Goal: Communication & Community: Answer question/provide support

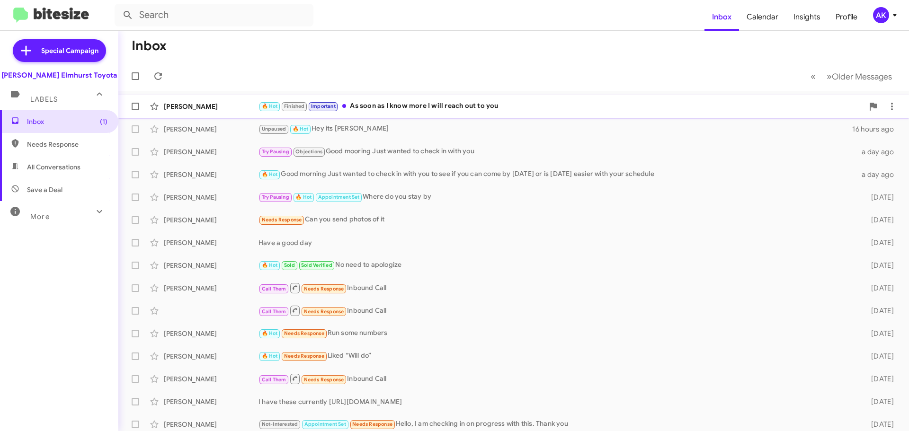
click at [398, 113] on div "[PERSON_NAME] 🔥 Hot Finished Important As soon as I know more I will reach out …" at bounding box center [513, 106] width 775 height 19
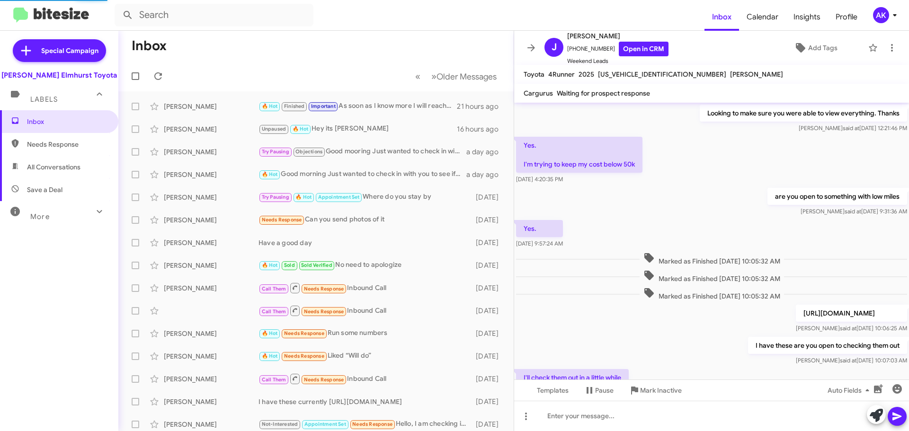
scroll to position [465, 0]
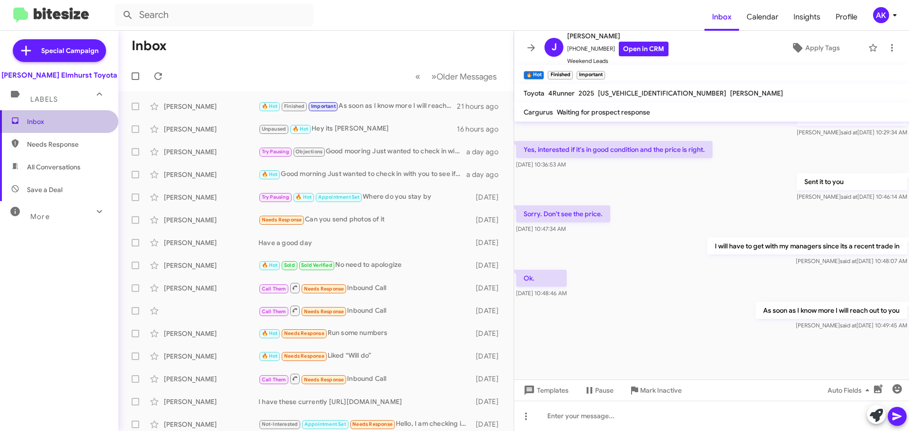
click at [62, 121] on span "Inbox" at bounding box center [67, 121] width 80 height 9
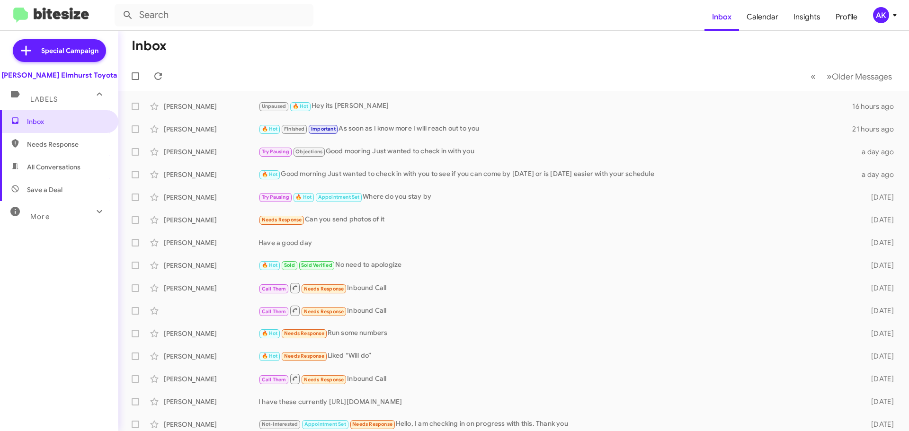
drag, startPoint x: 67, startPoint y: 123, endPoint x: 7, endPoint y: 99, distance: 64.2
click at [67, 123] on span "Inbox" at bounding box center [67, 121] width 80 height 9
click at [55, 125] on span "Inbox" at bounding box center [67, 121] width 80 height 9
click at [21, 123] on span "Inbox" at bounding box center [59, 121] width 118 height 23
click at [47, 127] on span "Inbox" at bounding box center [59, 121] width 118 height 23
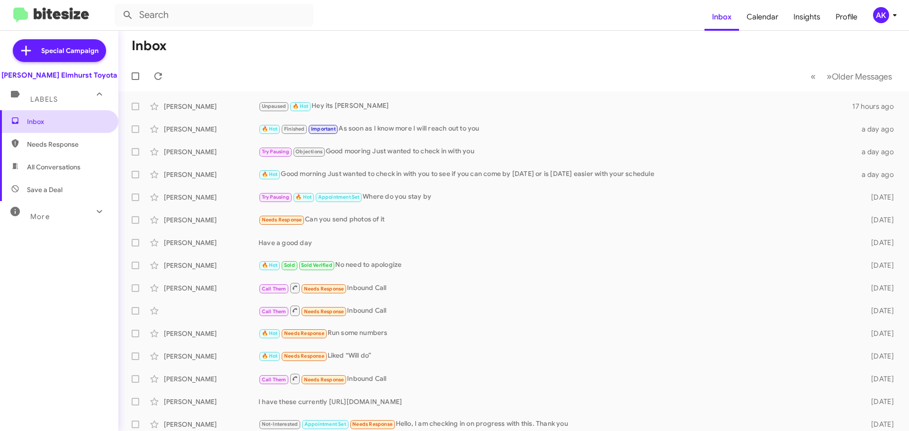
drag, startPoint x: 51, startPoint y: 115, endPoint x: 51, endPoint y: 122, distance: 6.2
click at [51, 115] on span "Inbox" at bounding box center [59, 121] width 118 height 23
click at [49, 148] on span "Needs Response" at bounding box center [67, 144] width 80 height 9
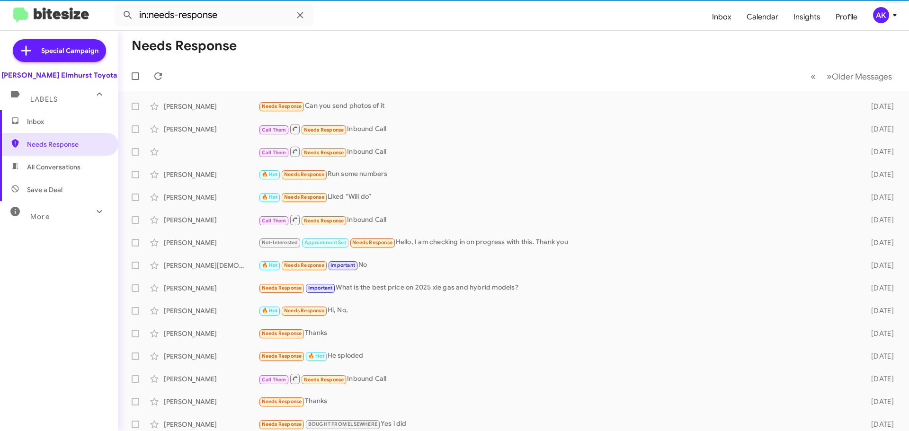
click at [54, 167] on span "All Conversations" at bounding box center [53, 166] width 53 height 9
type input "in:all-conversations"
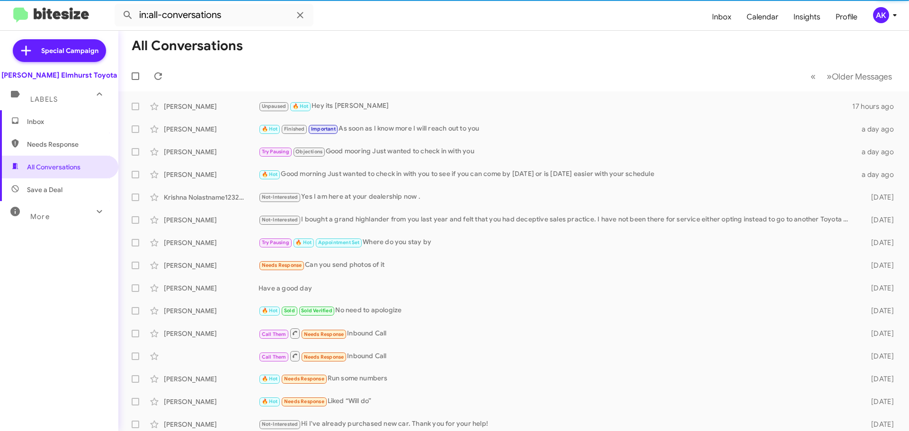
click at [54, 118] on span "Inbox" at bounding box center [67, 121] width 80 height 9
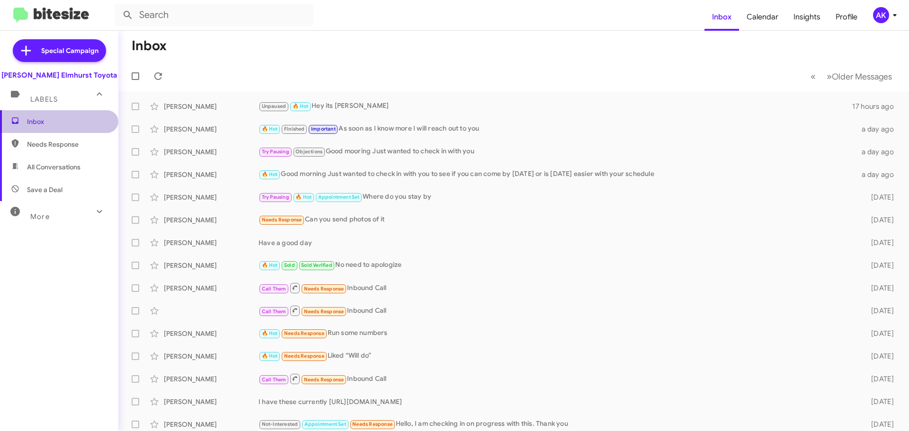
click at [61, 119] on span "Inbox" at bounding box center [67, 121] width 80 height 9
click at [76, 121] on span "Inbox" at bounding box center [67, 121] width 80 height 9
click at [72, 123] on span "Inbox" at bounding box center [67, 121] width 80 height 9
click at [67, 145] on span "Needs Response" at bounding box center [67, 144] width 80 height 9
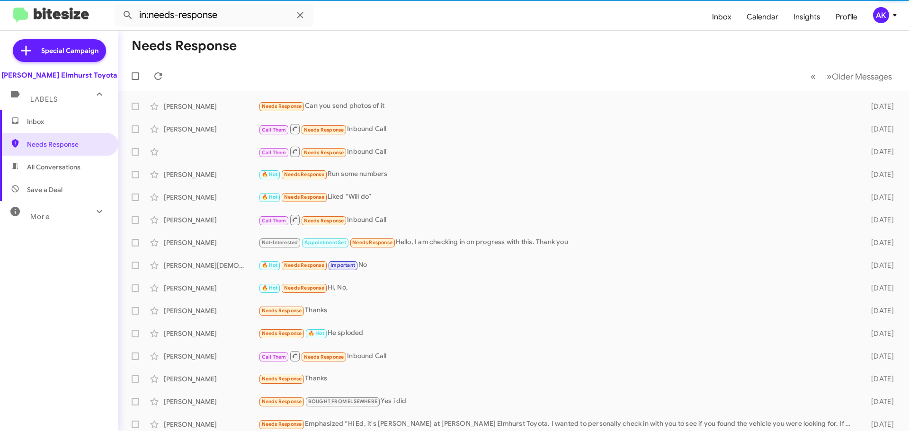
click at [65, 165] on span "All Conversations" at bounding box center [53, 166] width 53 height 9
type input "in:all-conversations"
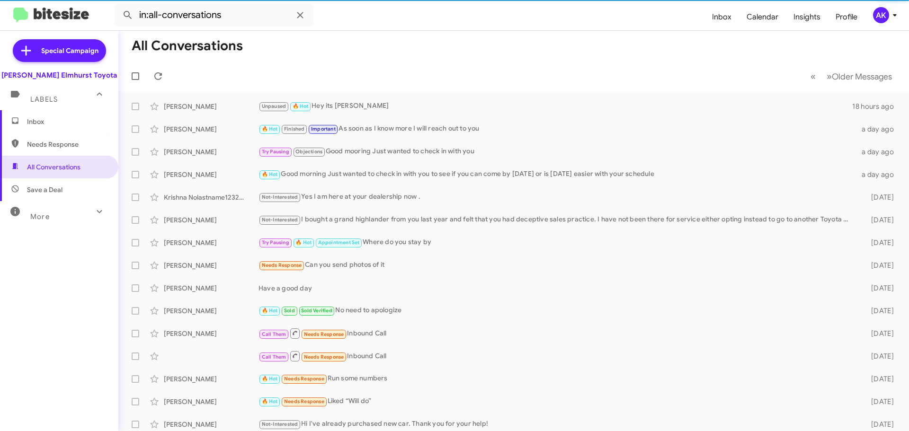
click at [67, 127] on span "Inbox" at bounding box center [59, 121] width 118 height 23
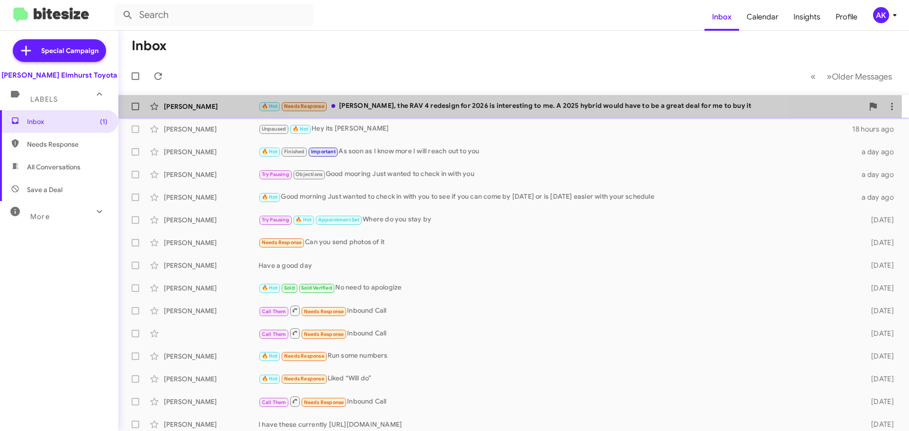
click at [424, 105] on div "🔥 Hot Needs Response [PERSON_NAME], the RAV 4 redesign for 2026 is interesting …" at bounding box center [560, 106] width 605 height 11
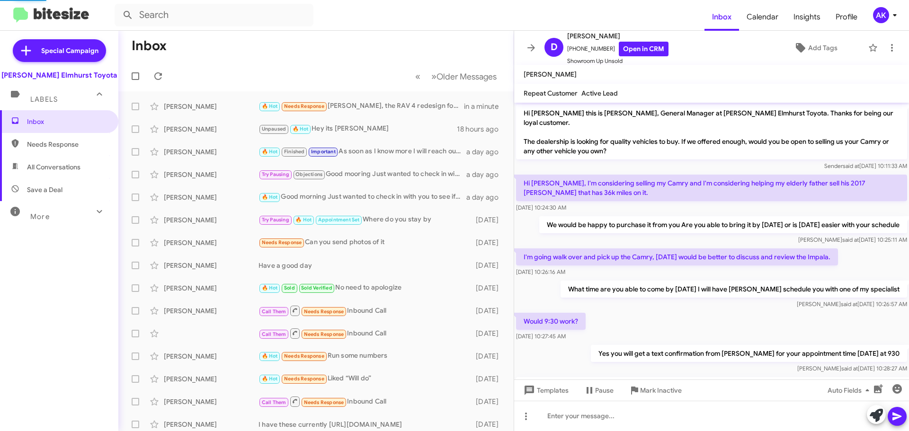
scroll to position [81, 0]
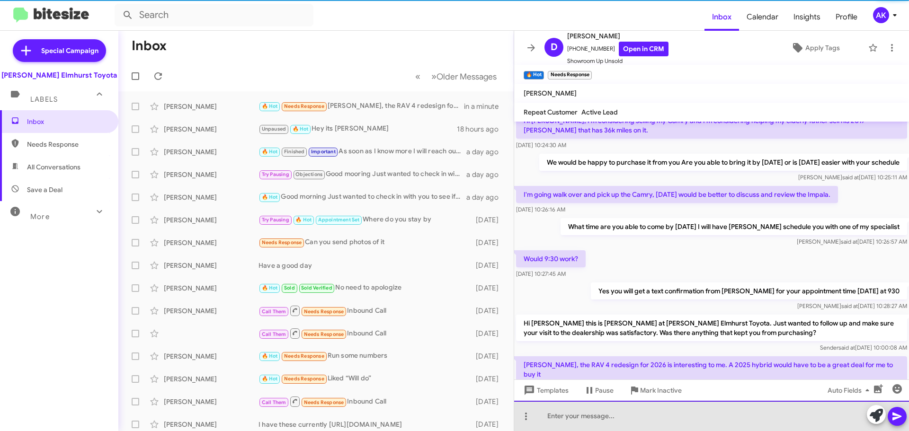
click at [624, 417] on div at bounding box center [711, 416] width 395 height 30
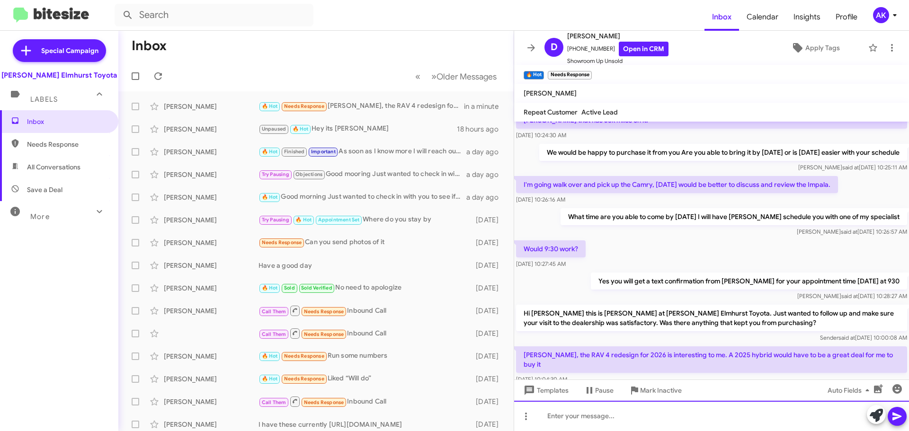
scroll to position [100, 0]
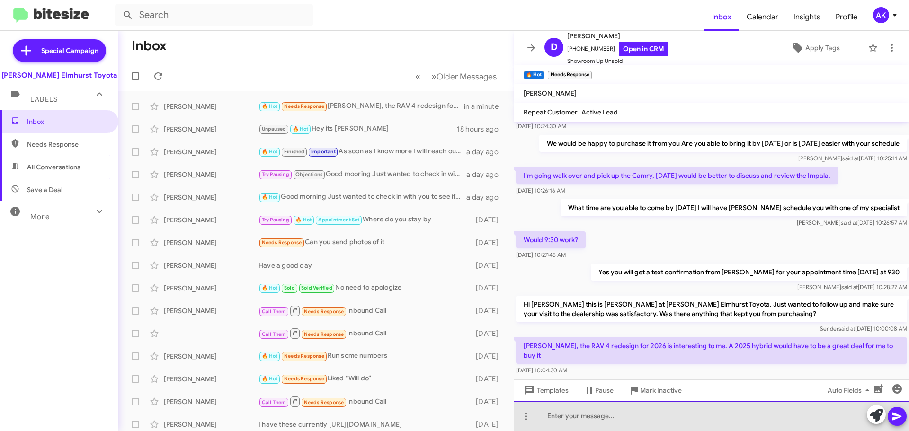
click at [564, 415] on div at bounding box center [711, 416] width 395 height 30
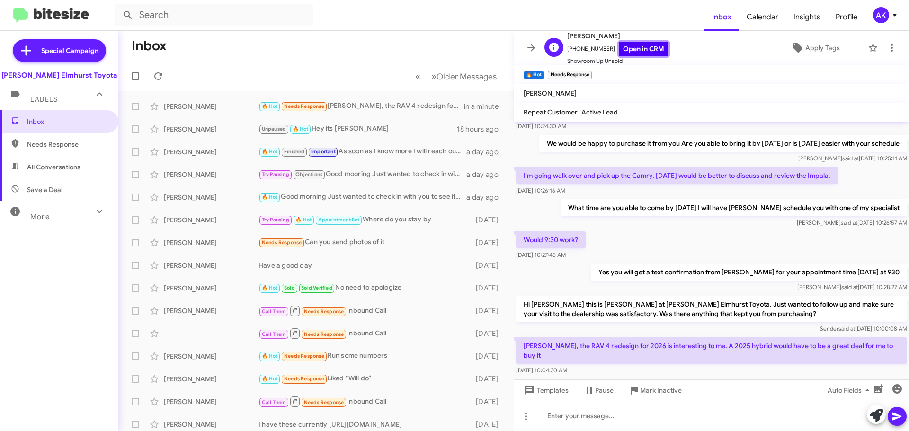
click at [621, 49] on link "Open in CRM" at bounding box center [644, 49] width 50 height 15
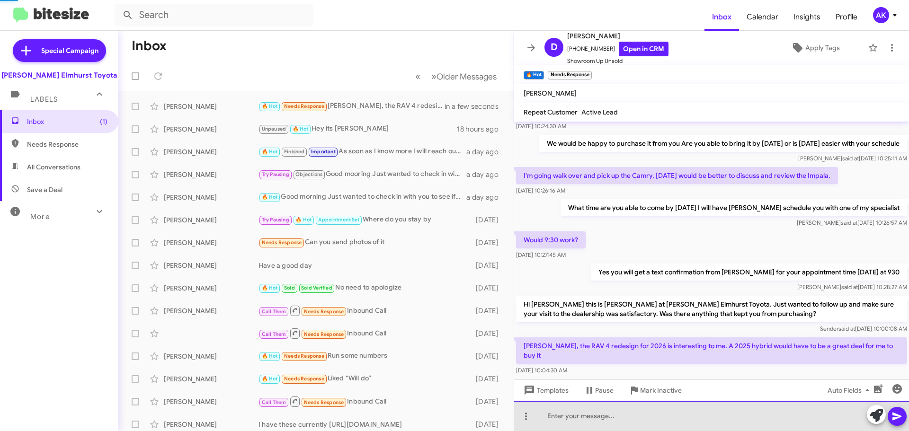
click at [570, 423] on div at bounding box center [711, 416] width 395 height 30
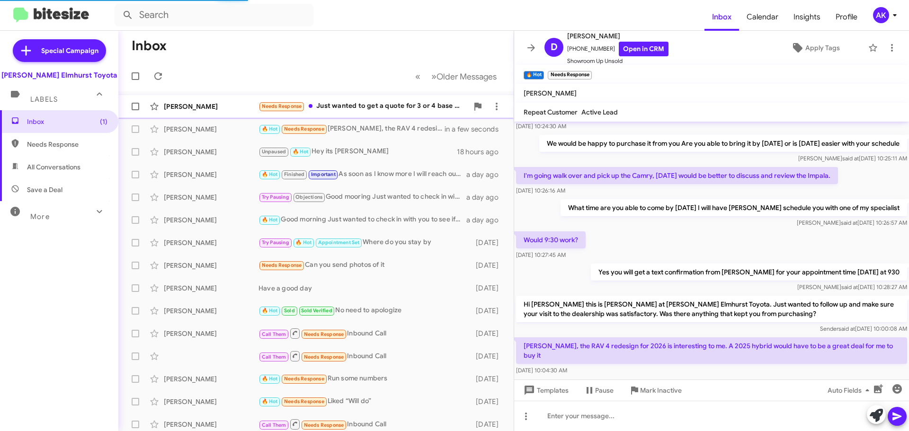
click at [393, 114] on div "[PERSON_NAME] Needs Response Just wanted to get a quote for 3 or 4 base model T…" at bounding box center [316, 106] width 380 height 19
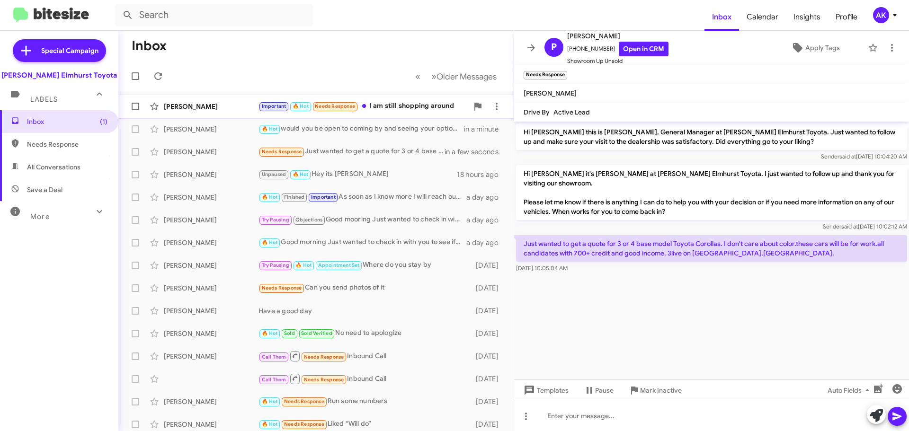
click at [372, 104] on div "Important 🔥 Hot Needs Response I am still shopping around" at bounding box center [363, 106] width 210 height 11
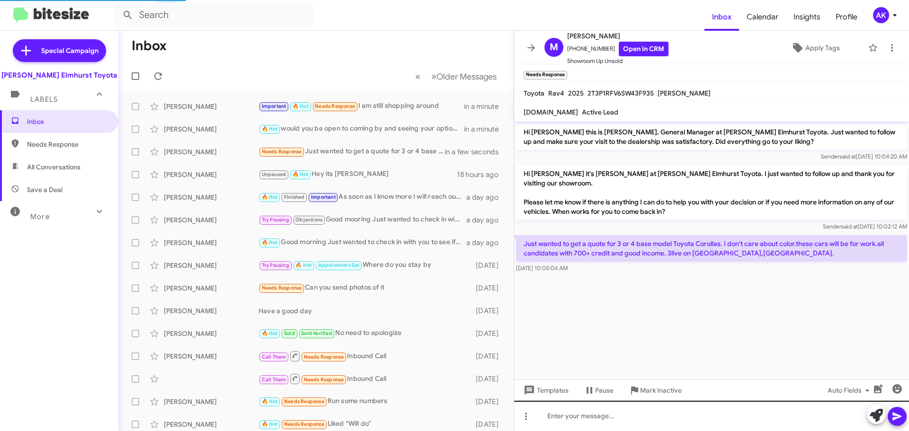
scroll to position [116, 0]
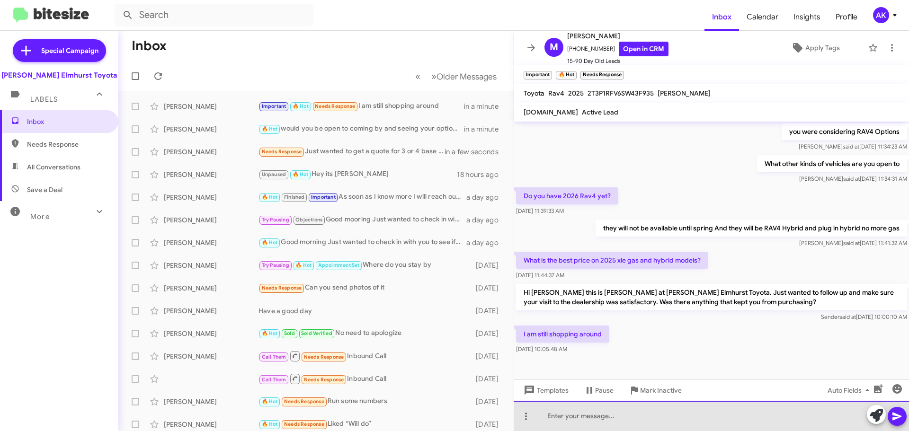
click at [603, 426] on div at bounding box center [711, 416] width 395 height 30
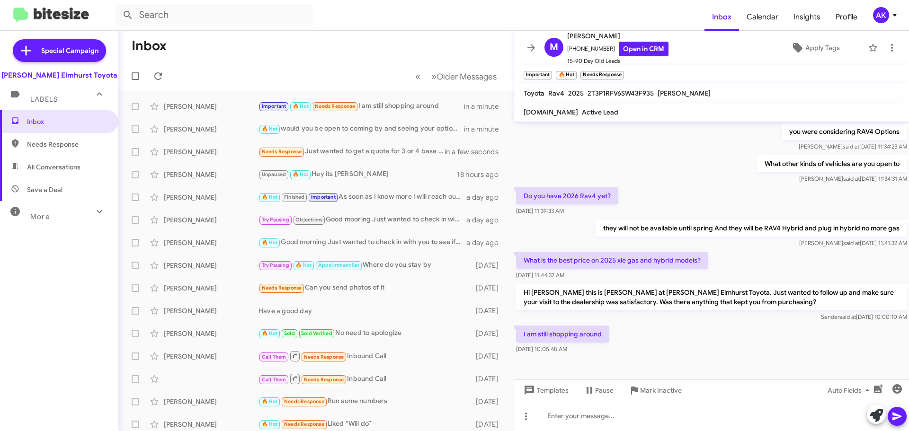
click at [45, 148] on span "Needs Response" at bounding box center [67, 144] width 80 height 9
type input "in:needs-response"
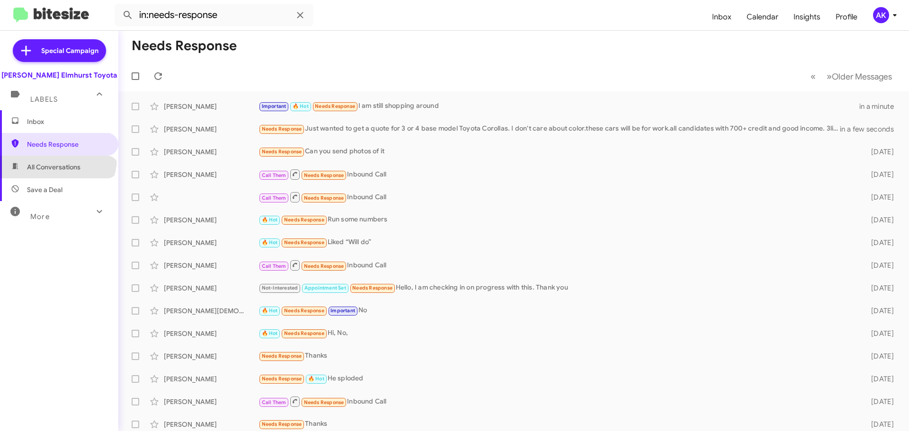
click at [51, 121] on span "Inbox" at bounding box center [67, 121] width 80 height 9
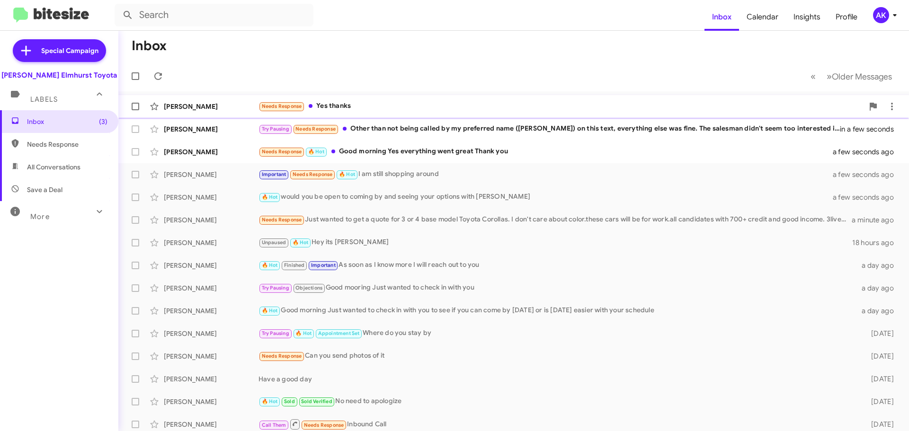
click at [366, 110] on div "Needs Response Yes thanks" at bounding box center [560, 106] width 605 height 11
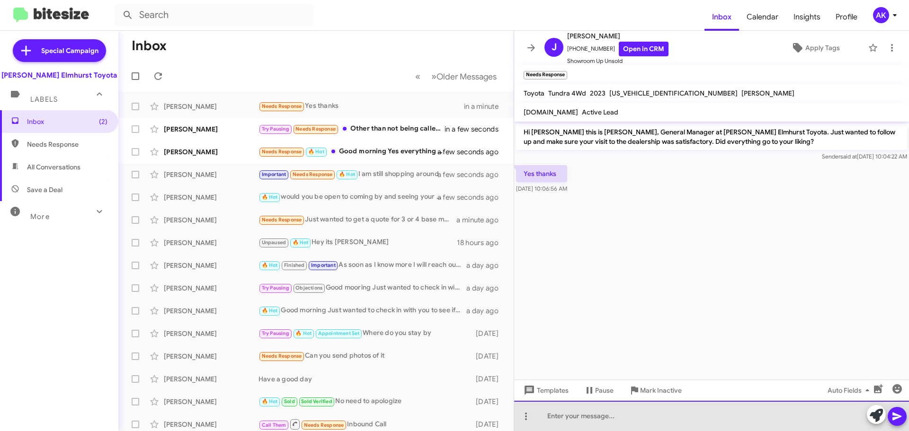
click at [643, 416] on div at bounding box center [711, 416] width 395 height 30
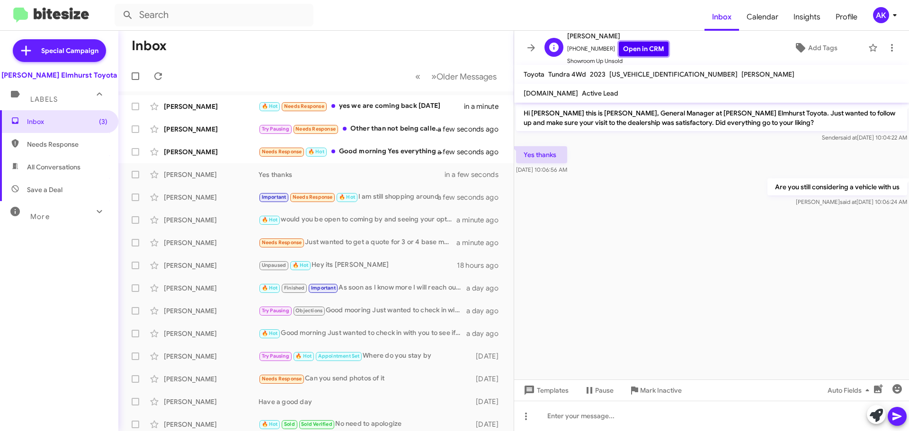
click at [634, 51] on link "Open in CRM" at bounding box center [644, 49] width 50 height 15
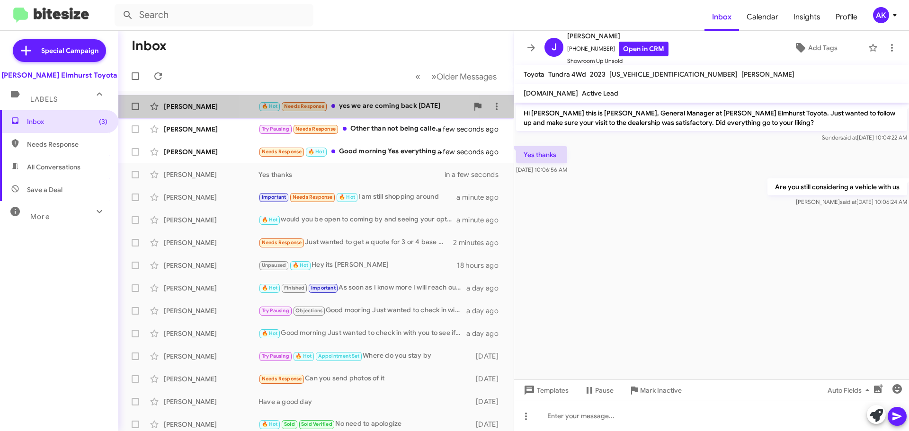
click at [356, 109] on div "🔥 Hot Needs Response yes we are coming back [DATE]" at bounding box center [363, 106] width 210 height 11
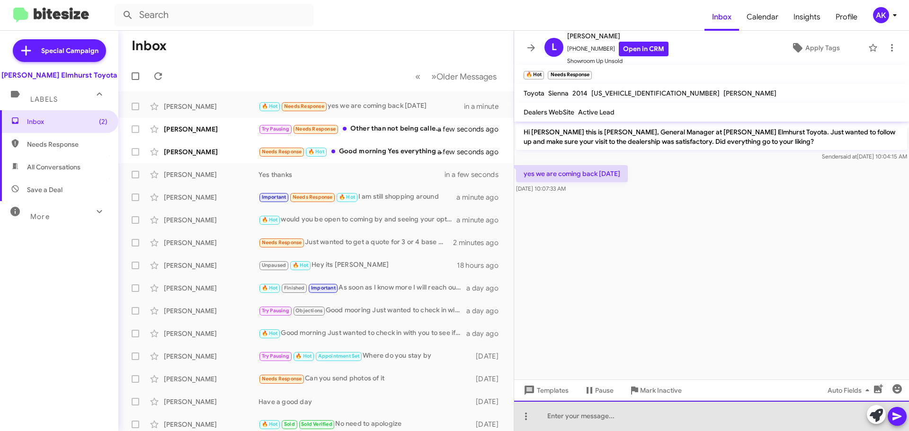
click at [577, 413] on div at bounding box center [711, 416] width 395 height 30
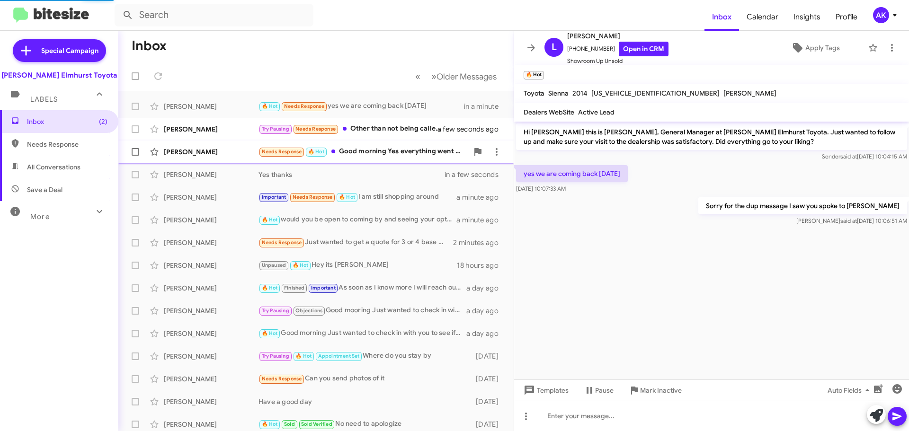
click at [378, 146] on div "Needs Response 🔥 Hot Good morning Yes everything went great Thank you" at bounding box center [363, 151] width 210 height 11
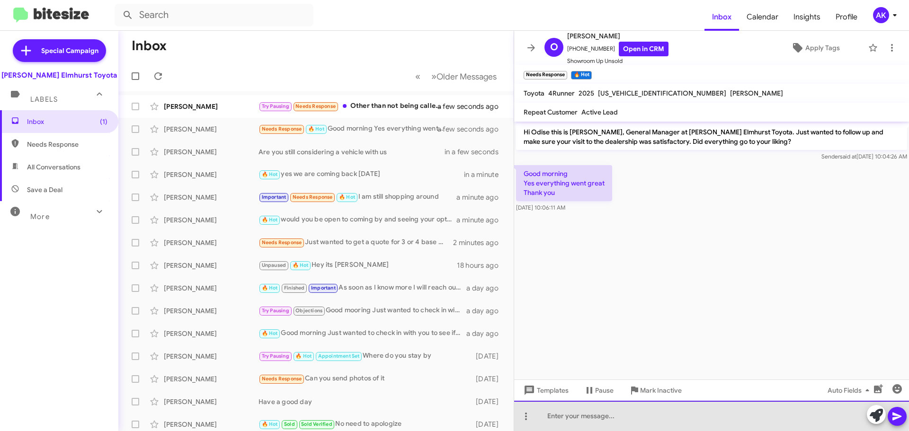
click at [631, 413] on div at bounding box center [711, 416] width 395 height 30
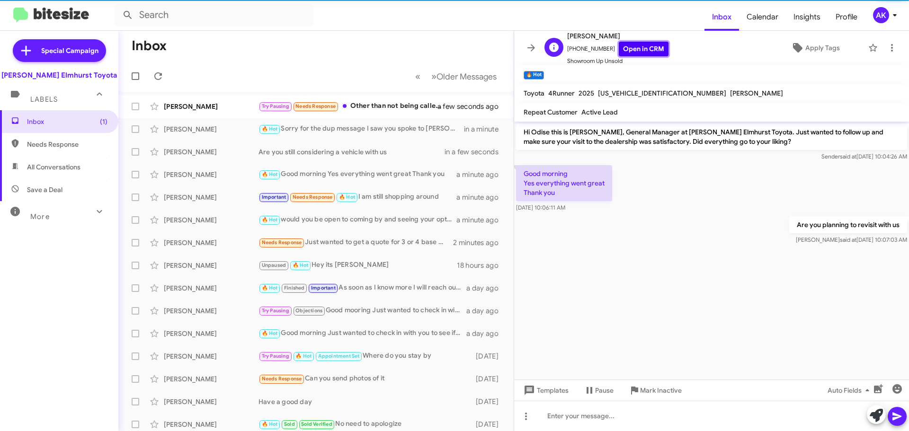
click at [647, 55] on link "Open in CRM" at bounding box center [644, 49] width 50 height 15
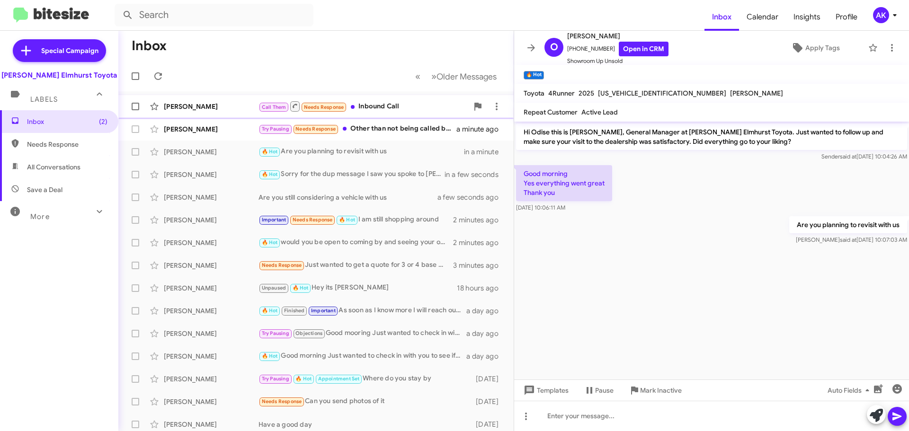
click at [385, 104] on div "Call Them Needs Response Inbound Call" at bounding box center [363, 106] width 210 height 12
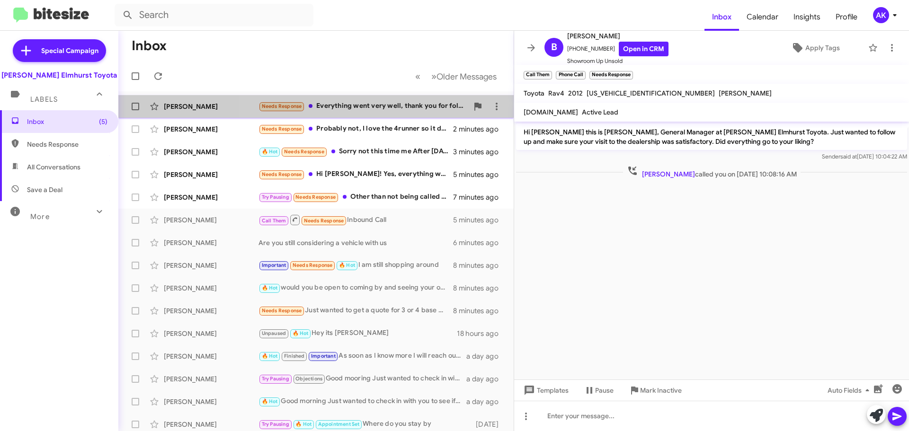
click at [400, 110] on div "Needs Response Everything went very well, thank you for following up!" at bounding box center [363, 106] width 210 height 11
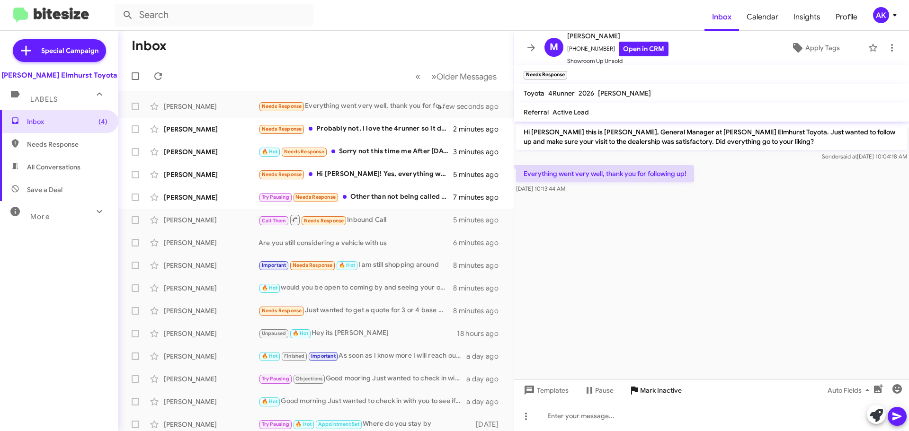
click at [640, 393] on span "Mark Inactive" at bounding box center [661, 390] width 42 height 17
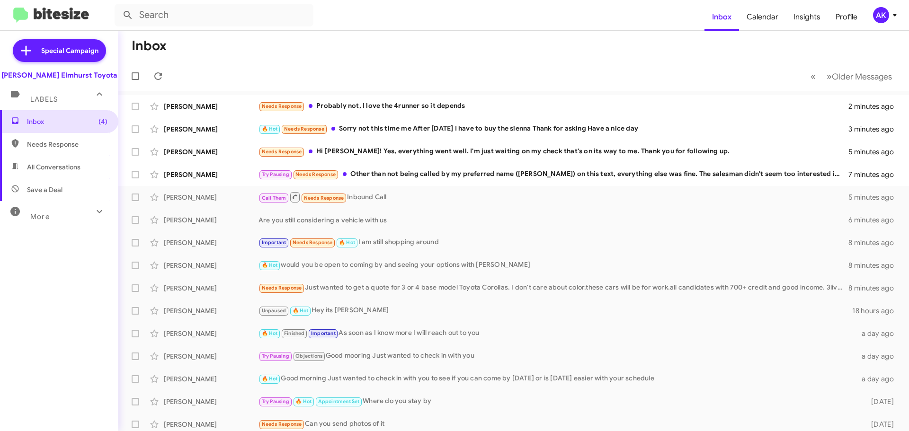
click at [51, 137] on span "Needs Response" at bounding box center [59, 144] width 118 height 23
type input "in:needs-response"
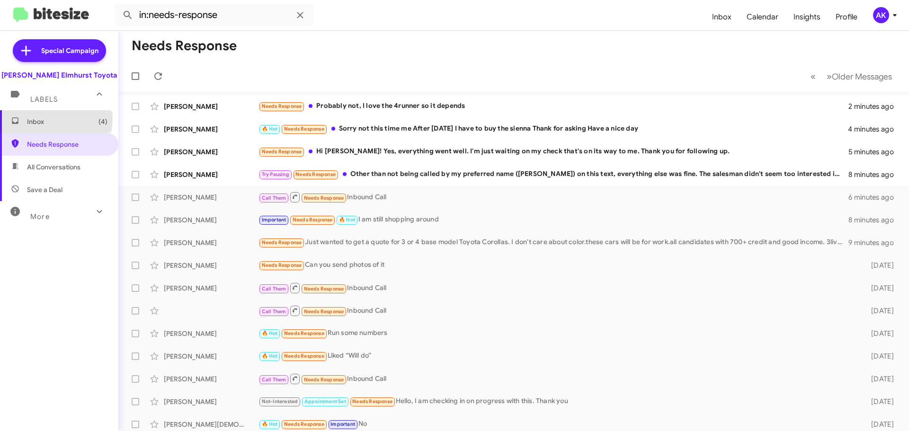
click at [43, 118] on span "Inbox (4)" at bounding box center [67, 121] width 80 height 9
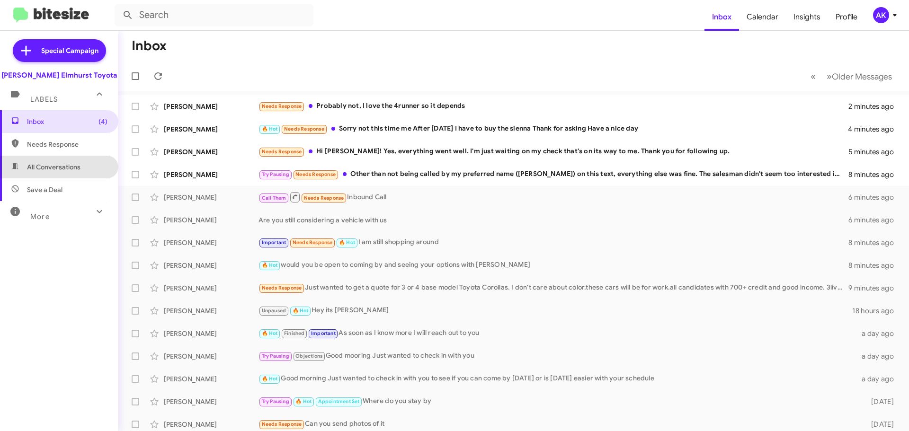
click at [58, 173] on span "All Conversations" at bounding box center [59, 167] width 118 height 23
type input "in:all-conversations"
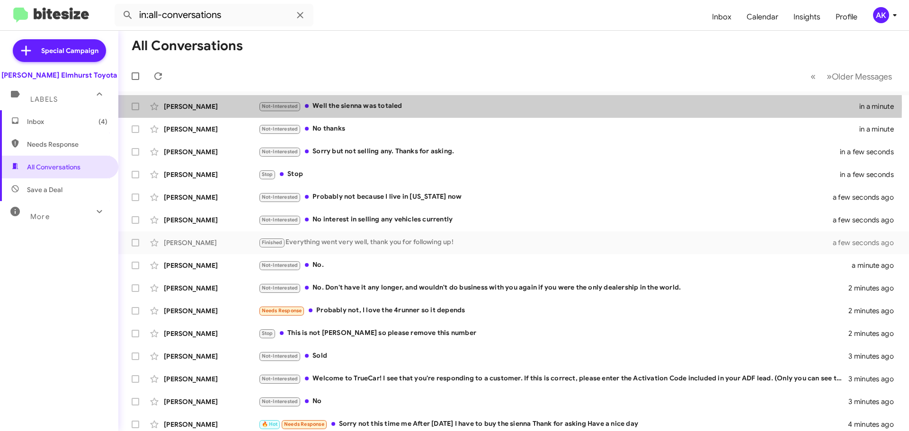
click at [390, 105] on div "Not-Interested Well the sienna was totaled" at bounding box center [556, 106] width 597 height 11
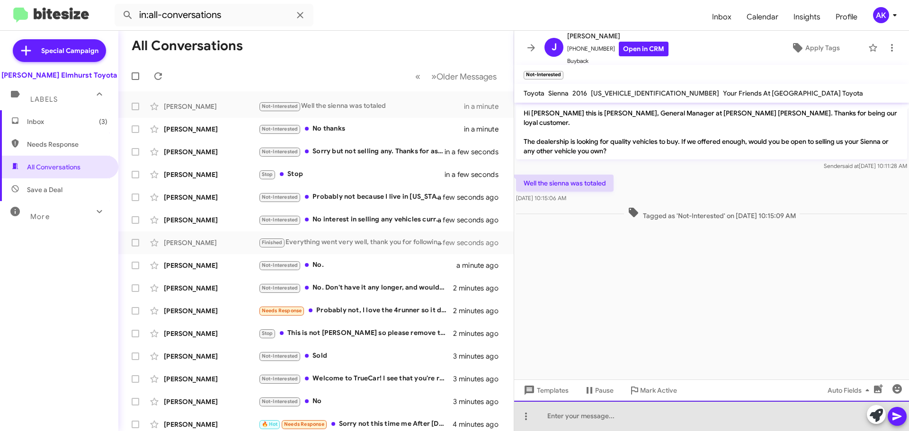
click at [618, 427] on div at bounding box center [711, 416] width 395 height 30
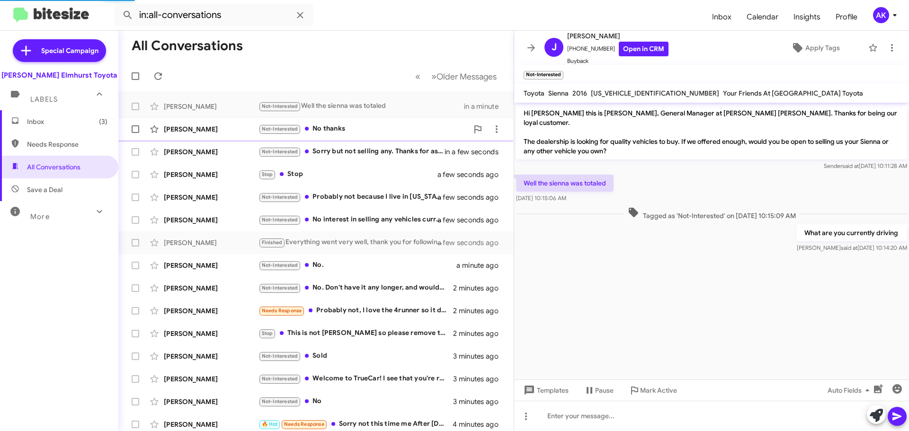
click at [328, 126] on div "Not-Interested No thanks" at bounding box center [363, 129] width 210 height 11
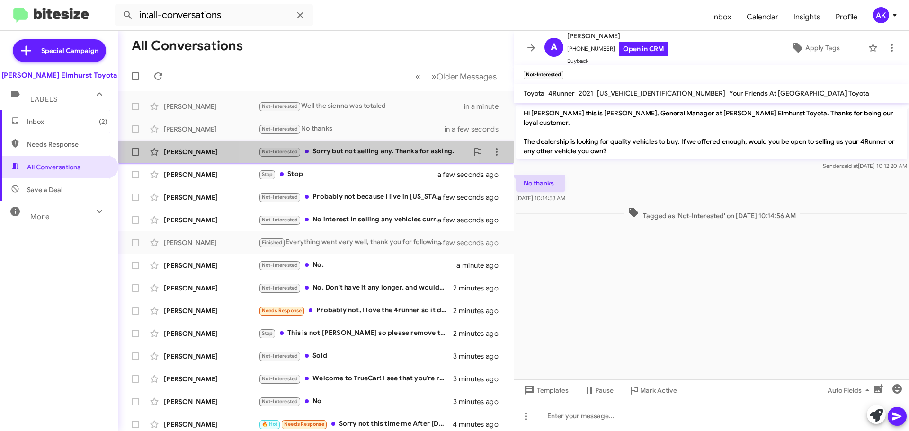
click at [357, 148] on div "Not-Interested Sorry but not selling any. Thanks for asking." at bounding box center [363, 151] width 210 height 11
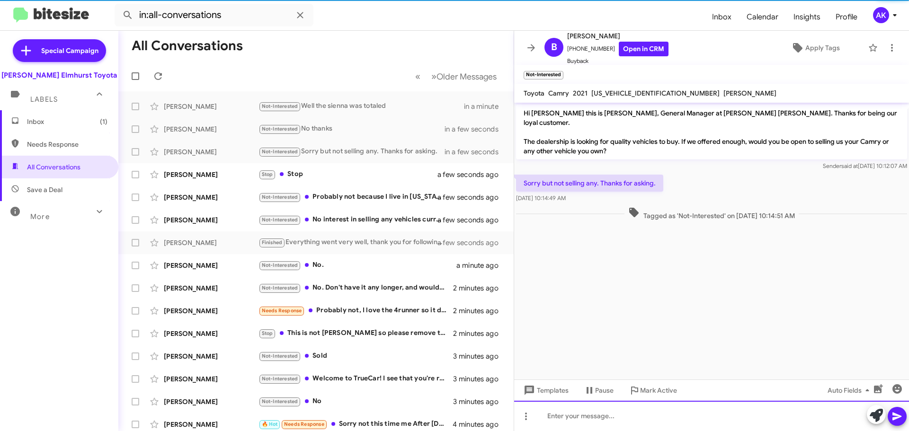
click at [580, 417] on div at bounding box center [711, 416] width 395 height 30
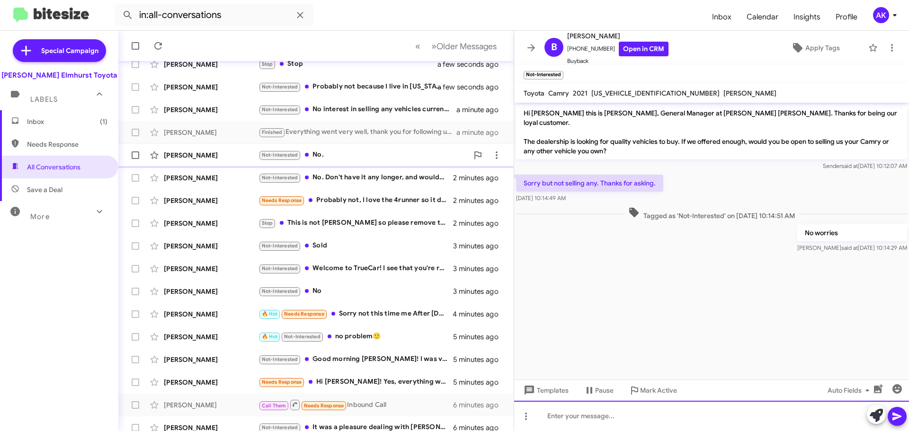
scroll to position [118, 0]
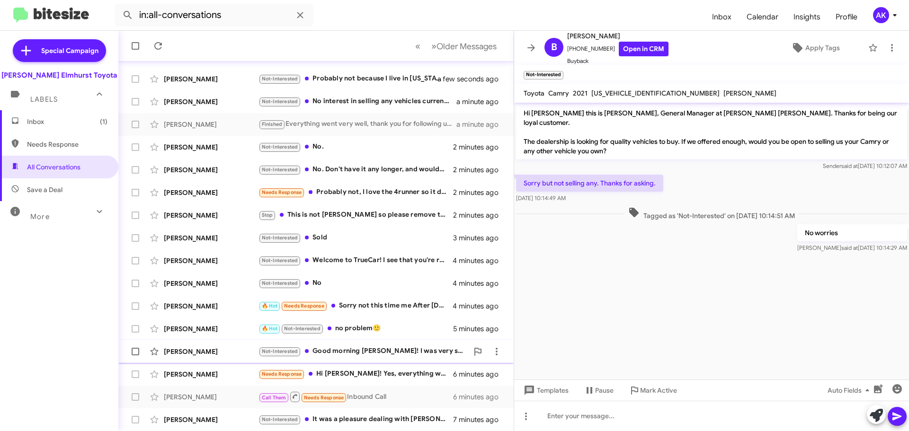
click at [386, 351] on div "Not-Interested Good morning [PERSON_NAME]! I was very satisfied with [PERSON_NA…" at bounding box center [363, 351] width 210 height 11
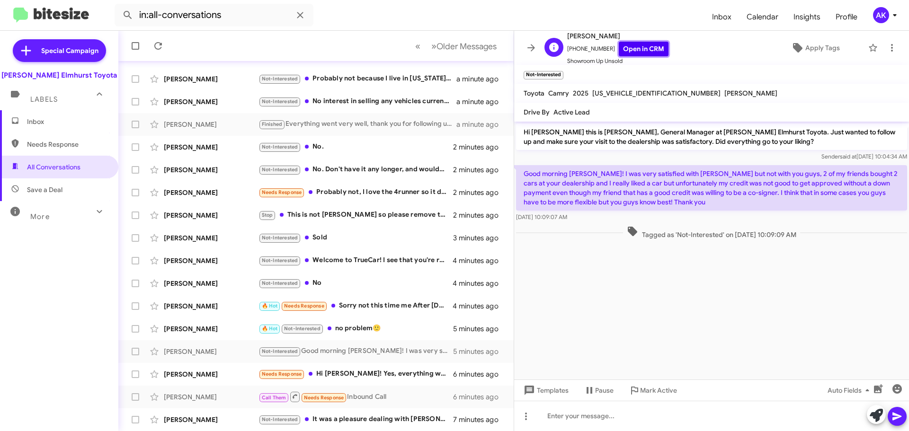
click at [619, 48] on link "Open in CRM" at bounding box center [644, 49] width 50 height 15
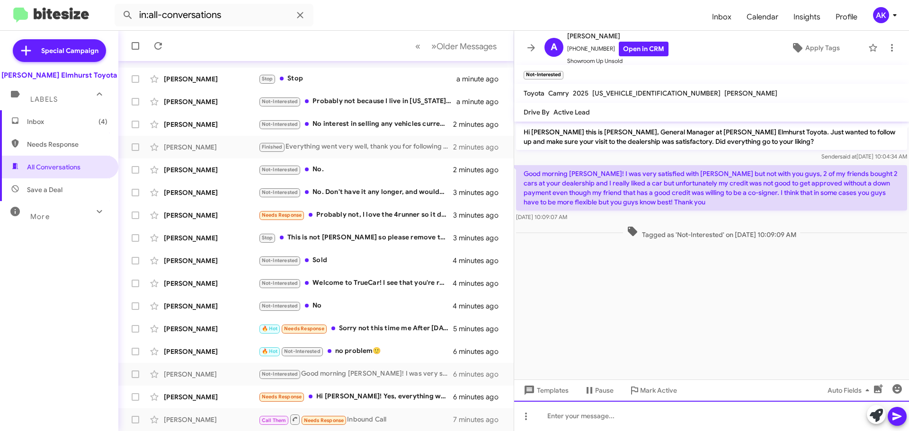
click at [596, 428] on div at bounding box center [711, 416] width 395 height 30
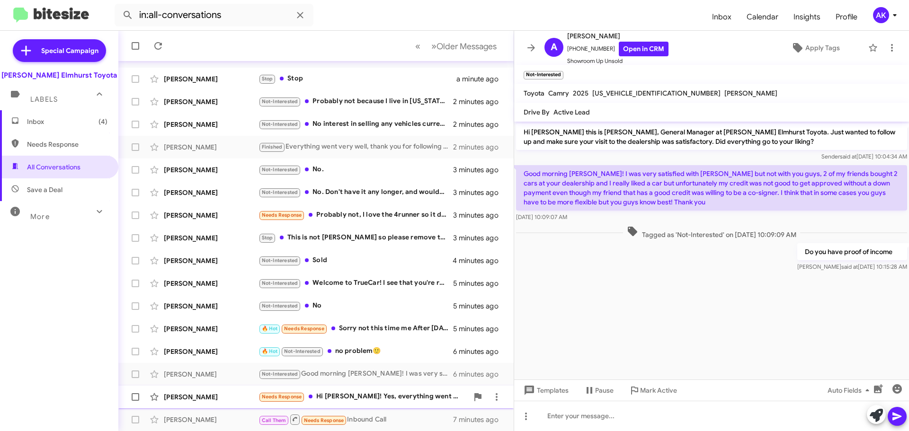
click at [370, 390] on div "[PERSON_NAME] Needs Response Hi [PERSON_NAME]! Yes, everything went well. I'm j…" at bounding box center [316, 397] width 380 height 19
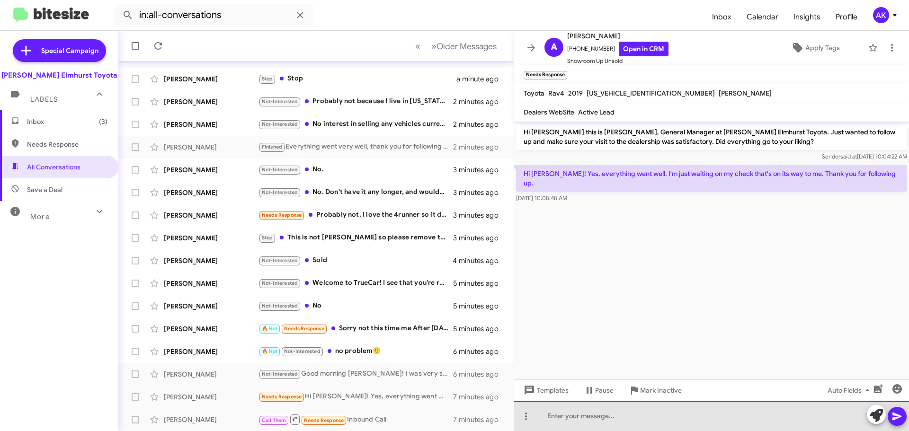
click at [631, 424] on div at bounding box center [711, 416] width 395 height 30
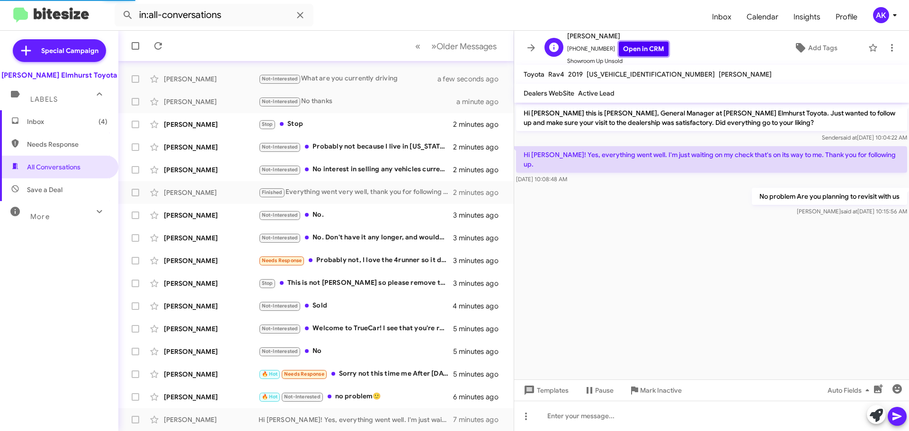
click at [637, 53] on link "Open in CRM" at bounding box center [644, 49] width 50 height 15
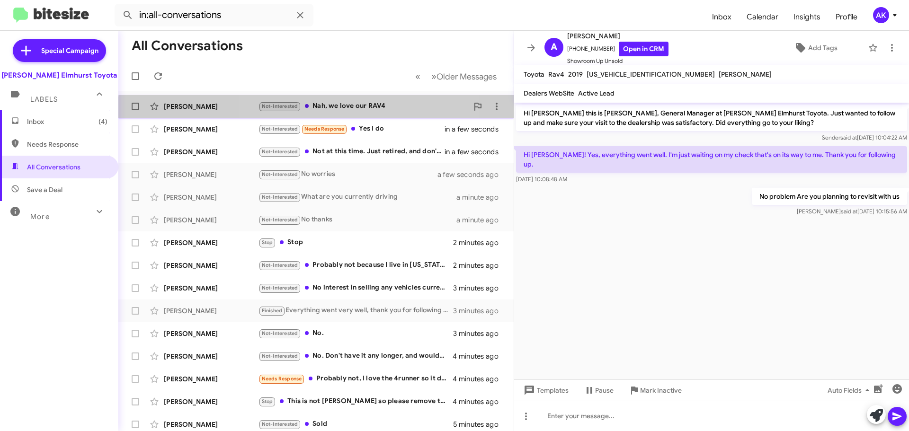
click at [337, 111] on div "Not-Interested Nah, we love our RAV4" at bounding box center [363, 106] width 210 height 11
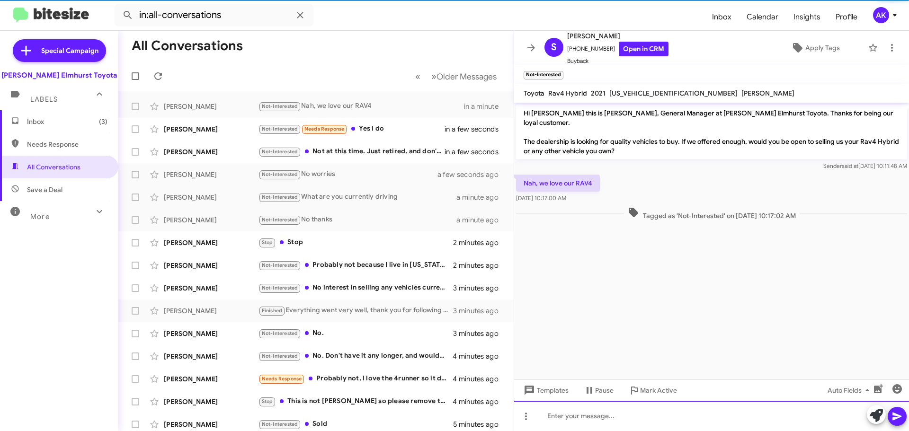
click at [575, 408] on div at bounding box center [711, 416] width 395 height 30
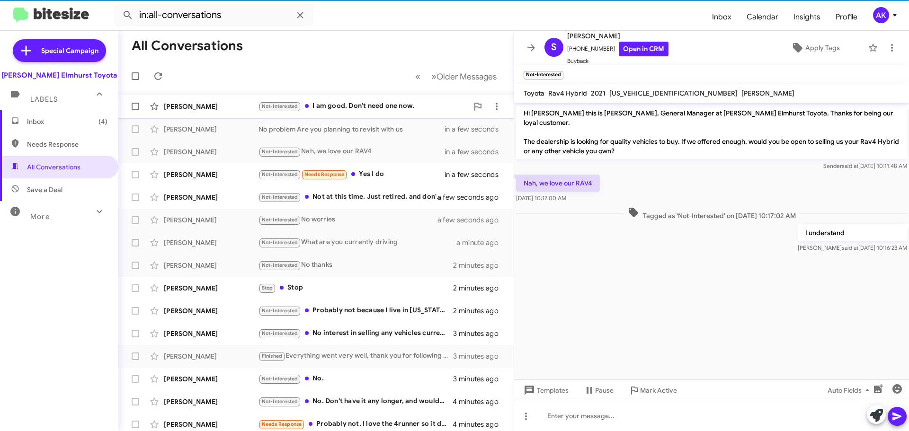
click at [364, 109] on div "Not-Interested I am good. Don't need one now." at bounding box center [363, 106] width 210 height 11
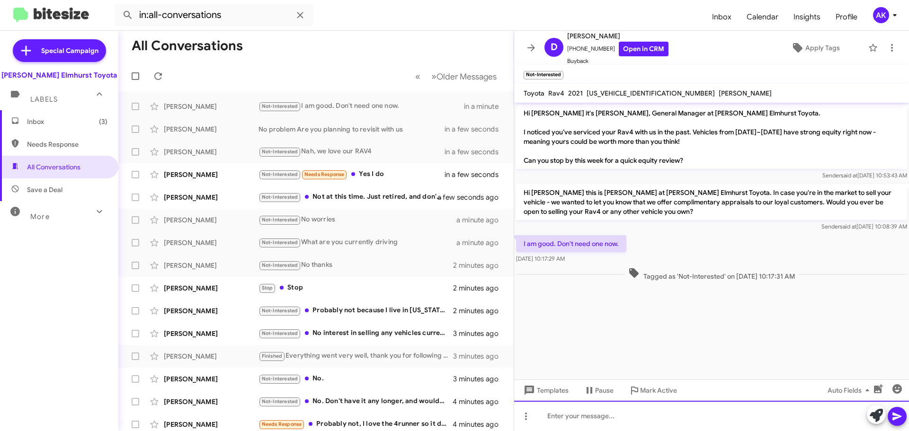
click at [574, 419] on div at bounding box center [711, 416] width 395 height 30
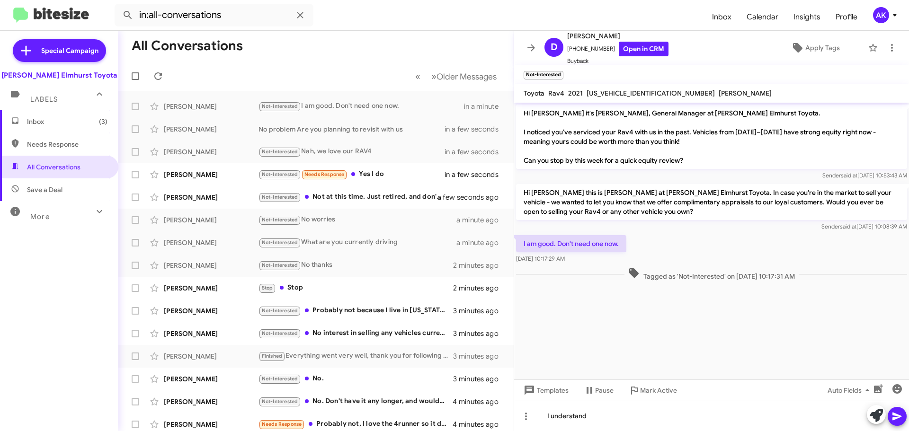
click at [899, 411] on icon at bounding box center [896, 416] width 11 height 11
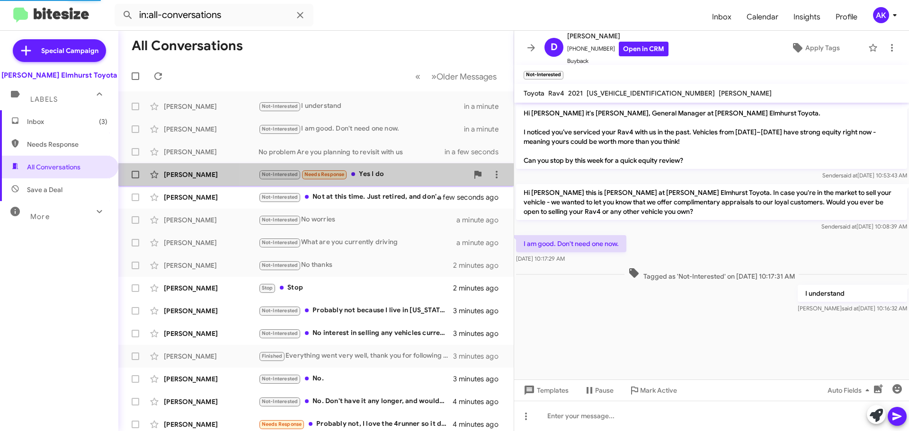
click at [389, 176] on div "Not-Interested Needs Response Yes I do" at bounding box center [363, 174] width 210 height 11
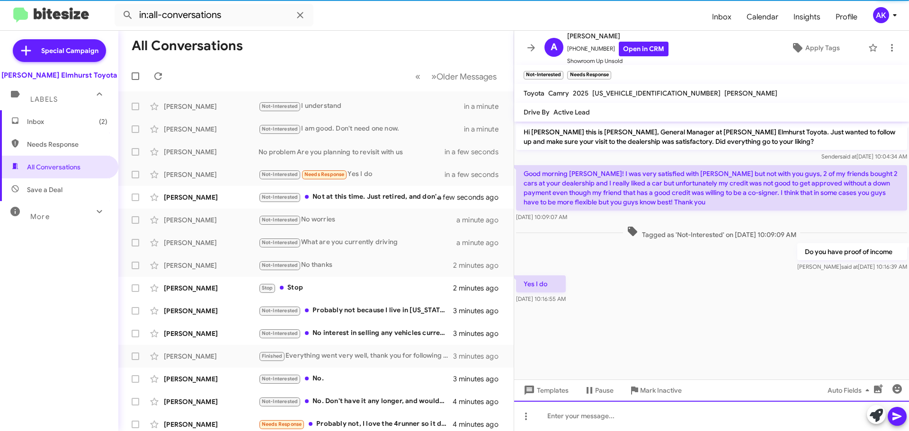
click at [642, 414] on div at bounding box center [711, 416] width 395 height 30
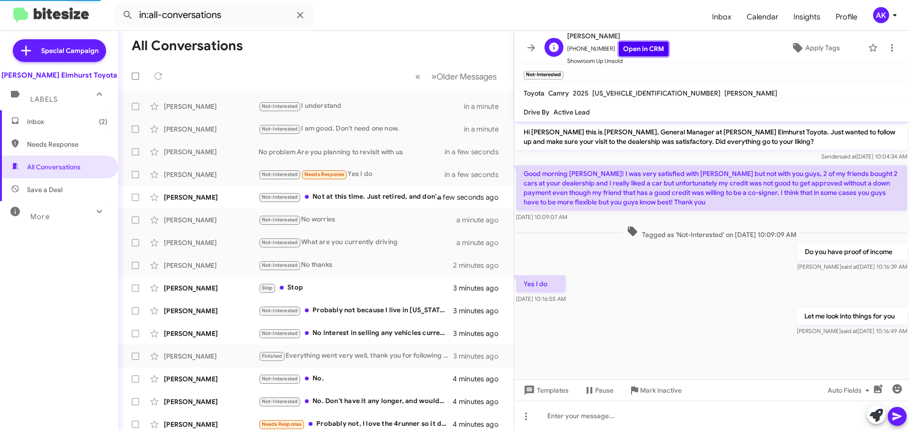
click at [621, 48] on link "Open in CRM" at bounding box center [644, 49] width 50 height 15
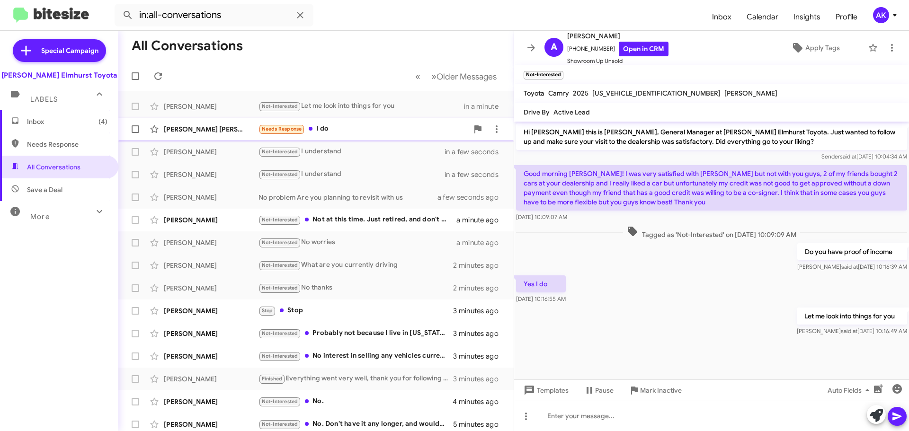
click at [322, 124] on div "Needs Response I do" at bounding box center [363, 129] width 210 height 11
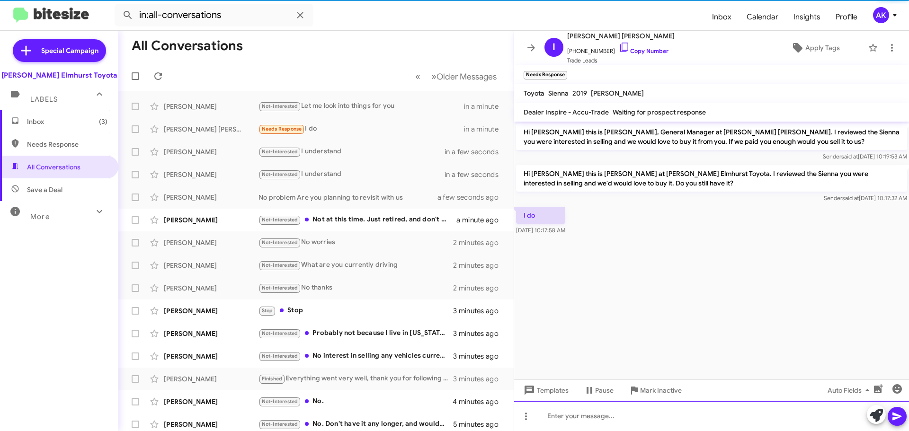
click at [613, 426] on div at bounding box center [711, 416] width 395 height 30
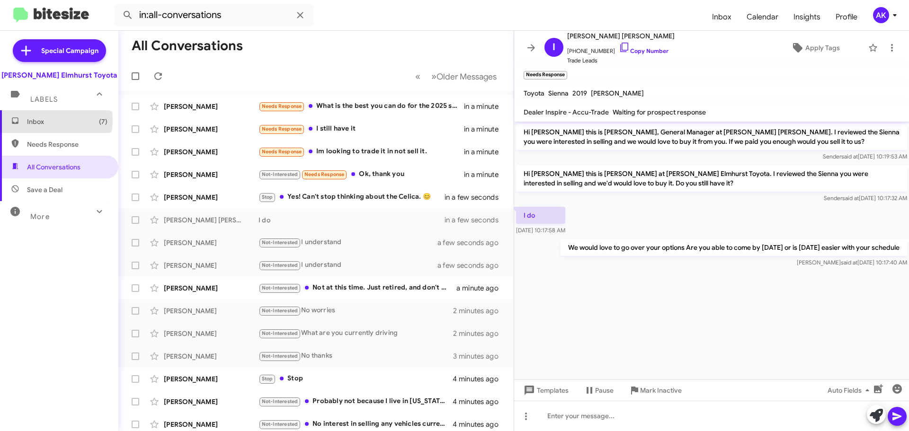
click at [47, 120] on span "Inbox (7)" at bounding box center [67, 121] width 80 height 9
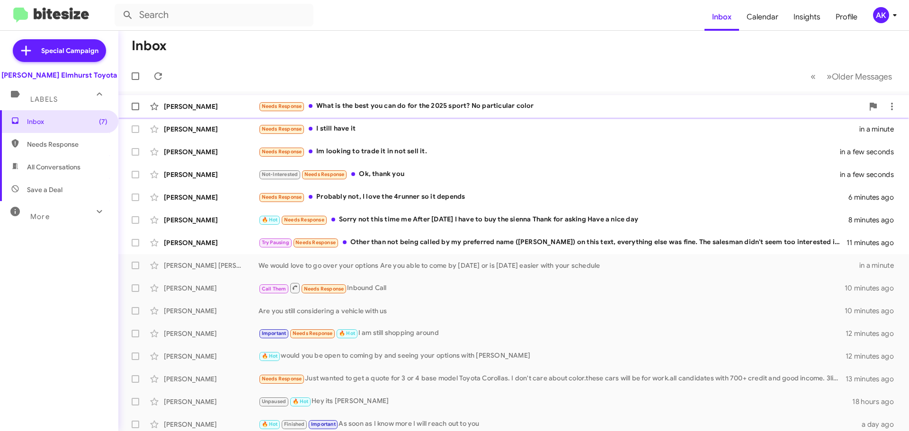
click at [370, 107] on div "Needs Response What is the best you can do for the 2025 sport? No particular co…" at bounding box center [560, 106] width 605 height 11
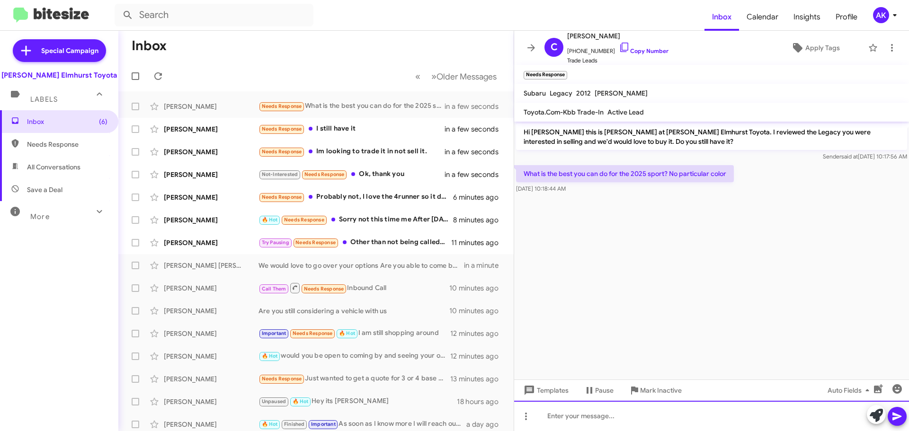
click at [607, 420] on div at bounding box center [711, 416] width 395 height 30
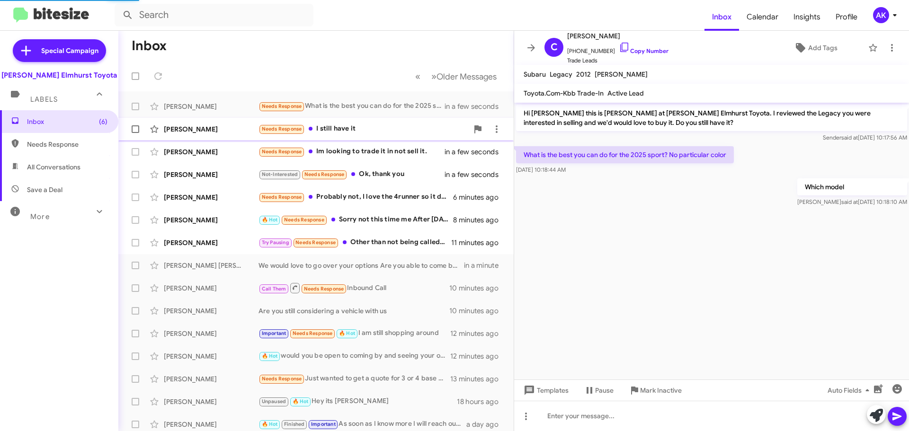
click at [381, 124] on div "Needs Response I still have it" at bounding box center [363, 129] width 210 height 11
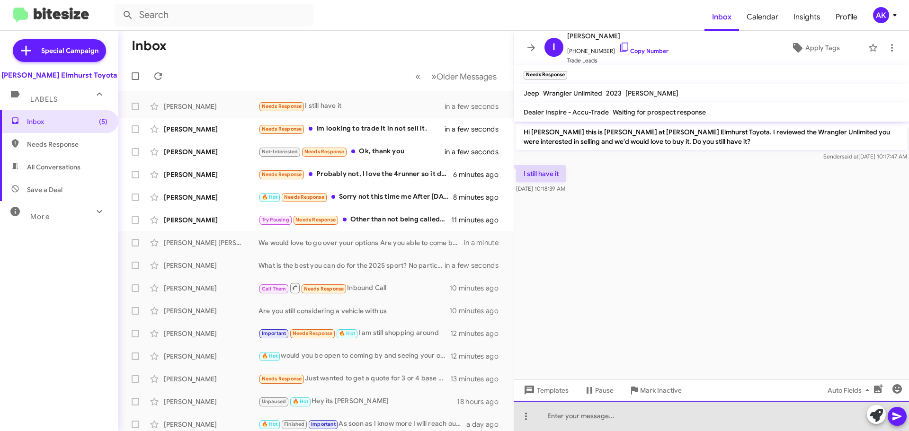
click at [594, 418] on div at bounding box center [711, 416] width 395 height 30
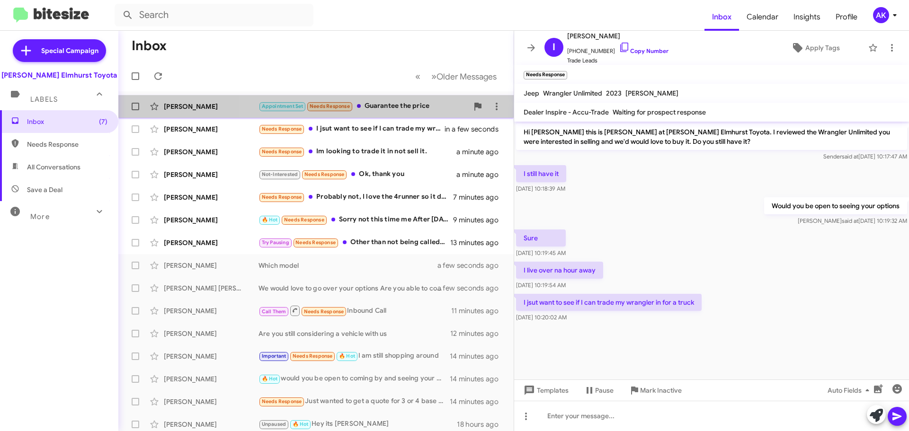
click at [376, 111] on div "Appointment Set Needs Response Guarantee the price" at bounding box center [363, 106] width 210 height 11
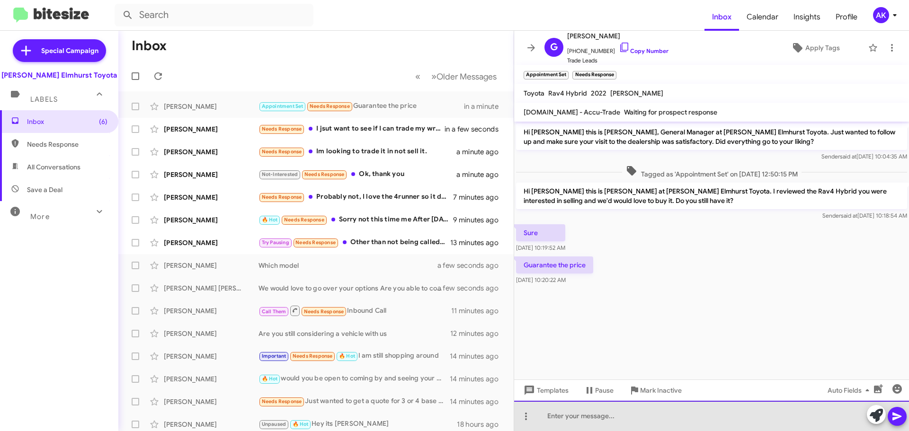
click at [606, 418] on div at bounding box center [711, 416] width 395 height 30
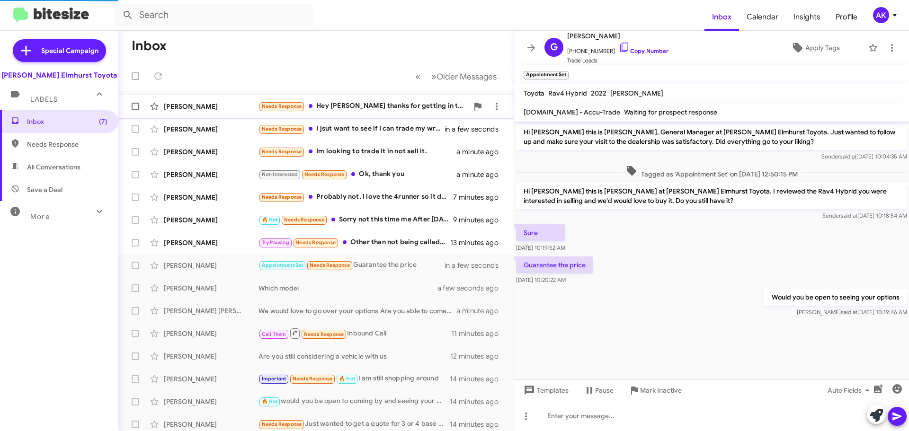
click at [407, 104] on div "Needs Response Hey [PERSON_NAME] thanks for getting in touch i actually sold th…" at bounding box center [363, 106] width 210 height 11
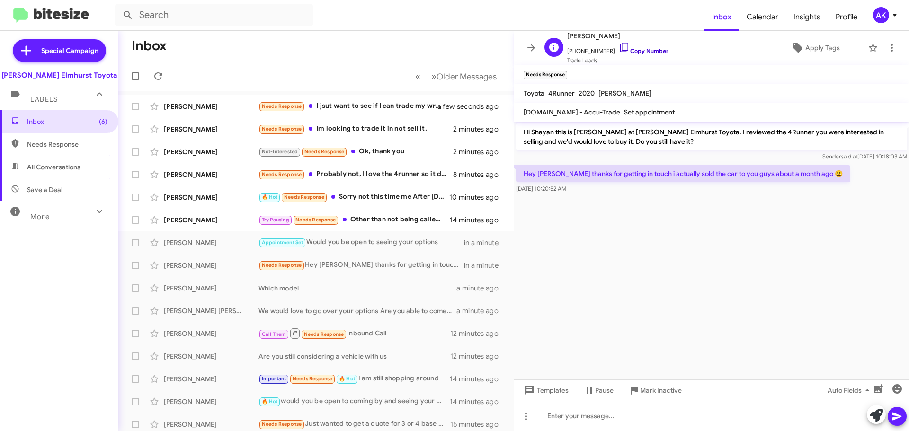
click at [619, 48] on icon at bounding box center [624, 47] width 11 height 11
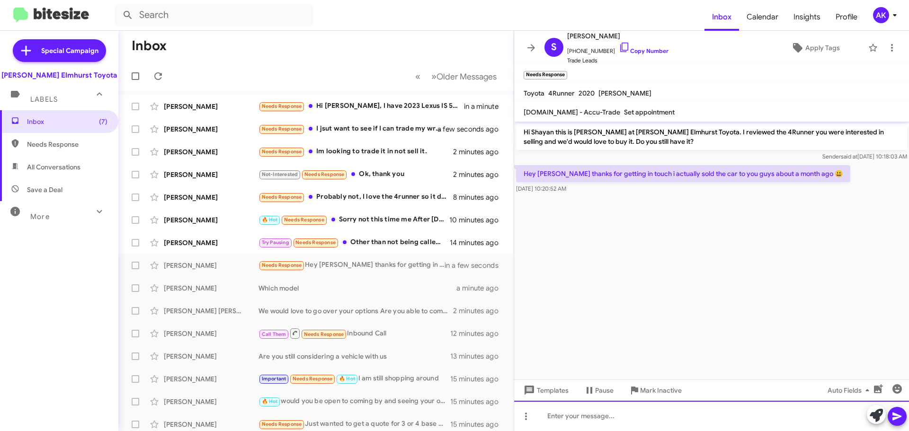
click at [585, 413] on div at bounding box center [711, 416] width 395 height 30
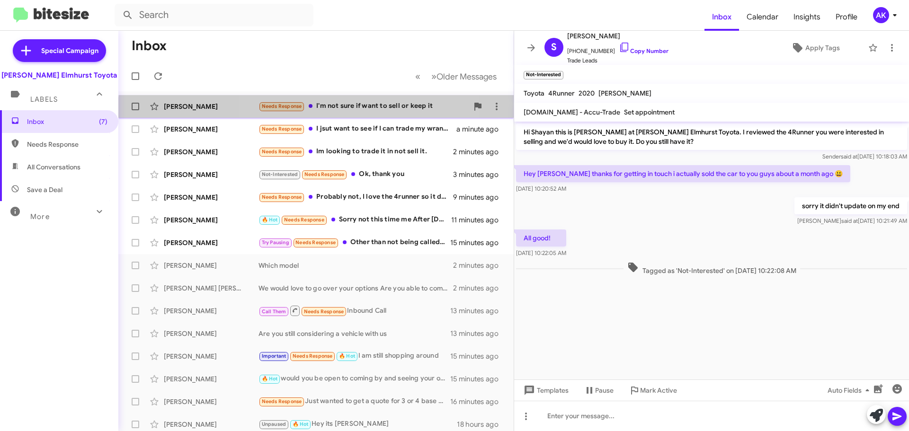
click at [364, 113] on div "[PERSON_NAME] Needs Response I'm not sure if want to sell or keep it in a minute" at bounding box center [316, 106] width 380 height 19
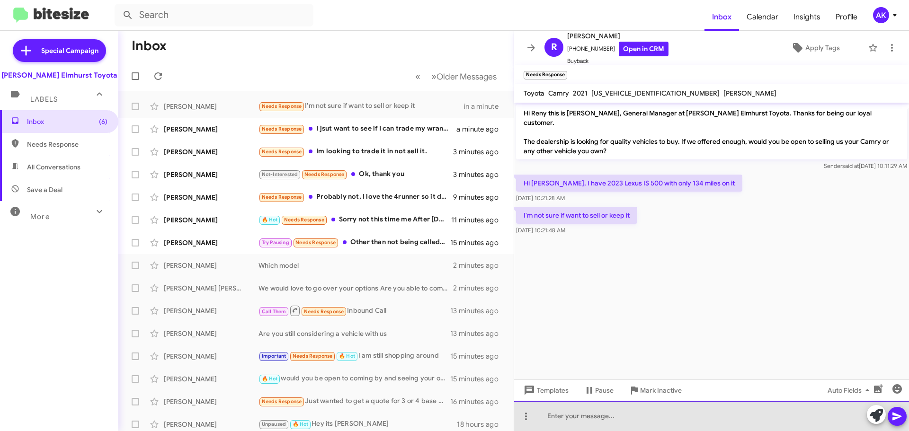
click at [632, 407] on div at bounding box center [711, 416] width 395 height 30
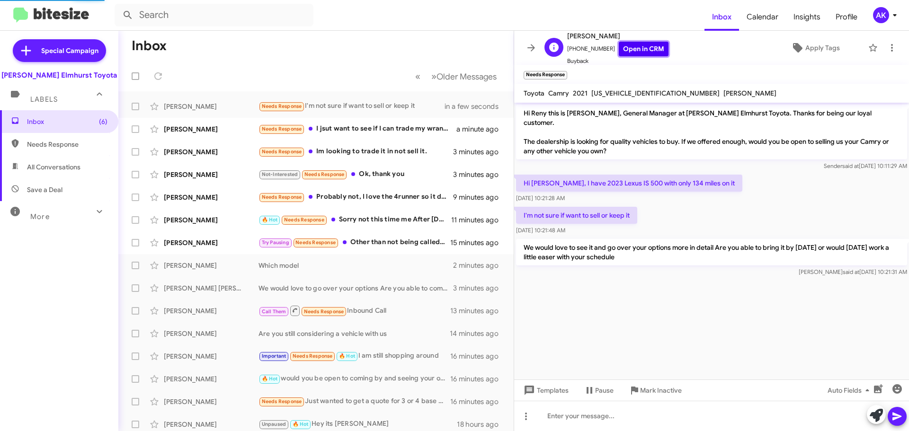
click at [619, 52] on link "Open in CRM" at bounding box center [644, 49] width 50 height 15
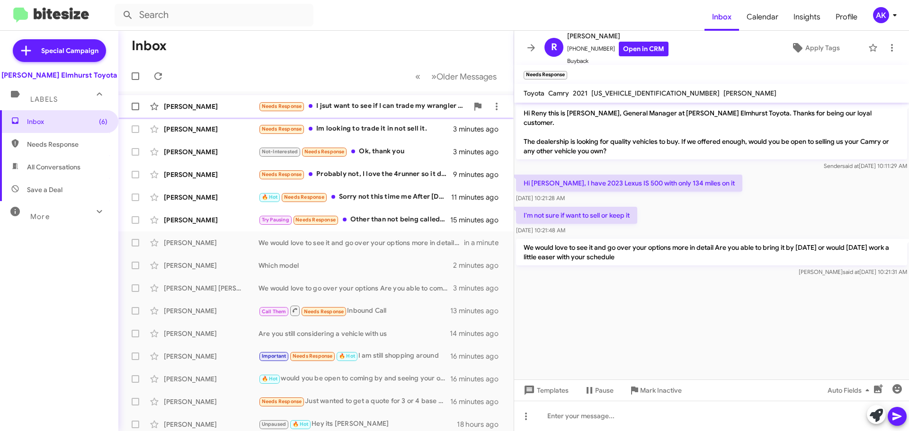
click at [352, 108] on div "Needs Response I jsut want to see if I can trade my wrangler in for a truck" at bounding box center [363, 106] width 210 height 11
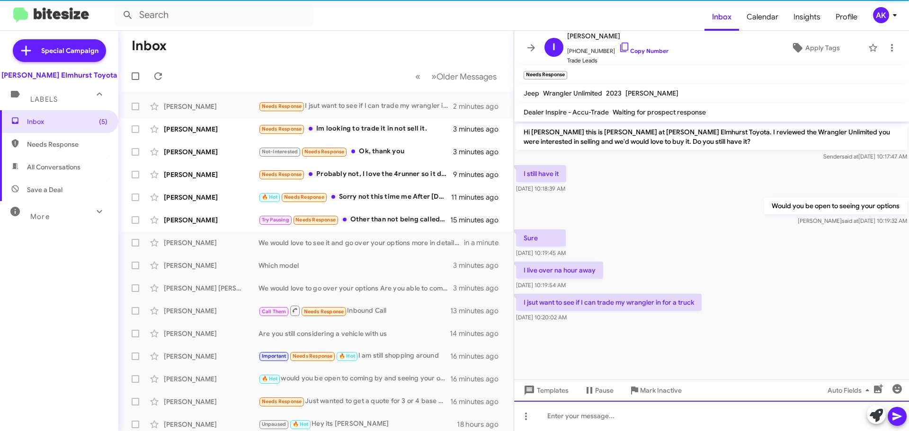
click at [595, 429] on div at bounding box center [711, 416] width 395 height 30
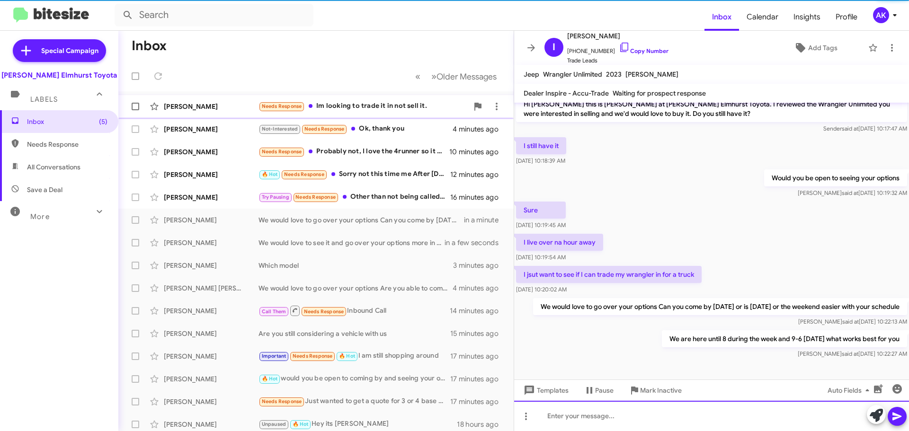
scroll to position [9, 0]
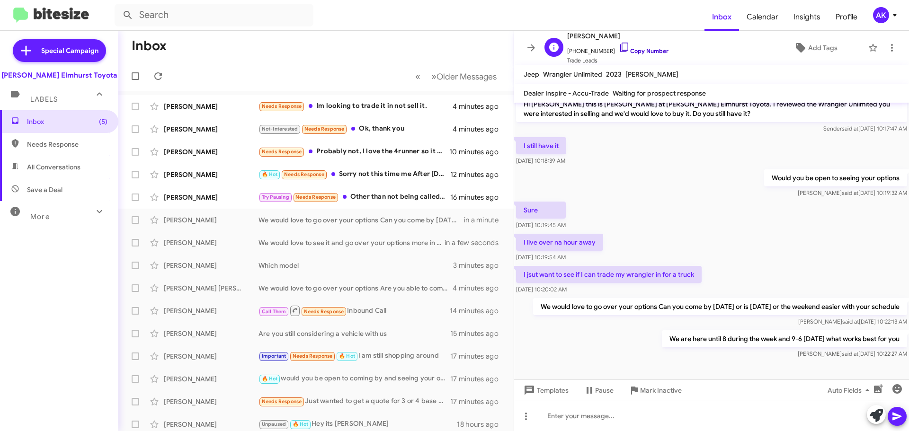
click at [619, 46] on icon at bounding box center [624, 47] width 11 height 11
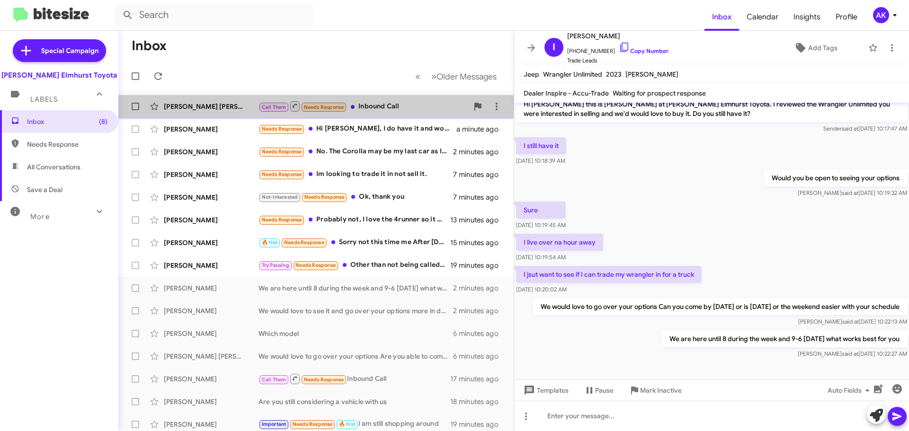
click at [365, 111] on div "Call Them Needs Response Inbound Call" at bounding box center [363, 106] width 210 height 12
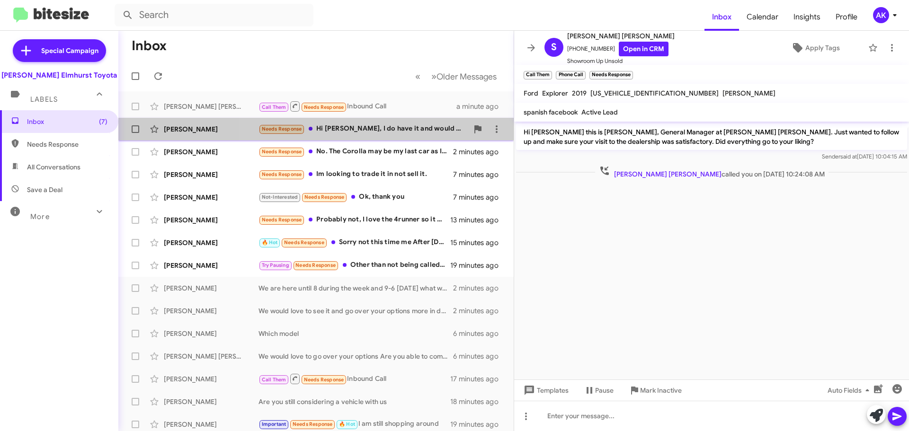
click at [392, 132] on div "Needs Response Hi [PERSON_NAME], I do have it and would be willing to sell, act…" at bounding box center [363, 129] width 210 height 11
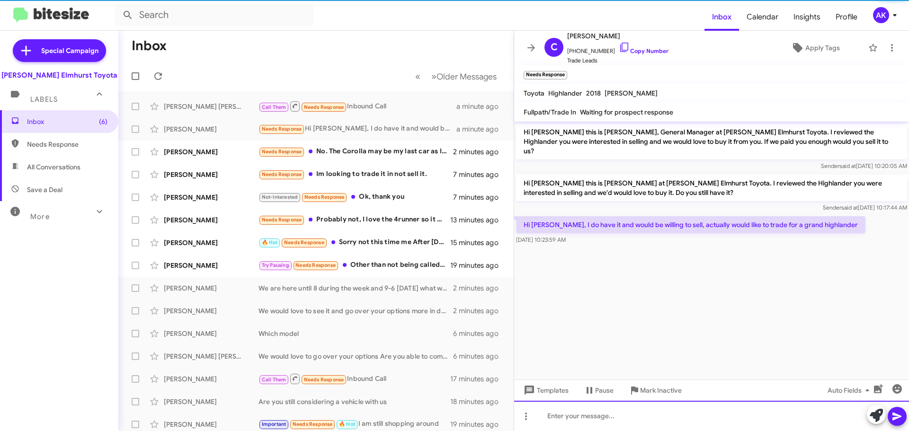
click at [577, 413] on div at bounding box center [711, 416] width 395 height 30
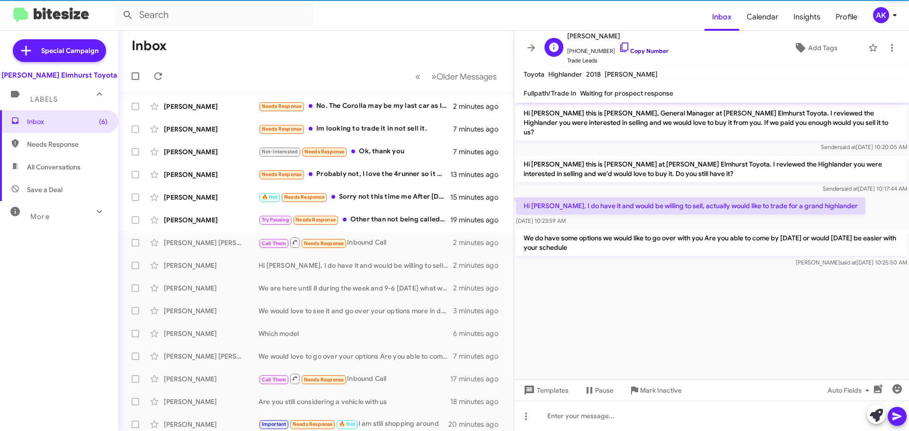
click at [629, 49] on link "Copy Number" at bounding box center [644, 50] width 50 height 7
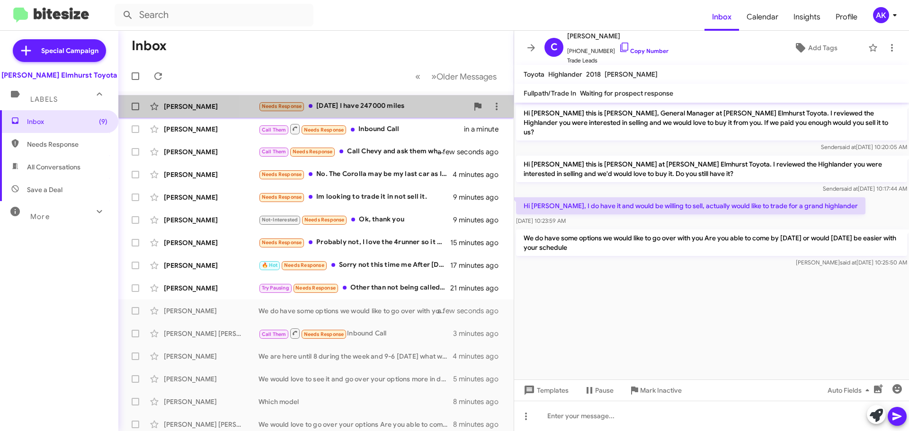
click at [377, 102] on div "Needs Response [DATE] I have 247000 miles" at bounding box center [363, 106] width 210 height 11
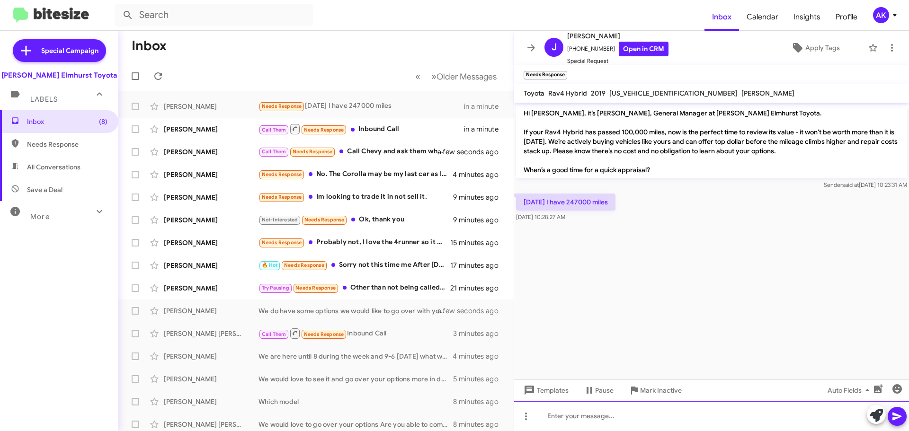
click at [612, 414] on div at bounding box center [711, 416] width 395 height 30
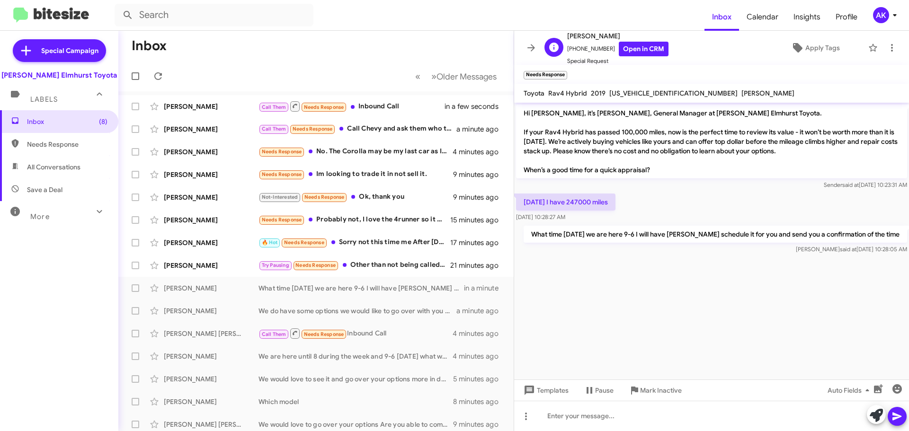
click at [638, 56] on span "Special Request" at bounding box center [617, 60] width 101 height 9
click at [638, 48] on link "Open in CRM" at bounding box center [644, 49] width 50 height 15
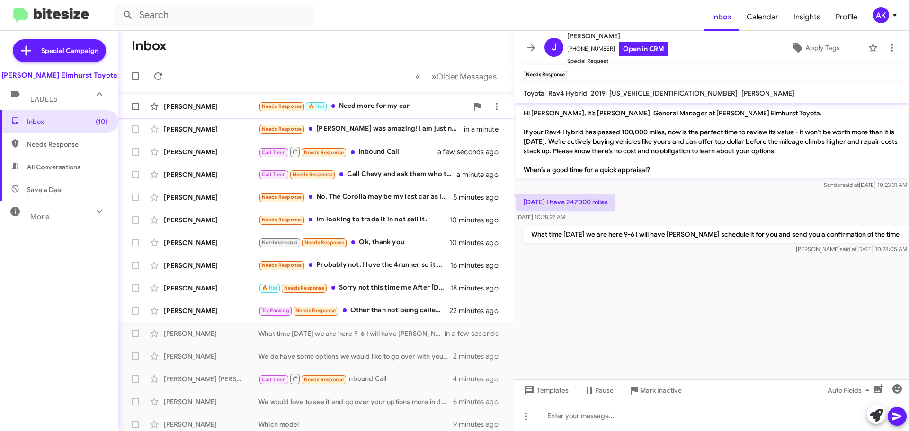
click at [369, 107] on div "Needs Response 🔥 Hot Need more for my car" at bounding box center [363, 106] width 210 height 11
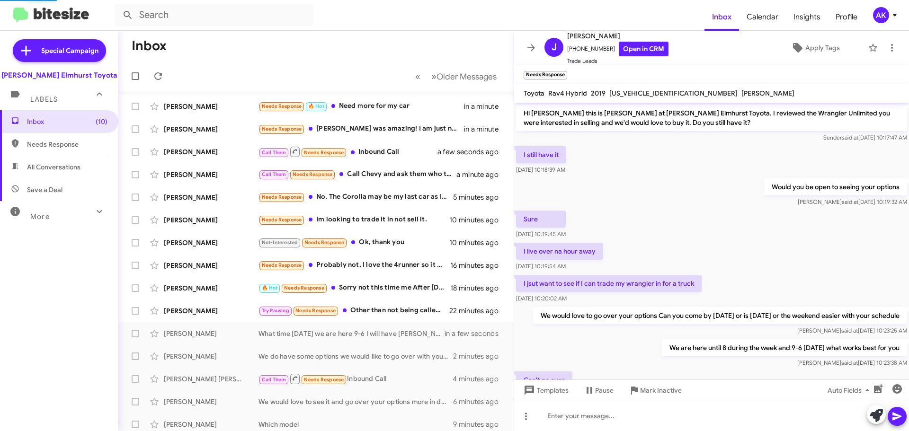
scroll to position [78, 0]
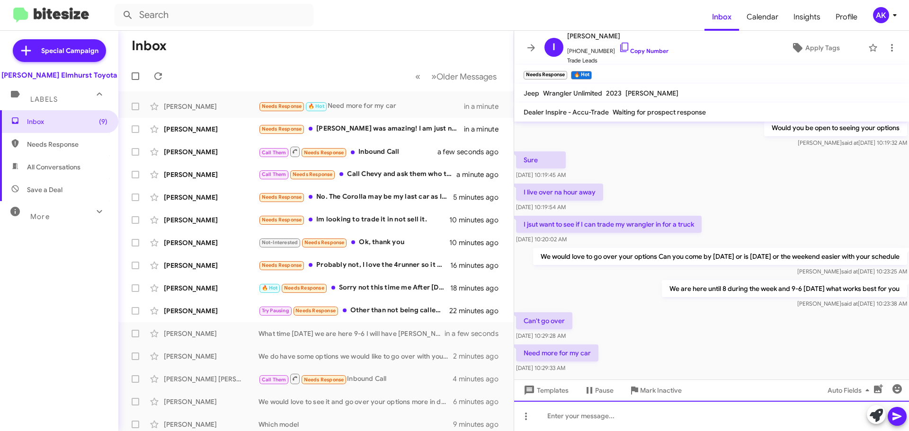
click at [605, 415] on div at bounding box center [711, 416] width 395 height 30
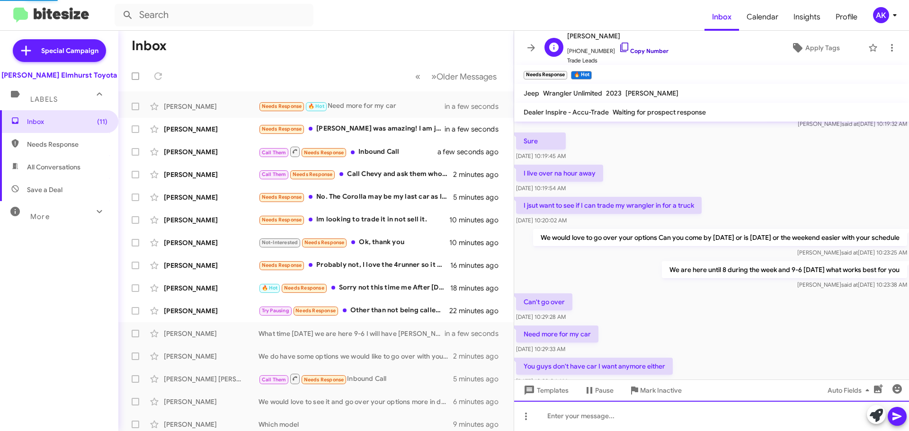
scroll to position [132, 0]
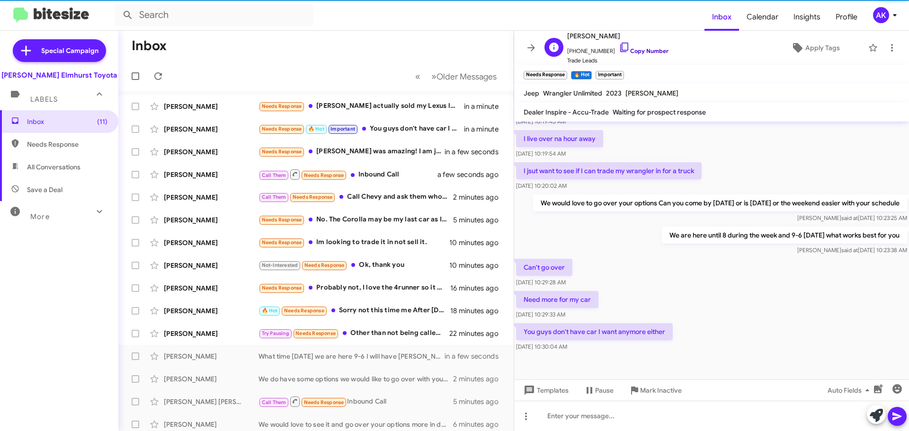
click at [636, 49] on link "Copy Number" at bounding box center [644, 50] width 50 height 7
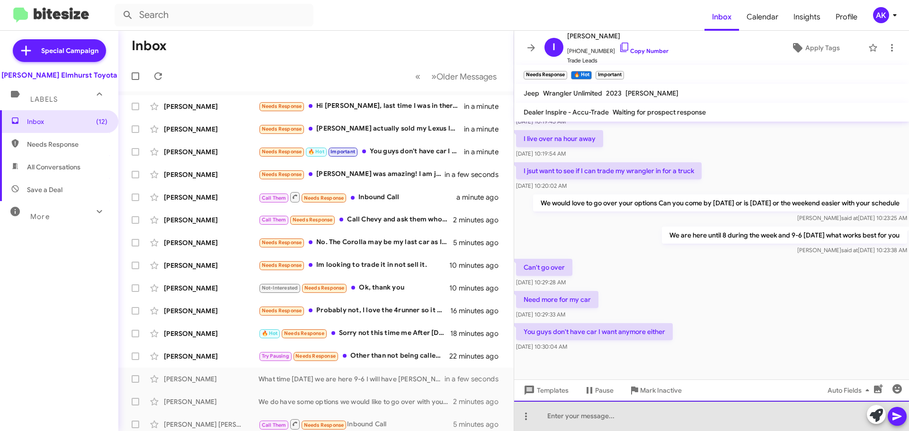
click at [568, 423] on div at bounding box center [711, 416] width 395 height 30
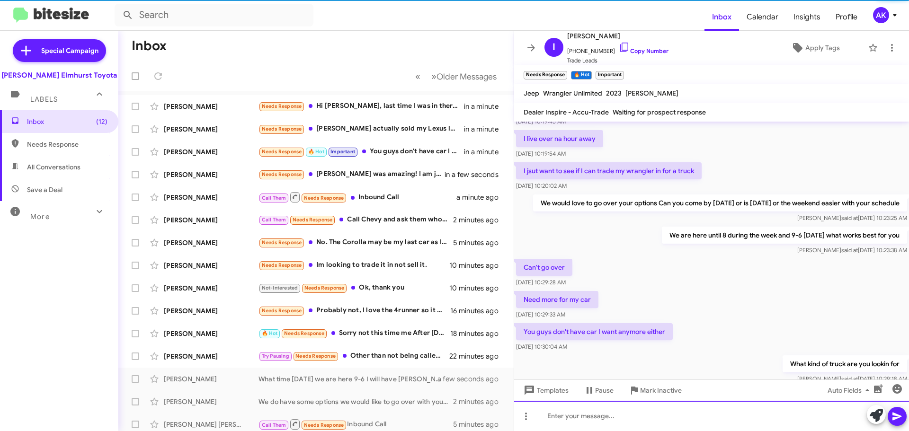
scroll to position [0, 0]
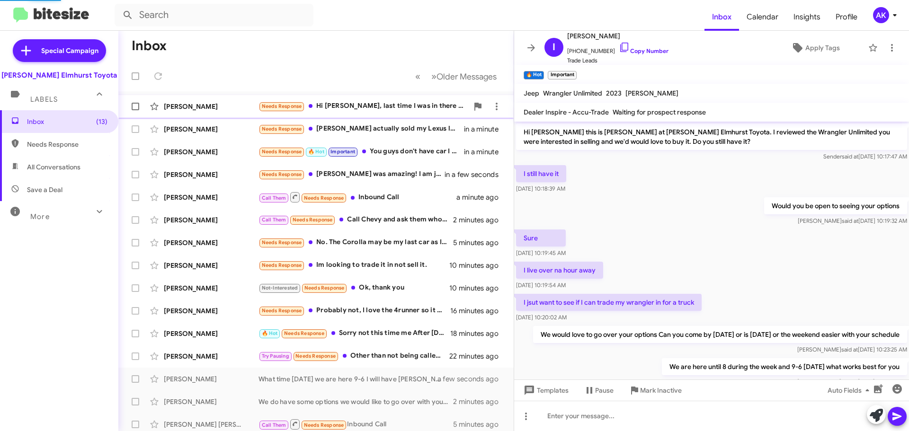
click at [381, 106] on div "Needs Response Hi [PERSON_NAME], last time I was in there I had that car totall…" at bounding box center [363, 106] width 210 height 11
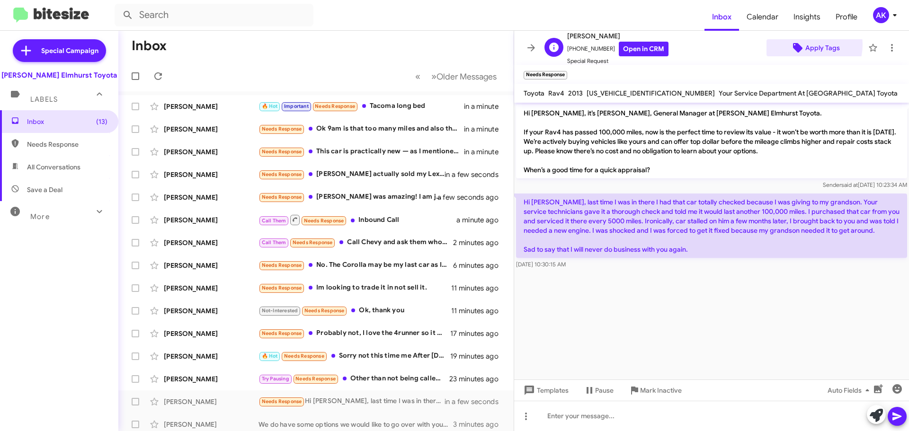
click at [805, 44] on span "Apply Tags" at bounding box center [822, 47] width 35 height 17
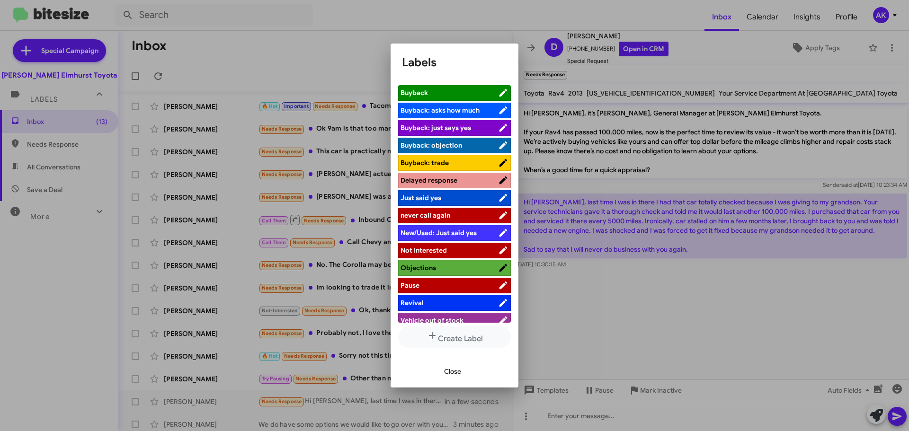
click at [441, 246] on span "Not Interested" at bounding box center [423, 250] width 46 height 9
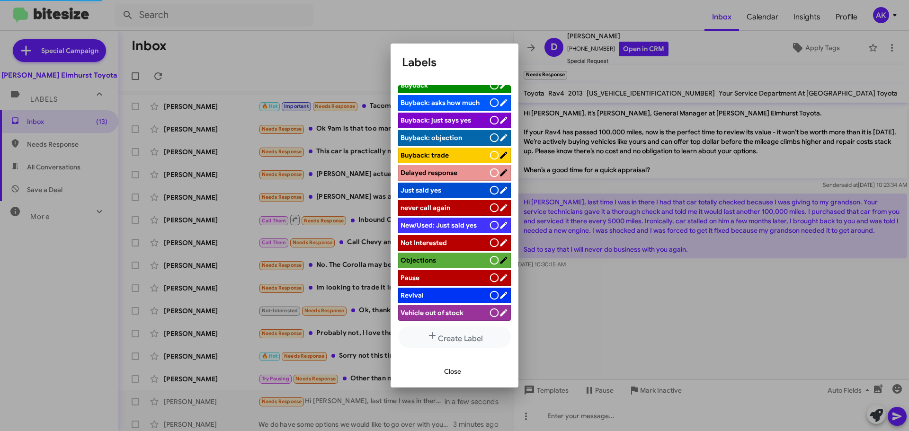
scroll to position [96, 0]
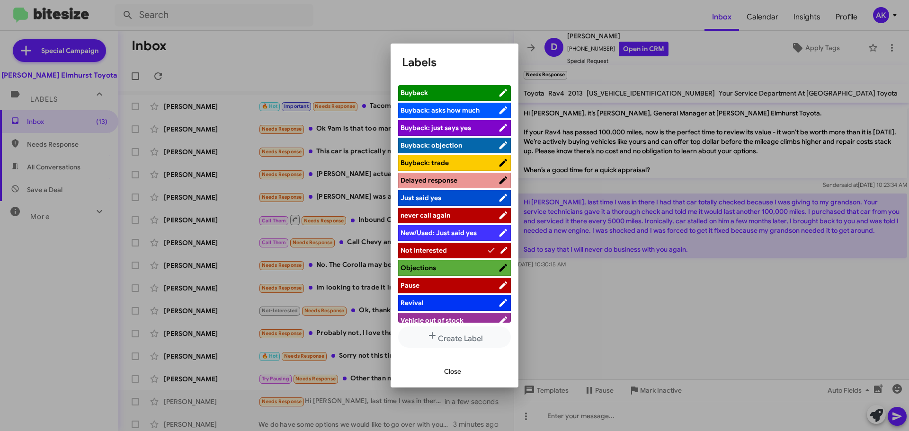
click at [446, 373] on span "Close" at bounding box center [452, 371] width 17 height 17
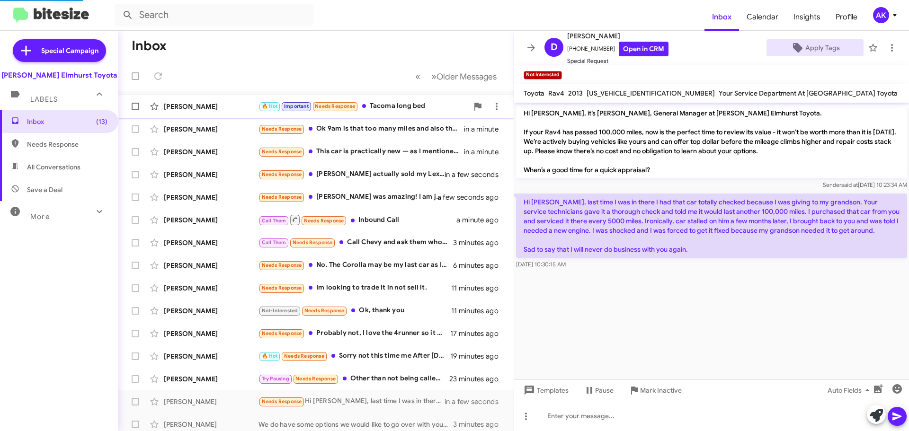
click at [397, 110] on div "🔥 Hot Important Needs Response Tacoma long bed" at bounding box center [363, 106] width 210 height 11
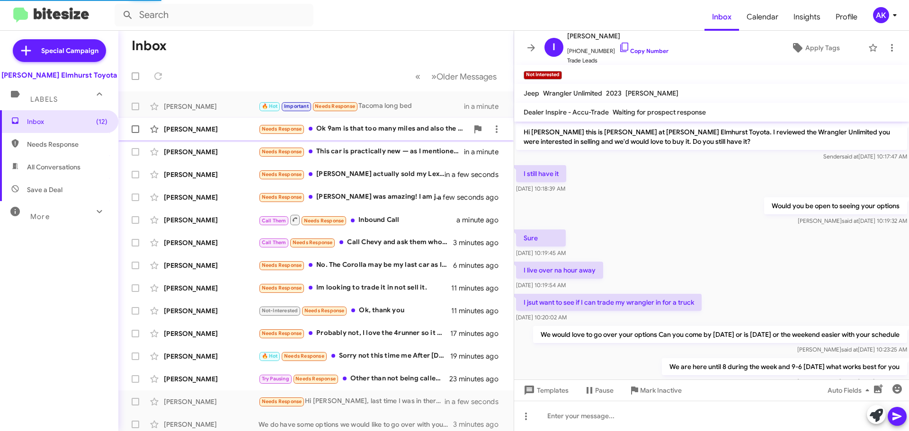
scroll to position [235, 0]
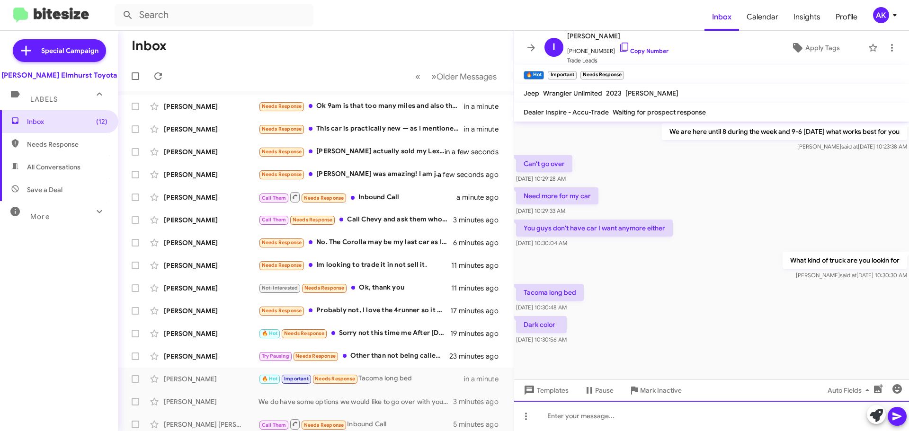
click at [561, 408] on div at bounding box center [711, 416] width 395 height 30
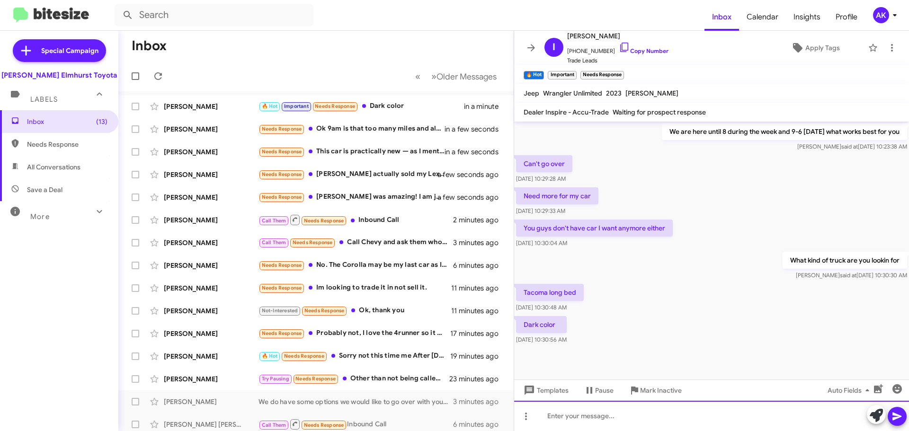
click at [577, 431] on div at bounding box center [711, 416] width 395 height 30
click at [577, 417] on div at bounding box center [711, 416] width 395 height 30
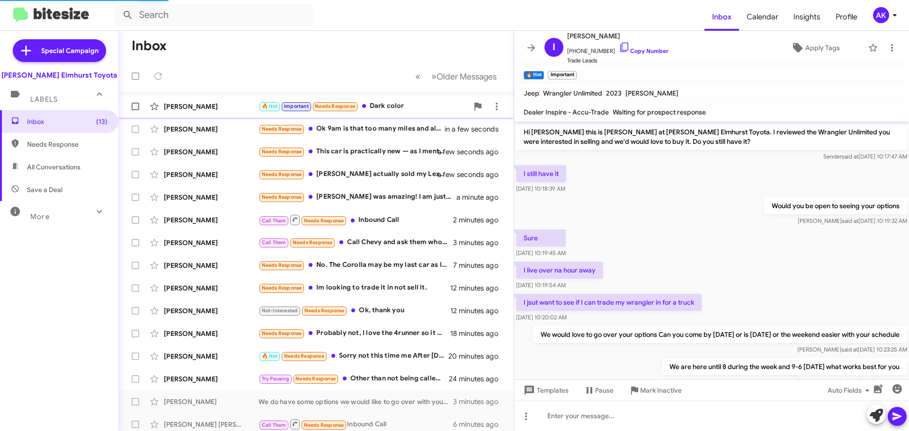
click at [401, 105] on div "🔥 Hot Important Needs Response Dark color" at bounding box center [363, 106] width 210 height 11
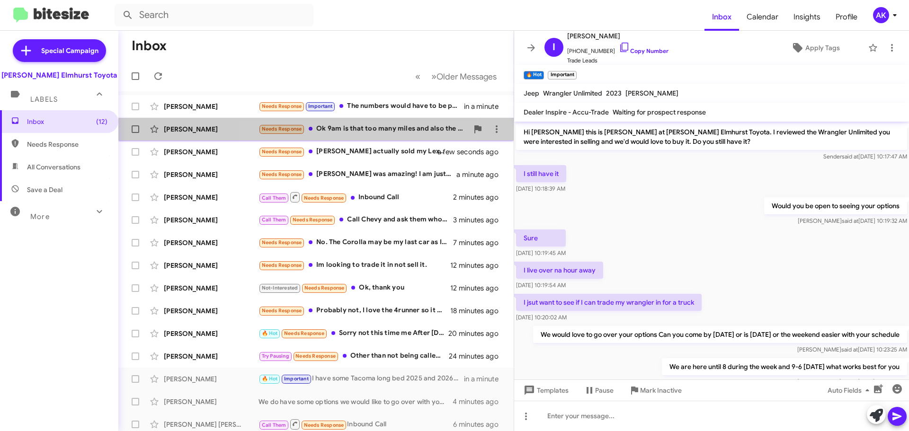
click at [371, 128] on div "Needs Response Ok 9am is that too many miles and also the check engine light is…" at bounding box center [363, 129] width 210 height 11
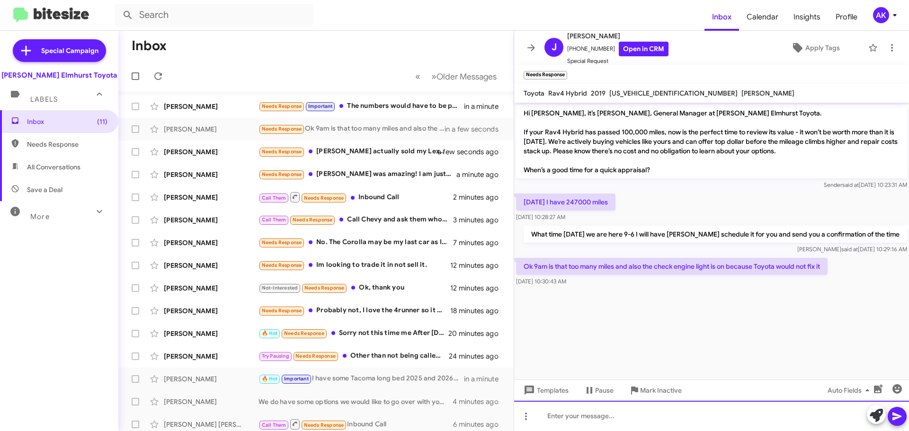
click at [602, 420] on div at bounding box center [711, 416] width 395 height 30
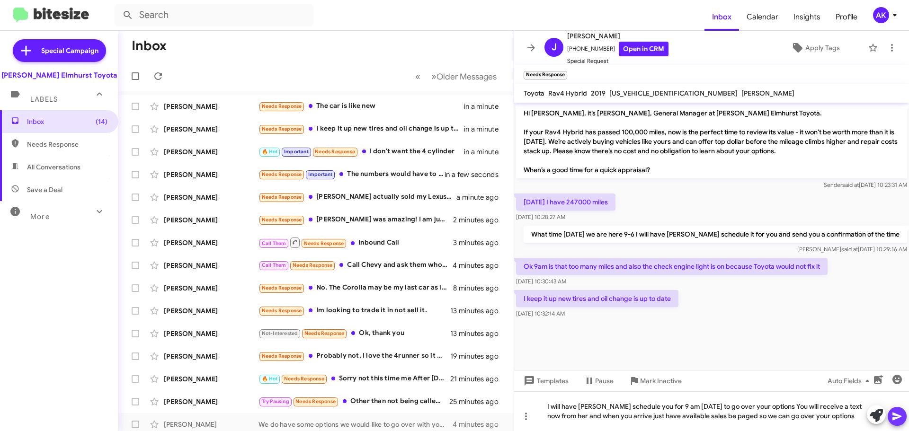
click at [897, 417] on icon at bounding box center [896, 416] width 11 height 11
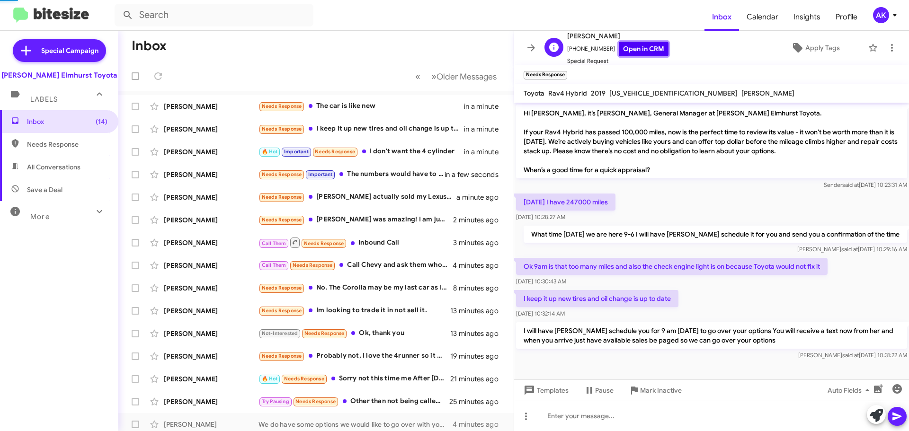
click at [635, 46] on link "Open in CRM" at bounding box center [644, 49] width 50 height 15
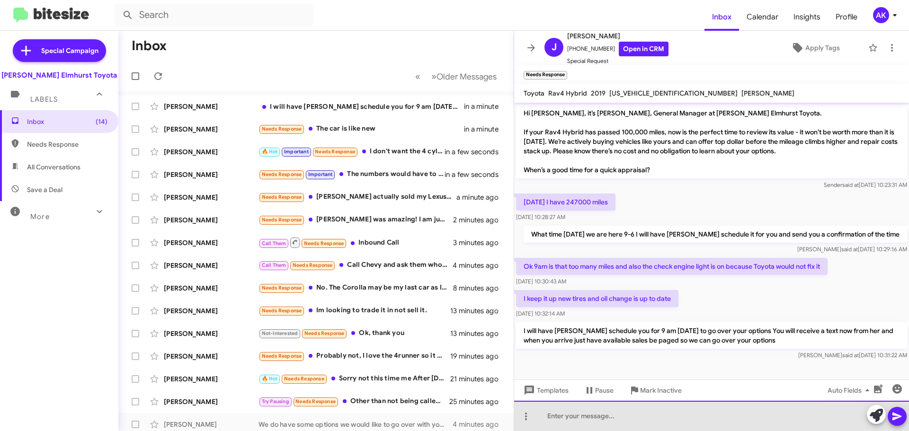
click at [567, 412] on div at bounding box center [711, 416] width 395 height 30
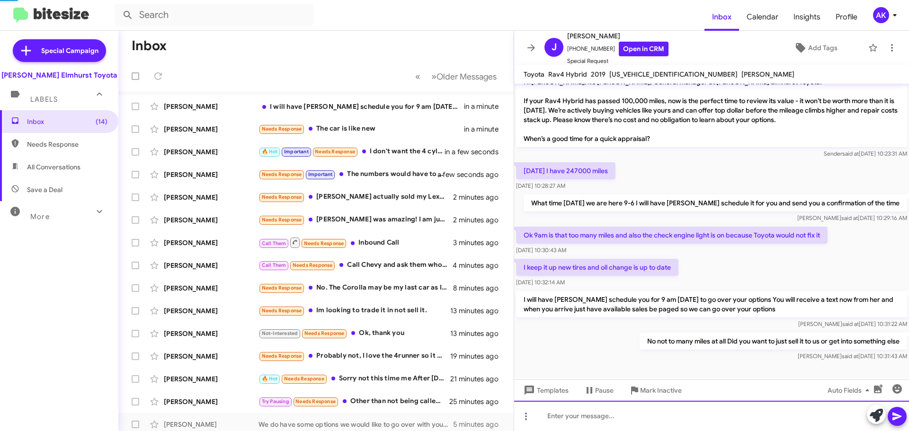
scroll to position [12, 0]
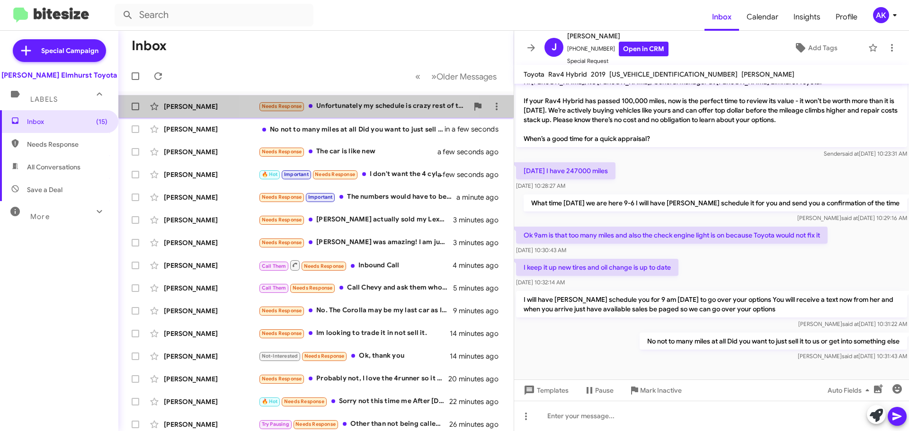
click at [354, 103] on div "Needs Response Unfortunately my schedule is crazy rest of the week so a trip ov…" at bounding box center [363, 106] width 210 height 11
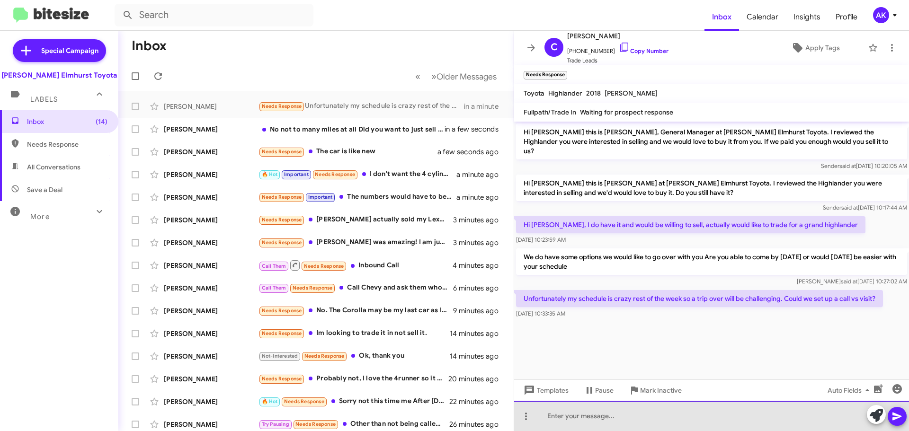
click at [564, 414] on div at bounding box center [711, 416] width 395 height 30
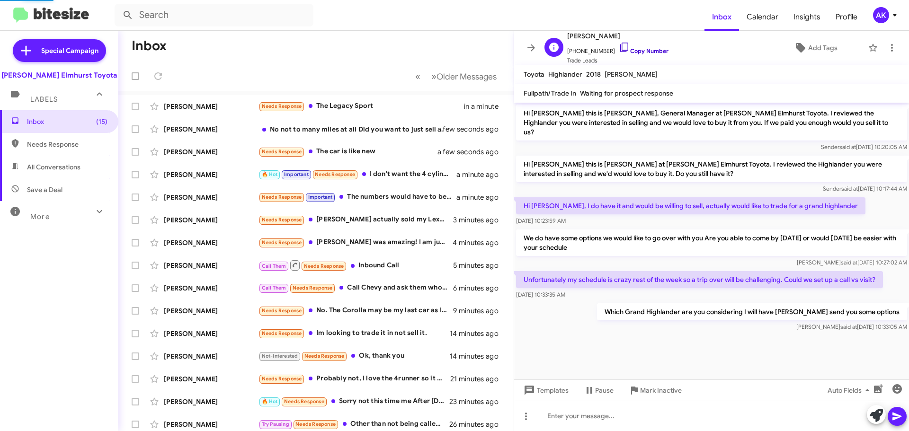
click at [634, 48] on link "Copy Number" at bounding box center [644, 50] width 50 height 7
click at [343, 103] on div "Needs Response Another question I have, if the car is now discontinued what is …" at bounding box center [363, 106] width 210 height 11
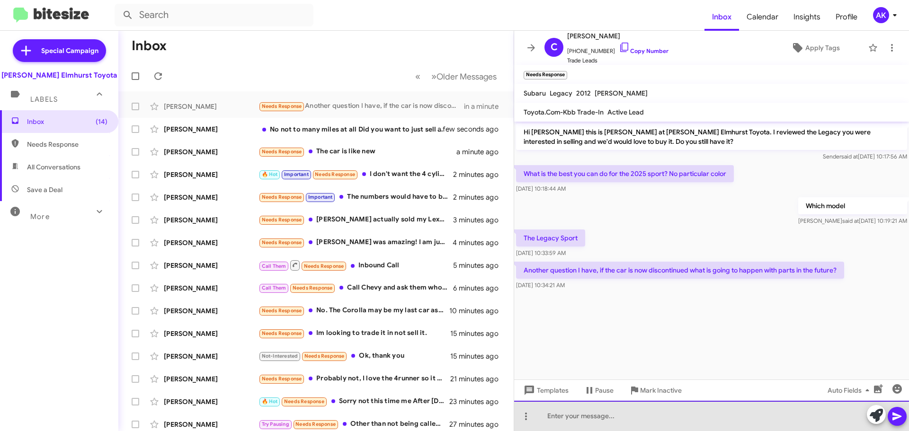
click at [634, 420] on div at bounding box center [711, 416] width 395 height 30
click at [642, 422] on div at bounding box center [711, 416] width 395 height 30
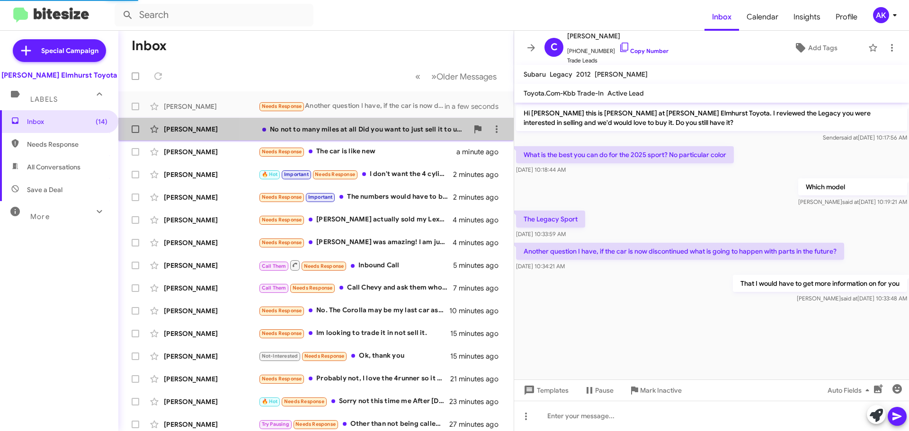
click at [393, 131] on div "No not to many miles at all Did you want to just sell it to us or get into some…" at bounding box center [363, 128] width 210 height 9
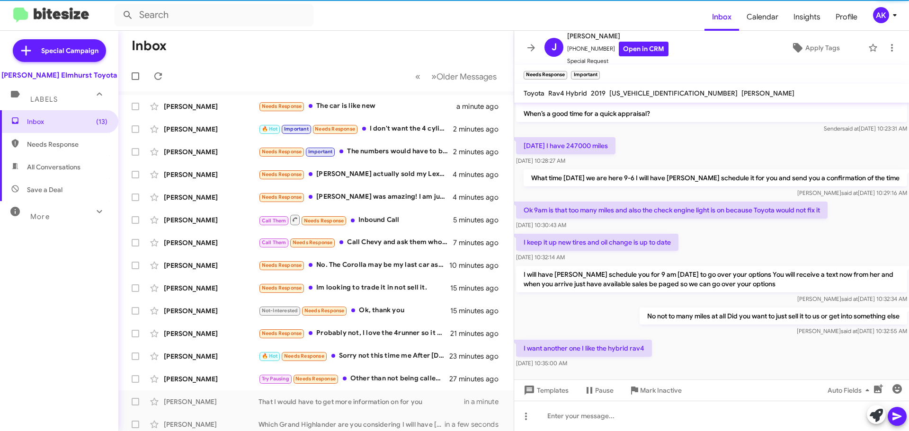
scroll to position [66, 0]
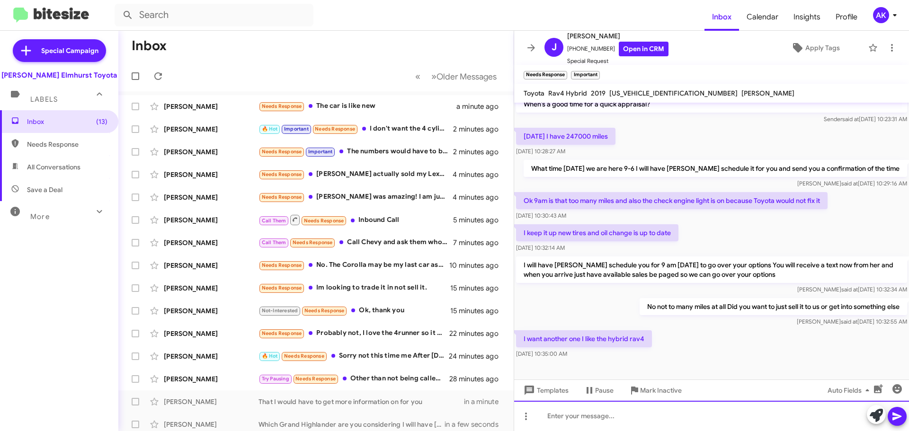
click at [598, 412] on div at bounding box center [711, 416] width 395 height 30
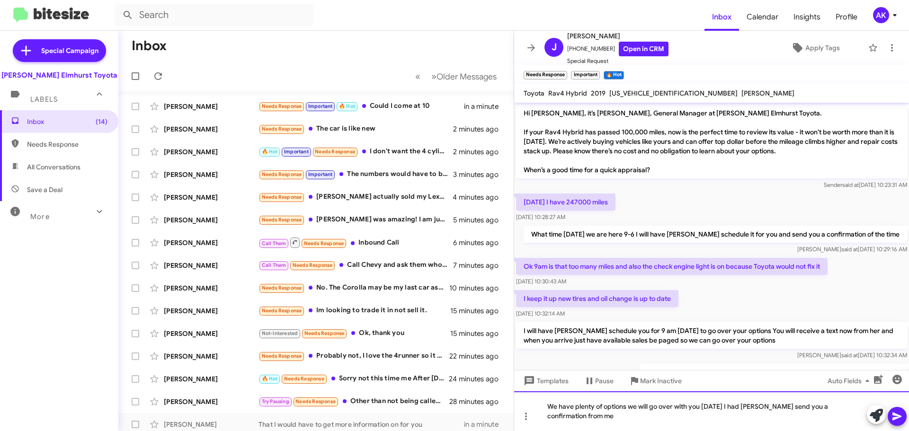
scroll to position [110, 0]
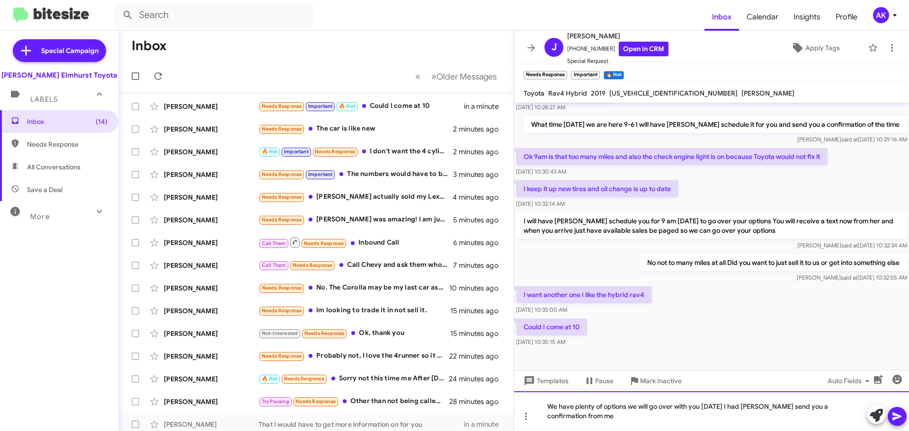
click at [604, 412] on div "We have plenty of options we will go over with you [DATE] I had [PERSON_NAME] s…" at bounding box center [711, 411] width 395 height 40
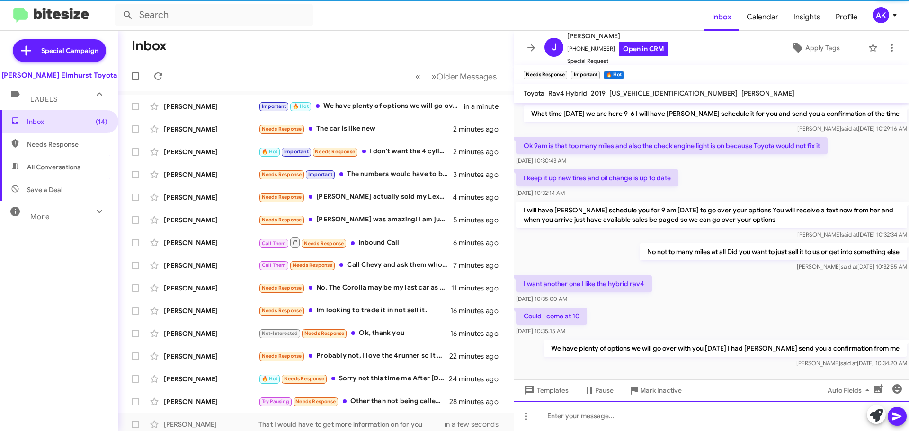
scroll to position [135, 0]
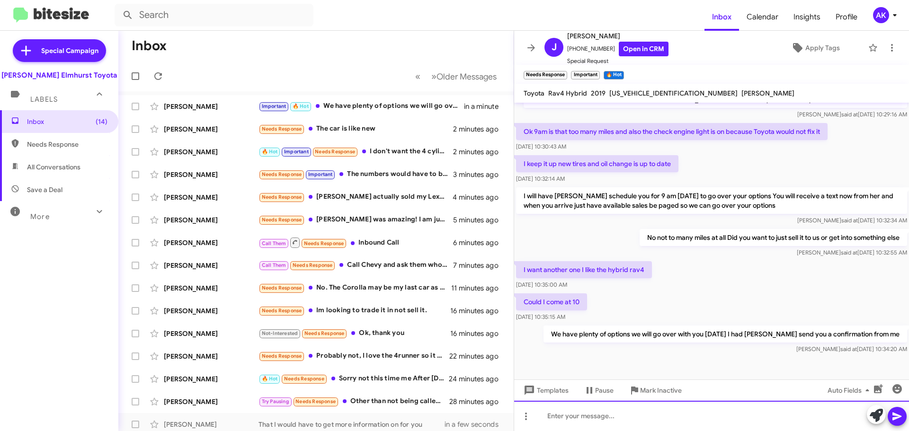
click at [622, 427] on div at bounding box center [711, 416] width 395 height 30
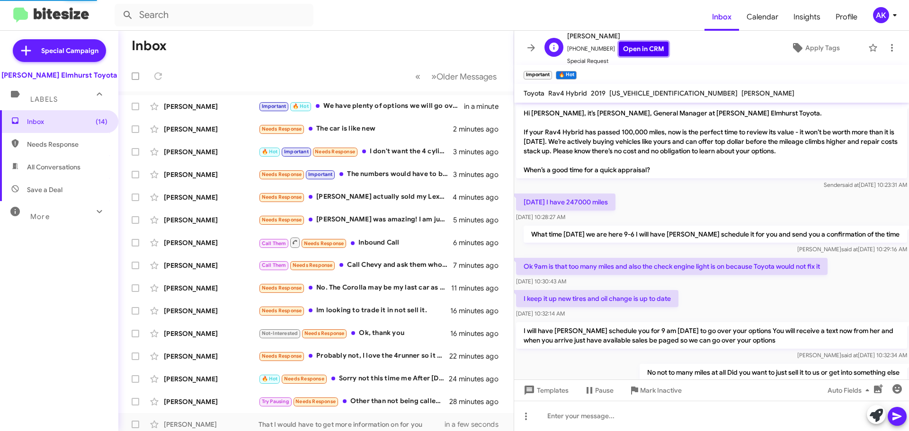
click at [627, 45] on link "Open in CRM" at bounding box center [644, 49] width 50 height 15
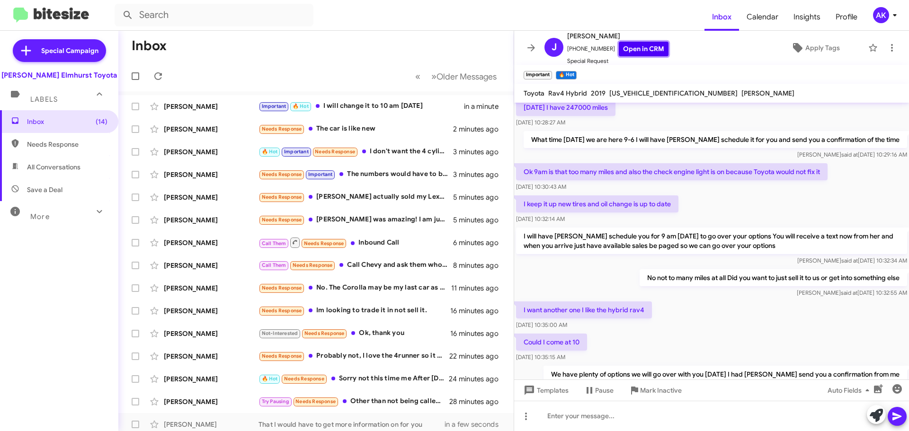
scroll to position [169, 0]
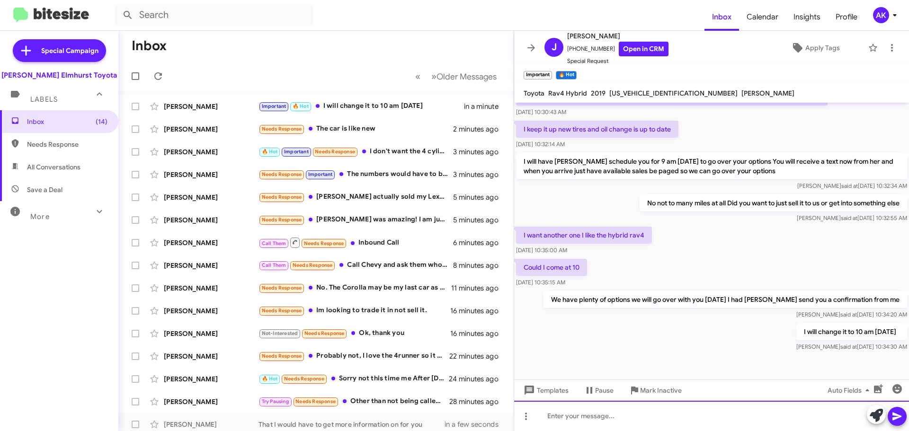
click at [626, 417] on div at bounding box center [711, 416] width 395 height 30
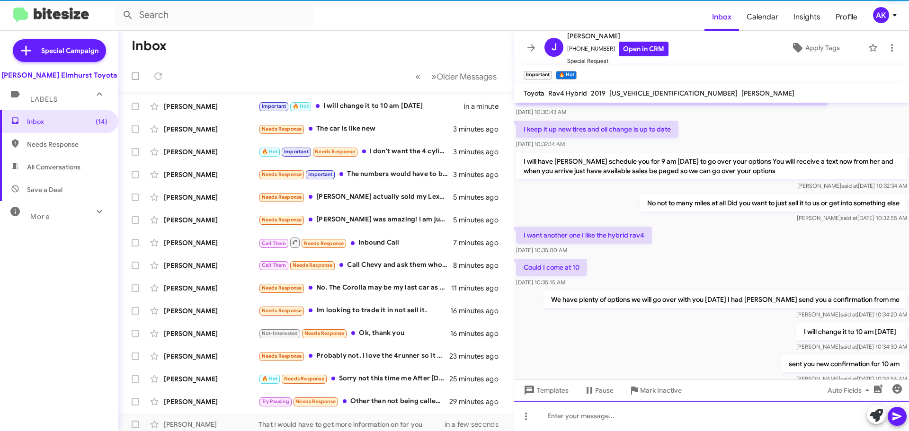
scroll to position [0, 0]
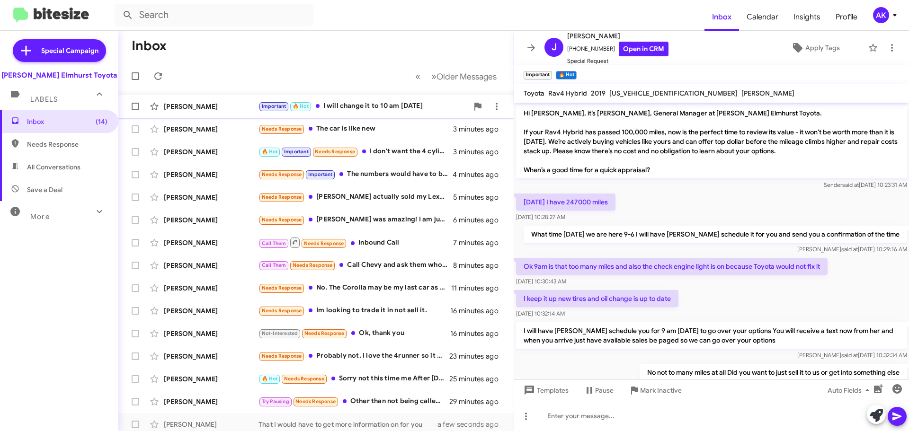
click at [346, 108] on div "Important 🔥 Hot I will change it to 10 am [DATE]" at bounding box center [363, 106] width 210 height 11
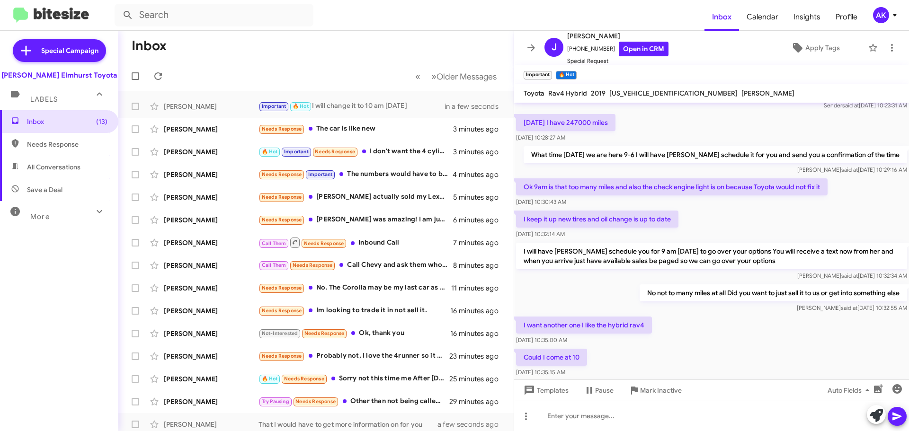
scroll to position [204, 0]
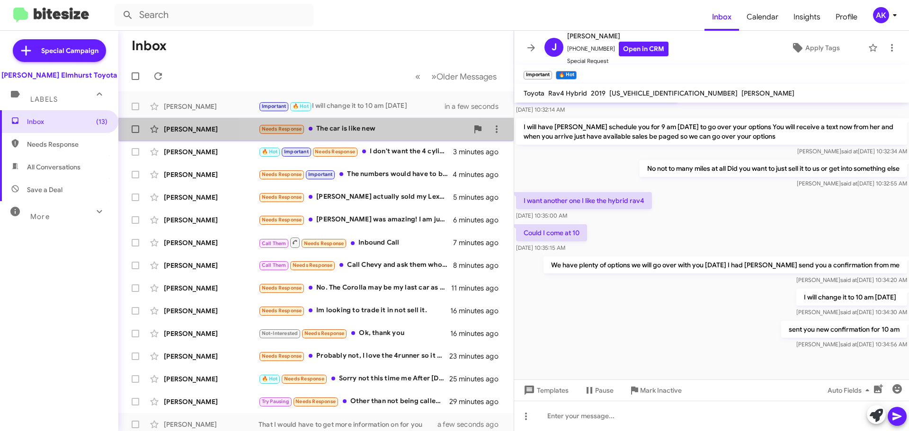
click at [346, 132] on div "Needs Response The car is like new" at bounding box center [363, 129] width 210 height 11
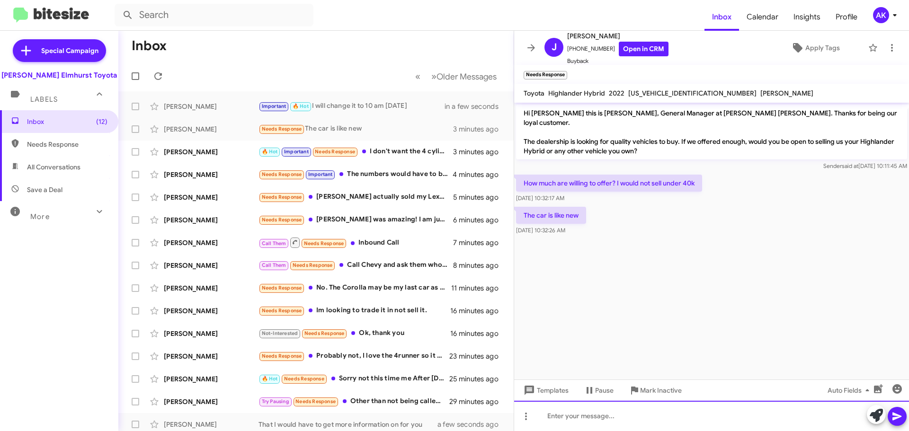
click at [621, 421] on div at bounding box center [711, 416] width 395 height 30
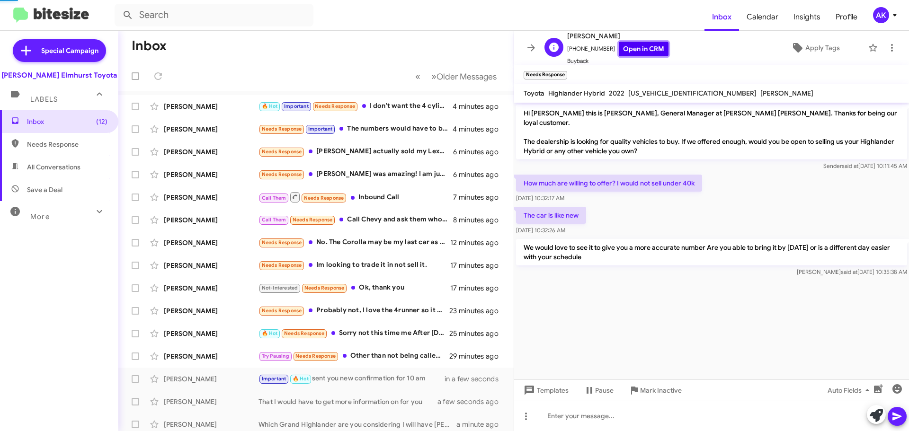
click at [633, 51] on link "Open in CRM" at bounding box center [644, 49] width 50 height 15
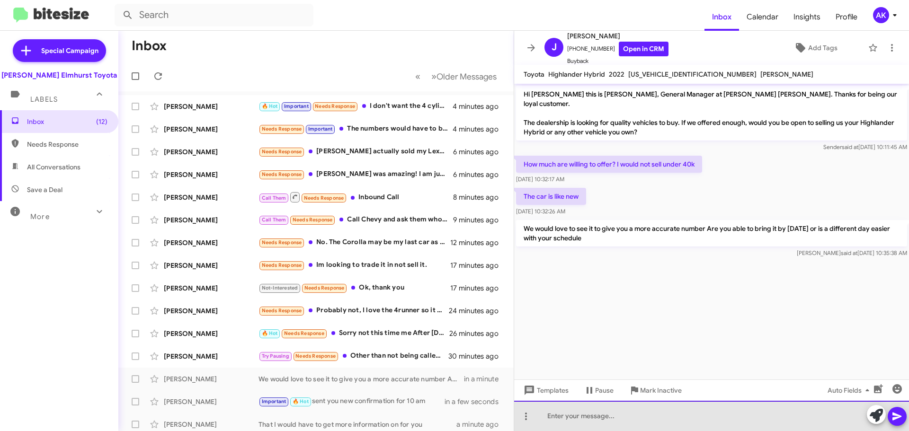
click at [572, 415] on div at bounding box center [711, 416] width 395 height 30
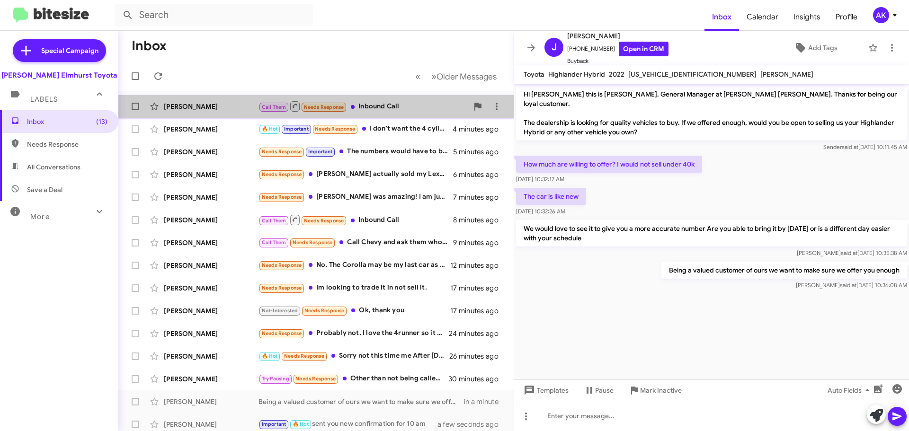
click at [384, 107] on div "Call Them Needs Response Inbound Call" at bounding box center [363, 106] width 210 height 12
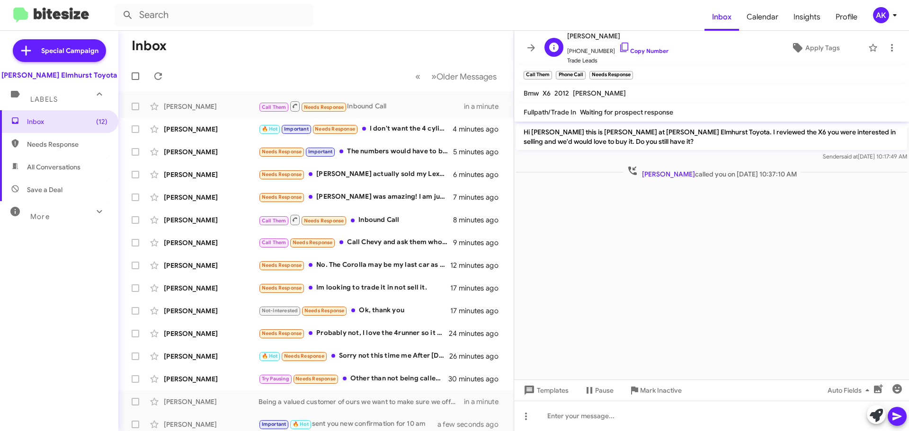
click at [630, 47] on span "[PHONE_NUMBER] Copy Number" at bounding box center [617, 49] width 101 height 14
click at [631, 47] on span "[PHONE_NUMBER] Copy Number" at bounding box center [617, 49] width 101 height 14
click at [185, 10] on input "text" at bounding box center [214, 15] width 199 height 23
type input "8722173231"
click at [118, 6] on button at bounding box center [127, 15] width 19 height 19
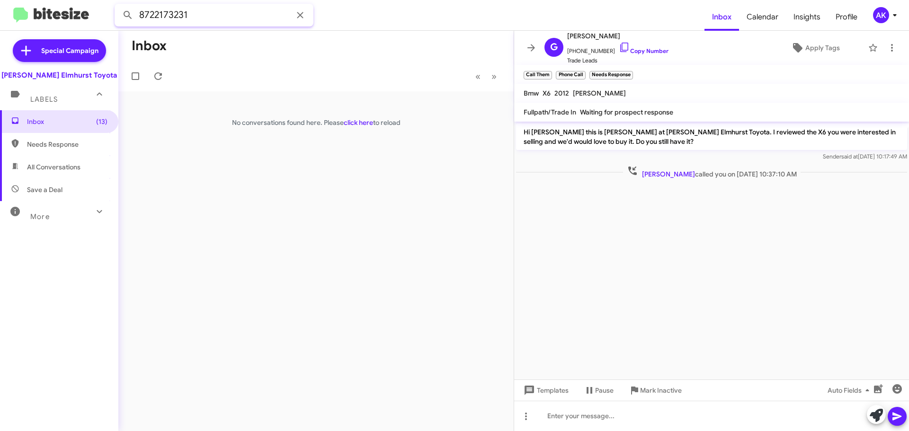
drag, startPoint x: 189, startPoint y: 17, endPoint x: 91, endPoint y: 17, distance: 98.0
click at [91, 17] on mat-toolbar "8722173231 Inbox Calendar Insights Profile AK" at bounding box center [454, 15] width 909 height 30
click at [48, 130] on span "Inbox (13)" at bounding box center [59, 121] width 118 height 23
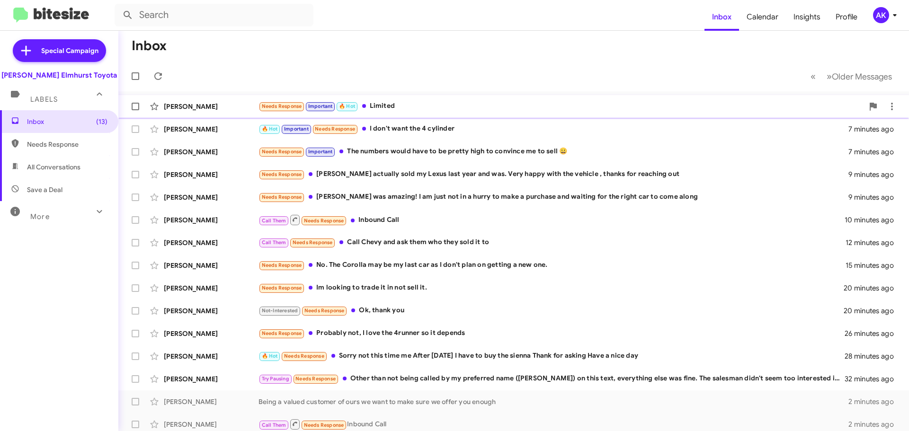
click at [400, 109] on div "Needs Response Important 🔥 Hot Limited" at bounding box center [560, 106] width 605 height 11
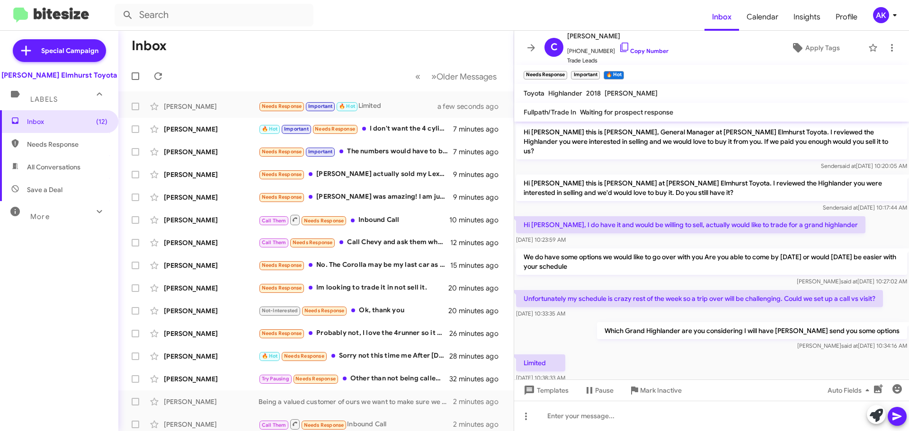
scroll to position [12, 0]
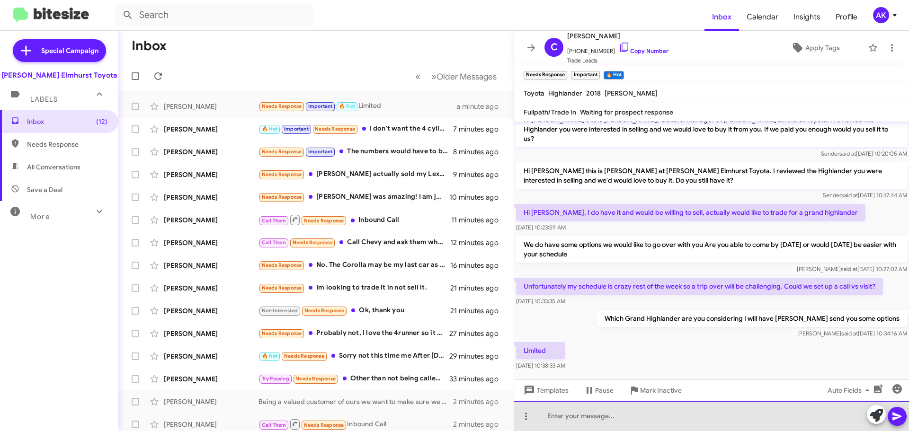
click at [579, 424] on div at bounding box center [711, 416] width 395 height 30
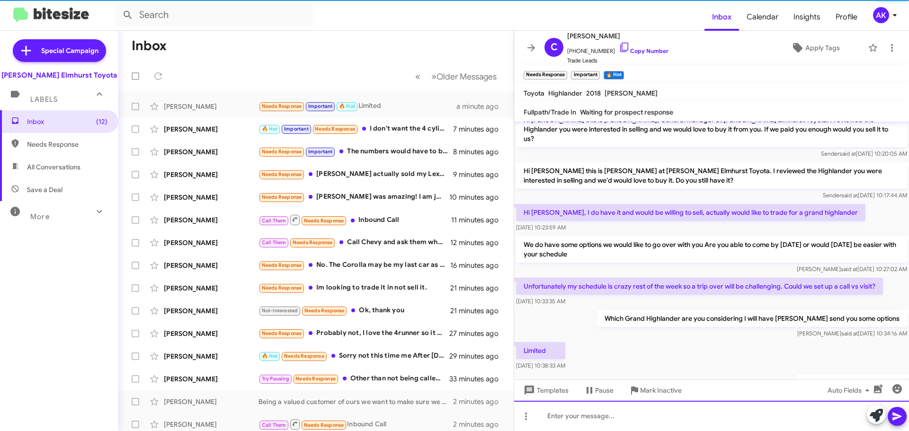
scroll to position [47, 0]
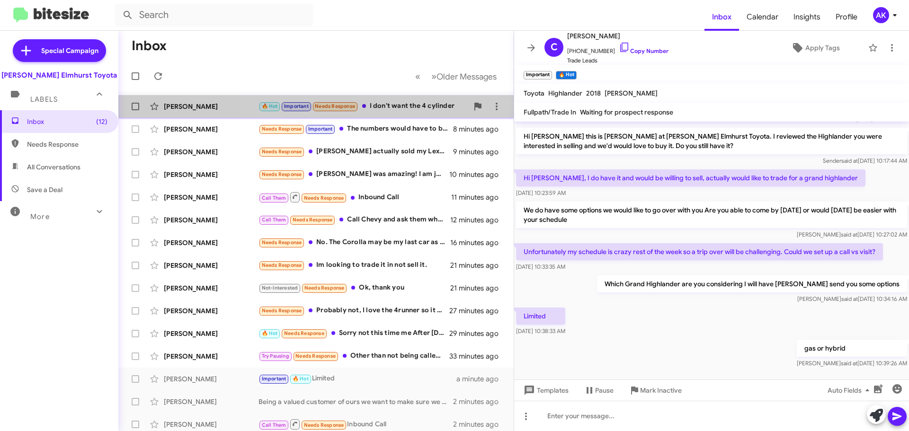
click at [409, 108] on div "🔥 Hot Important Needs Response I don't want the 4 cylinder" at bounding box center [363, 106] width 210 height 11
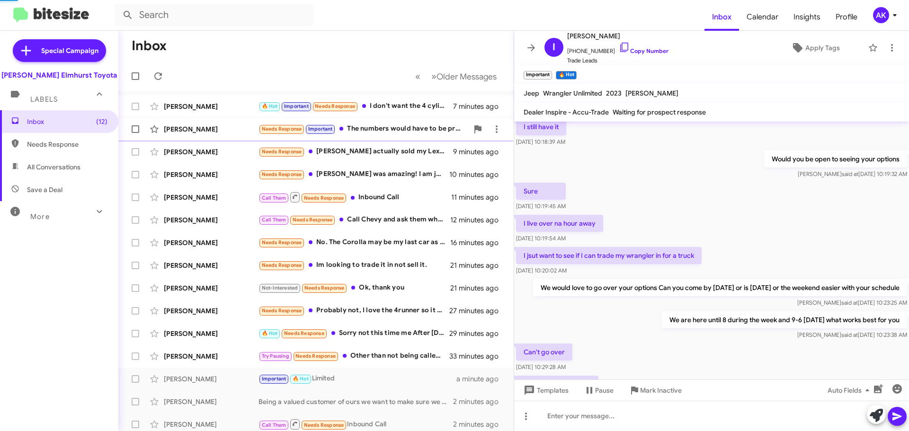
scroll to position [304, 0]
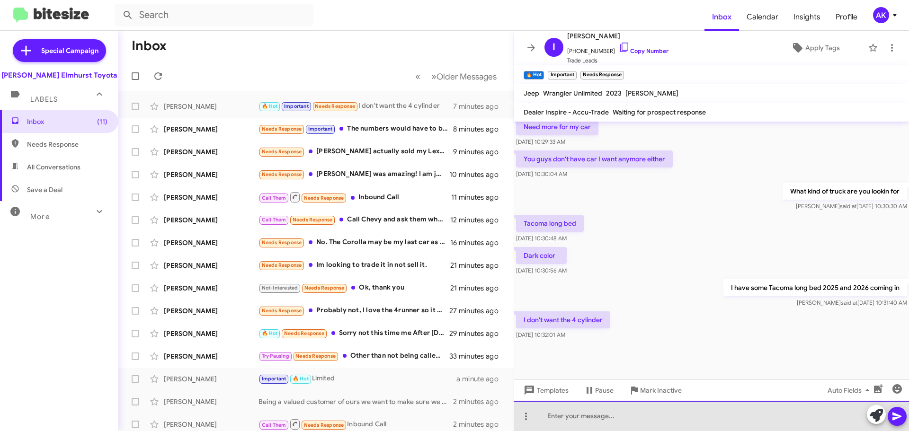
click at [621, 413] on div at bounding box center [711, 416] width 395 height 30
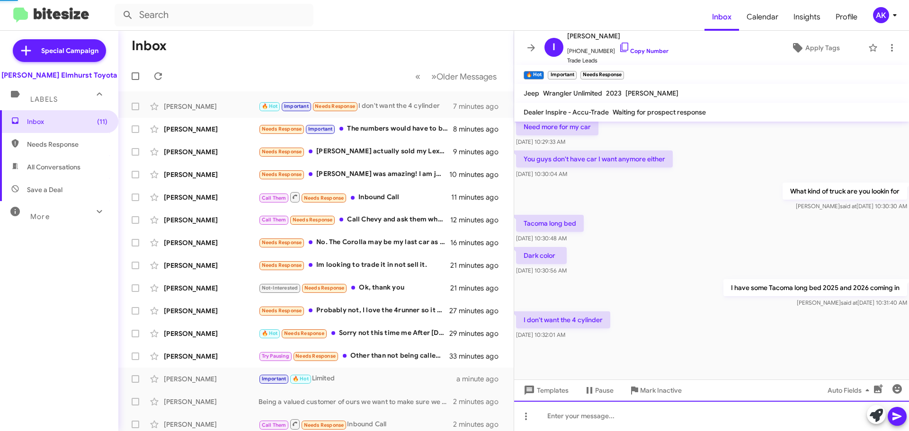
scroll to position [0, 0]
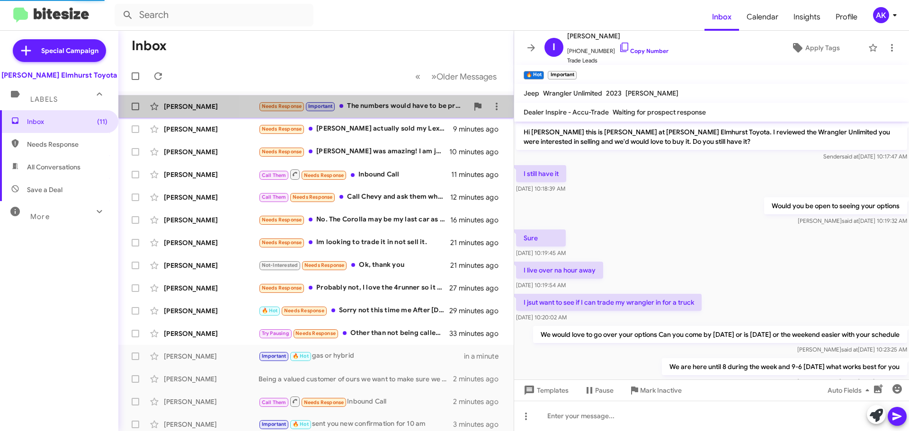
click at [391, 109] on div "Needs Response Important The numbers would have to be pretty high to convince m…" at bounding box center [363, 106] width 210 height 11
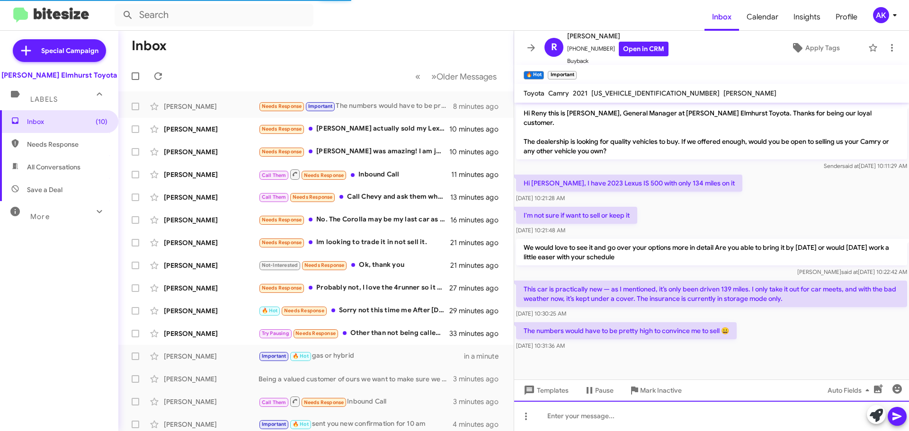
click at [583, 414] on div at bounding box center [711, 416] width 395 height 30
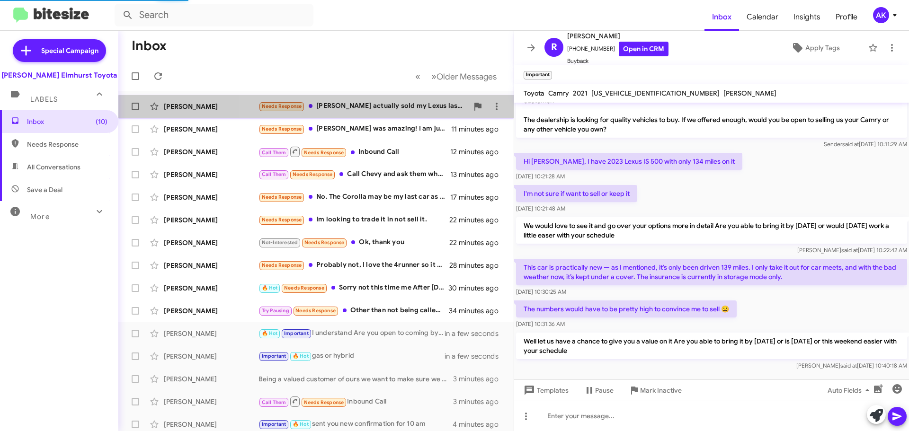
click at [391, 111] on div "Needs Response [PERSON_NAME] actually sold my Lexus last year and was. Very hap…" at bounding box center [363, 106] width 210 height 11
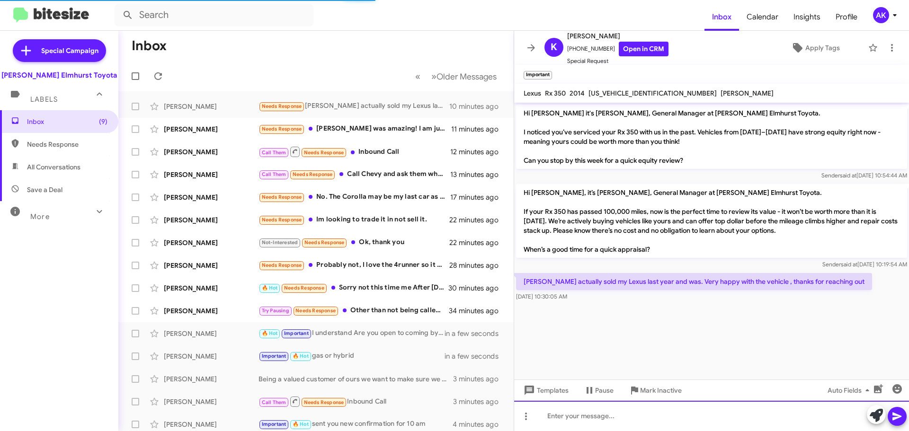
click at [597, 418] on div at bounding box center [711, 416] width 395 height 30
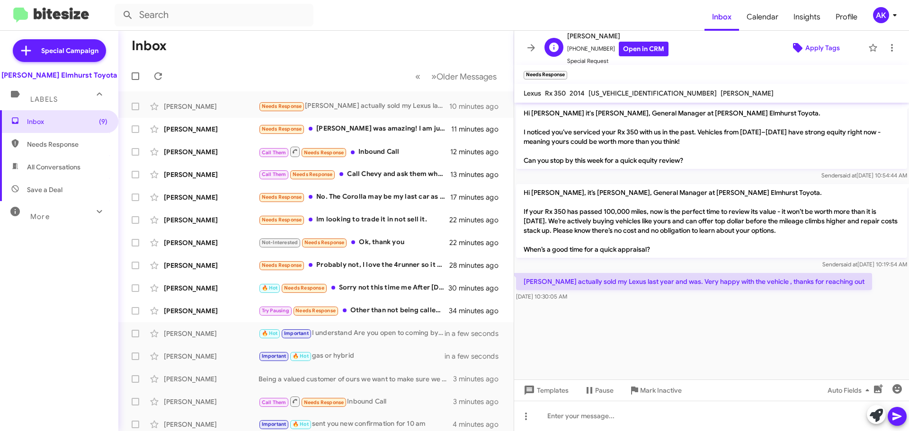
click at [805, 44] on span "Apply Tags" at bounding box center [822, 47] width 35 height 17
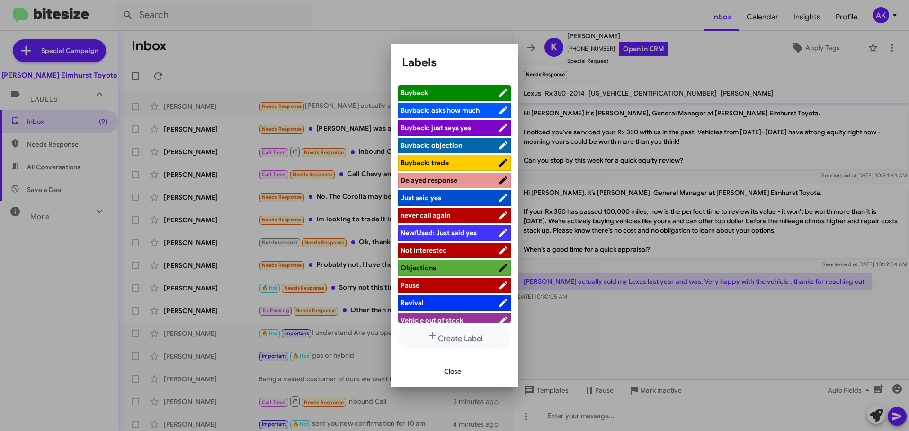
click at [439, 246] on span "Not Interested" at bounding box center [423, 250] width 46 height 9
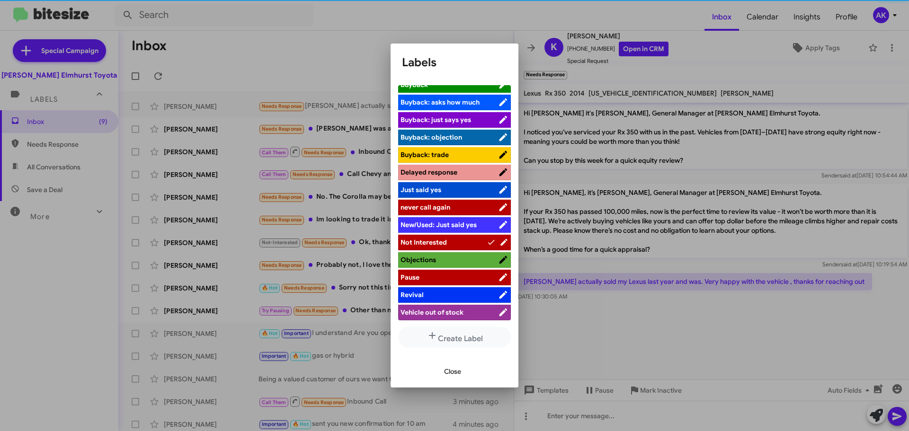
scroll to position [96, 0]
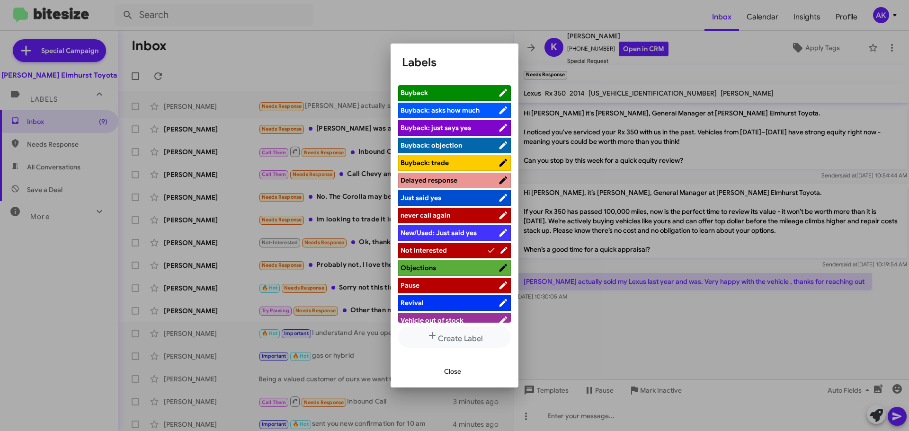
click at [452, 369] on span "Close" at bounding box center [452, 371] width 17 height 17
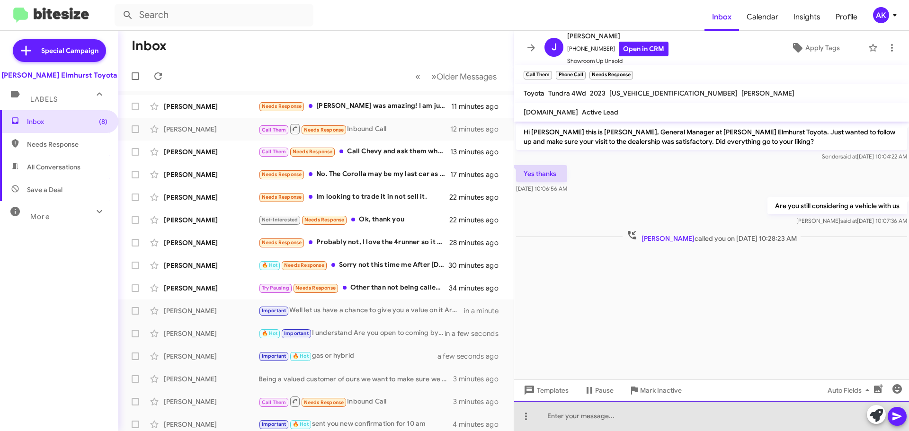
click at [613, 408] on div at bounding box center [711, 416] width 395 height 30
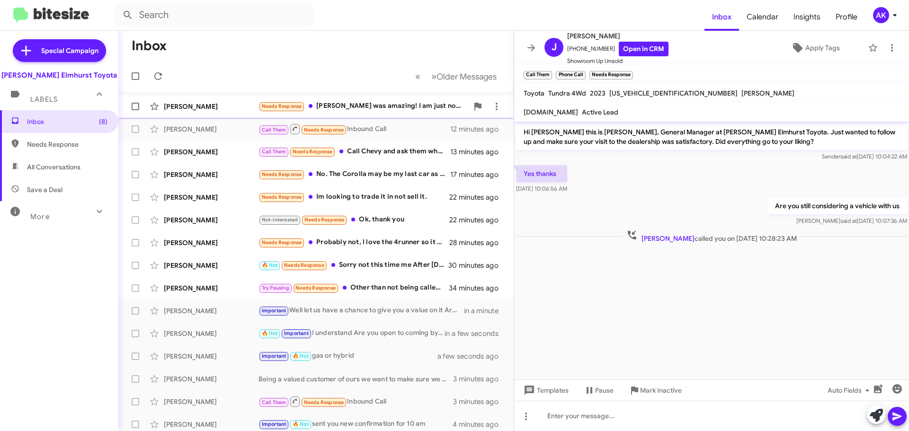
click at [366, 111] on div "Needs Response [PERSON_NAME] was amazing! I am just not in a hurry to make a pu…" at bounding box center [363, 106] width 210 height 11
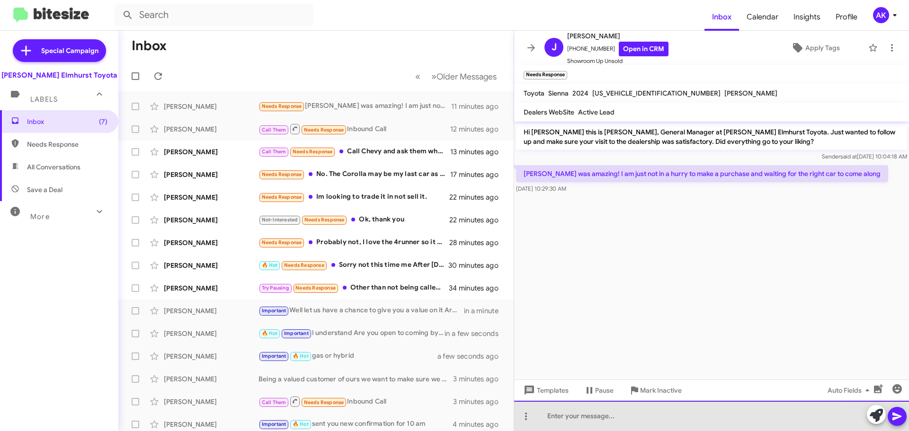
click at [636, 402] on div at bounding box center [711, 416] width 395 height 30
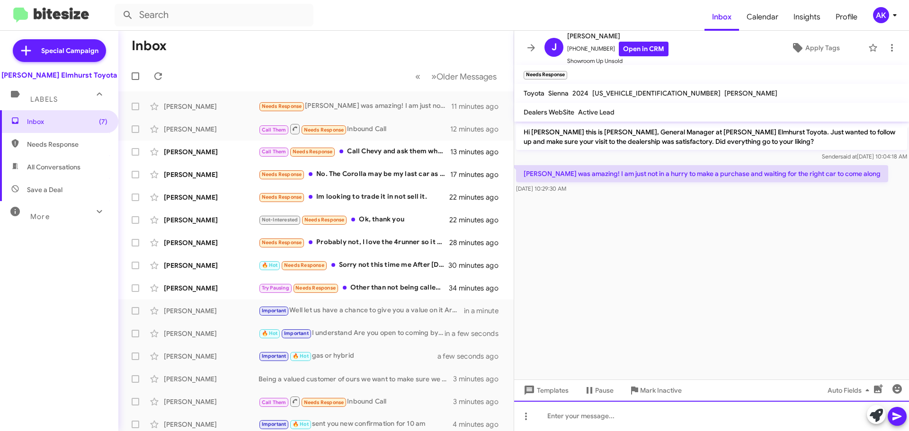
click at [636, 402] on div at bounding box center [711, 416] width 395 height 30
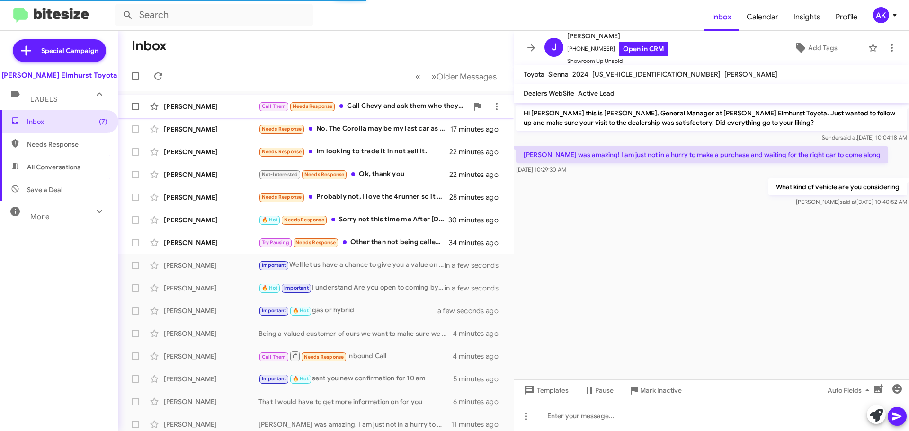
click at [371, 108] on div "Call Them Needs Response Call Chevy and ask them who they sold it to" at bounding box center [363, 106] width 210 height 11
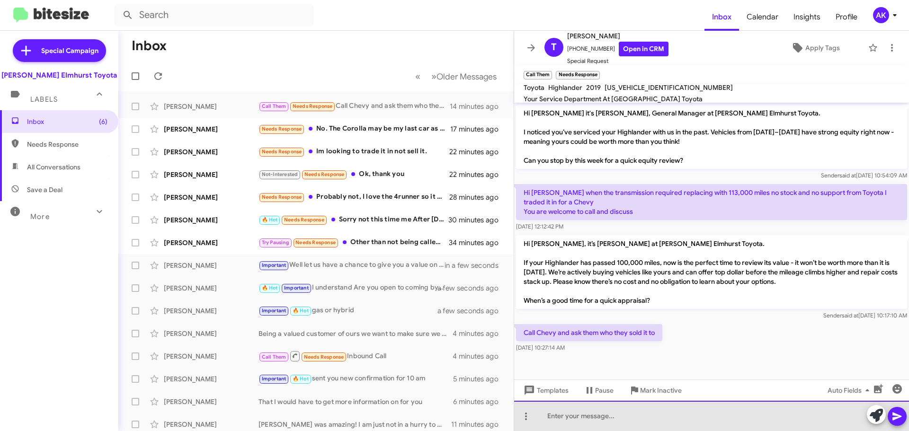
click at [639, 425] on div at bounding box center [711, 416] width 395 height 30
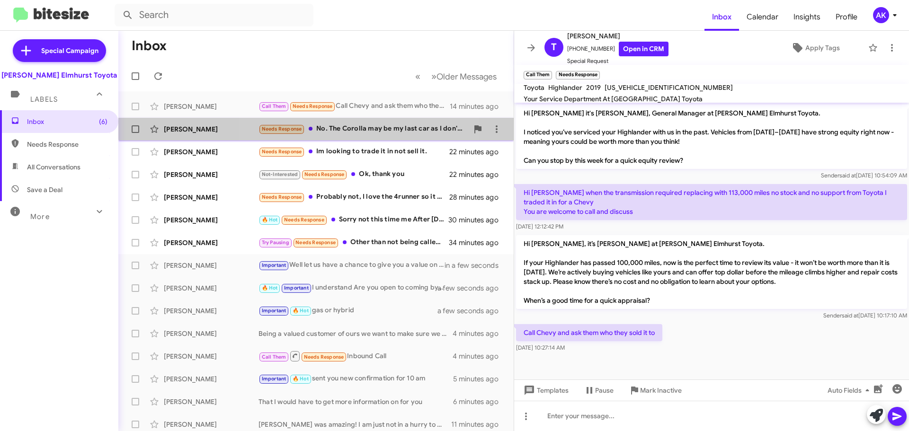
click at [371, 124] on div "Needs Response No. The Corolla may be my last car as I don't plan on getting a …" at bounding box center [363, 129] width 210 height 11
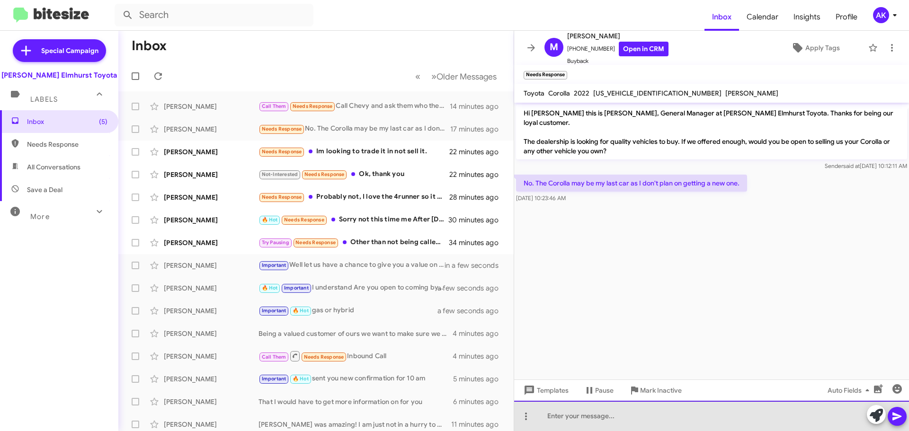
click at [657, 412] on div at bounding box center [711, 416] width 395 height 30
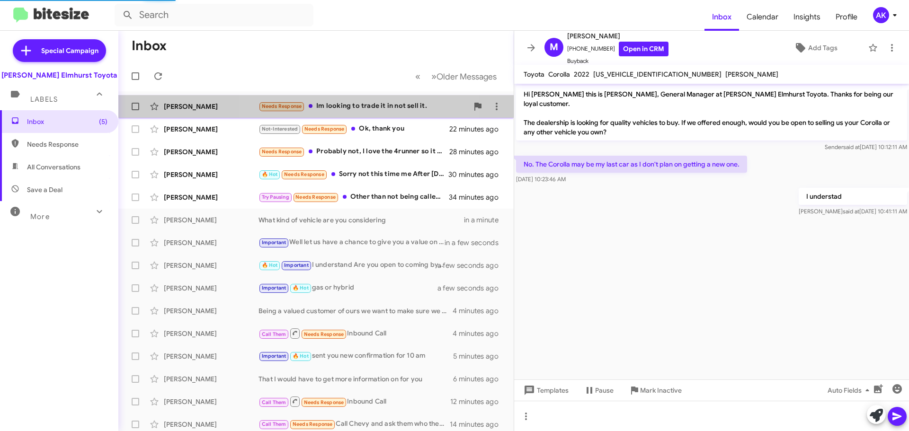
click at [367, 109] on div "Needs Response Im looking to trade it in not sell it." at bounding box center [363, 106] width 210 height 11
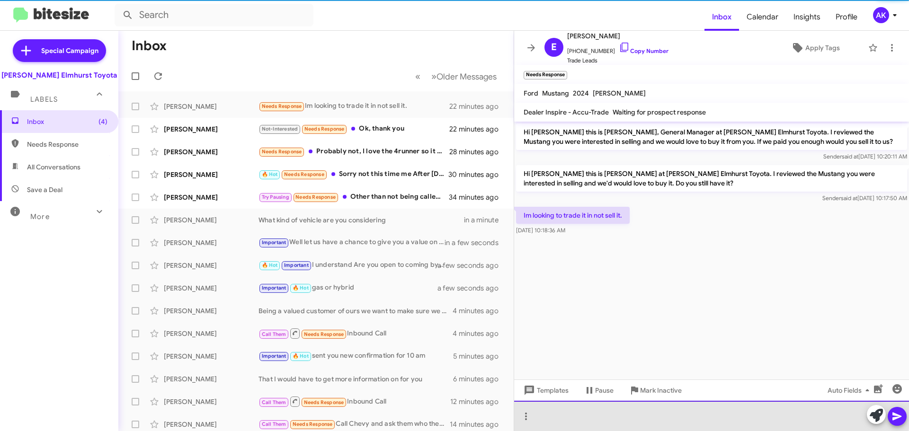
click at [628, 406] on div at bounding box center [711, 416] width 395 height 30
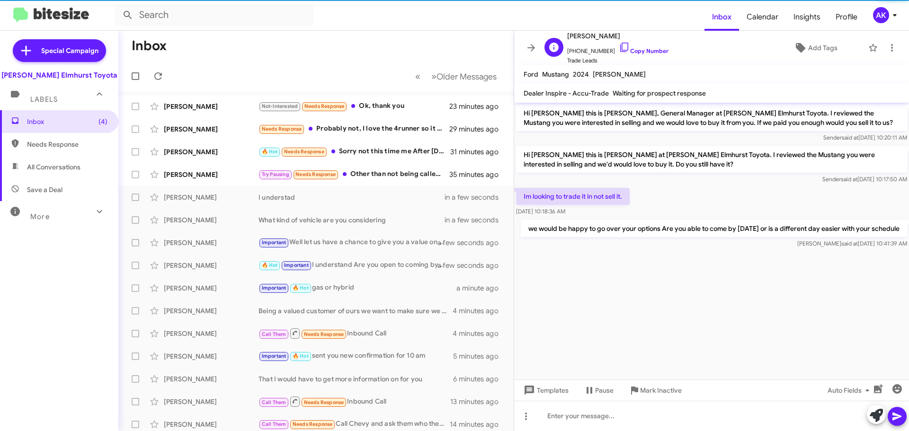
drag, startPoint x: 632, startPoint y: 52, endPoint x: 628, endPoint y: 46, distance: 7.4
click at [632, 52] on link "Copy Number" at bounding box center [644, 50] width 50 height 7
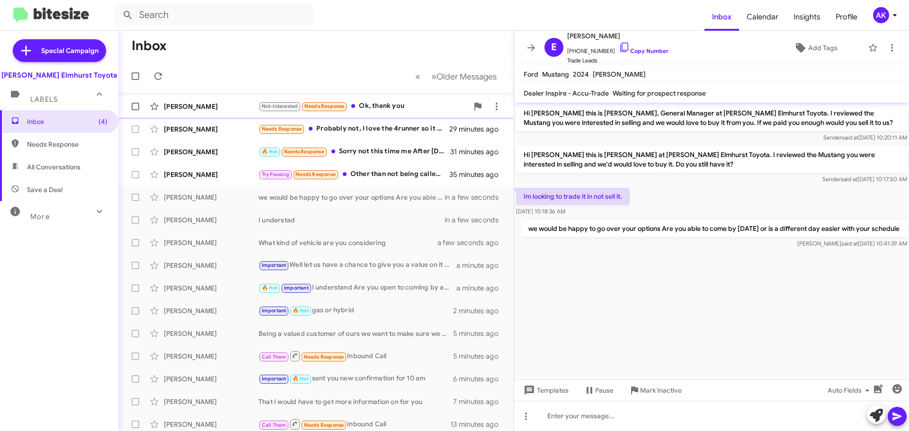
click at [375, 108] on div "Not-Interested Needs Response Ok, thank you" at bounding box center [363, 106] width 210 height 11
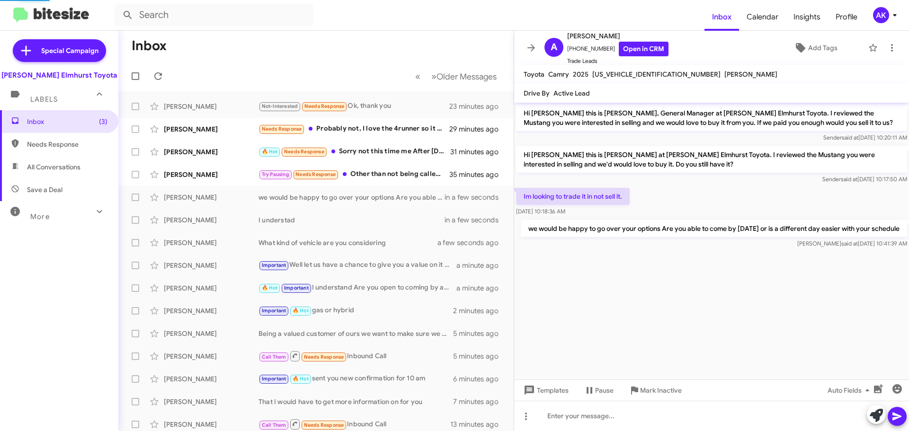
scroll to position [7, 0]
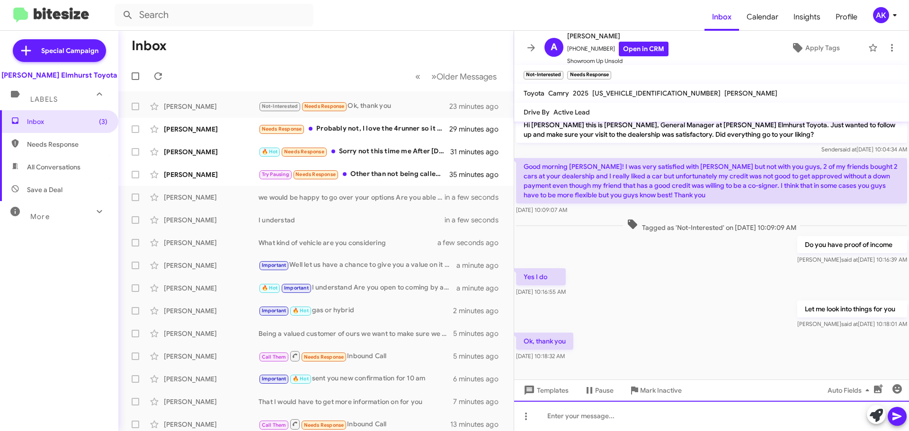
click at [633, 429] on div at bounding box center [711, 416] width 395 height 30
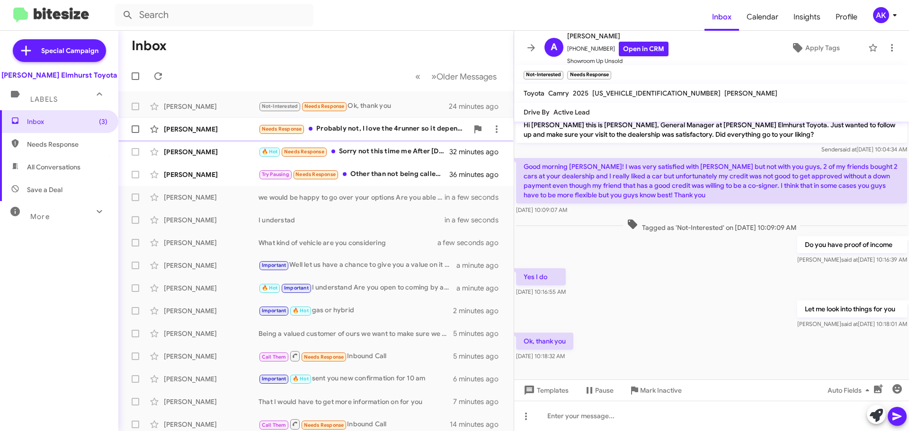
click at [363, 124] on div "Needs Response Probably not, I love the 4runner so it depends" at bounding box center [363, 129] width 210 height 11
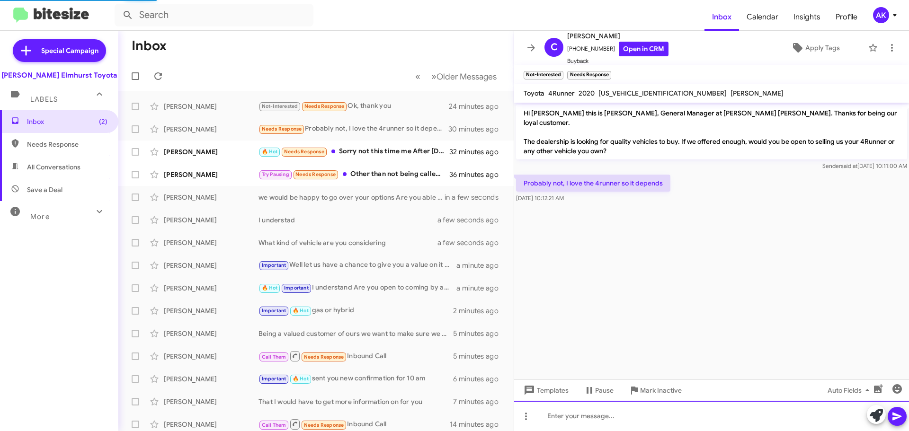
click at [603, 426] on div at bounding box center [711, 416] width 395 height 30
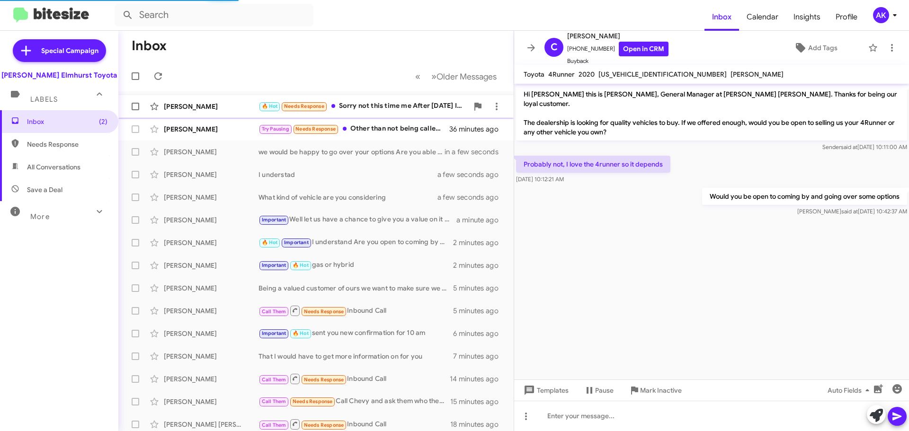
click at [393, 107] on div "🔥 Hot Needs Response Sorry not this time me After [DATE] I have to buy the sien…" at bounding box center [363, 106] width 210 height 11
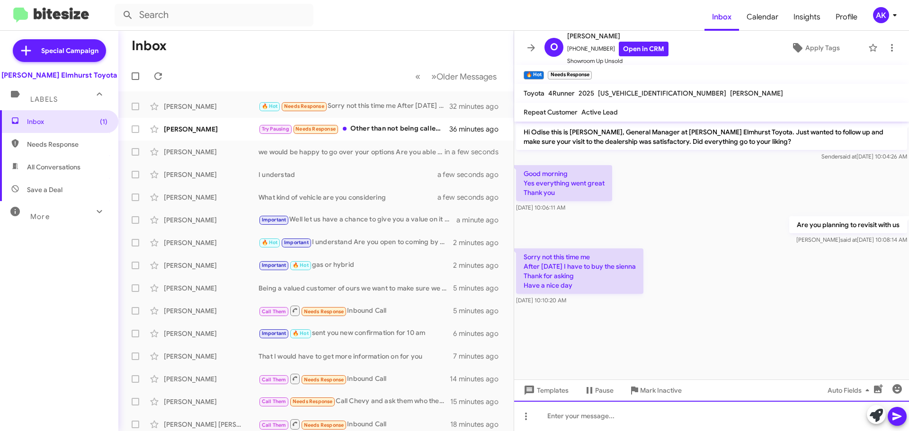
click at [619, 409] on div at bounding box center [711, 416] width 395 height 30
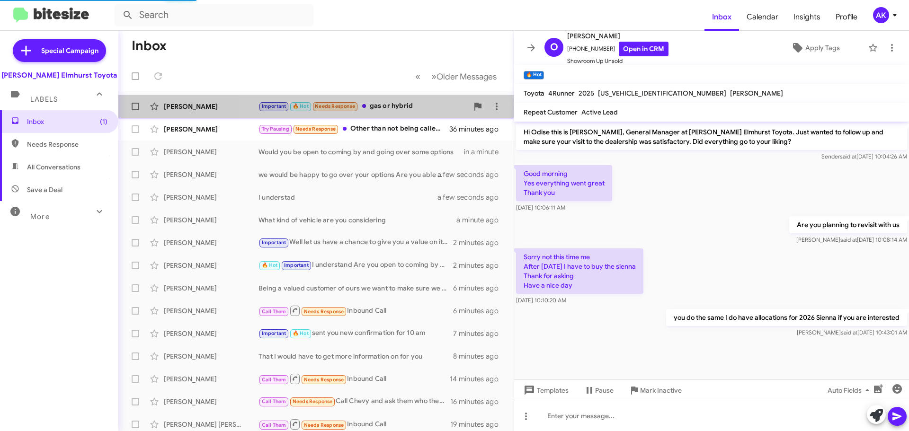
click at [407, 108] on div "Important 🔥 Hot Needs Response gas or hybrid" at bounding box center [363, 106] width 210 height 11
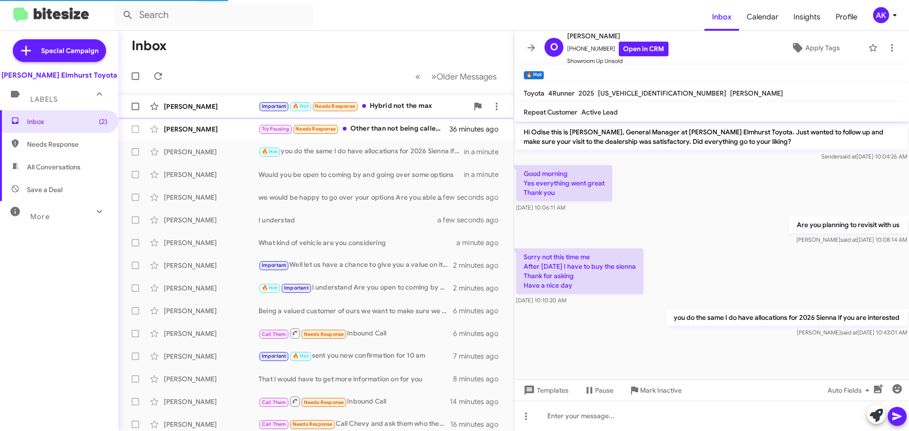
scroll to position [81, 0]
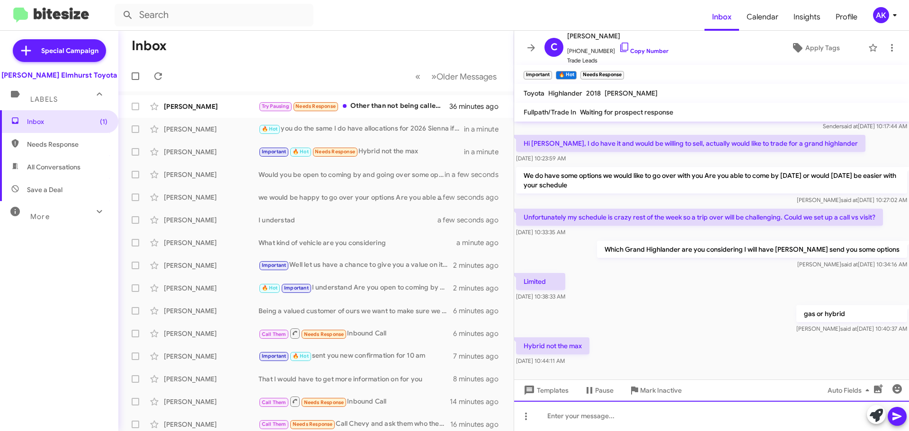
click at [570, 416] on div at bounding box center [711, 416] width 395 height 30
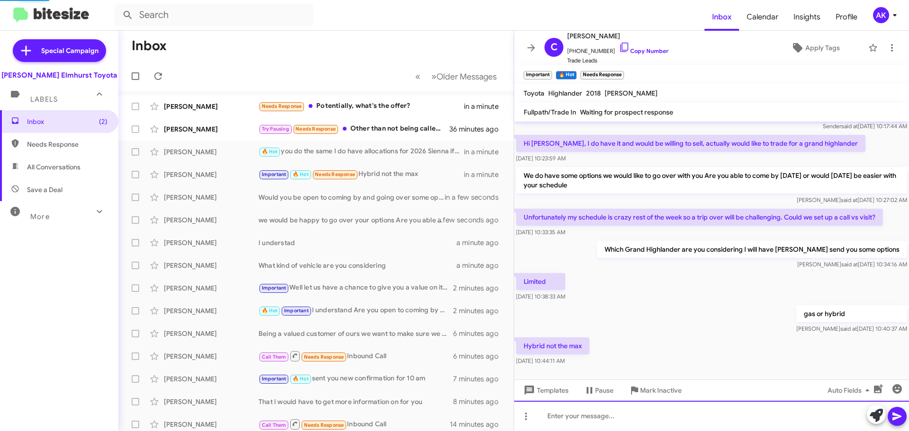
scroll to position [0, 0]
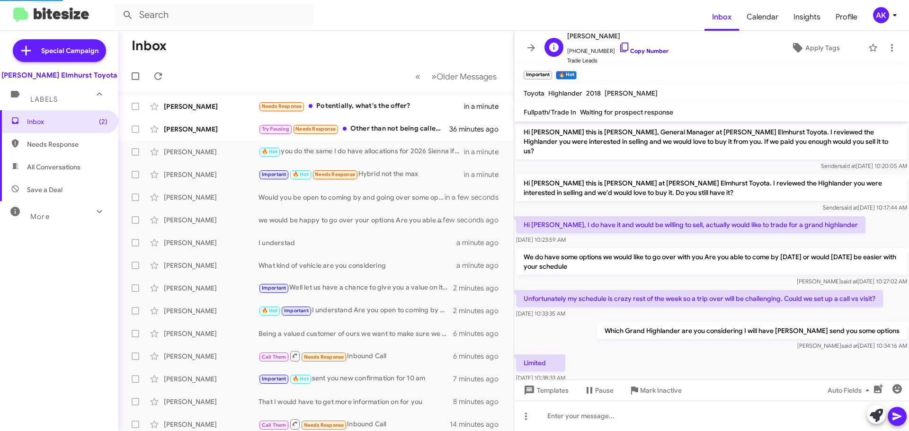
drag, startPoint x: 631, startPoint y: 44, endPoint x: 633, endPoint y: 50, distance: 6.0
click at [631, 44] on span "[PHONE_NUMBER] Copy Number" at bounding box center [617, 49] width 101 height 14
click at [639, 53] on link "Copy Number" at bounding box center [644, 50] width 50 height 7
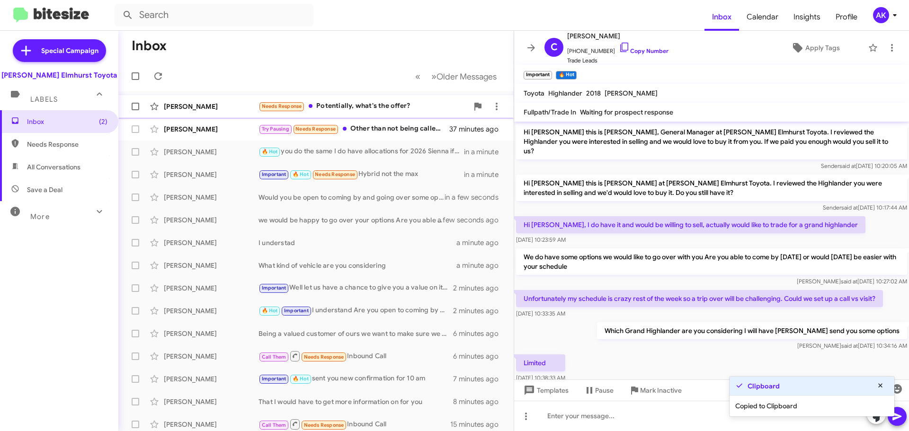
click at [377, 110] on div "Needs Response Potentially, what's the offer?" at bounding box center [363, 106] width 210 height 11
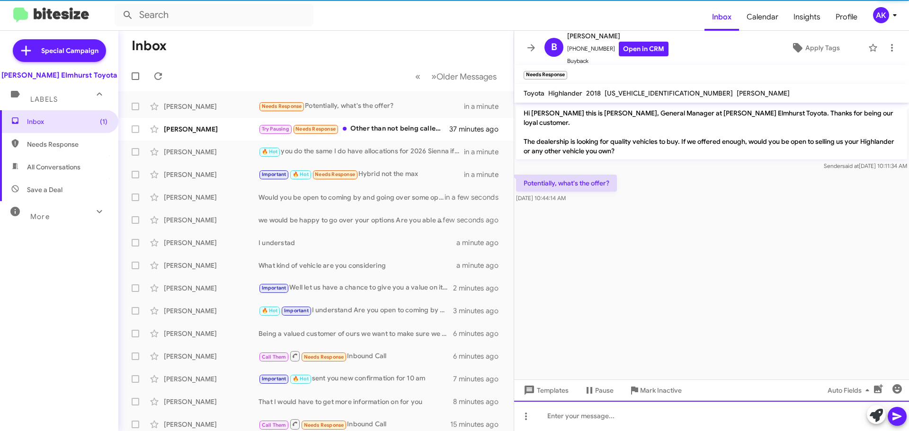
click at [632, 425] on div at bounding box center [711, 416] width 395 height 30
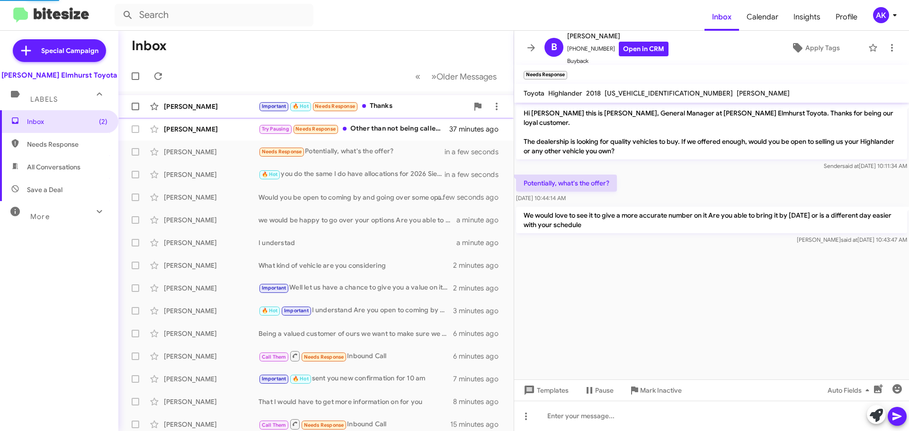
click at [412, 113] on div "[PERSON_NAME] Important 🔥 Hot Needs Response Thanks in a minute" at bounding box center [316, 106] width 380 height 19
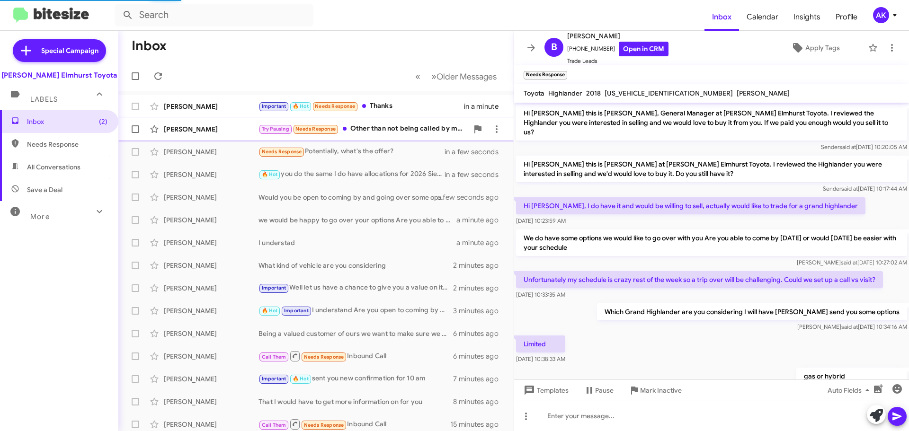
scroll to position [132, 0]
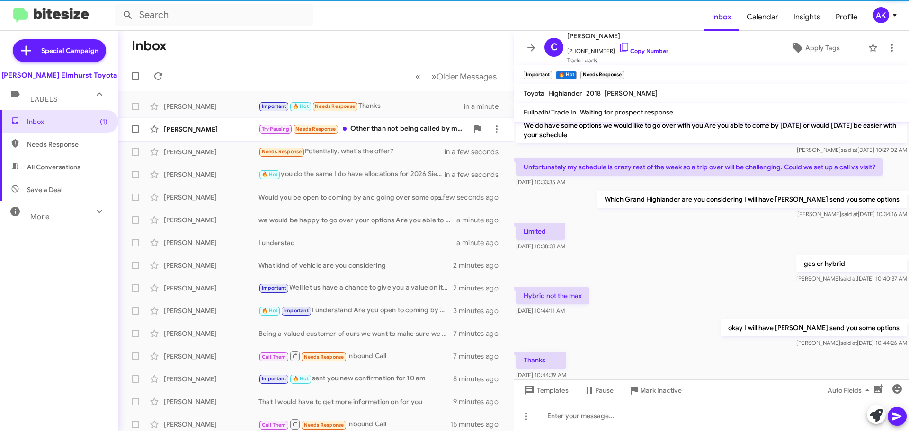
click at [390, 127] on div "Try Pausing Needs Response Other than not being called by my preferred name ([P…" at bounding box center [363, 129] width 210 height 11
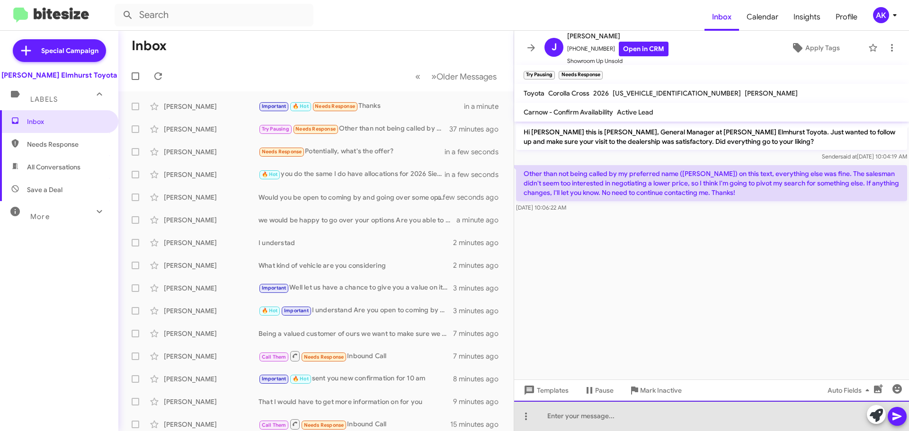
click at [617, 410] on div at bounding box center [711, 416] width 395 height 30
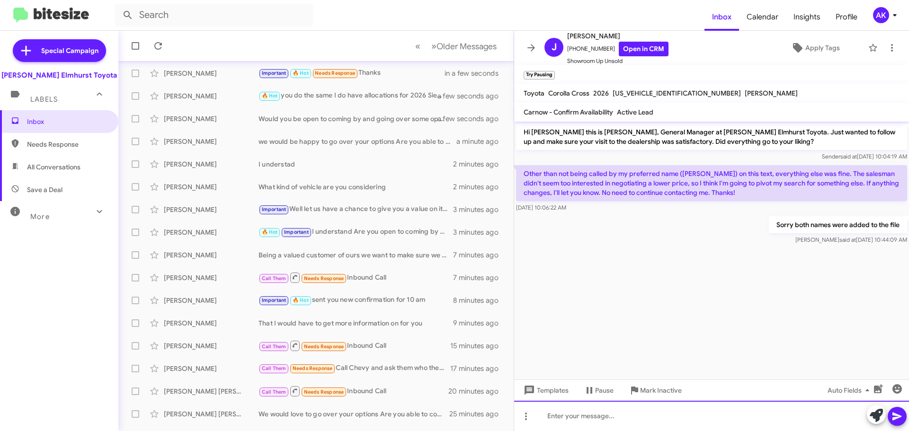
scroll to position [118, 0]
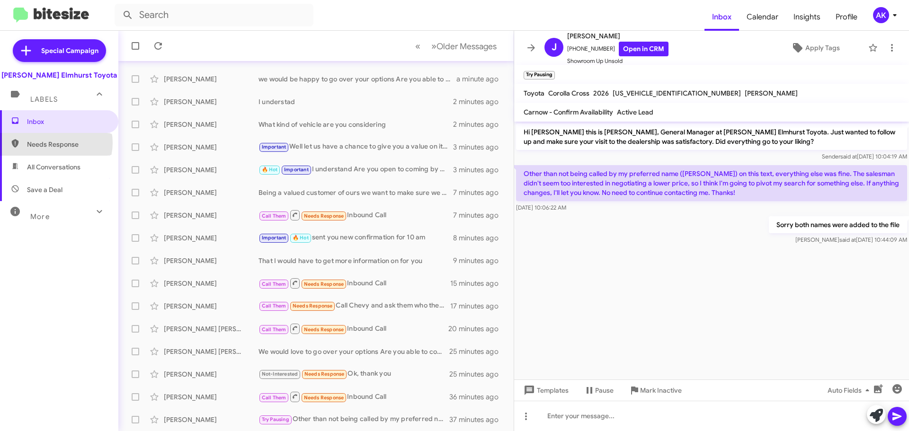
click at [53, 143] on span "Needs Response" at bounding box center [67, 144] width 80 height 9
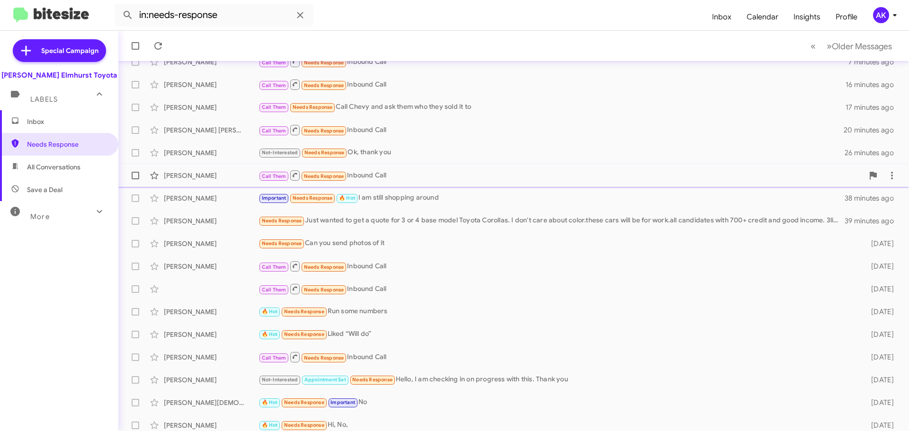
scroll to position [118, 0]
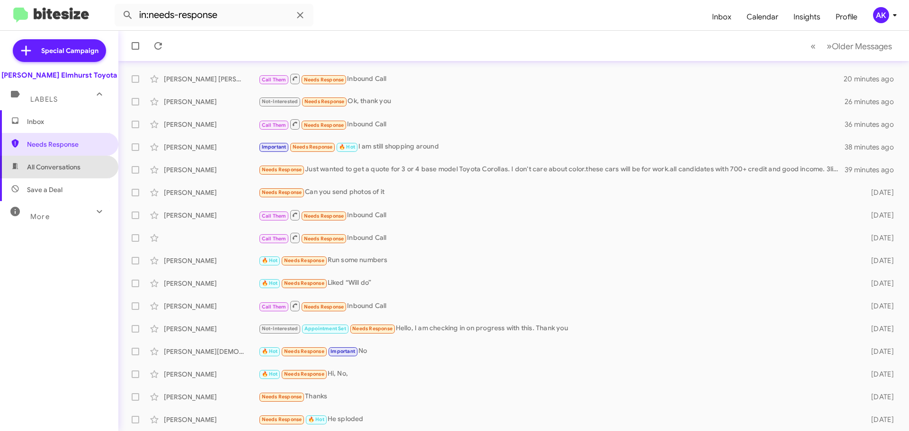
click at [68, 169] on span "All Conversations" at bounding box center [53, 166] width 53 height 9
type input "in:all-conversations"
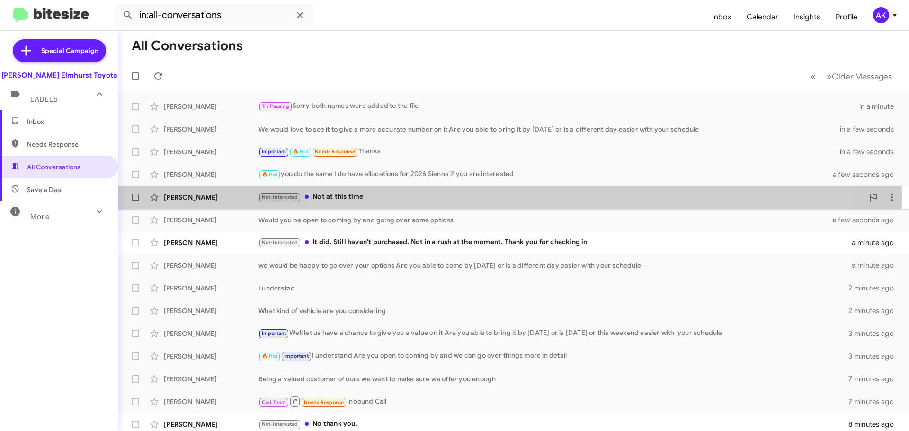
click at [336, 199] on div "Not-Interested Not at this time" at bounding box center [560, 197] width 605 height 11
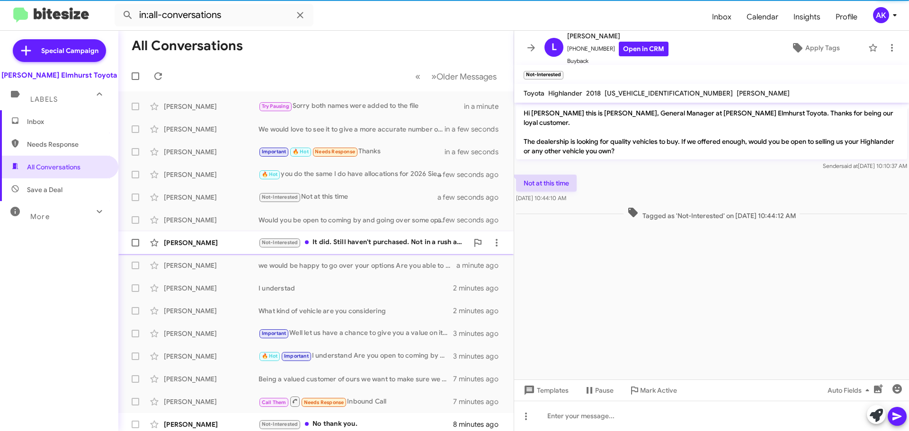
click at [424, 240] on div "Not-Interested It did. Still haven't purchased. Not in a rush at the moment. Th…" at bounding box center [363, 242] width 210 height 11
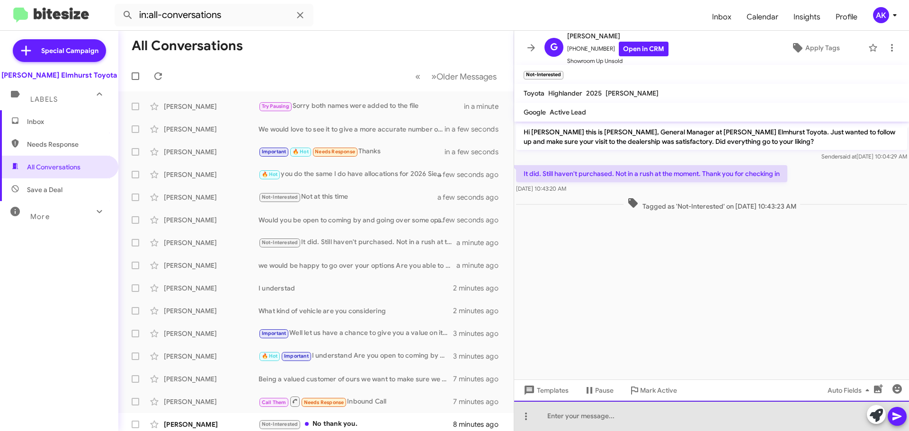
click at [617, 426] on div at bounding box center [711, 416] width 395 height 30
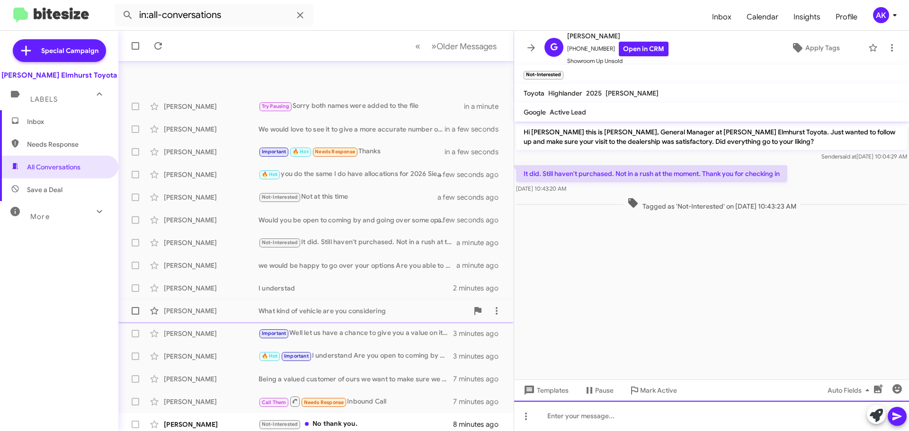
scroll to position [118, 0]
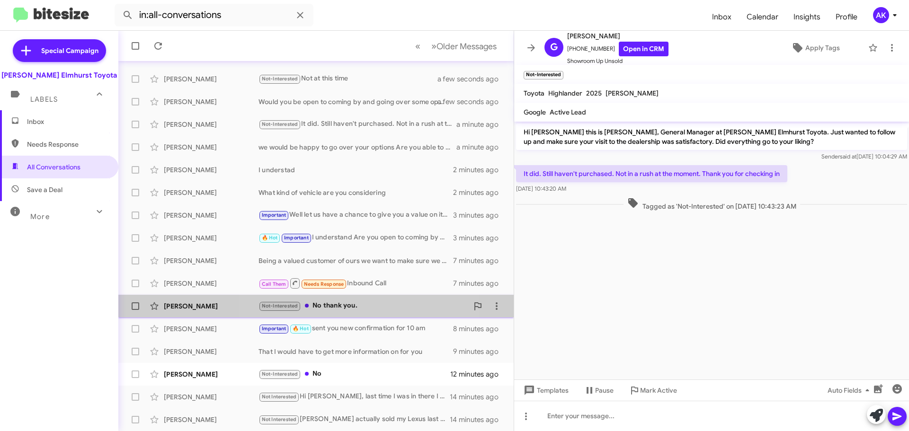
click at [366, 305] on div "Not-Interested No thank you." at bounding box center [363, 306] width 210 height 11
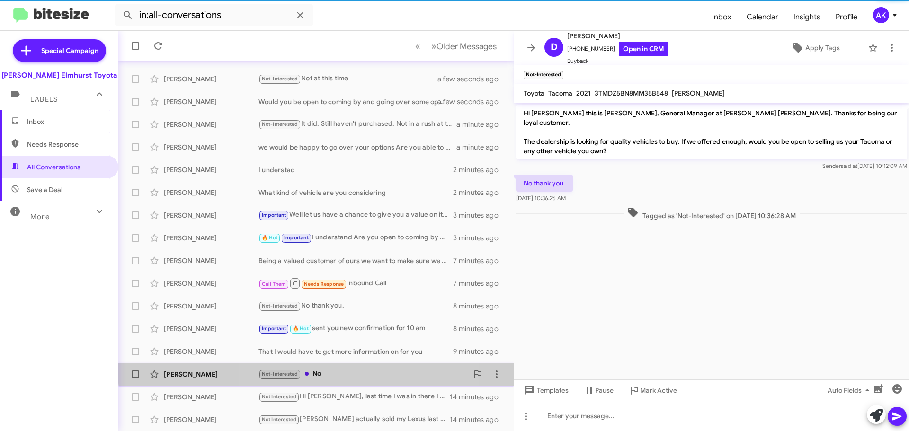
click at [334, 370] on div "Not-Interested No" at bounding box center [363, 374] width 210 height 11
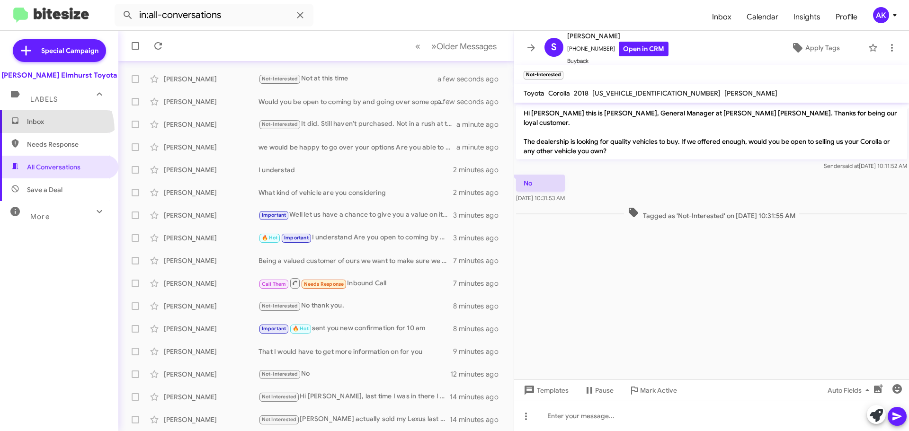
click at [47, 131] on span "Inbox" at bounding box center [59, 121] width 118 height 23
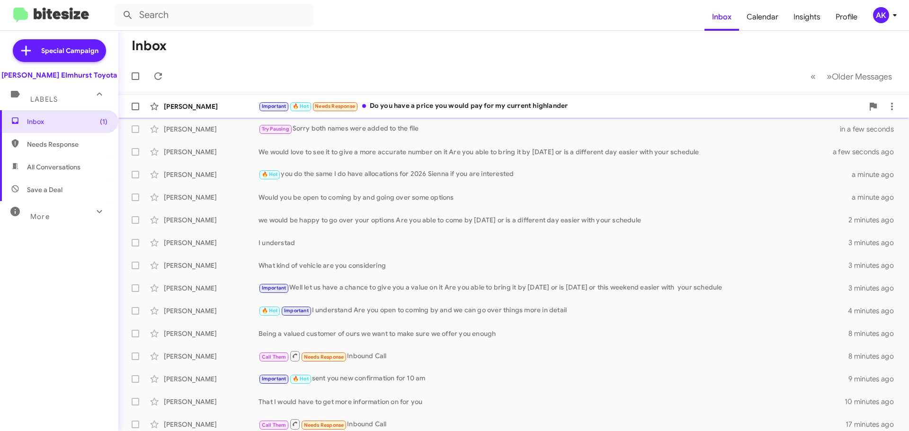
click at [409, 107] on div "Important 🔥 Hot Needs Response Do you have a price you would pay for my current…" at bounding box center [560, 106] width 605 height 11
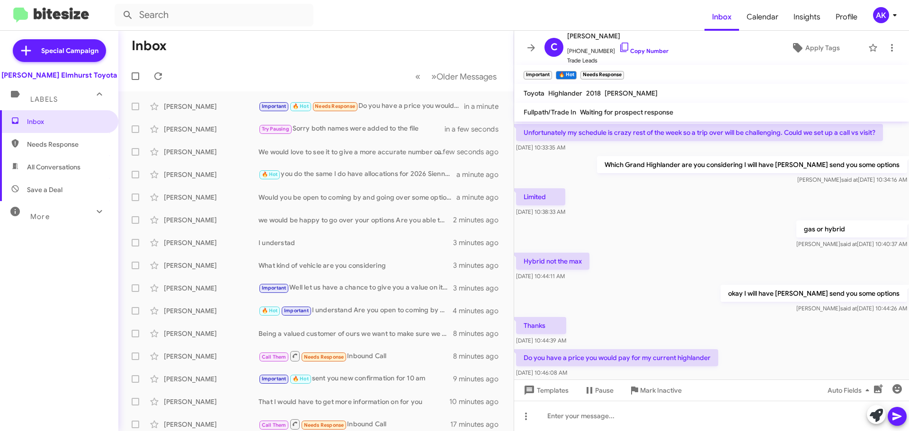
scroll to position [185, 0]
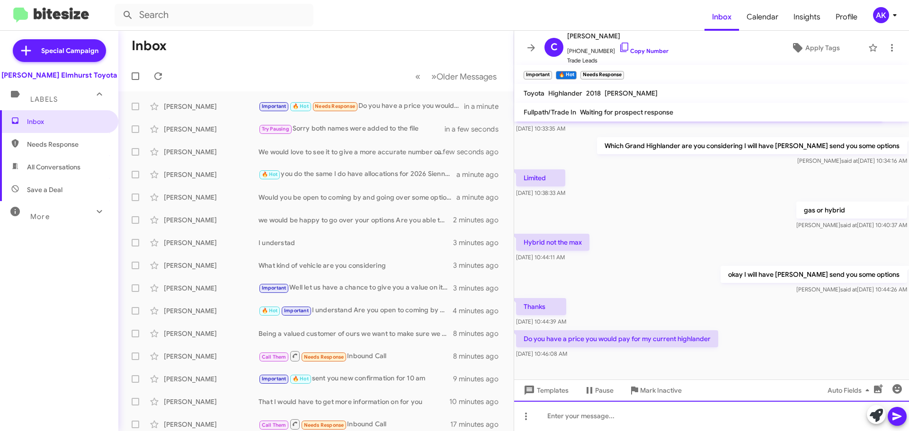
click at [572, 418] on div at bounding box center [711, 416] width 395 height 30
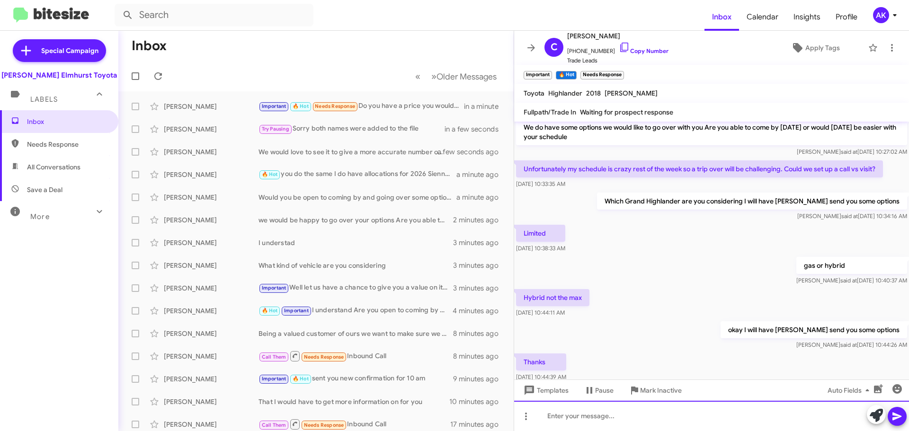
scroll to position [0, 0]
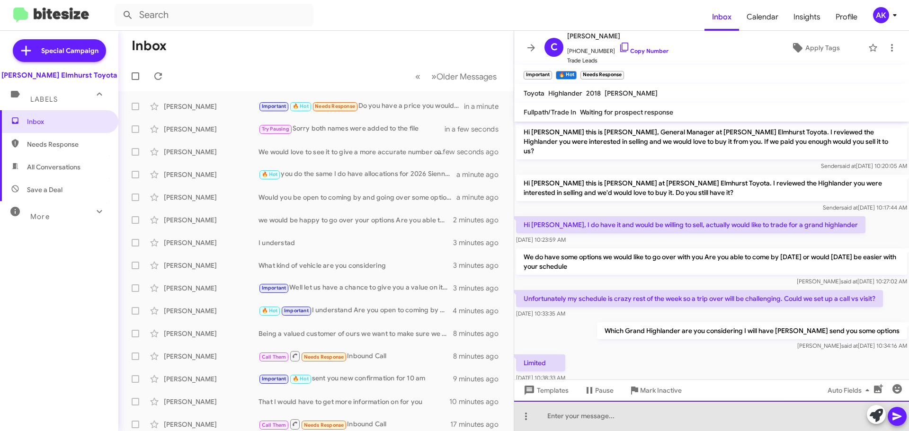
click at [545, 420] on div at bounding box center [711, 416] width 395 height 30
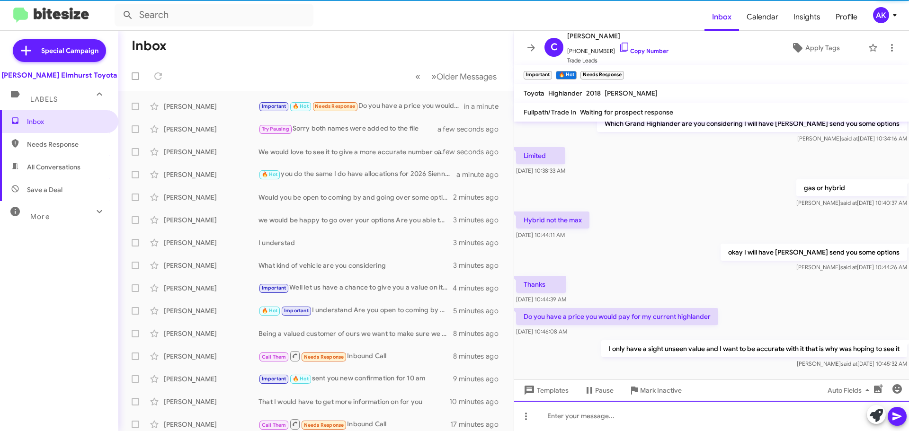
scroll to position [220, 0]
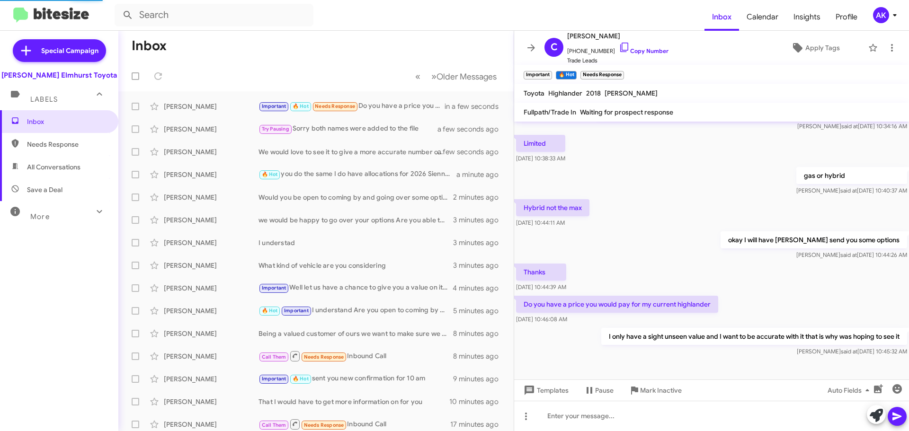
click at [57, 145] on span "Needs Response" at bounding box center [67, 144] width 80 height 9
type input "in:needs-response"
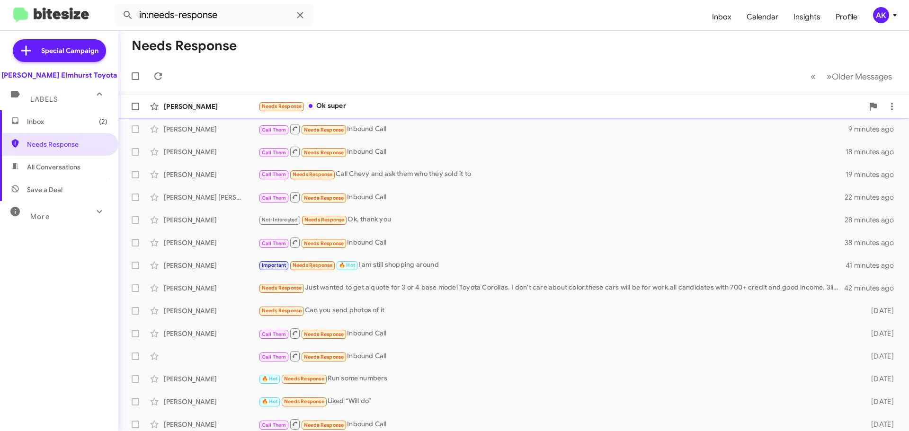
click at [325, 107] on div "Needs Response Ok super" at bounding box center [560, 106] width 605 height 11
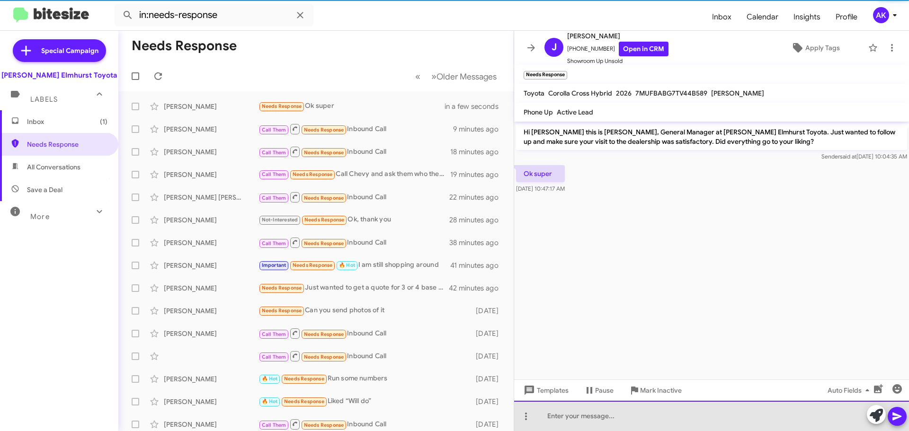
click at [567, 420] on div at bounding box center [711, 416] width 395 height 30
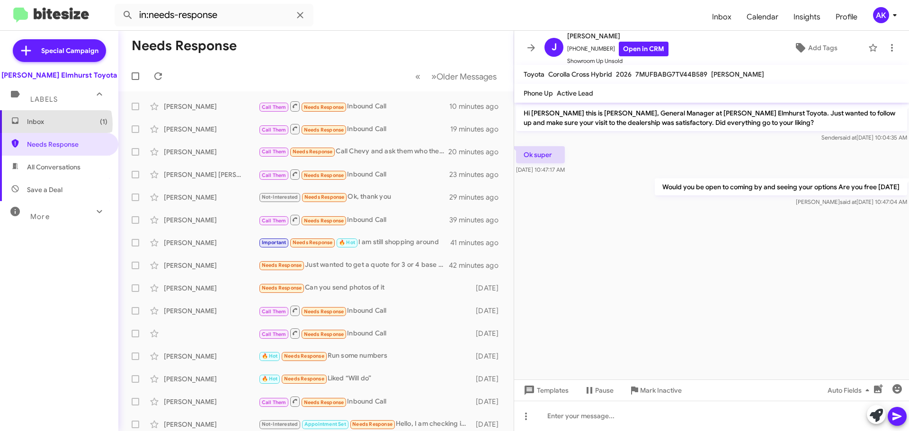
click at [55, 124] on span "Inbox (1)" at bounding box center [67, 121] width 80 height 9
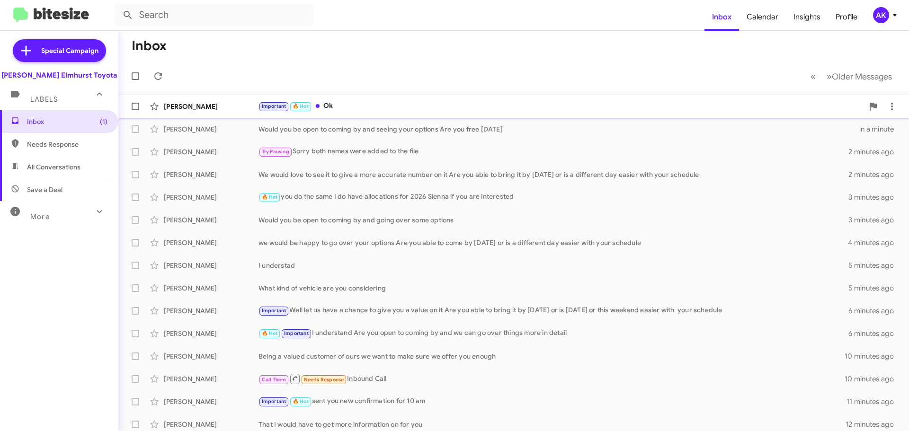
click at [383, 107] on div "Important 🔥 Hot Ok" at bounding box center [560, 106] width 605 height 11
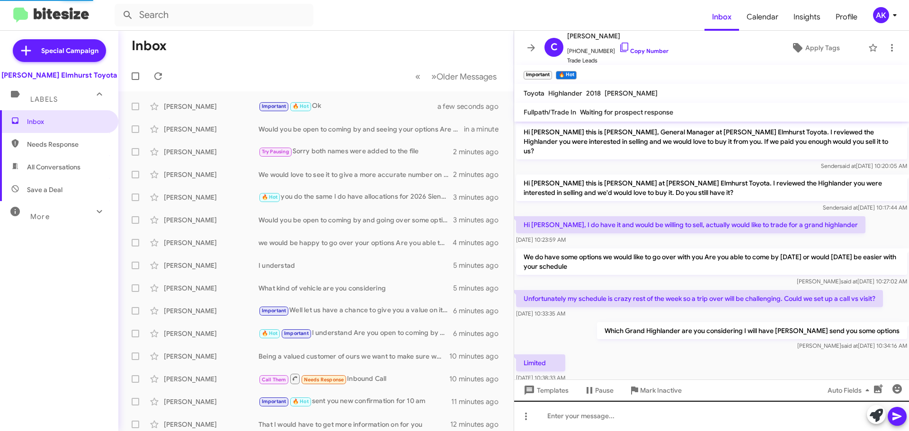
scroll to position [254, 0]
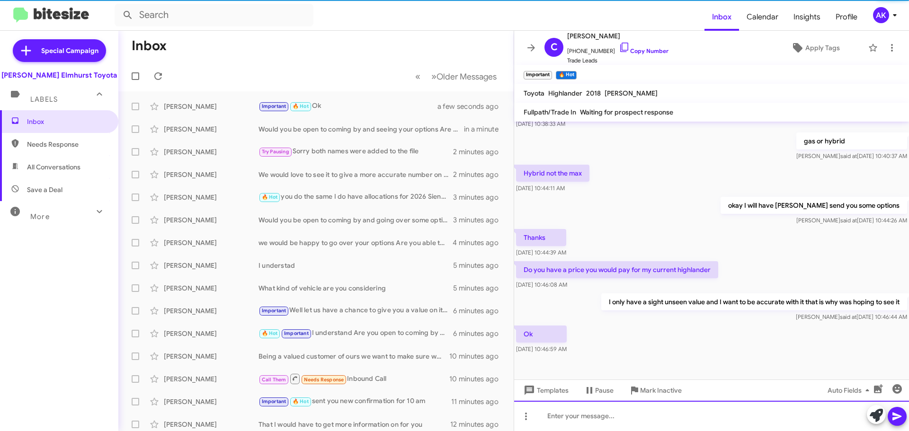
click at [588, 418] on div at bounding box center [711, 416] width 395 height 30
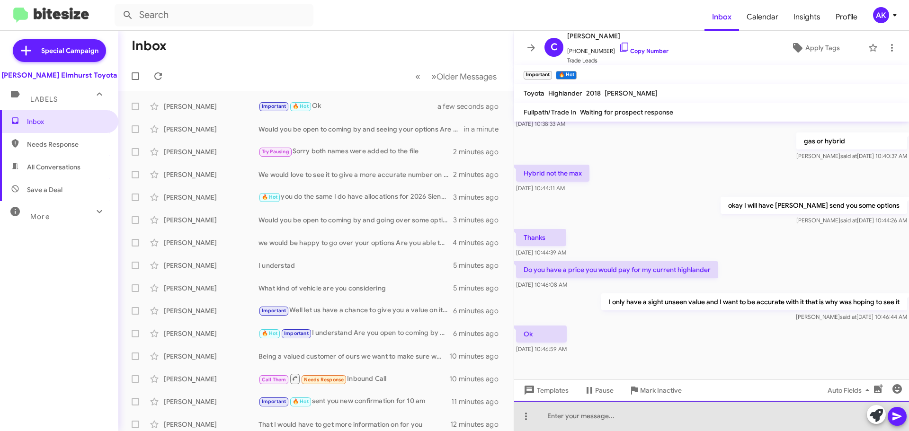
paste div
click at [710, 417] on div "[URL][DOMAIN_NAME]" at bounding box center [711, 416] width 395 height 30
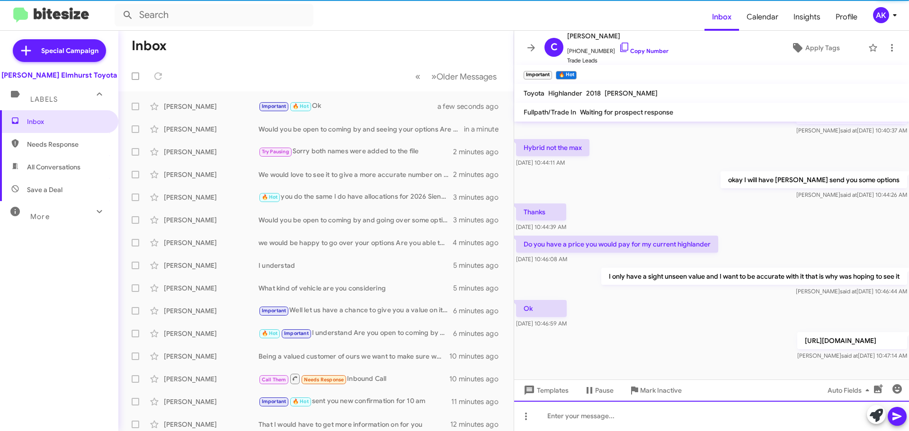
scroll to position [289, 0]
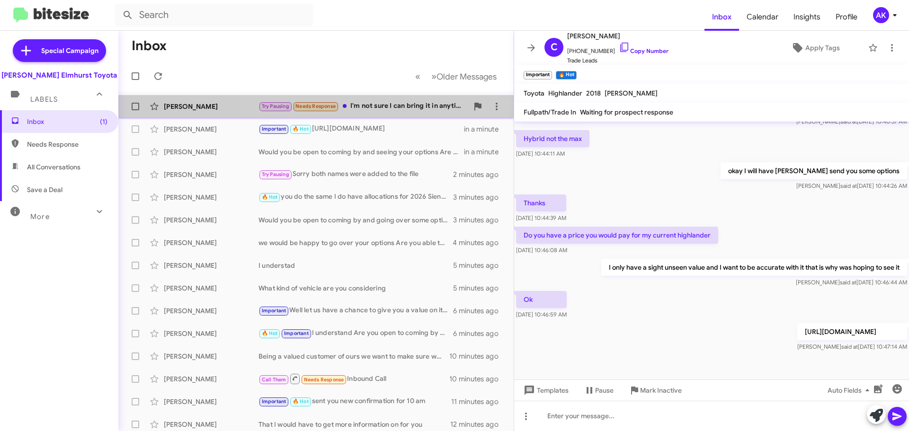
click at [379, 107] on div "Try Pausing Needs Response I'm not sure I can bring it in anytime soon. Thanks …" at bounding box center [363, 106] width 210 height 11
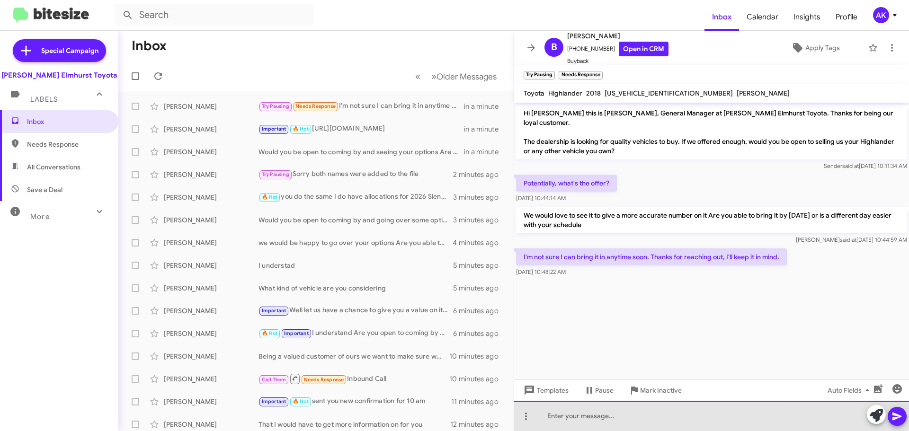
click at [609, 411] on div at bounding box center [711, 416] width 395 height 30
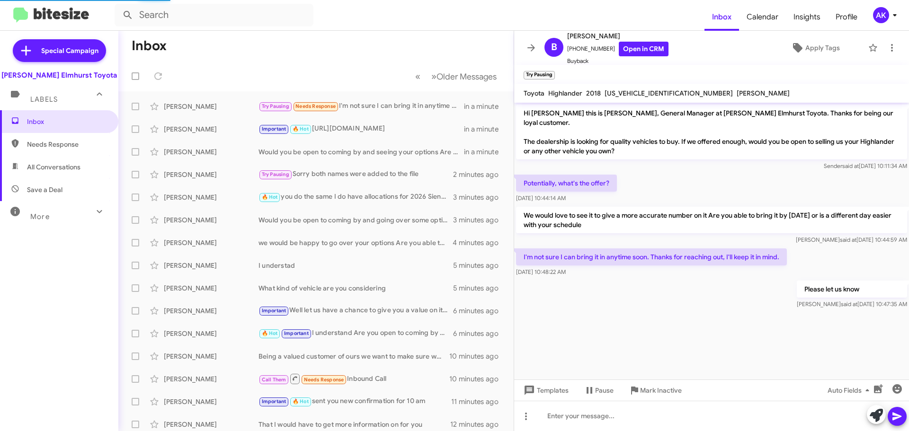
drag, startPoint x: 74, startPoint y: 119, endPoint x: 202, endPoint y: 4, distance: 172.3
click at [74, 119] on span "Inbox" at bounding box center [67, 121] width 80 height 9
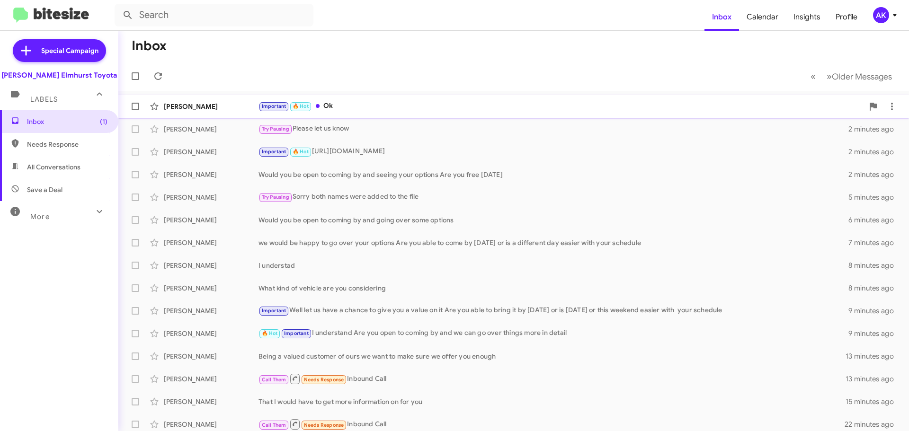
click at [354, 107] on div "Important 🔥 Hot Ok" at bounding box center [560, 106] width 605 height 11
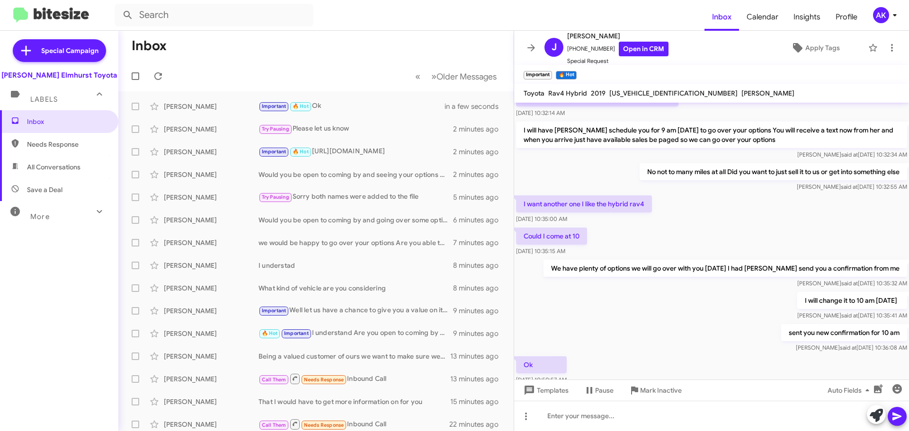
scroll to position [239, 0]
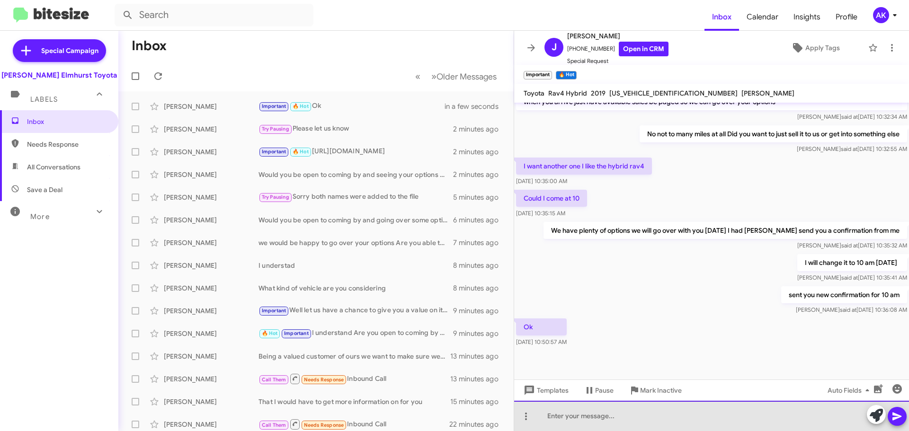
click at [567, 416] on div at bounding box center [711, 416] width 395 height 30
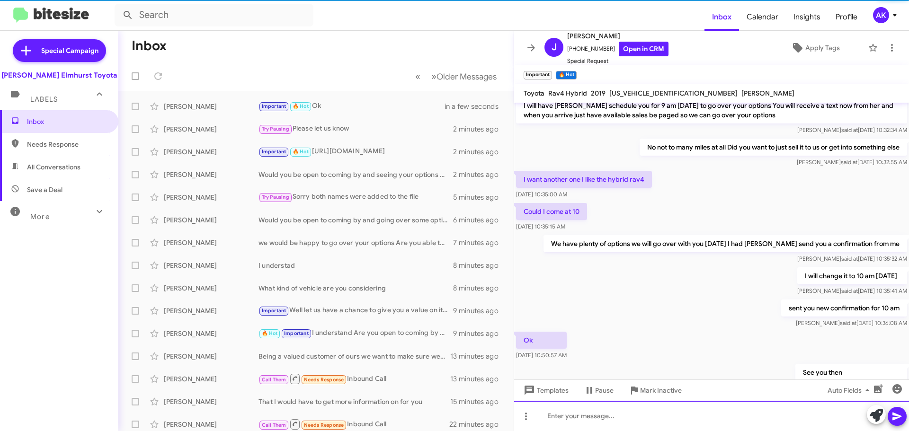
scroll to position [273, 0]
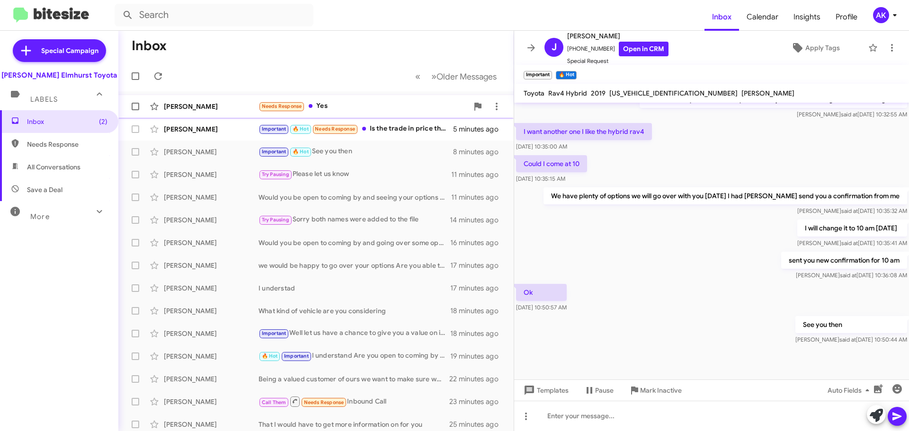
click at [343, 108] on div "Needs Response Yes" at bounding box center [363, 106] width 210 height 11
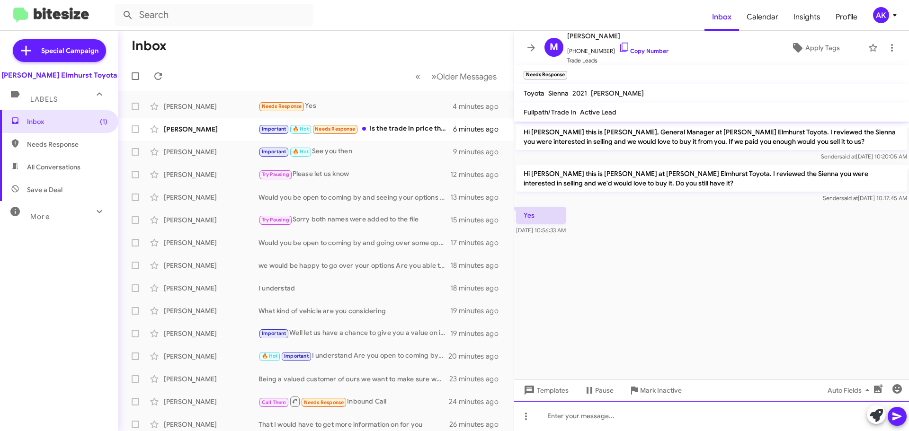
click at [572, 419] on div at bounding box center [711, 416] width 395 height 30
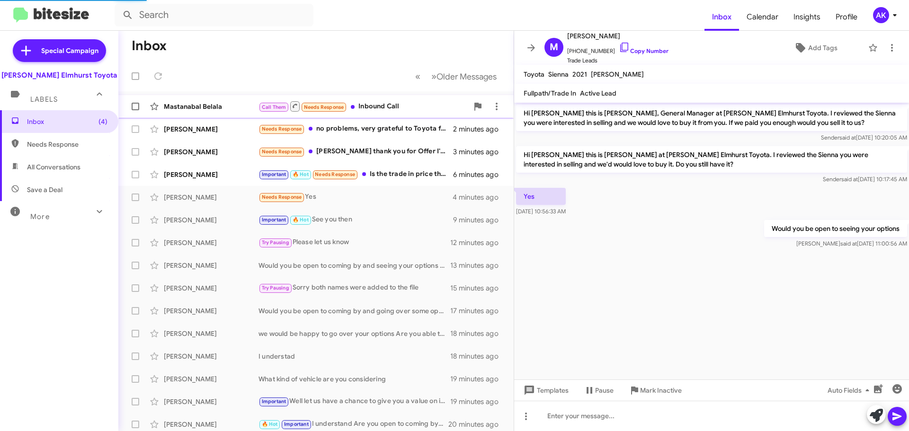
click at [410, 114] on div "Mastanabal Belala Call Them Needs Response Inbound Call in a minute" at bounding box center [316, 106] width 380 height 19
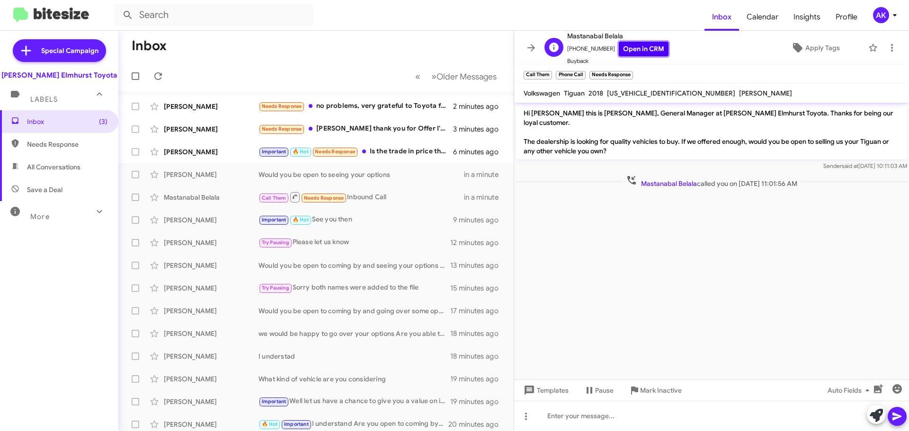
click at [636, 48] on link "Open in CRM" at bounding box center [644, 49] width 50 height 15
click at [349, 109] on div "Needs Response no problems, very grateful to Toyota for a good car, I will thin…" at bounding box center [363, 106] width 210 height 11
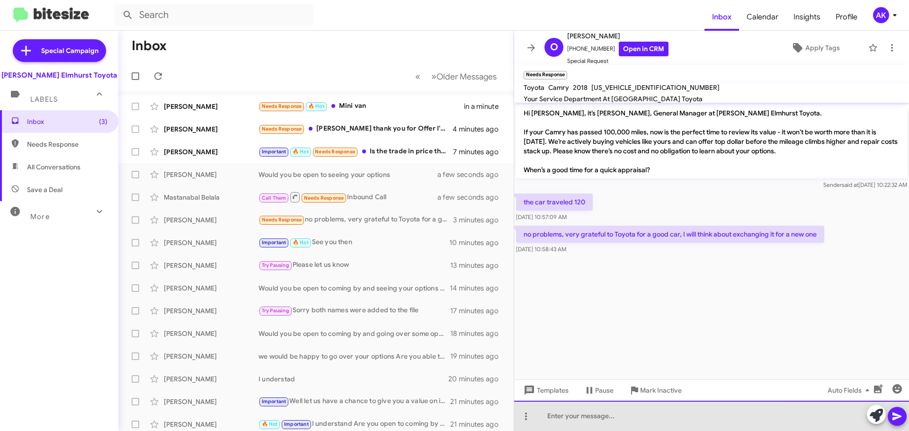
click at [606, 407] on div at bounding box center [711, 416] width 395 height 30
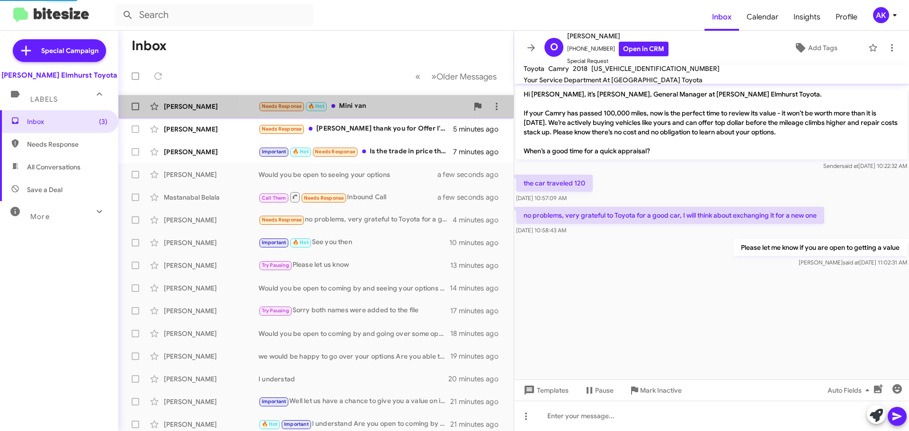
click at [367, 98] on div "[PERSON_NAME] Needs Response 🔥 Hot Mini van in a minute" at bounding box center [316, 106] width 380 height 19
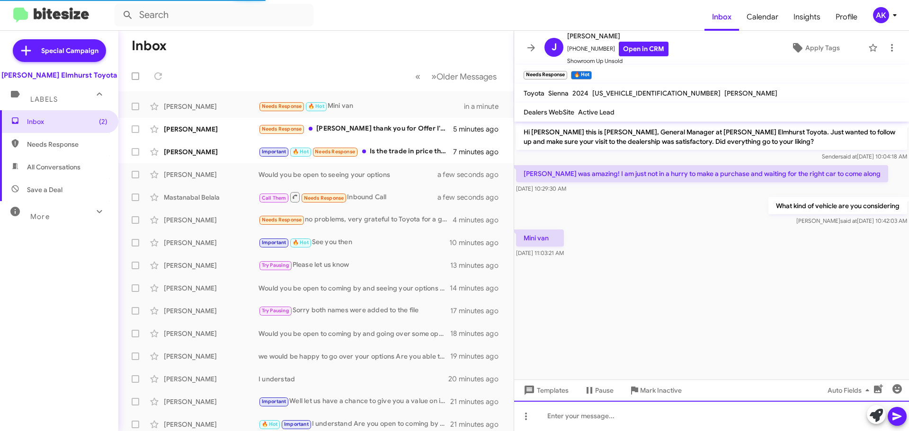
click at [651, 426] on div at bounding box center [711, 416] width 395 height 30
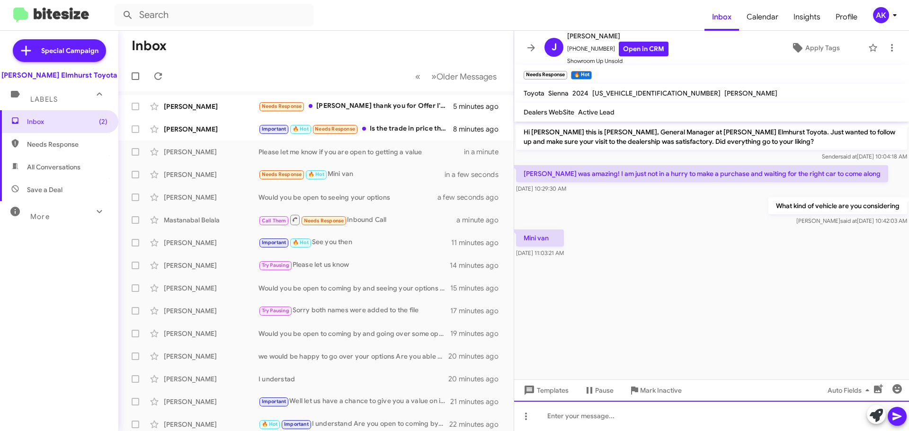
drag, startPoint x: 578, startPoint y: 417, endPoint x: 573, endPoint y: 418, distance: 5.7
click at [577, 417] on div at bounding box center [711, 416] width 395 height 30
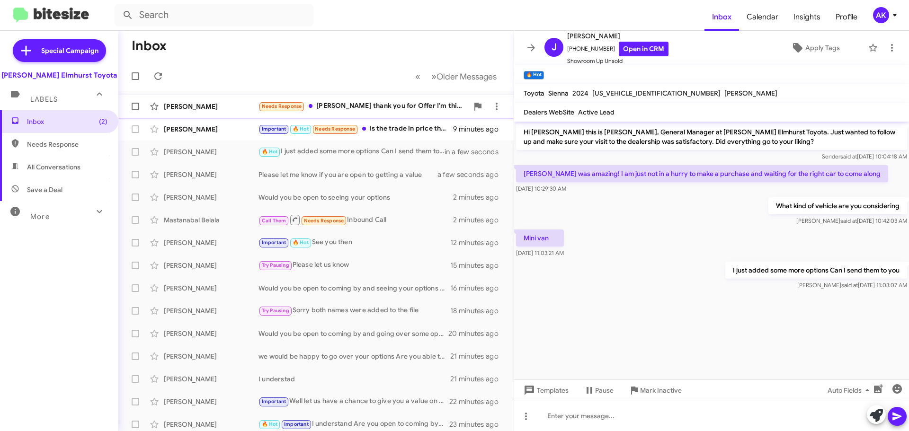
click at [388, 97] on span "Graciela Altergott Needs Response Mr. Luzinsky thank you for Offer I'm thinking…" at bounding box center [315, 106] width 395 height 23
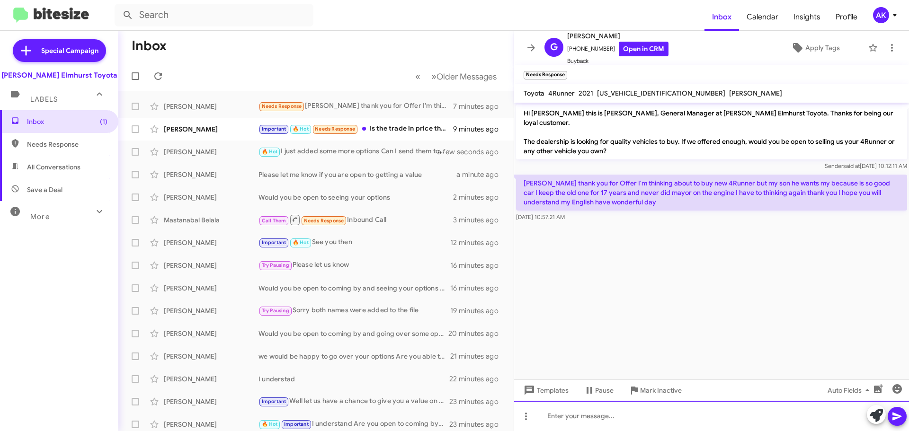
click at [714, 404] on div at bounding box center [711, 416] width 395 height 30
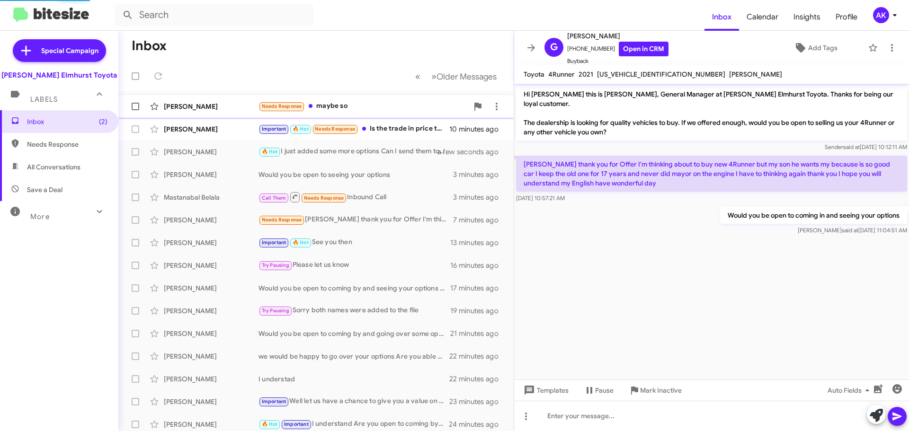
click at [366, 105] on div "Needs Response maybe so" at bounding box center [363, 106] width 210 height 11
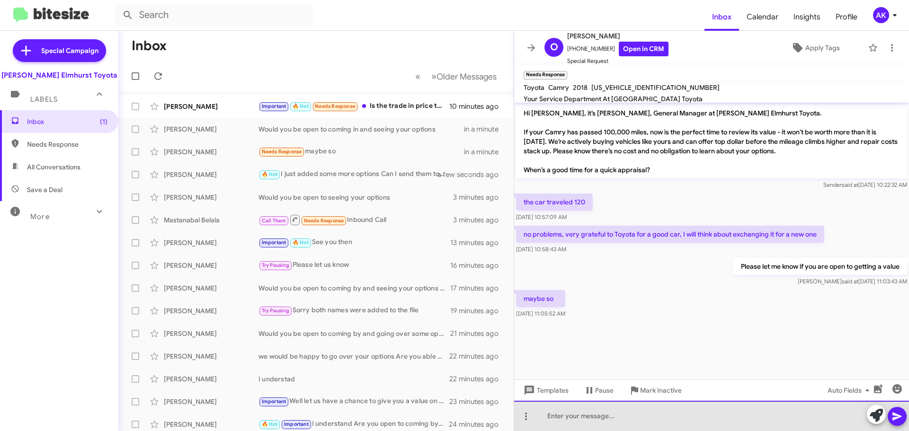
click at [654, 411] on div at bounding box center [711, 416] width 395 height 30
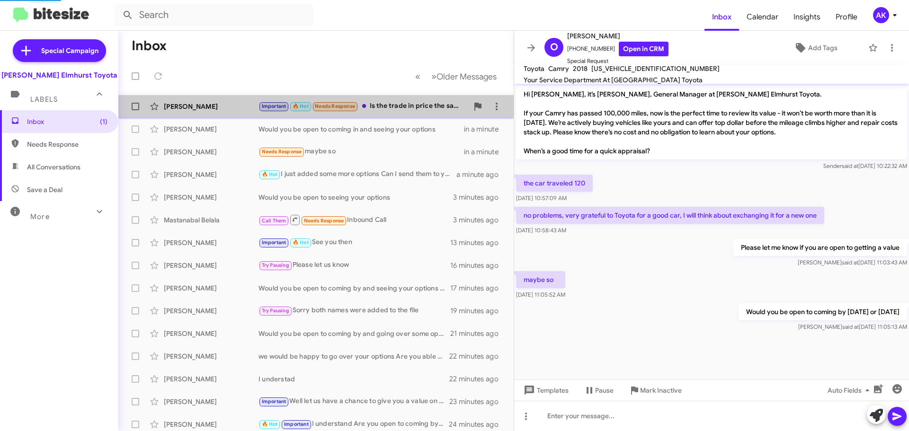
click at [402, 107] on div "Important 🔥 Hot Needs Response Is the trade in price the same as if you would p…" at bounding box center [363, 106] width 210 height 11
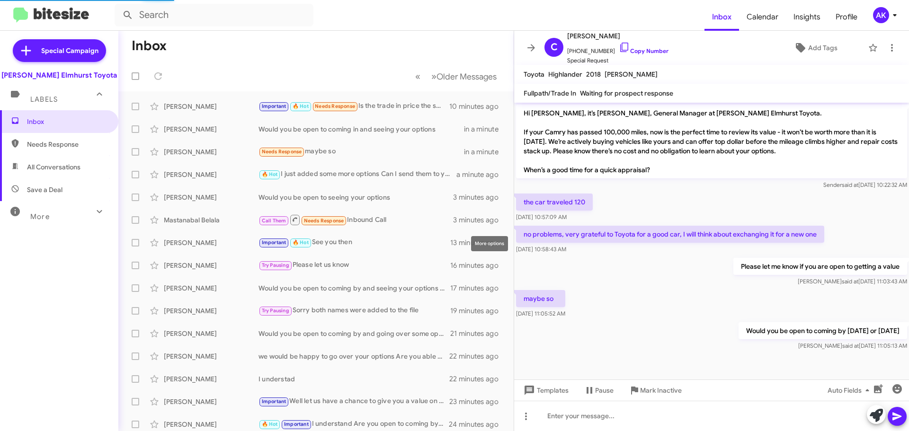
scroll to position [304, 0]
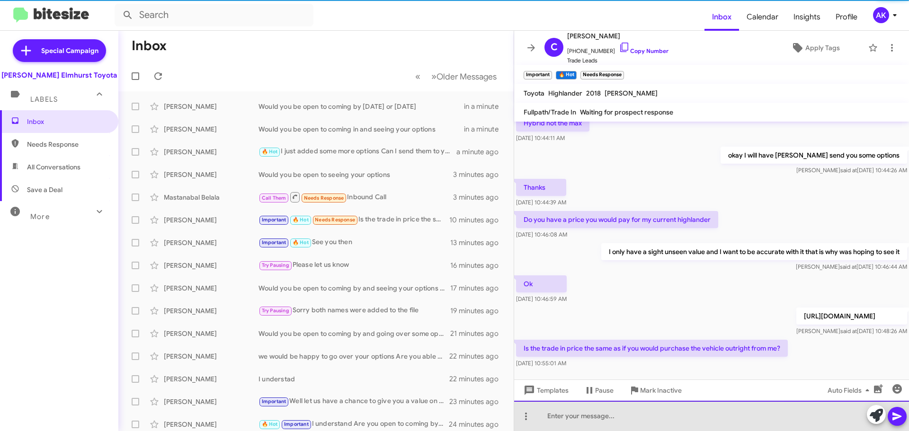
click at [606, 426] on div at bounding box center [711, 416] width 395 height 30
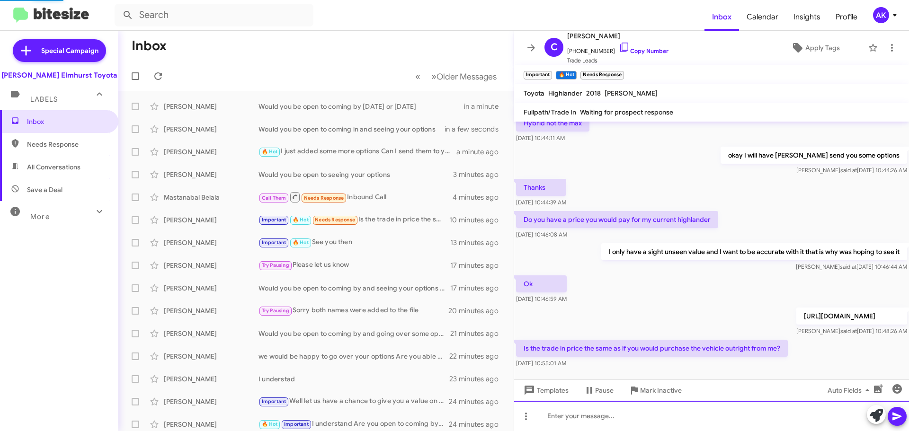
scroll to position [0, 0]
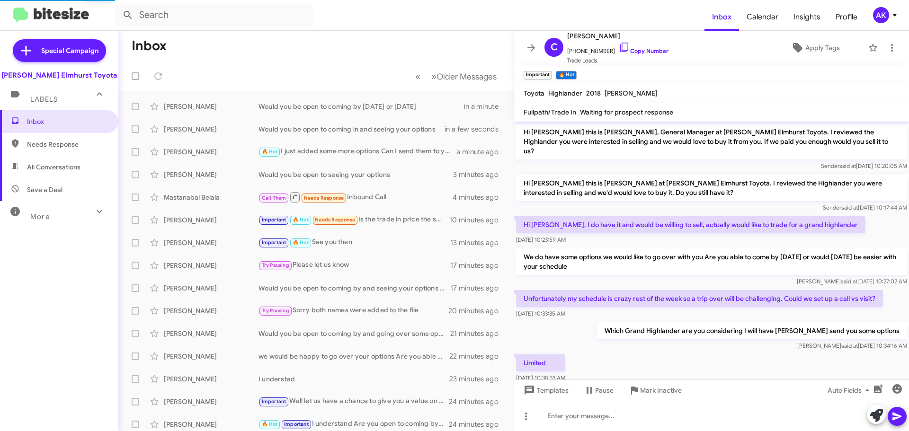
click at [68, 141] on span "Needs Response" at bounding box center [67, 144] width 80 height 9
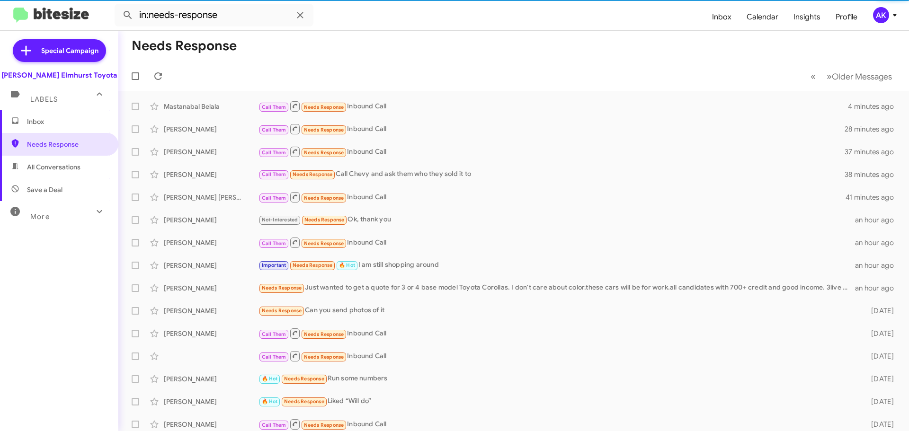
click at [60, 170] on span "All Conversations" at bounding box center [53, 166] width 53 height 9
type input "in:all-conversations"
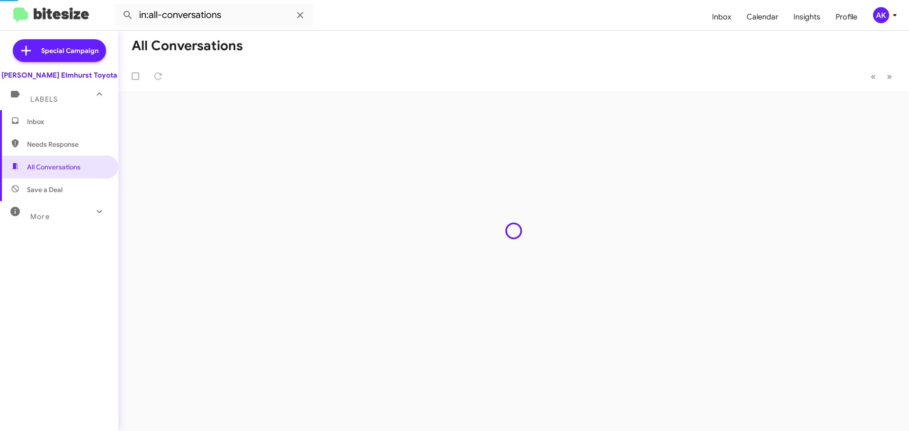
click at [63, 124] on span "Inbox" at bounding box center [67, 121] width 80 height 9
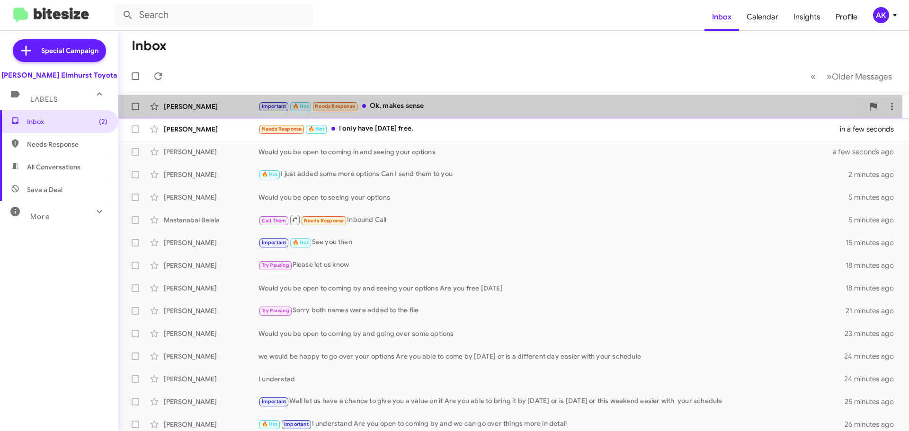
click at [398, 111] on div "Important 🔥 Hot Needs Response Ok, makes sense" at bounding box center [560, 106] width 605 height 11
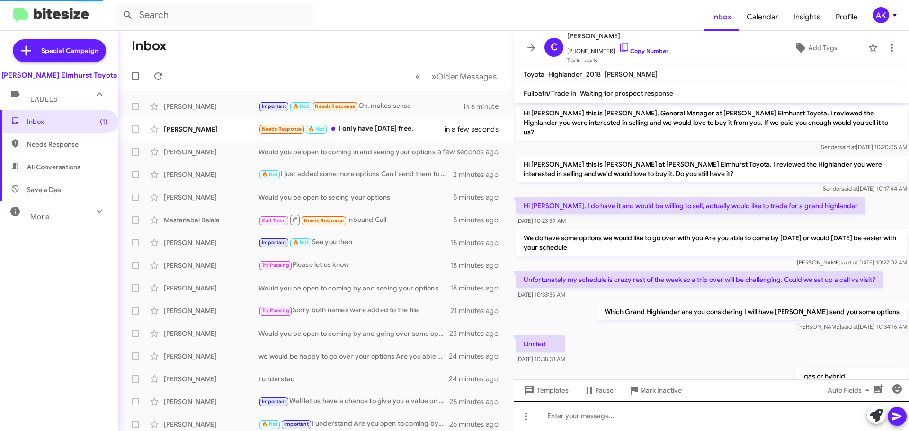
scroll to position [373, 0]
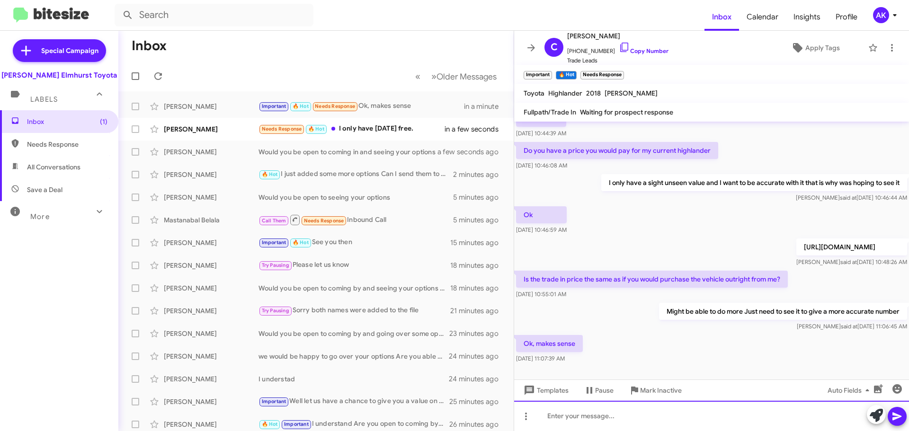
click at [636, 416] on div at bounding box center [711, 416] width 395 height 30
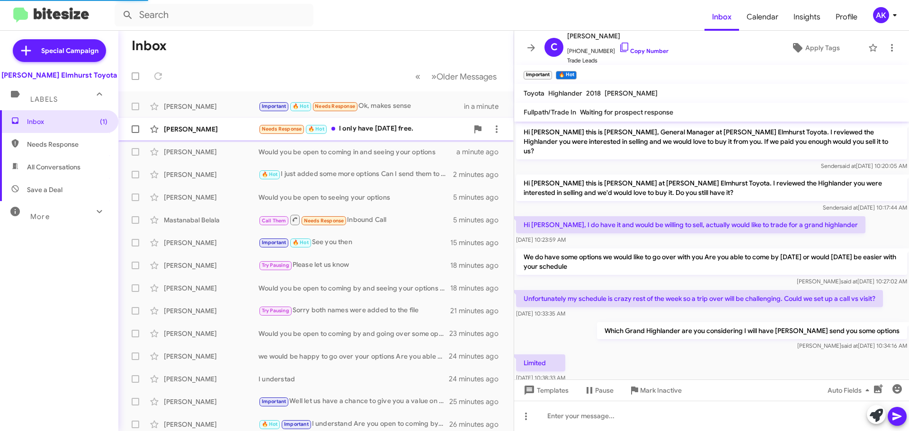
click at [391, 130] on div "Needs Response 🔥 Hot I only have Saturday free." at bounding box center [363, 129] width 210 height 11
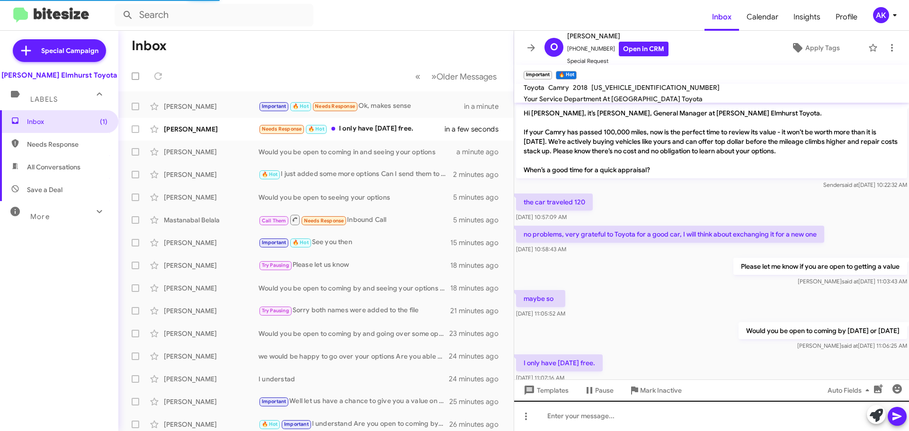
scroll to position [22, 0]
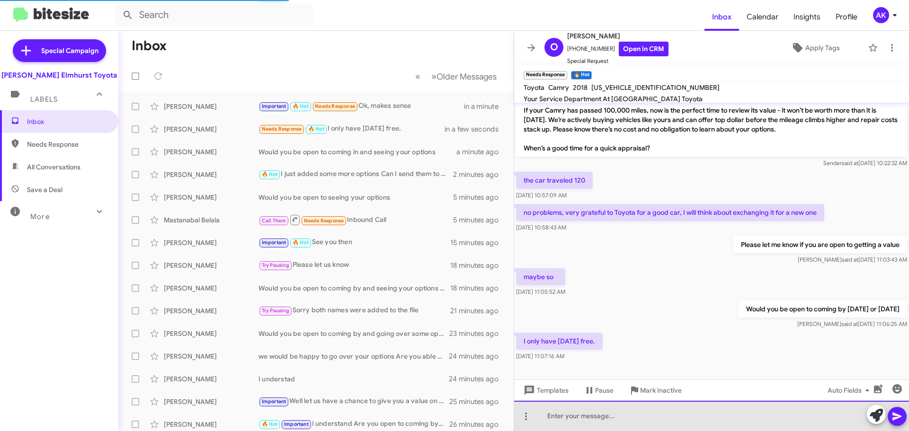
click at [578, 411] on div at bounding box center [711, 416] width 395 height 30
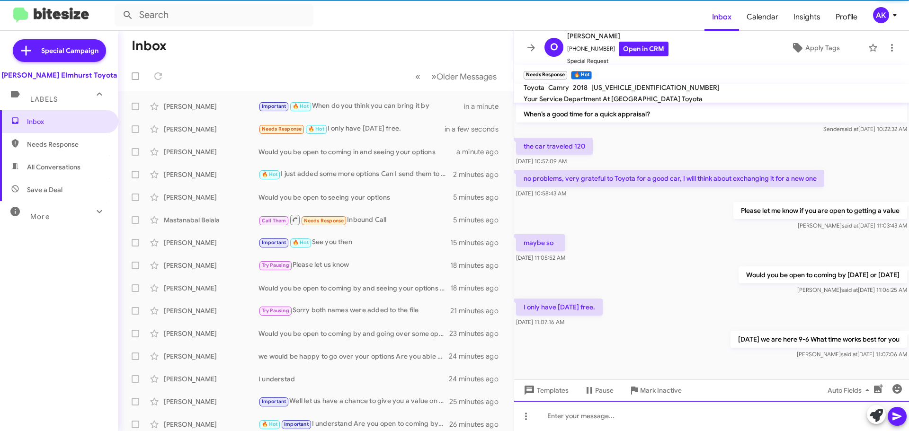
scroll to position [56, 0]
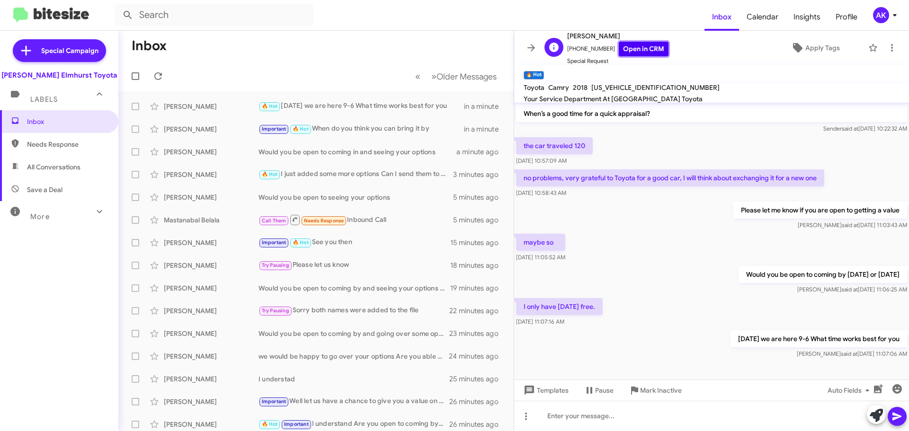
click at [630, 50] on link "Open in CRM" at bounding box center [644, 49] width 50 height 15
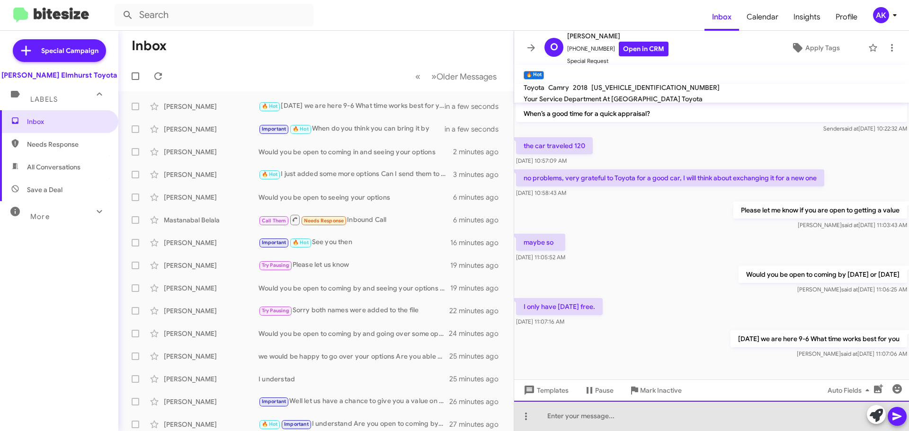
click at [625, 419] on div at bounding box center [711, 416] width 395 height 30
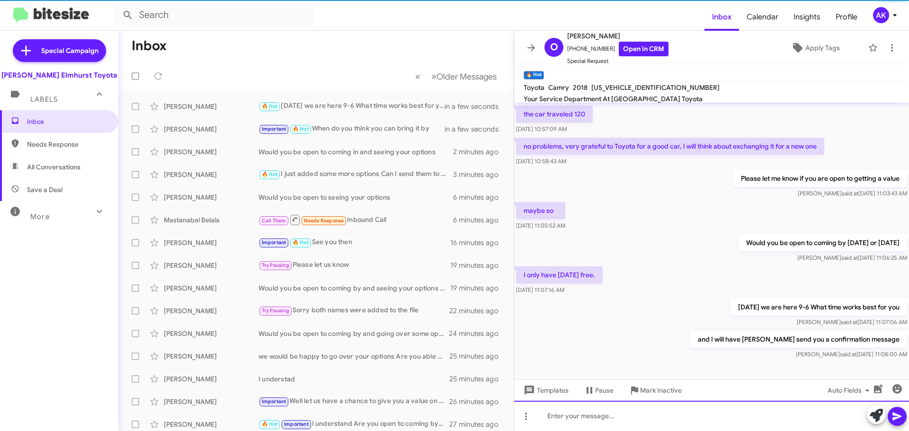
scroll to position [91, 0]
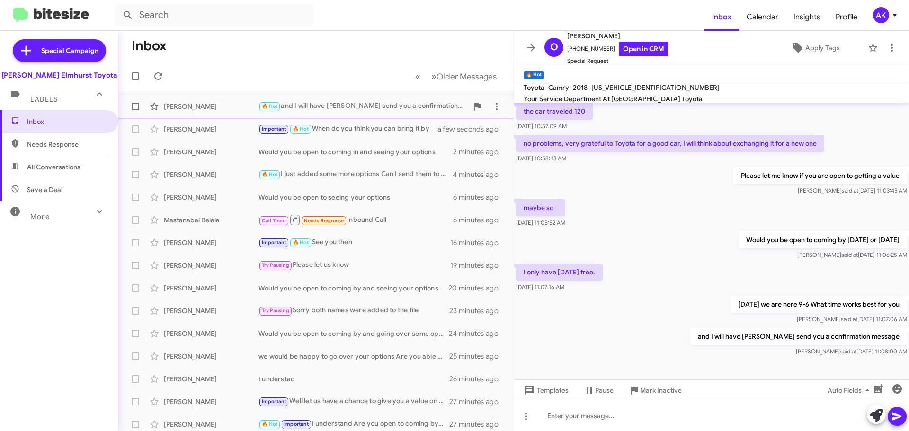
click at [364, 107] on div "🔥 Hot and I will have Andrea send you a confirmation message" at bounding box center [363, 106] width 210 height 11
click at [634, 51] on link "Open in CRM" at bounding box center [644, 49] width 50 height 15
click at [71, 146] on span "Needs Response" at bounding box center [67, 144] width 80 height 9
type input "in:needs-response"
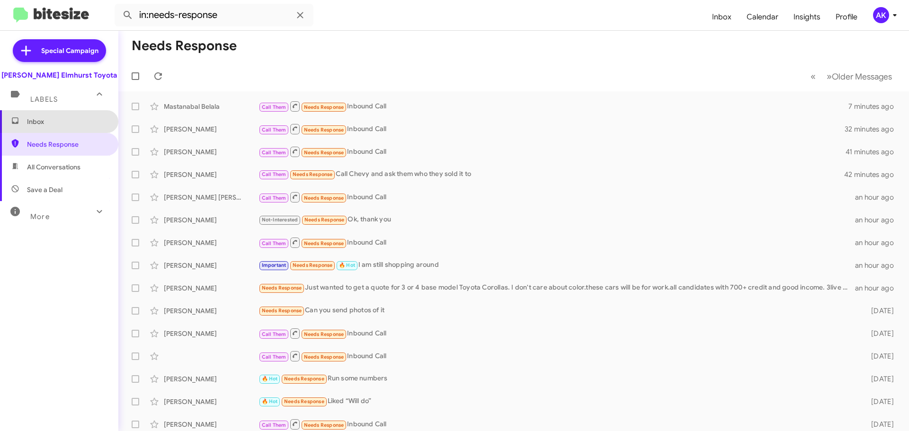
click at [66, 121] on span "Inbox" at bounding box center [67, 121] width 80 height 9
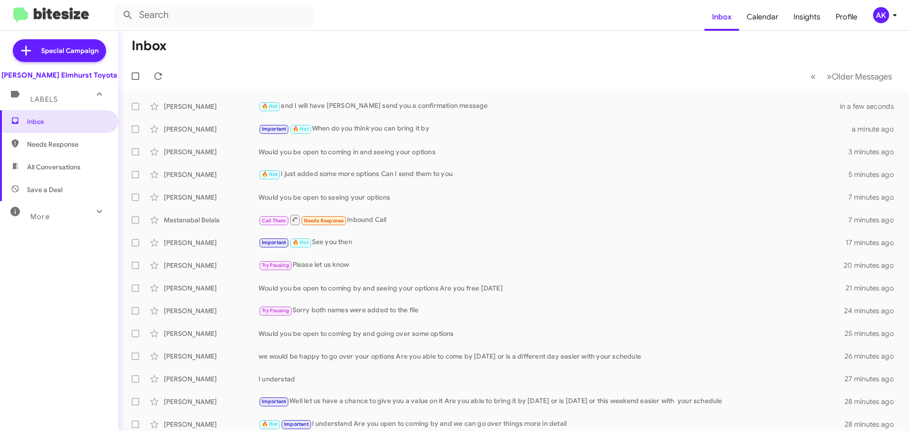
click at [74, 100] on div "Labels" at bounding box center [50, 96] width 84 height 18
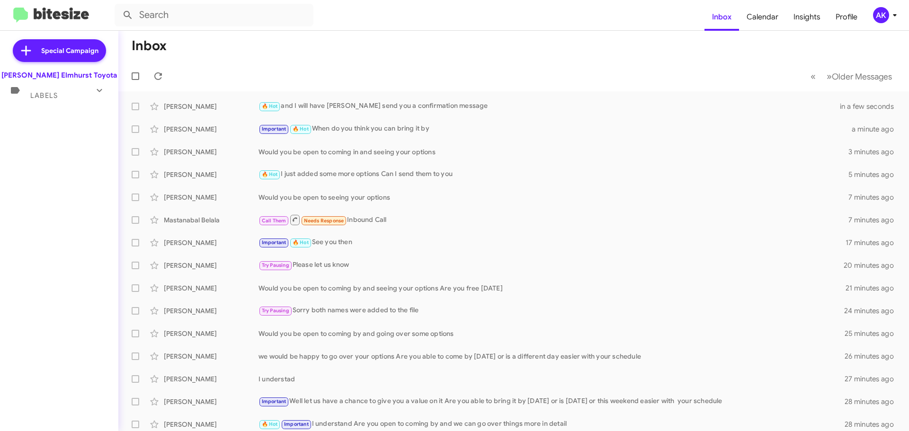
click at [74, 98] on div "Labels" at bounding box center [50, 92] width 84 height 18
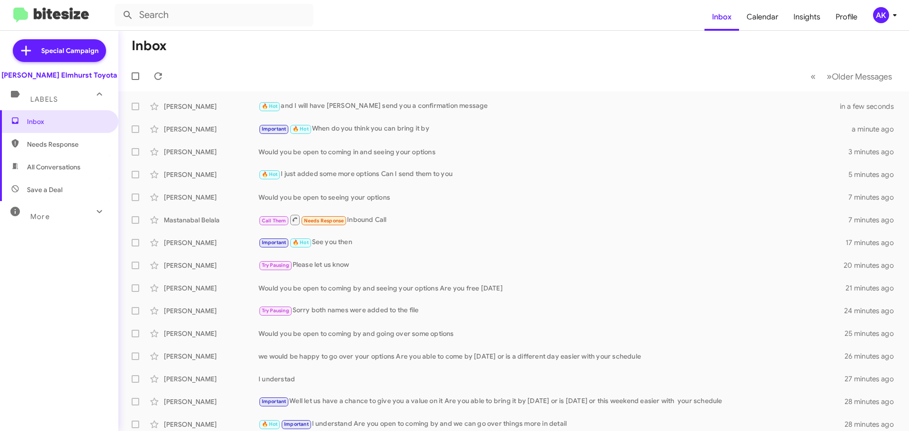
click at [46, 161] on span "All Conversations" at bounding box center [59, 167] width 118 height 23
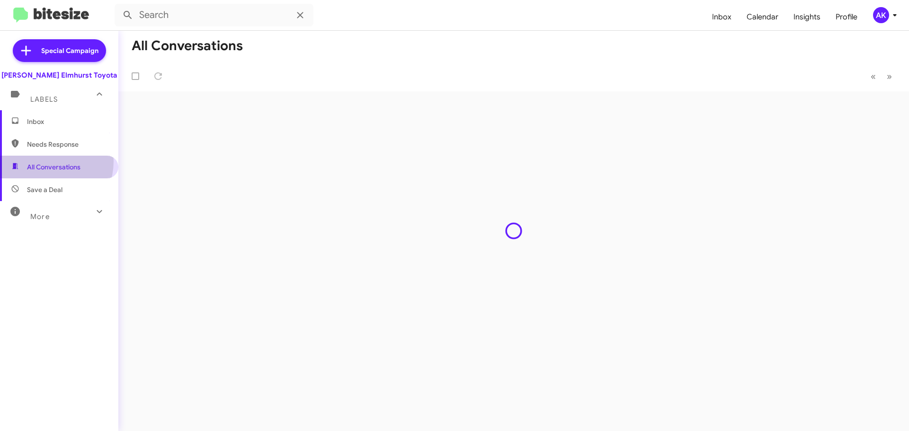
type input "in:all-conversations"
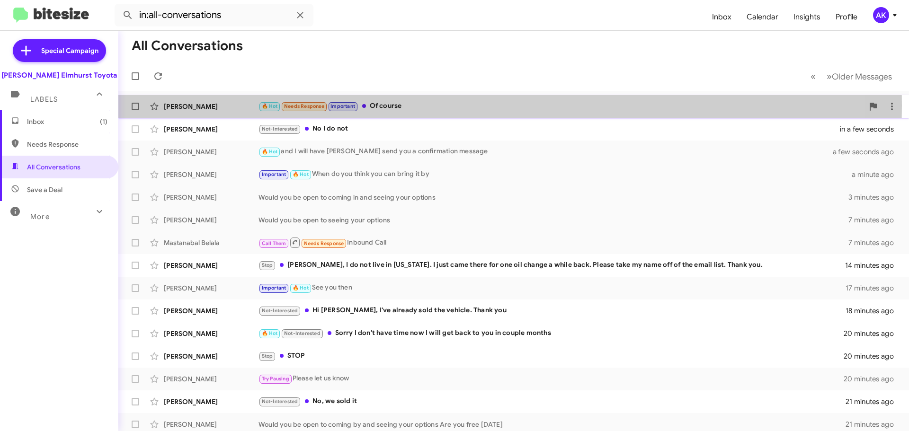
click at [402, 106] on div "🔥 Hot Needs Response Important Of course" at bounding box center [560, 106] width 605 height 11
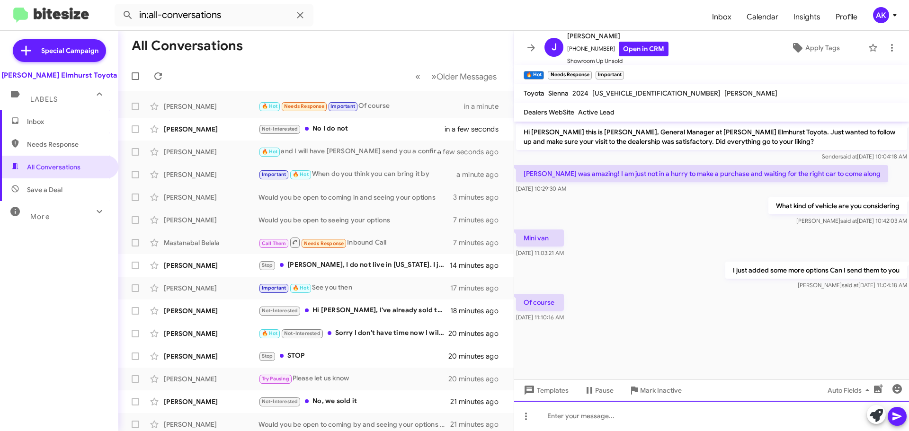
click at [611, 424] on div at bounding box center [711, 416] width 395 height 30
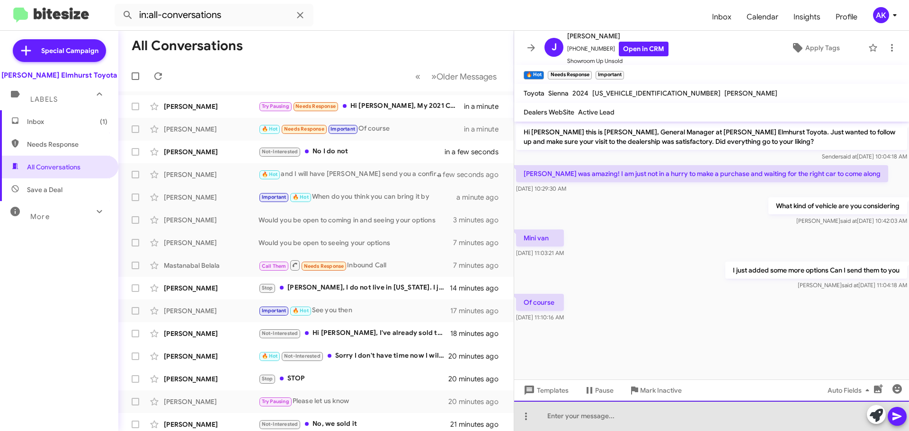
click at [610, 421] on div at bounding box center [711, 416] width 395 height 30
paste div
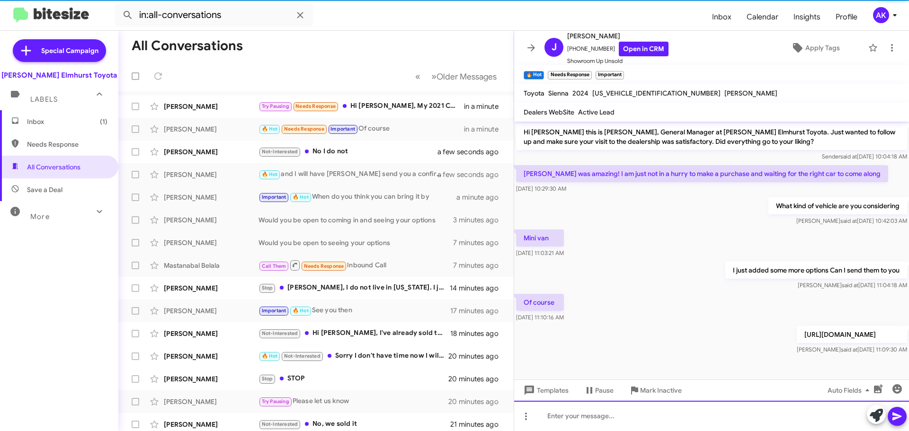
scroll to position [12, 0]
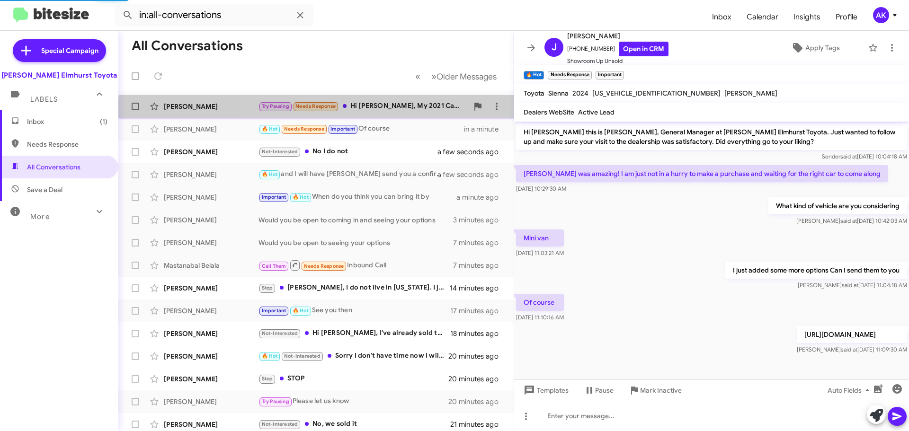
click at [421, 115] on div "Zoltan Mihaly Try Pausing Needs Response Hi Greg, My 2021 Camry will be for sal…" at bounding box center [316, 106] width 380 height 19
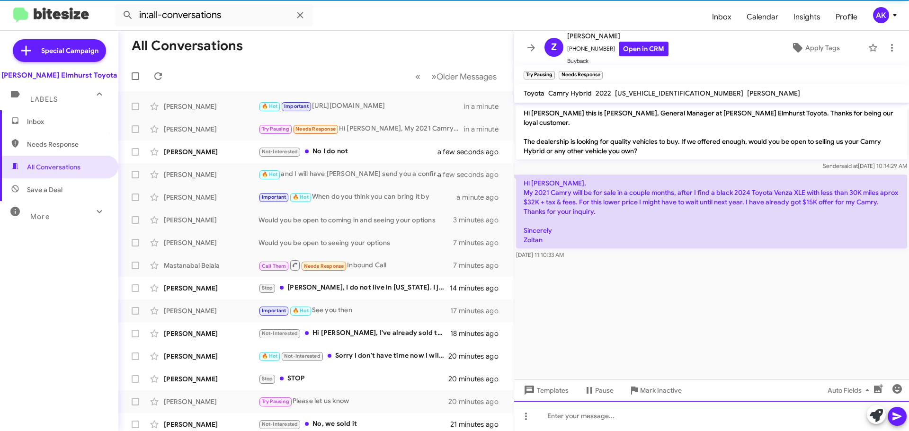
click at [626, 408] on div at bounding box center [711, 416] width 395 height 30
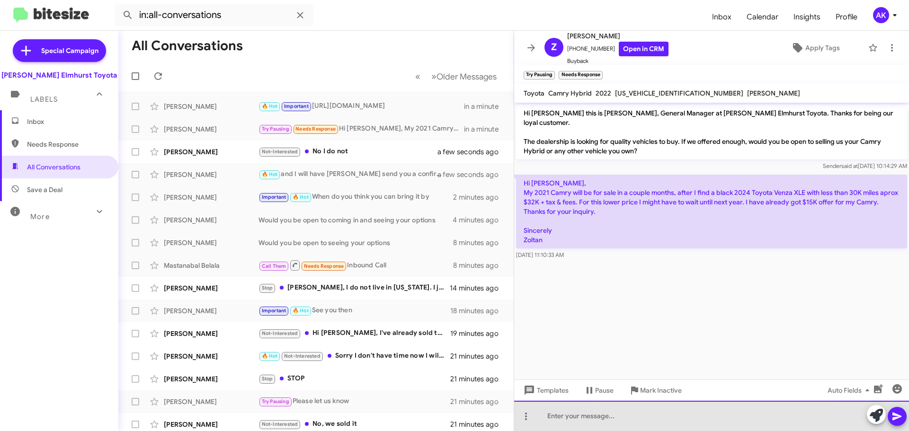
click at [692, 416] on div at bounding box center [711, 416] width 395 height 30
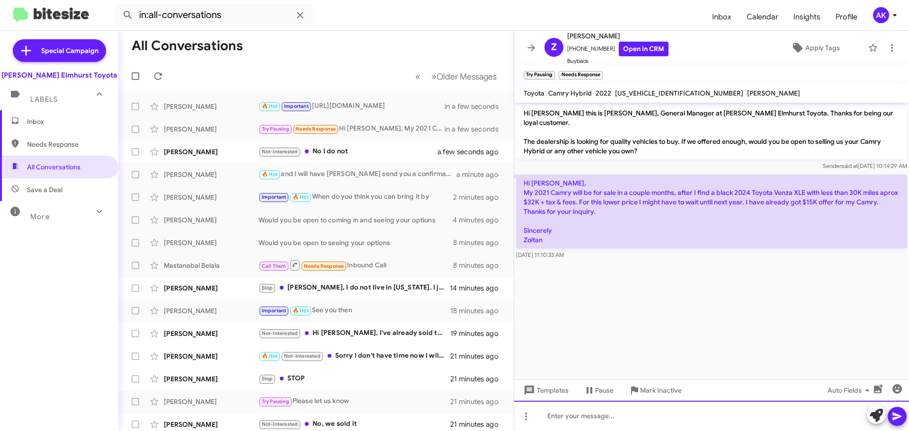
click at [664, 413] on div at bounding box center [711, 416] width 395 height 30
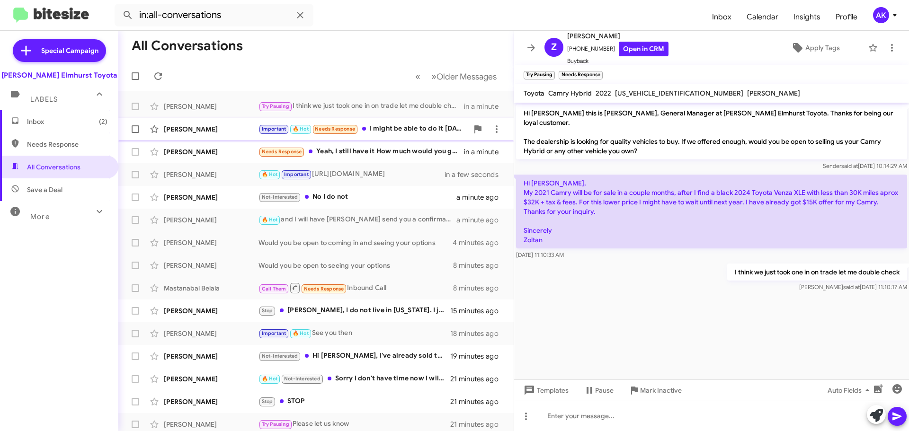
click at [404, 125] on div "Important 🔥 Hot Needs Response I might be able to do it on Saturday, unfortunat…" at bounding box center [363, 129] width 210 height 11
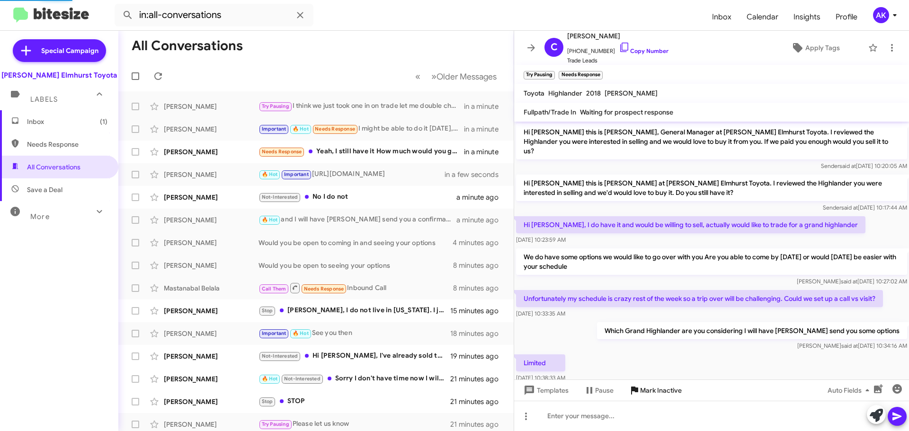
scroll to position [462, 0]
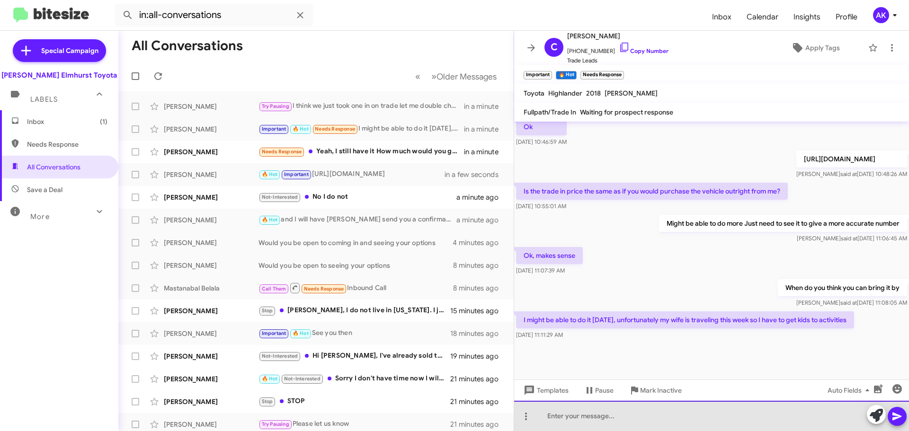
click at [613, 420] on div at bounding box center [711, 416] width 395 height 30
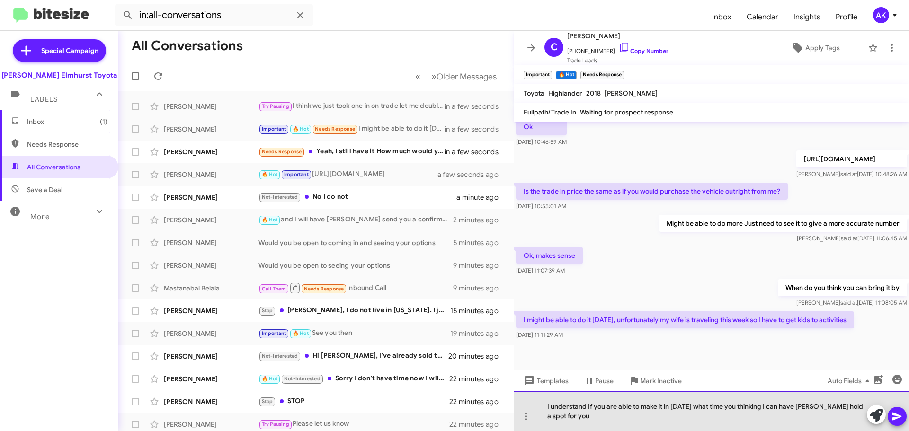
click at [657, 411] on div "I understand If you are able to make it in Saturday what time you thinking I ca…" at bounding box center [711, 411] width 395 height 40
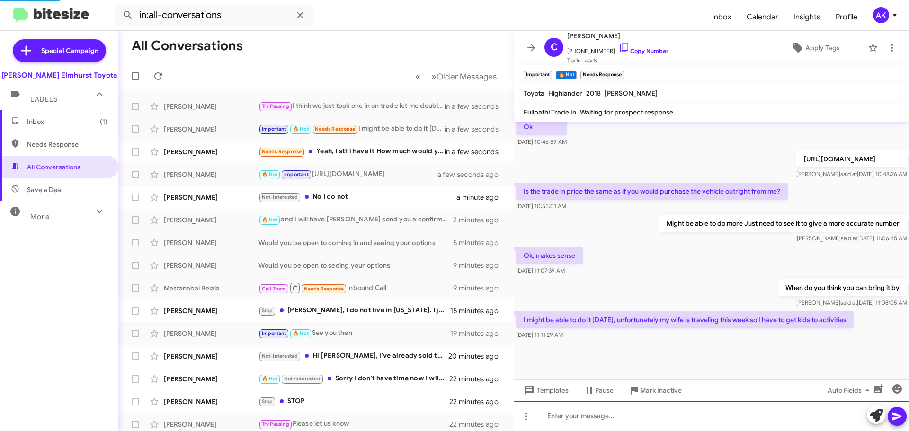
scroll to position [0, 0]
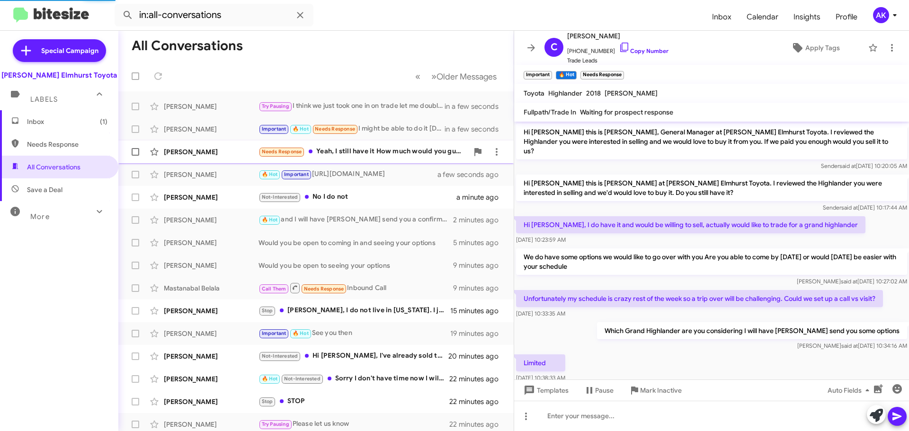
click at [405, 158] on div "Ruben Capusan Needs Response Yeah, I still have it How much would you guys offe…" at bounding box center [316, 151] width 380 height 19
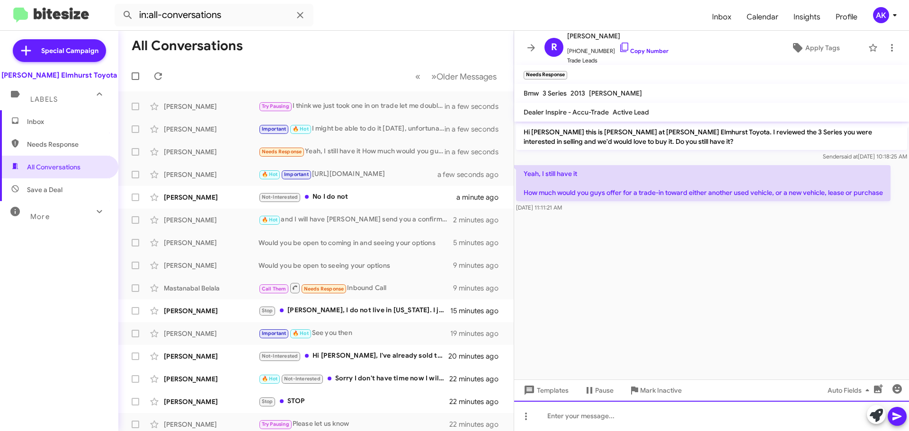
click at [654, 408] on div at bounding box center [711, 416] width 395 height 30
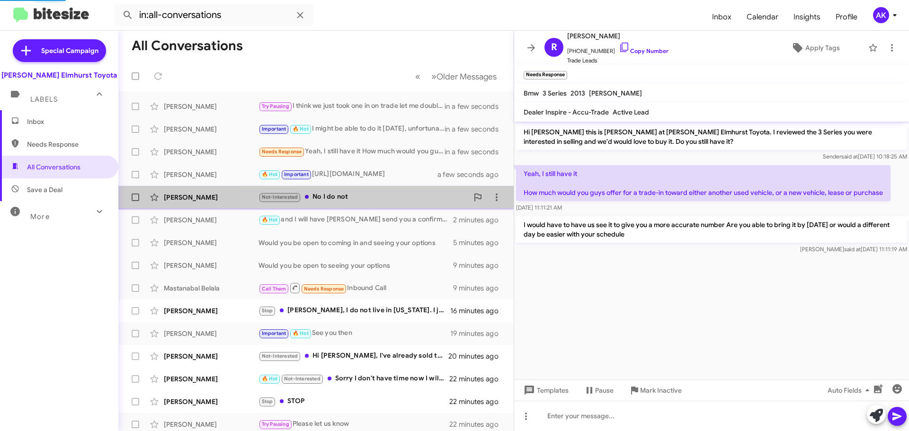
click at [350, 196] on div "Not-Interested No I do not" at bounding box center [363, 197] width 210 height 11
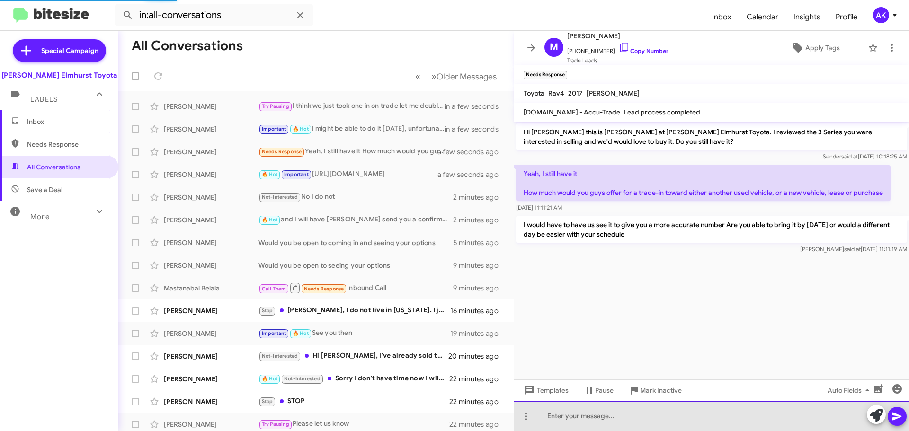
click at [607, 418] on div at bounding box center [711, 416] width 395 height 30
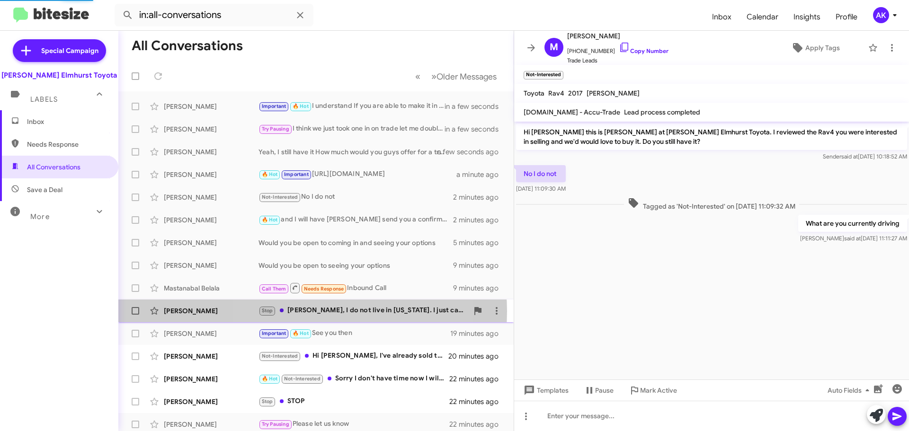
click at [310, 311] on div "Stop Gregg, I do not live in Illinois. I just came there for one oil change a w…" at bounding box center [363, 310] width 210 height 11
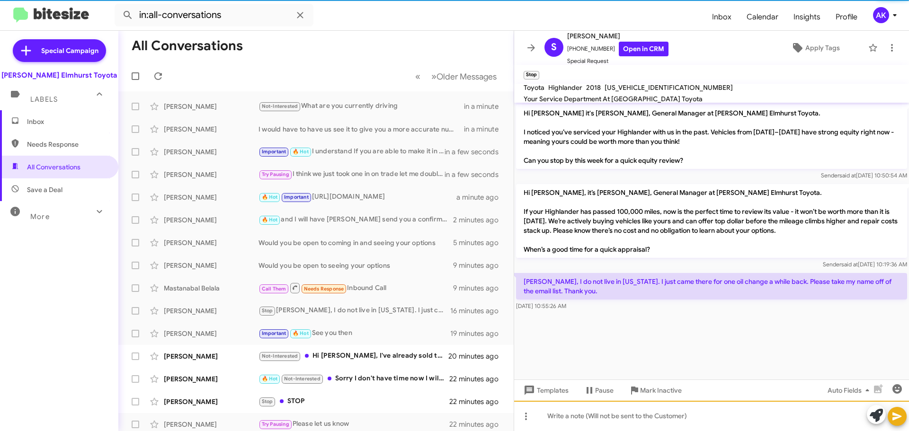
click at [589, 427] on div at bounding box center [711, 416] width 395 height 30
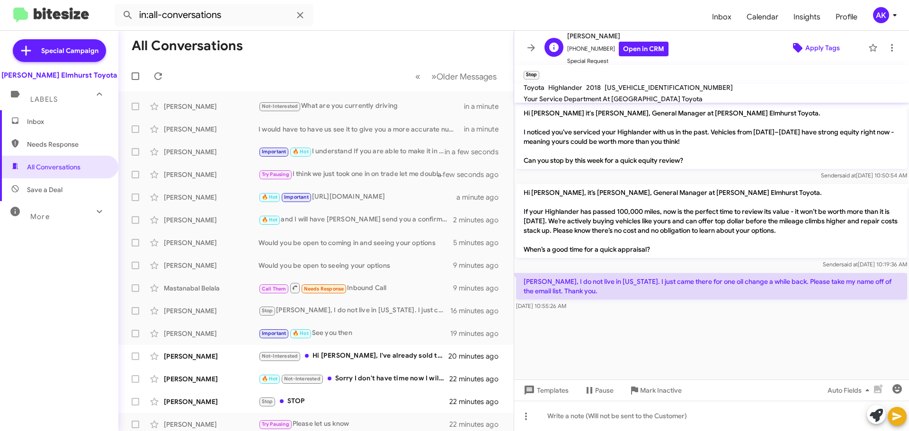
click at [805, 45] on span "Apply Tags" at bounding box center [822, 47] width 35 height 17
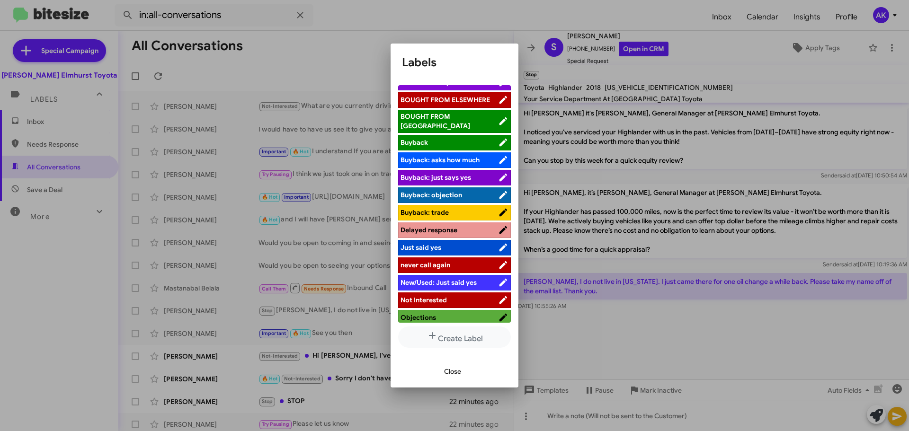
scroll to position [95, 0]
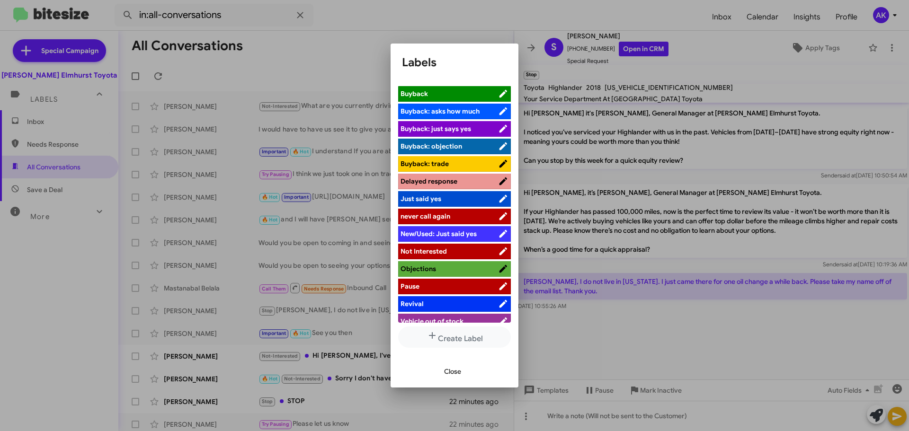
click at [446, 249] on span "Not Interested" at bounding box center [449, 251] width 98 height 9
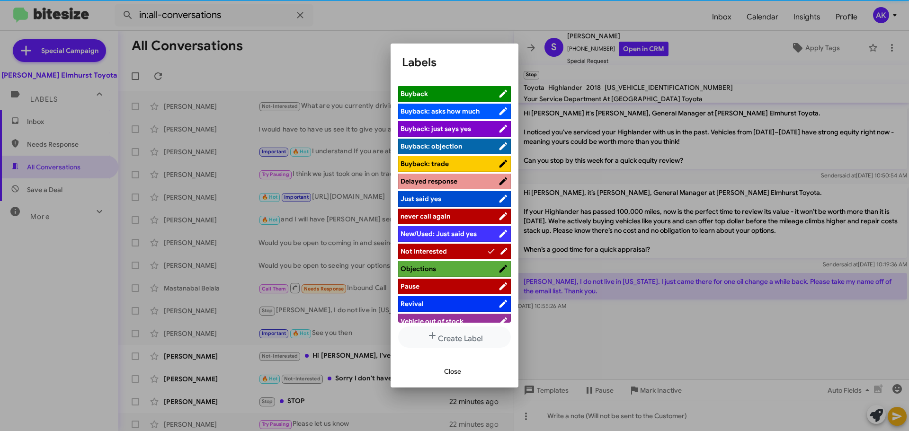
click at [456, 370] on span "Close" at bounding box center [452, 371] width 17 height 17
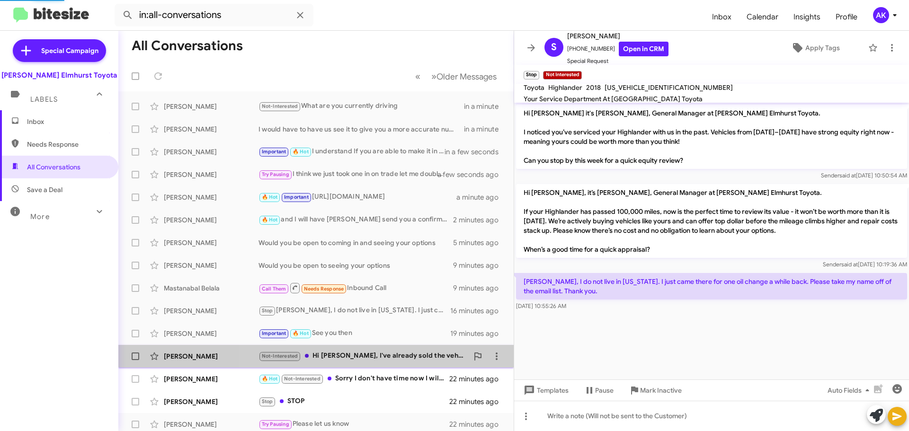
click at [388, 354] on div "Not-Interested Hi Greg, I've already sold the vehicle. Thank you" at bounding box center [363, 356] width 210 height 11
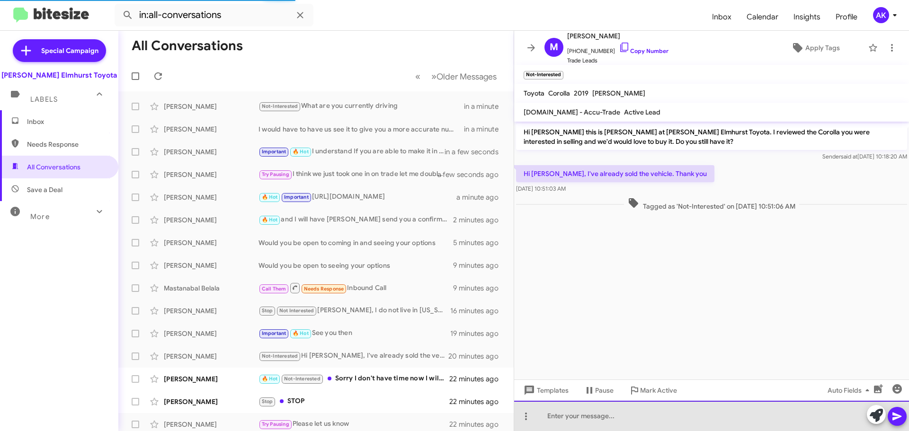
click at [626, 402] on div at bounding box center [711, 416] width 395 height 30
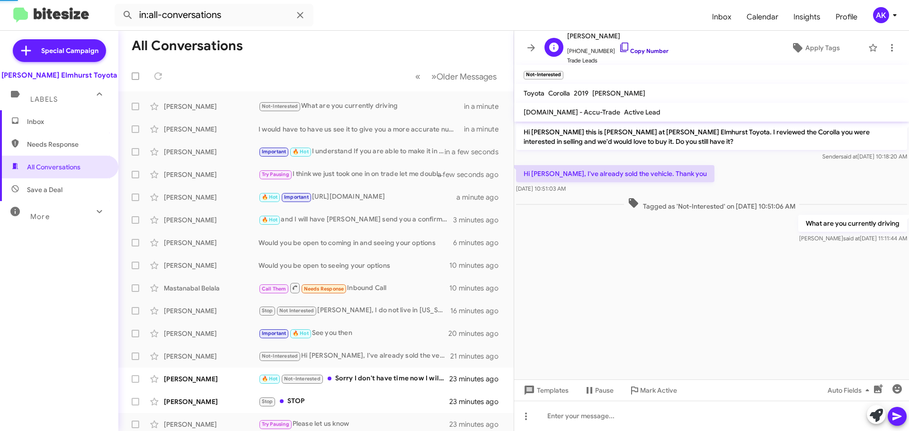
click at [639, 51] on link "Copy Number" at bounding box center [644, 50] width 50 height 7
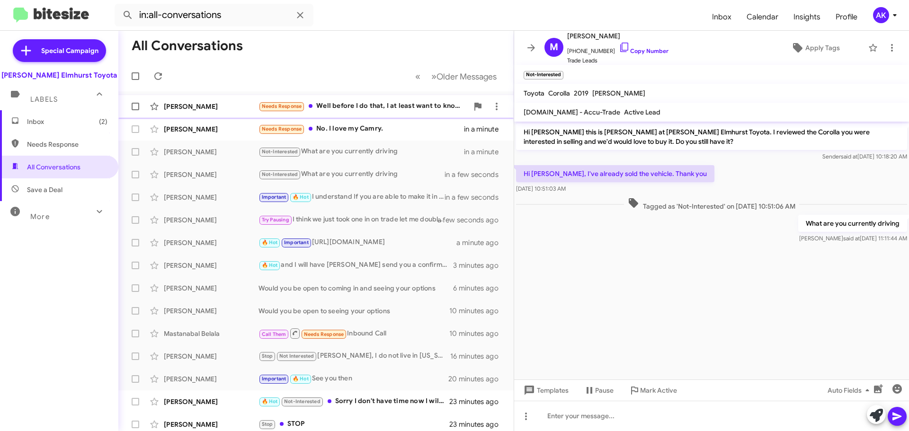
click at [375, 112] on div "Ruben Capusan Needs Response Well before I do that, I at least want to know the…" at bounding box center [316, 106] width 380 height 19
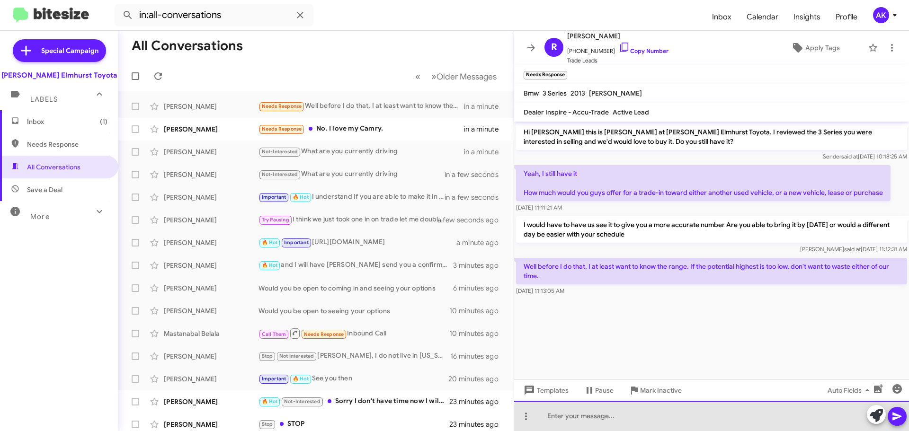
click at [728, 408] on div at bounding box center [711, 416] width 395 height 30
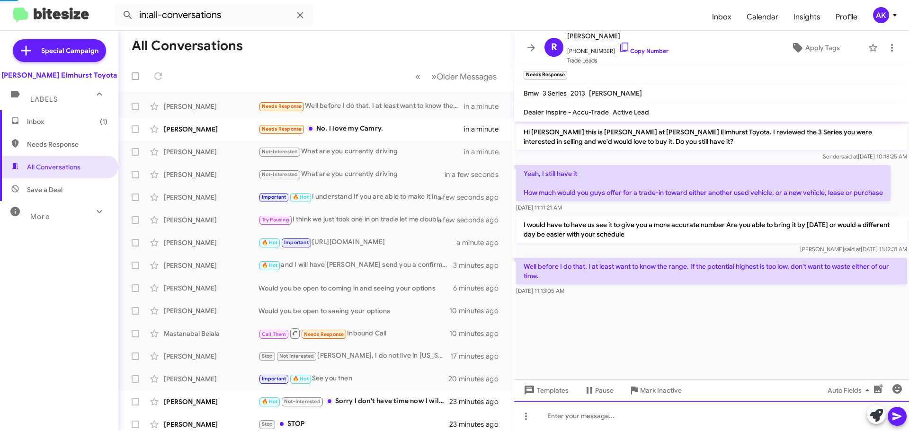
click at [569, 415] on div at bounding box center [711, 416] width 395 height 30
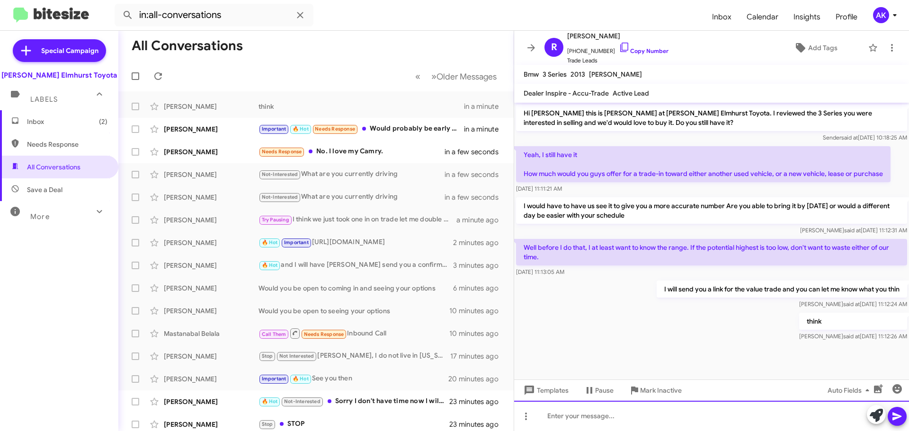
click at [594, 418] on div at bounding box center [711, 416] width 395 height 30
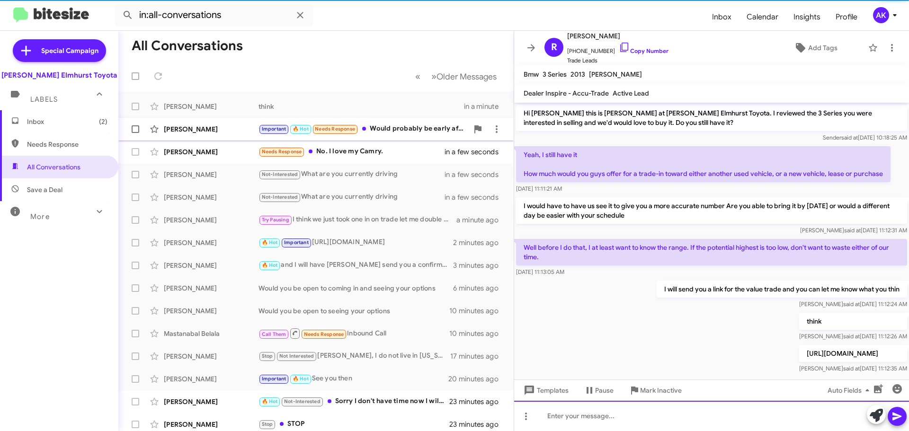
scroll to position [12, 0]
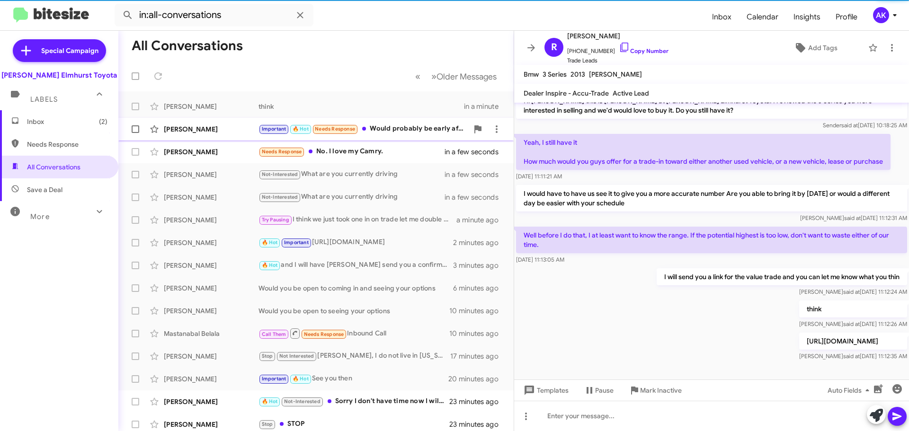
click at [409, 129] on div "Important 🔥 Hot Needs Response Would probably be early afternoon , ill know mor…" at bounding box center [363, 129] width 210 height 11
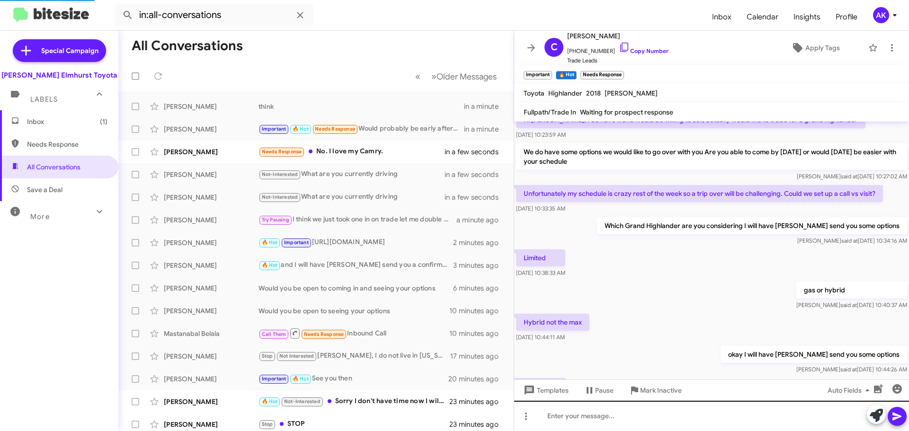
scroll to position [424, 0]
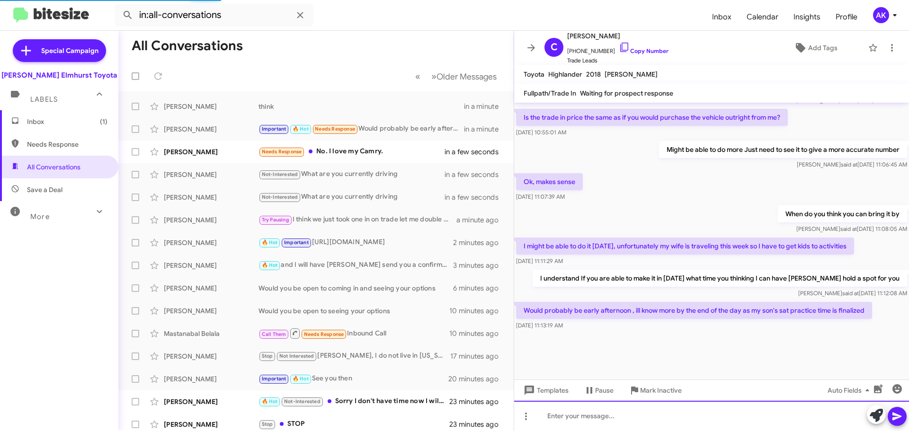
click at [646, 421] on div at bounding box center [711, 416] width 395 height 30
click at [645, 414] on div at bounding box center [711, 416] width 395 height 30
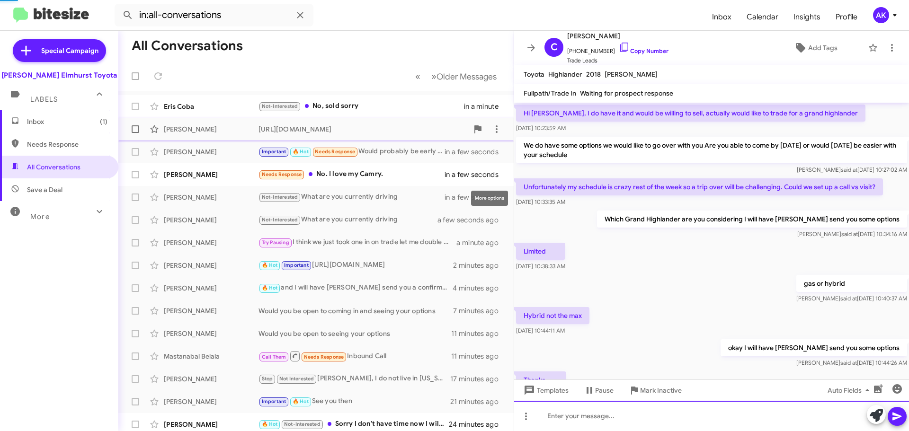
scroll to position [47, 0]
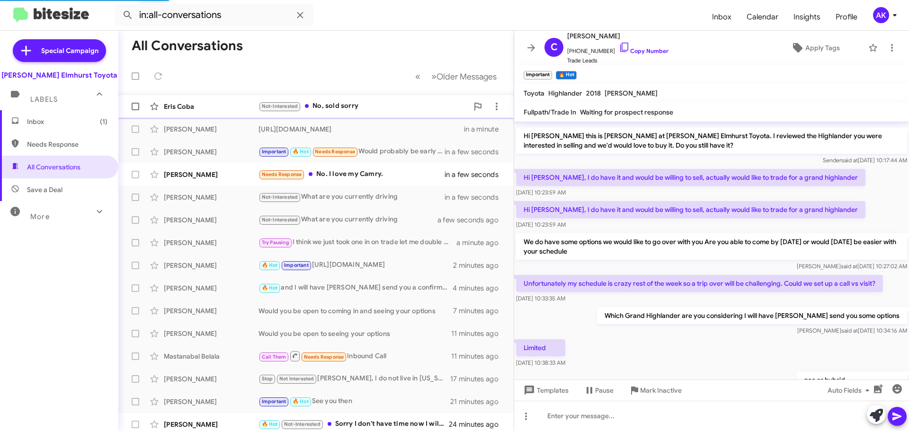
click at [382, 112] on div "Eris Coba Not-Interested No, sold sorry in a minute" at bounding box center [316, 106] width 380 height 19
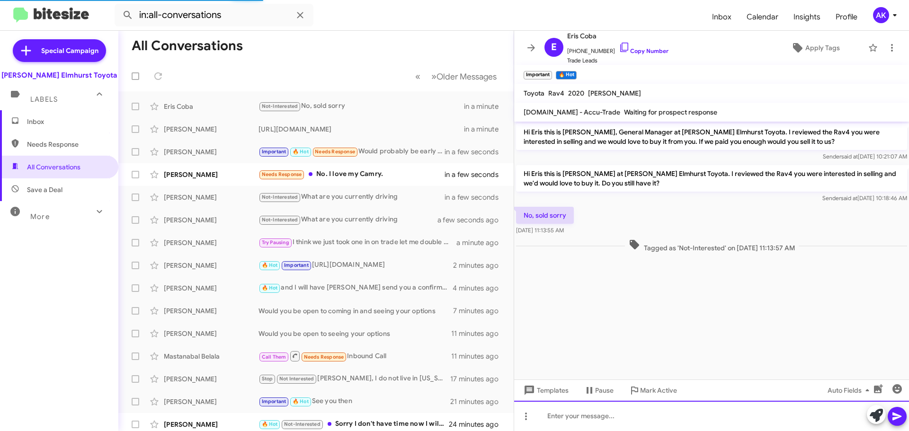
click at [575, 417] on div at bounding box center [711, 416] width 395 height 30
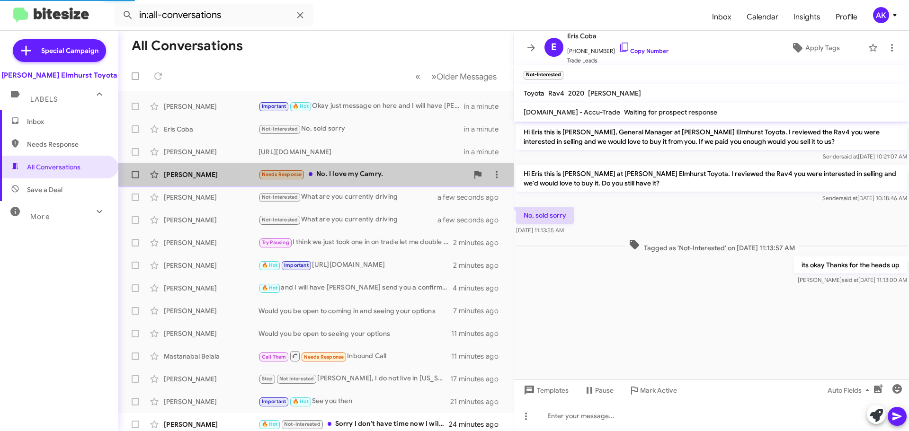
click at [394, 180] on div "Susan Coons Needs Response No. I love my Camry. a few seconds ago" at bounding box center [316, 174] width 380 height 19
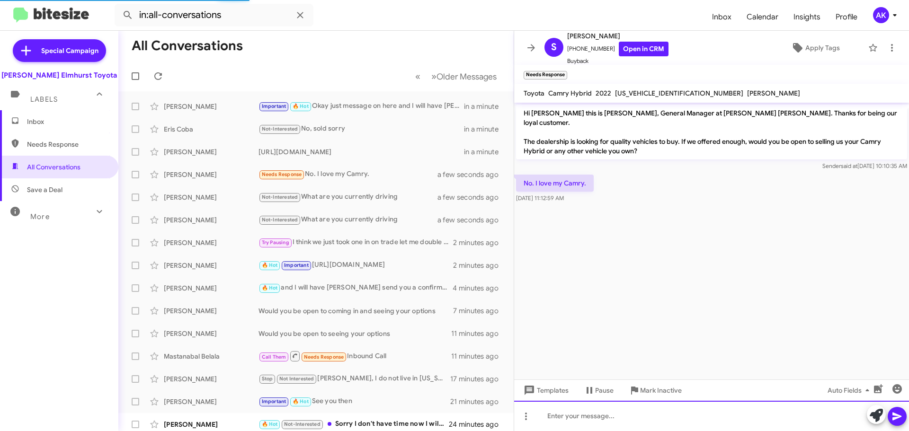
drag, startPoint x: 595, startPoint y: 417, endPoint x: 586, endPoint y: 417, distance: 9.0
click at [594, 417] on div at bounding box center [711, 416] width 395 height 30
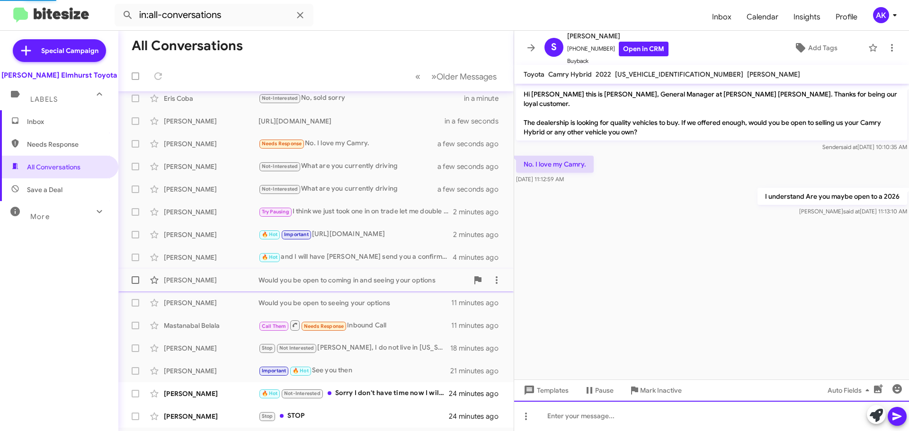
scroll to position [118, 0]
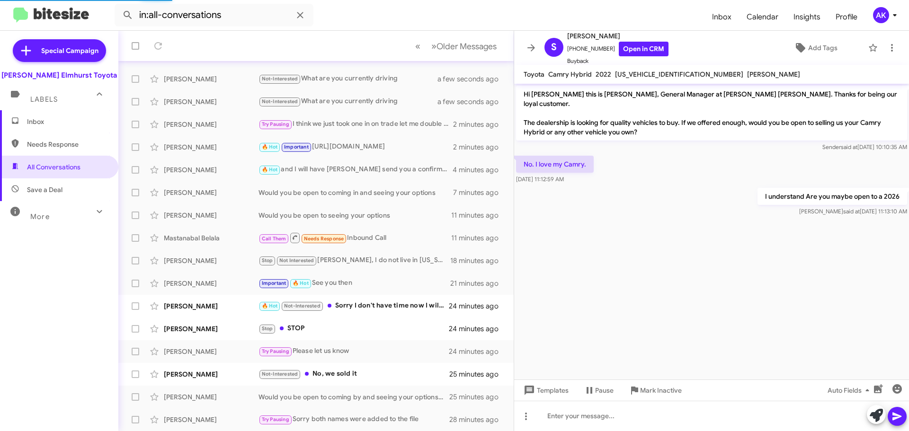
click at [67, 140] on span "Needs Response" at bounding box center [67, 144] width 80 height 9
type input "in:needs-response"
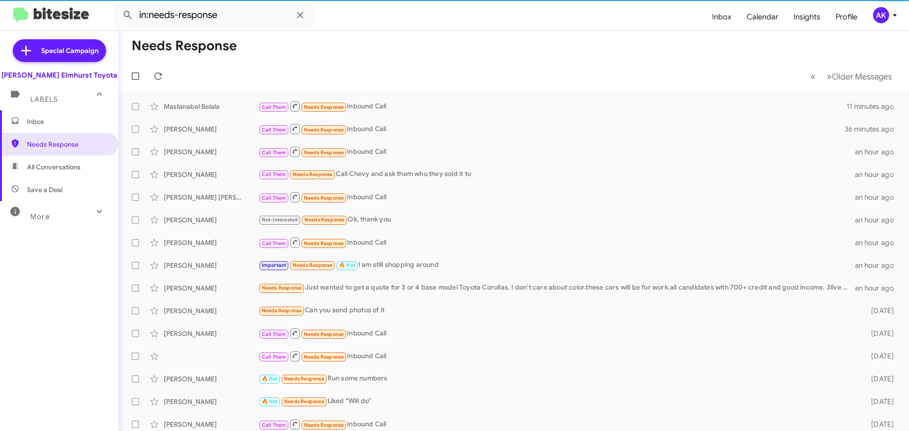
click at [71, 124] on span "Inbox" at bounding box center [67, 121] width 80 height 9
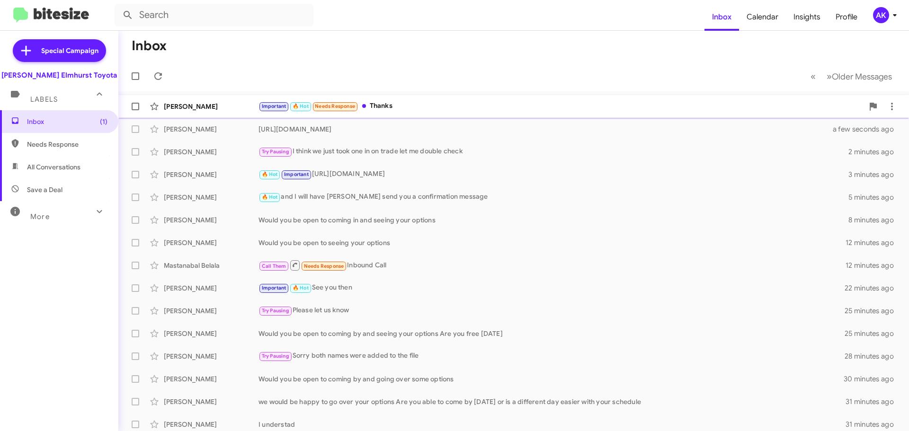
click at [391, 102] on div "Important 🔥 Hot Needs Response Thanks" at bounding box center [560, 106] width 605 height 11
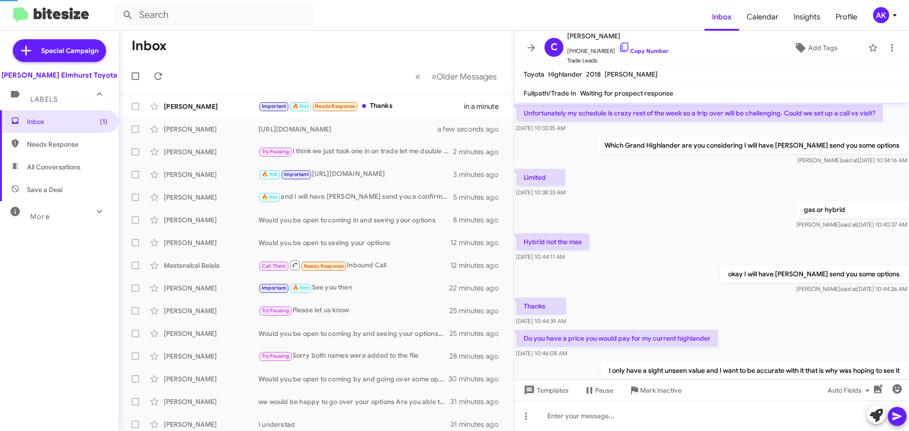
scroll to position [376, 0]
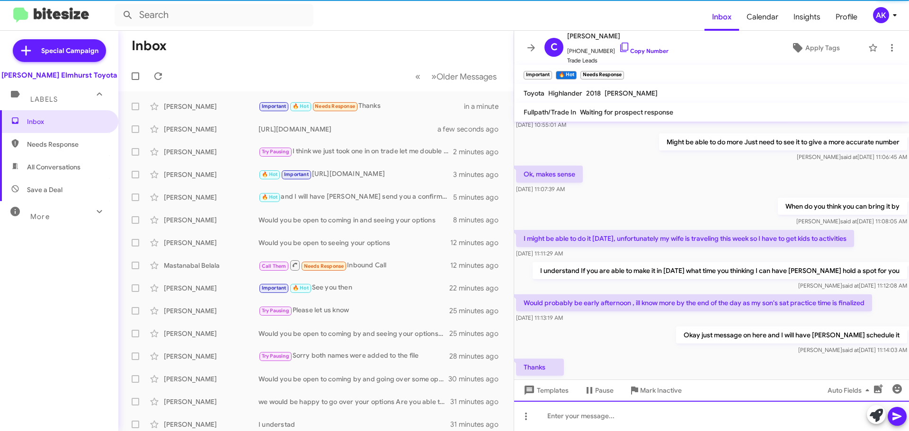
click at [647, 411] on div at bounding box center [711, 416] width 395 height 30
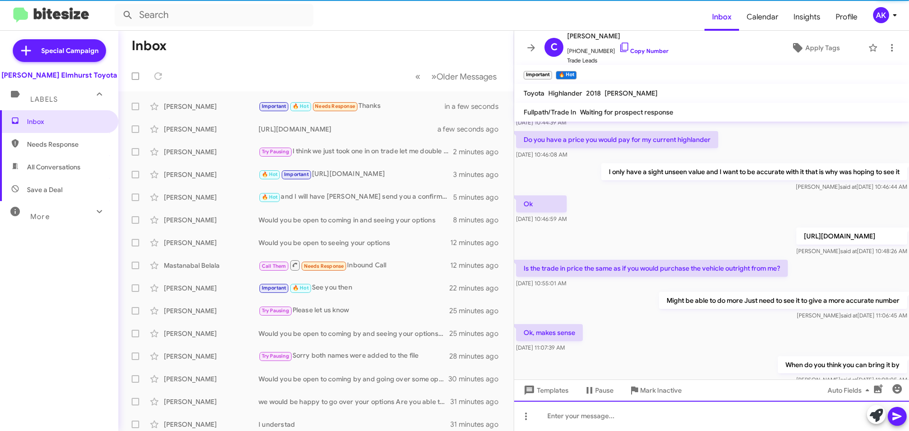
scroll to position [0, 0]
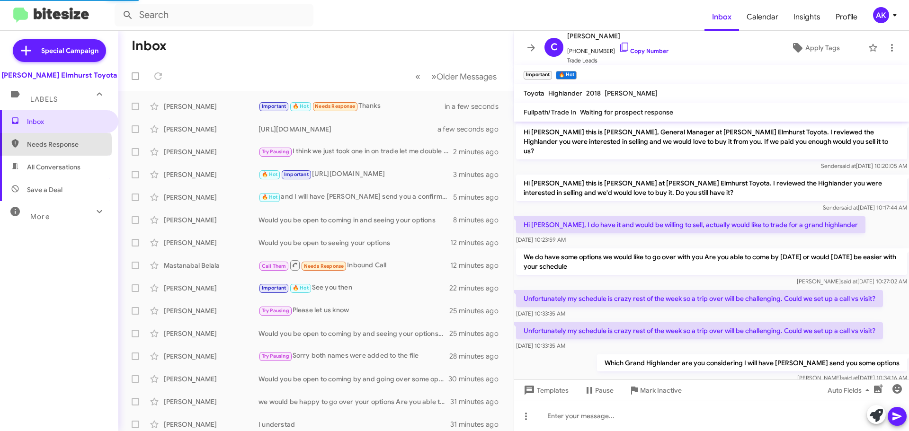
click at [49, 145] on span "Needs Response" at bounding box center [67, 144] width 80 height 9
type input "in:needs-response"
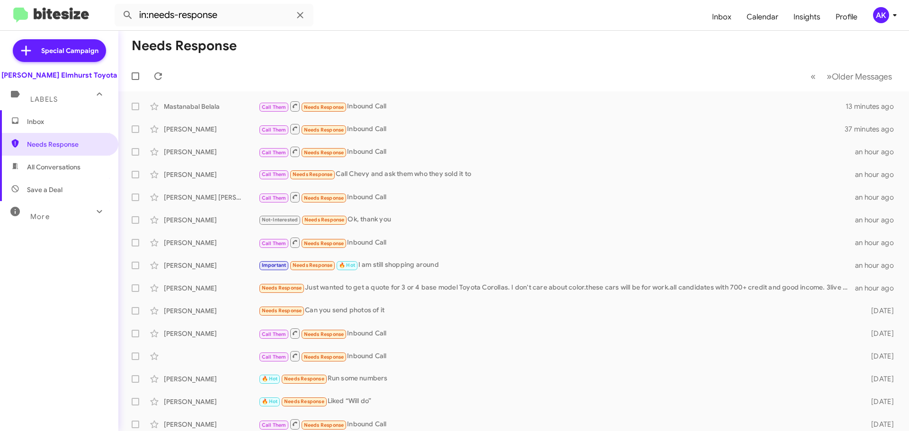
click at [49, 120] on span "Inbox" at bounding box center [67, 121] width 80 height 9
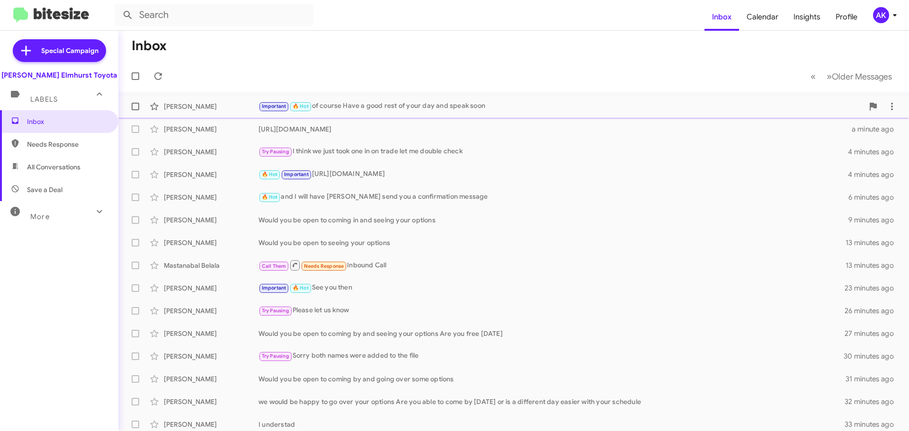
click at [362, 107] on div "Important 🔥 Hot of course Have a good rest of your day and speak soon" at bounding box center [560, 106] width 605 height 11
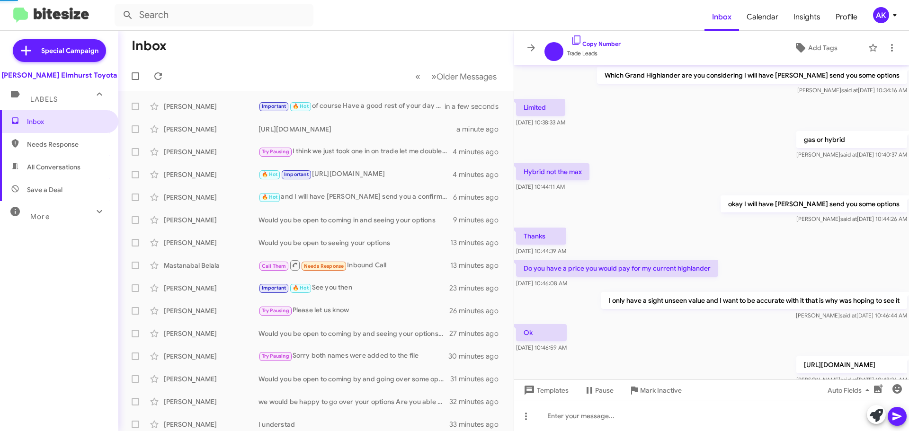
scroll to position [376, 0]
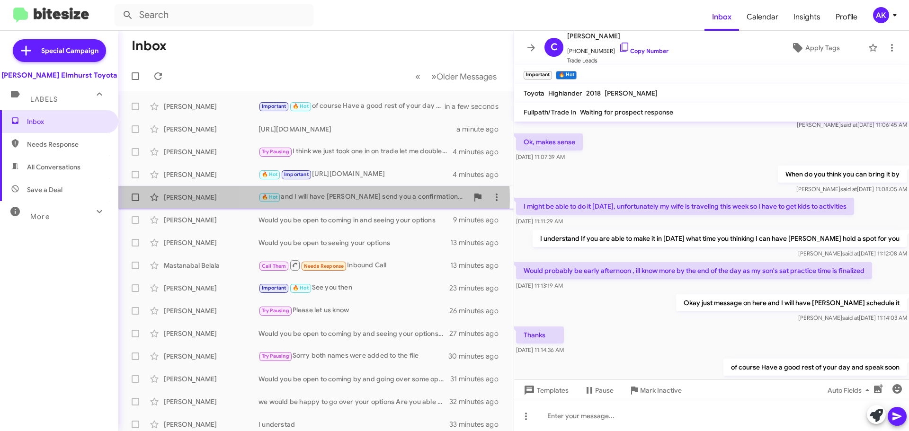
click at [314, 199] on div "🔥 Hot and I will have Andrea send you a confirmation message" at bounding box center [363, 197] width 210 height 11
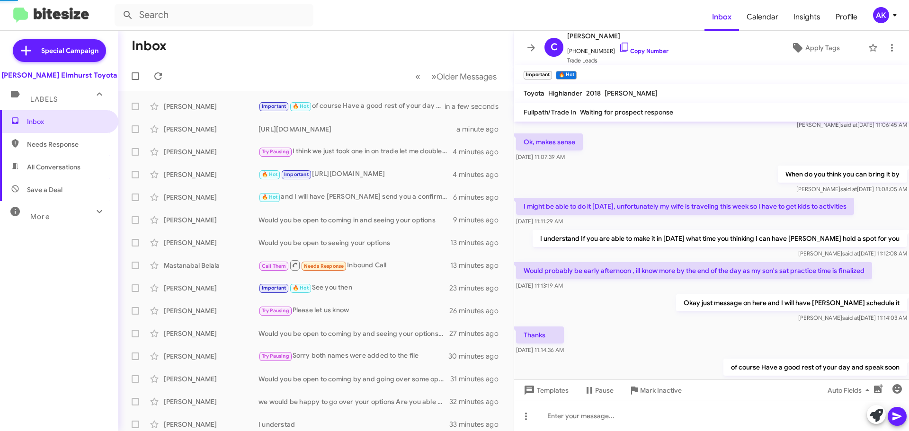
scroll to position [91, 0]
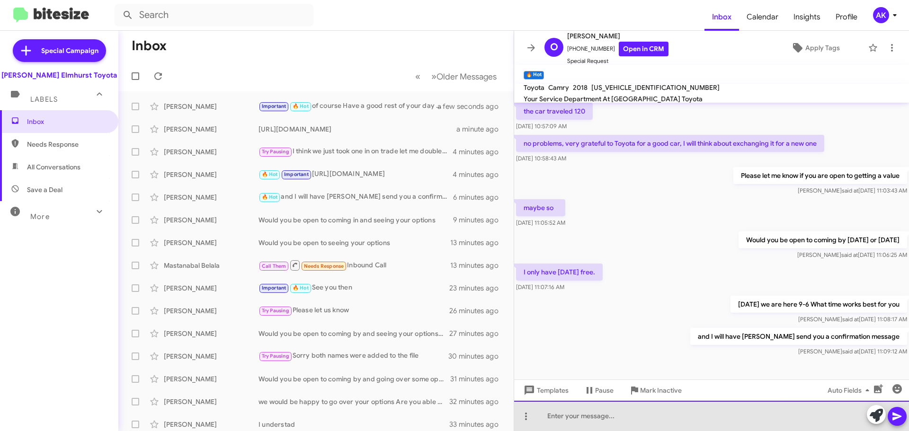
click at [666, 426] on div at bounding box center [711, 416] width 395 height 30
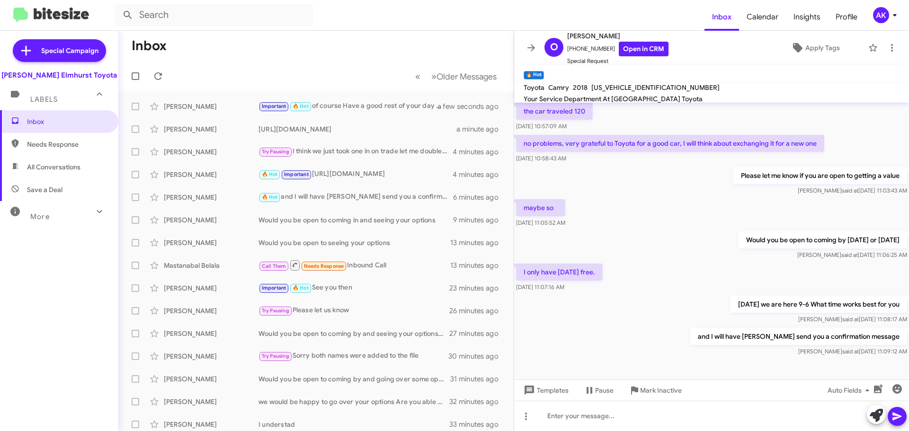
click at [777, 305] on p "Saturday we are here 9-6 What time works best for you" at bounding box center [818, 304] width 177 height 17
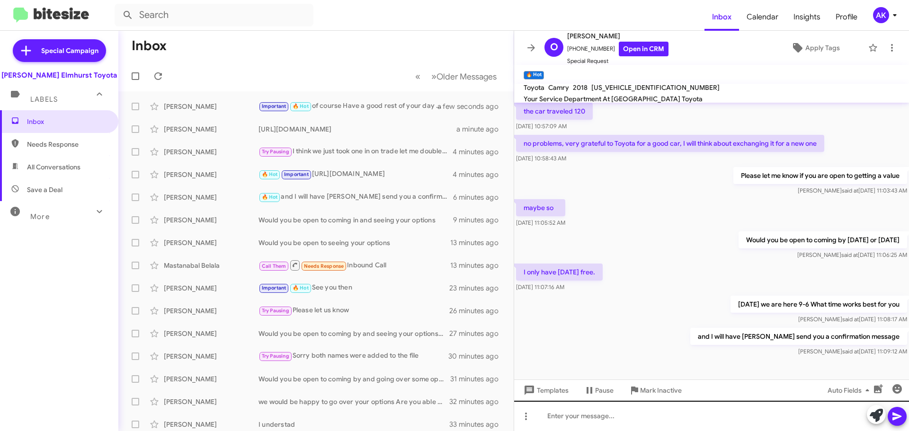
copy p "Saturday we are here 9-6 What time works best for you"
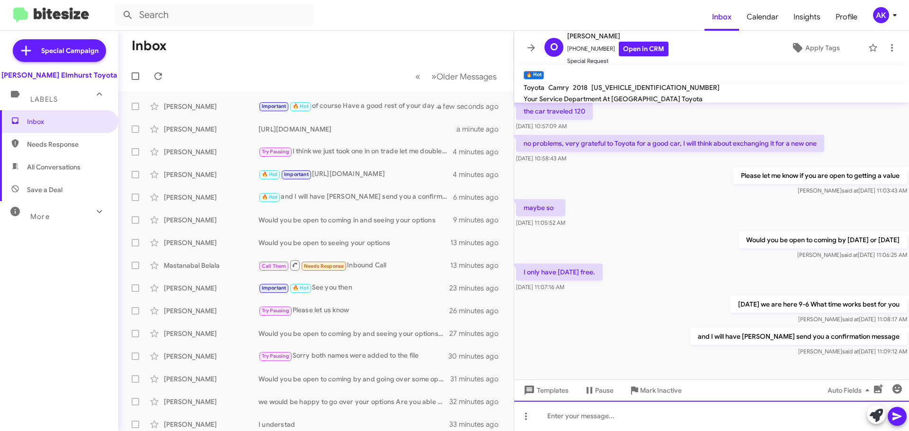
click at [606, 416] on div at bounding box center [711, 416] width 395 height 30
paste div
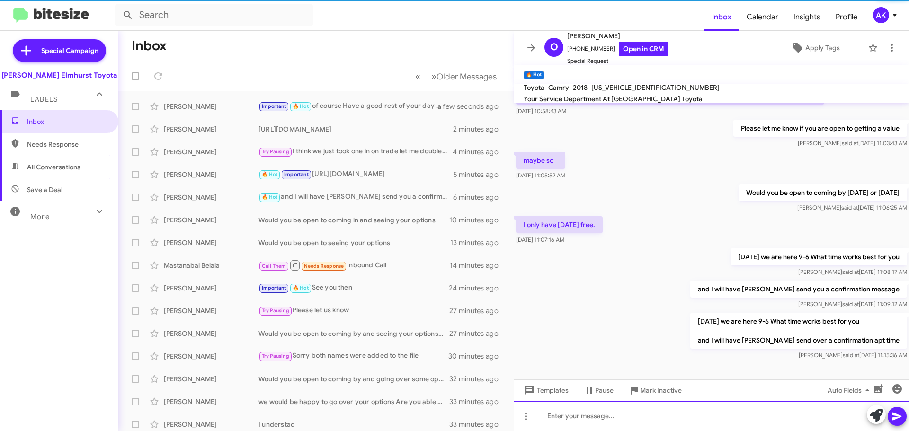
scroll to position [144, 0]
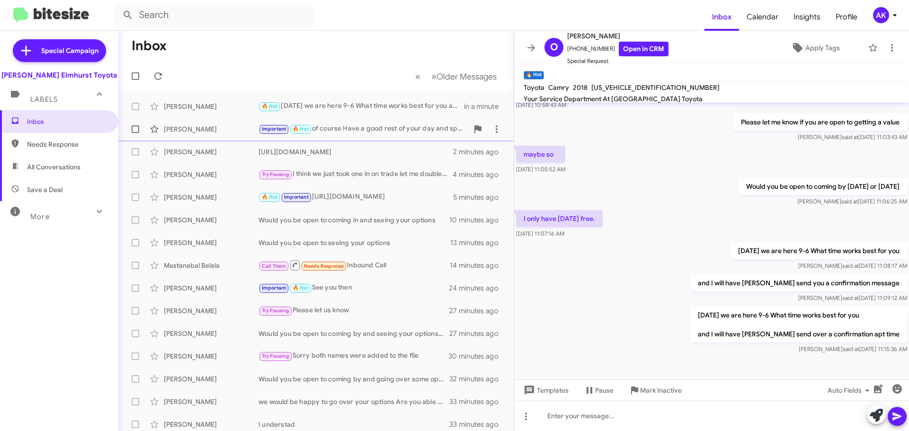
click at [340, 126] on div "Important 🔥 Hot of course Have a good rest of your day and speak soon" at bounding box center [363, 129] width 210 height 11
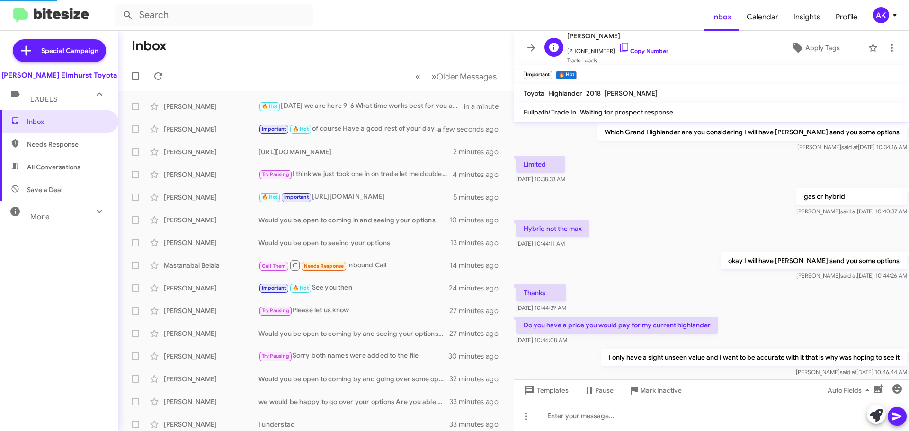
scroll to position [47, 0]
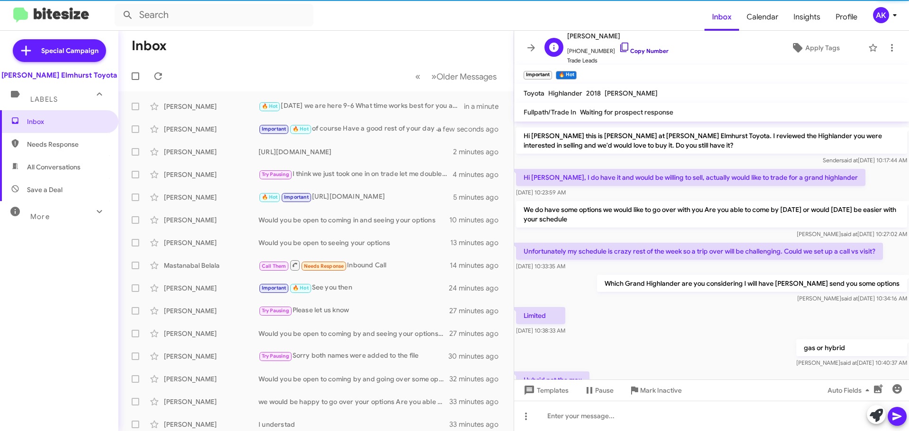
click at [652, 52] on link "Copy Number" at bounding box center [644, 50] width 50 height 7
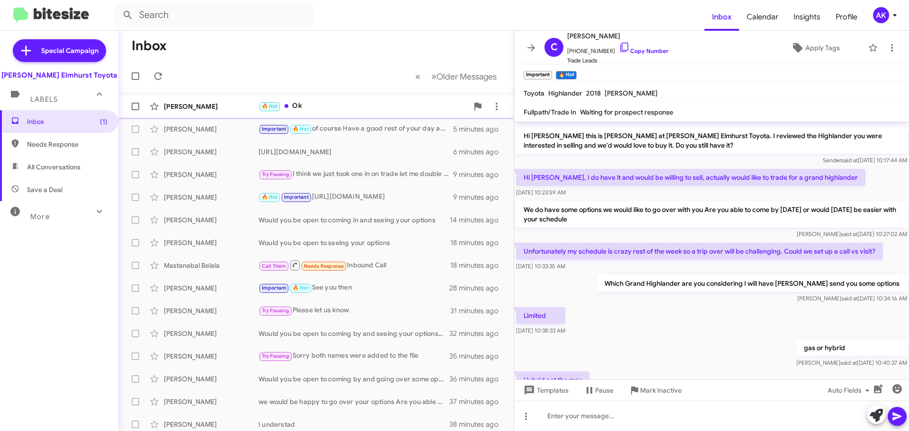
click at [322, 107] on div "🔥 Hot Ok" at bounding box center [363, 106] width 210 height 11
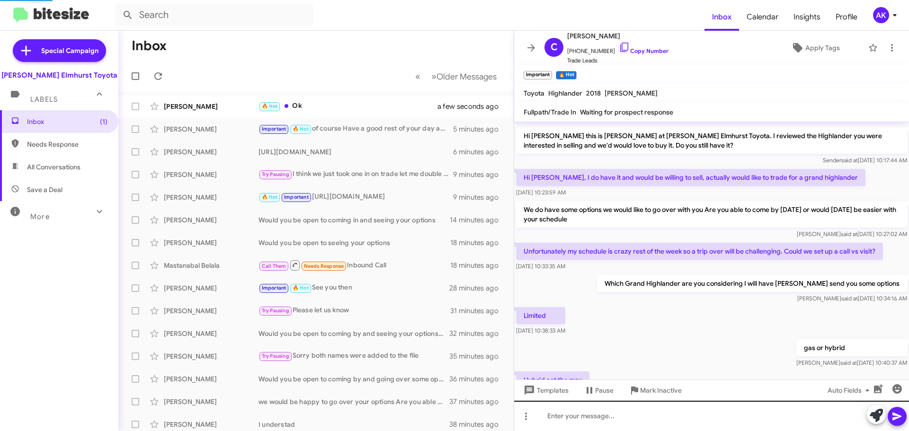
scroll to position [179, 0]
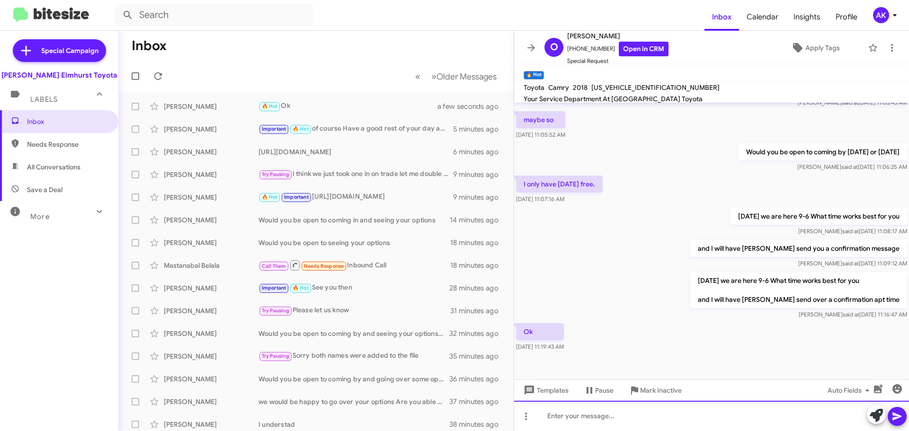
click at [604, 416] on div at bounding box center [711, 416] width 395 height 30
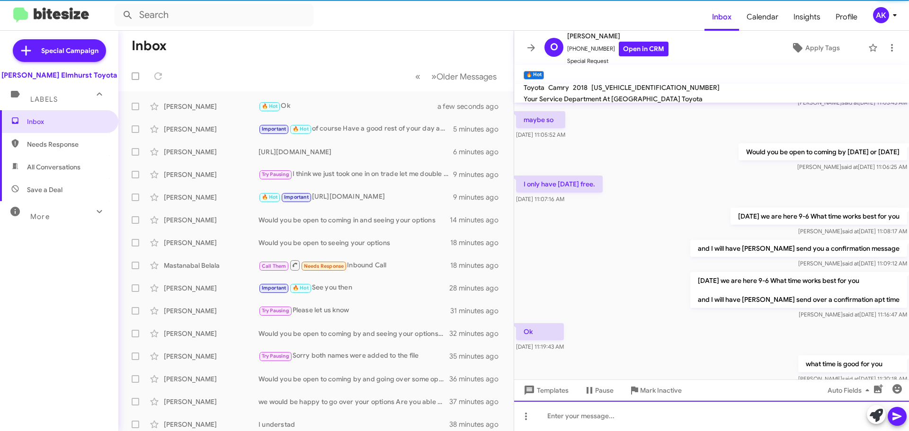
scroll to position [0, 0]
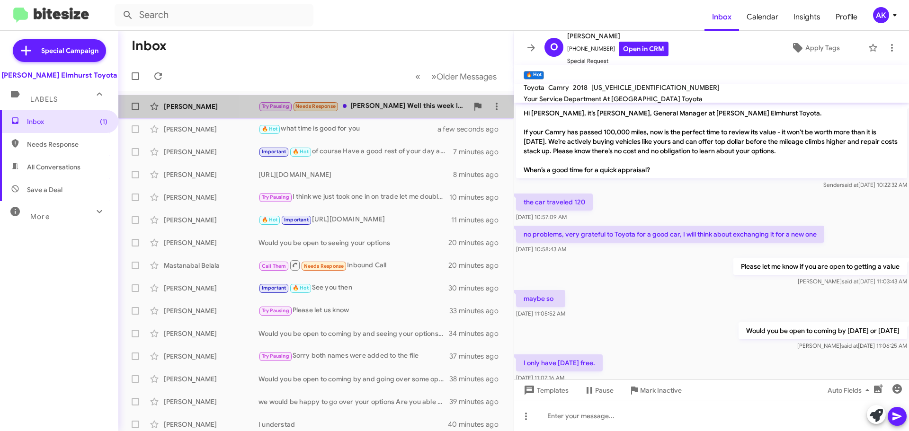
click at [379, 106] on div "Try Pausing Needs Response Mr. Luzinsky Well this week I'm going to have a proc…" at bounding box center [363, 106] width 210 height 11
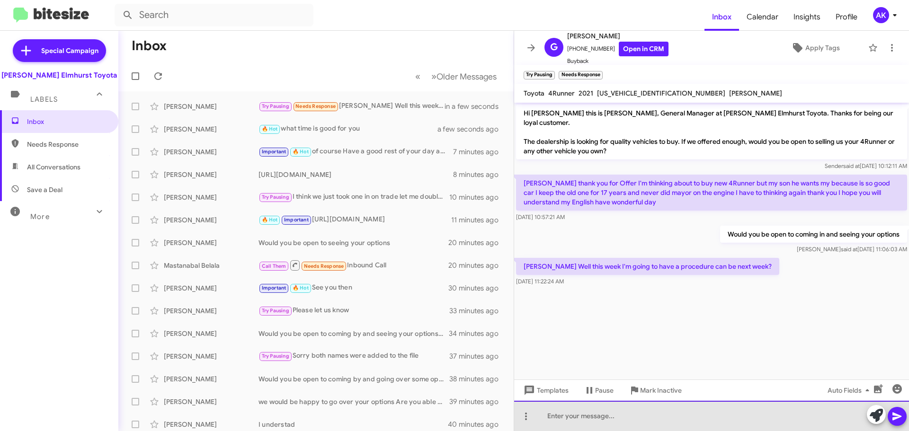
click at [658, 426] on div at bounding box center [711, 416] width 395 height 30
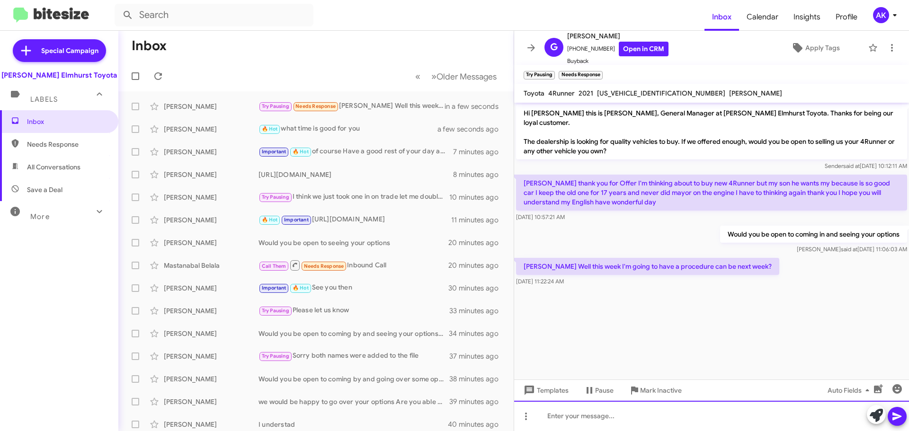
click at [658, 418] on div at bounding box center [711, 416] width 395 height 30
click at [546, 418] on div "yes we can We are here Mon - Fri 9-8 Sat 9-6" at bounding box center [711, 416] width 395 height 30
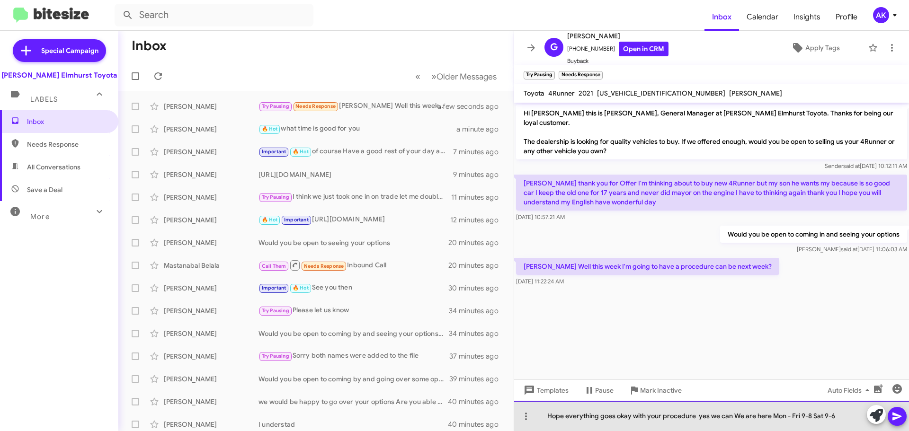
click at [846, 414] on div "Hope everything goes okay with your procedure yes we can We are here Mon - Fri …" at bounding box center [711, 416] width 395 height 30
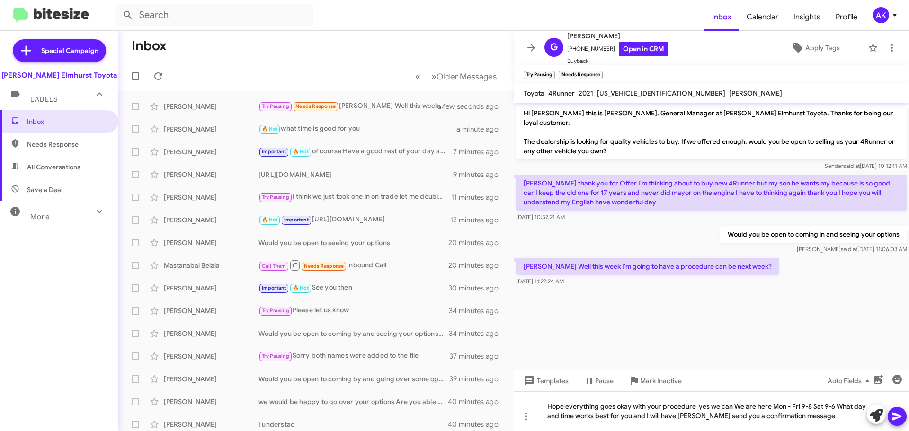
click at [893, 418] on icon at bounding box center [896, 417] width 9 height 8
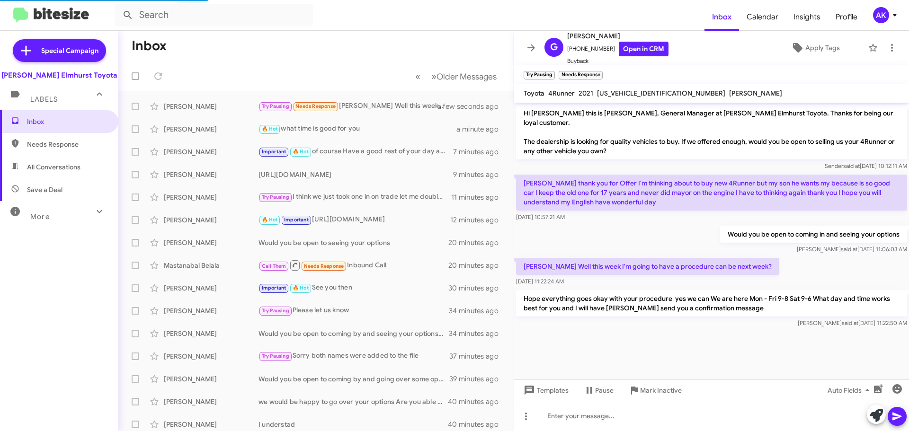
click at [42, 141] on span "Needs Response" at bounding box center [67, 144] width 80 height 9
type input "in:needs-response"
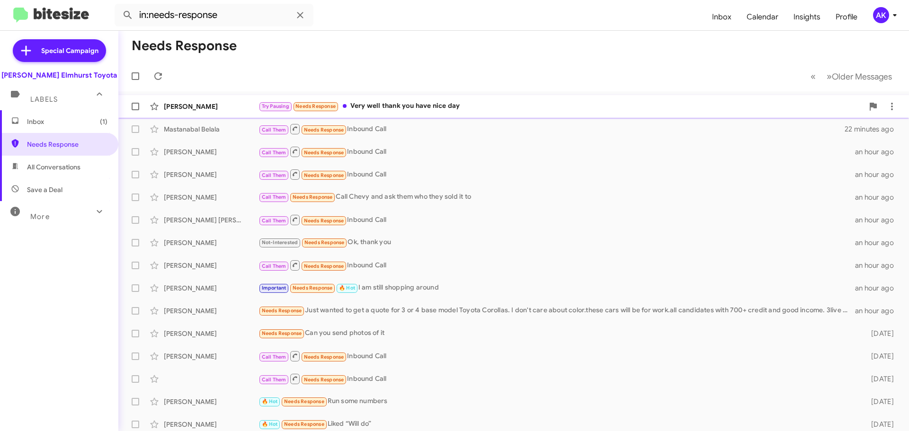
click at [410, 112] on div "Graciela Altergott Try Pausing Needs Response Very well thank you have nice day…" at bounding box center [513, 106] width 775 height 19
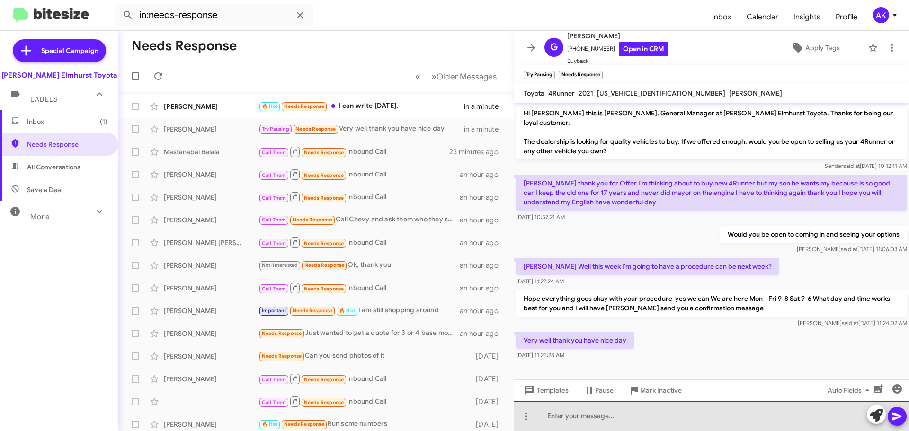
click at [588, 414] on div at bounding box center [711, 416] width 395 height 30
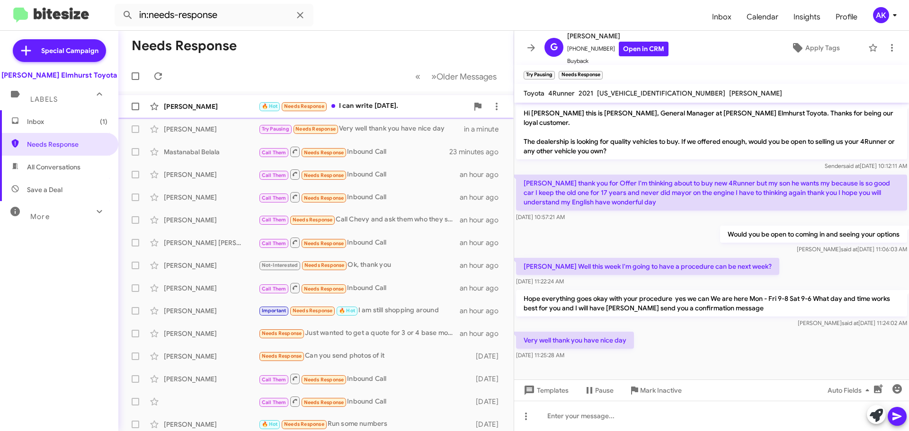
click at [384, 106] on div "🔥 Hot Needs Response I can write on Saturday." at bounding box center [363, 106] width 210 height 11
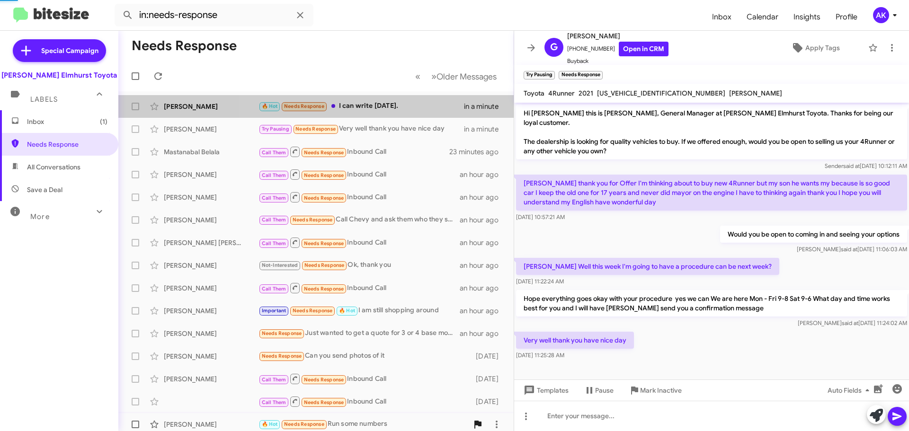
scroll to position [248, 0]
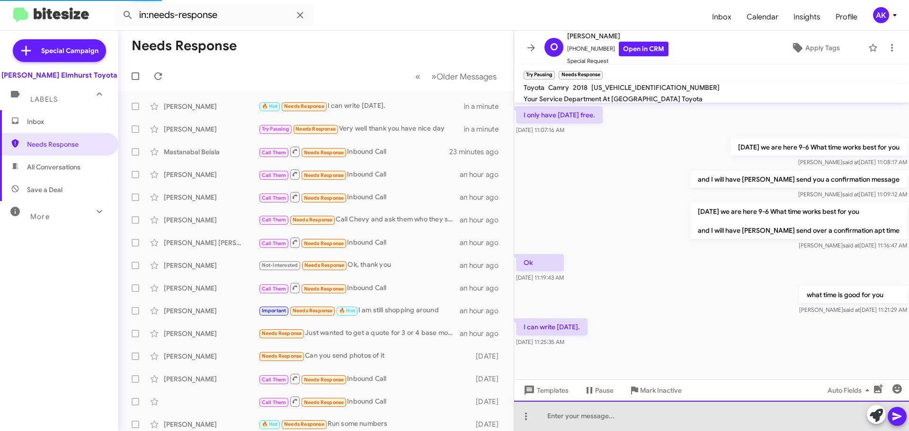
click at [562, 420] on div at bounding box center [711, 416] width 395 height 30
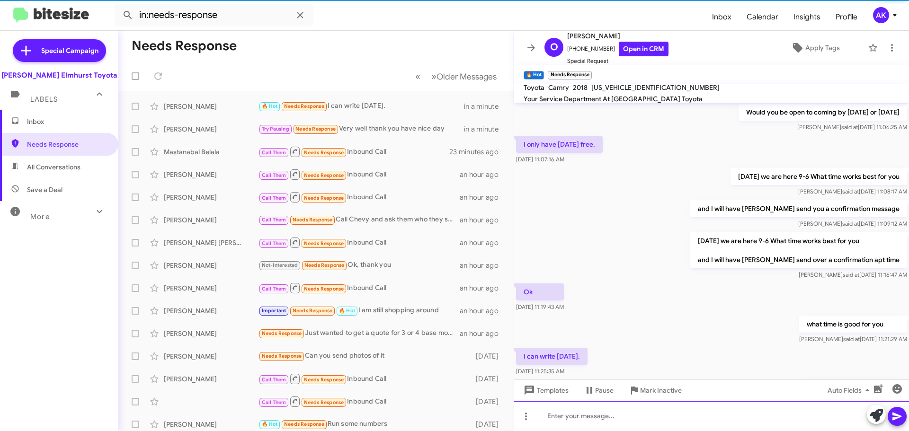
scroll to position [283, 0]
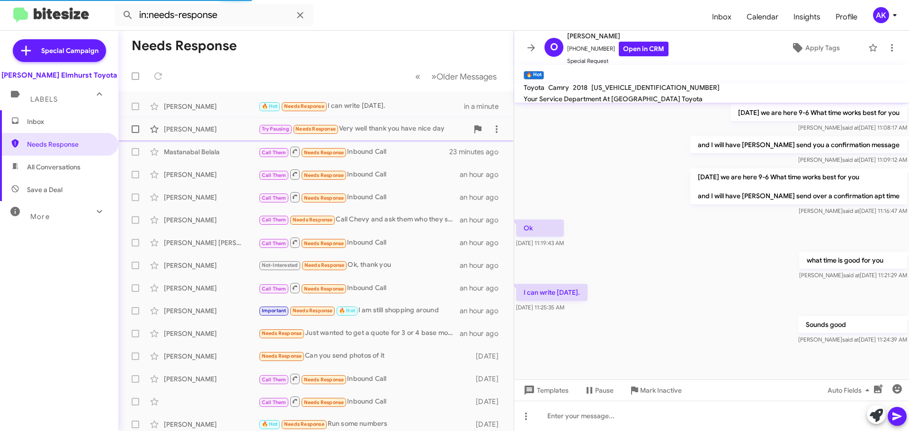
click at [359, 135] on div "Graciela Altergott Try Pausing Needs Response Very well thank you have nice day…" at bounding box center [316, 129] width 380 height 19
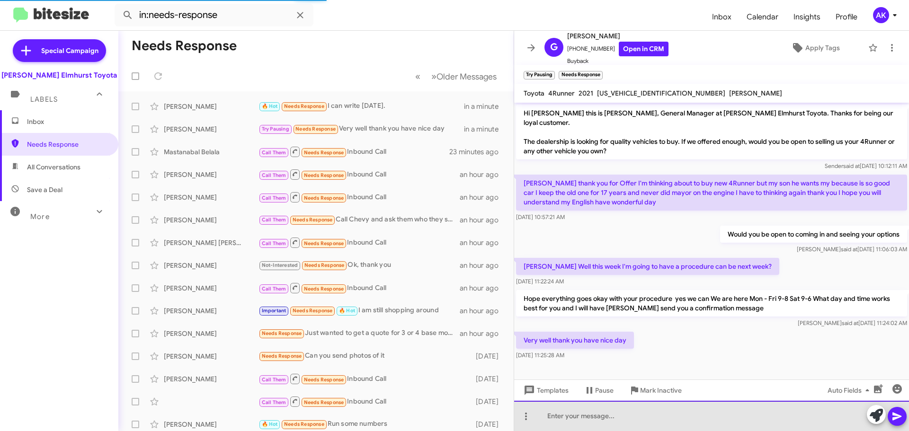
click at [576, 417] on div at bounding box center [711, 416] width 395 height 30
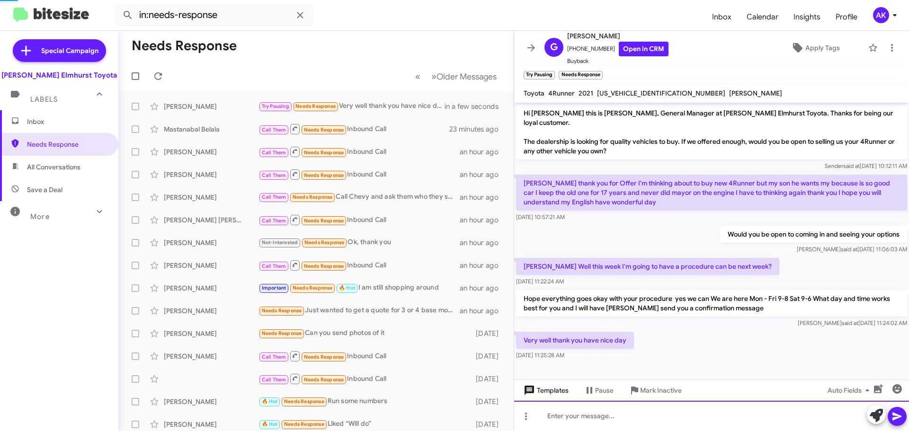
scroll to position [22, 0]
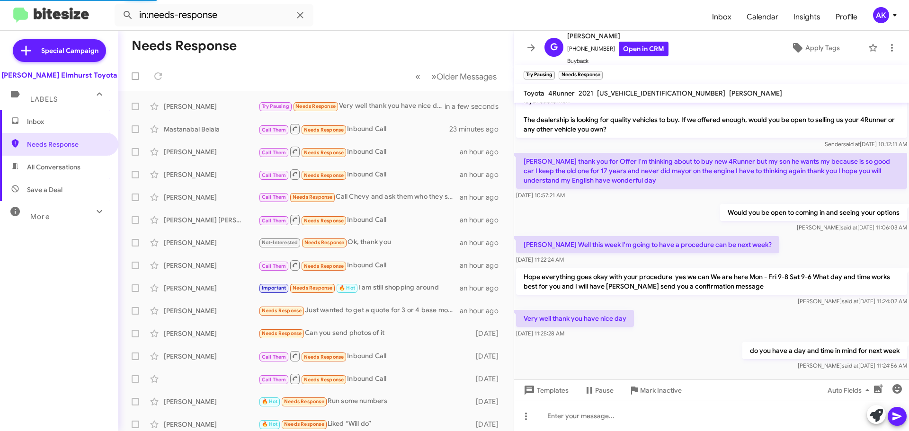
click at [58, 125] on span "Inbox" at bounding box center [67, 121] width 80 height 9
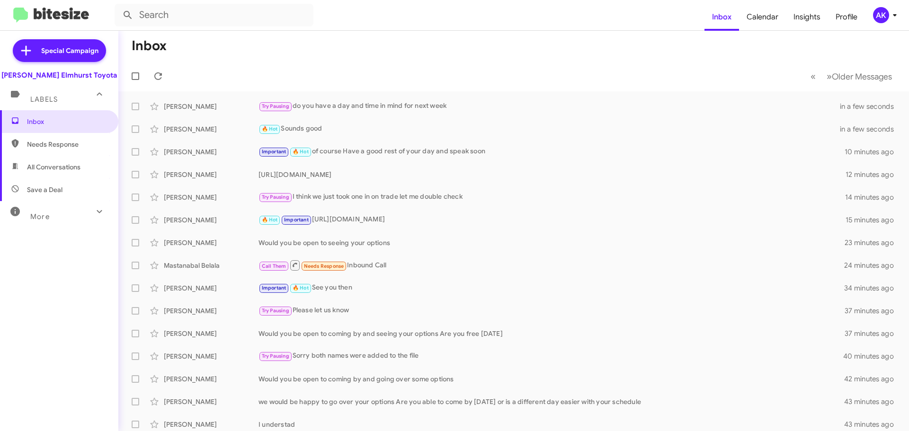
click at [53, 146] on span "Needs Response" at bounding box center [67, 144] width 80 height 9
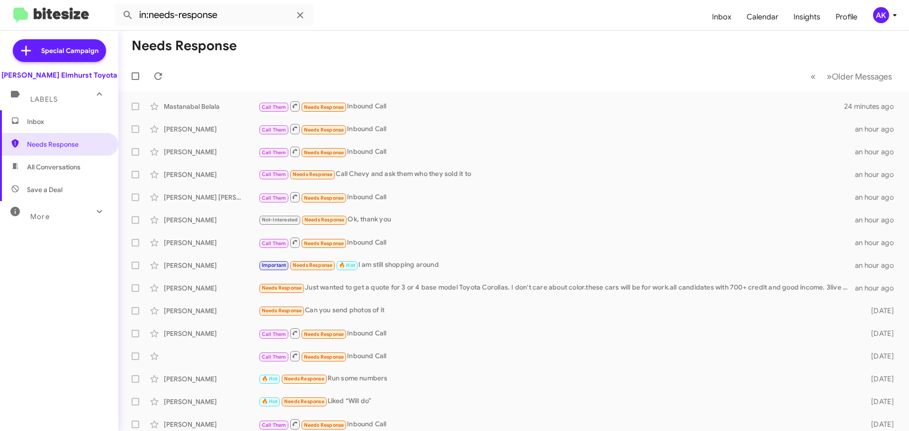
click at [75, 167] on span "All Conversations" at bounding box center [53, 166] width 53 height 9
type input "in:all-conversations"
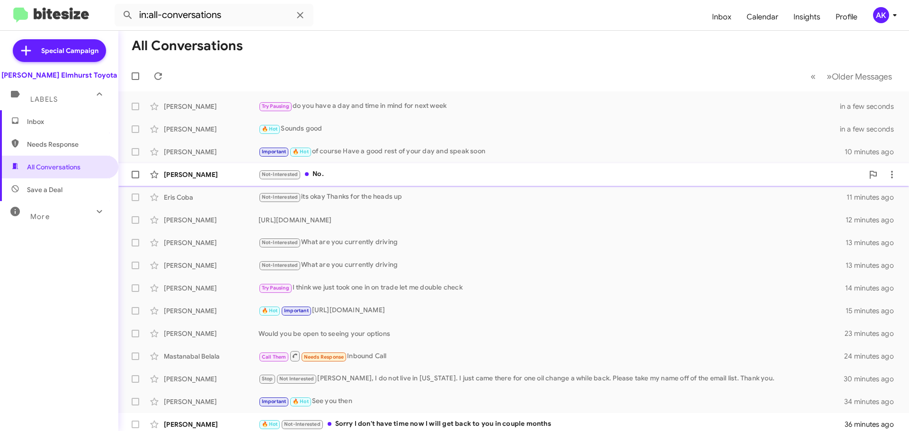
click at [353, 177] on div "Not-Interested No." at bounding box center [560, 174] width 605 height 11
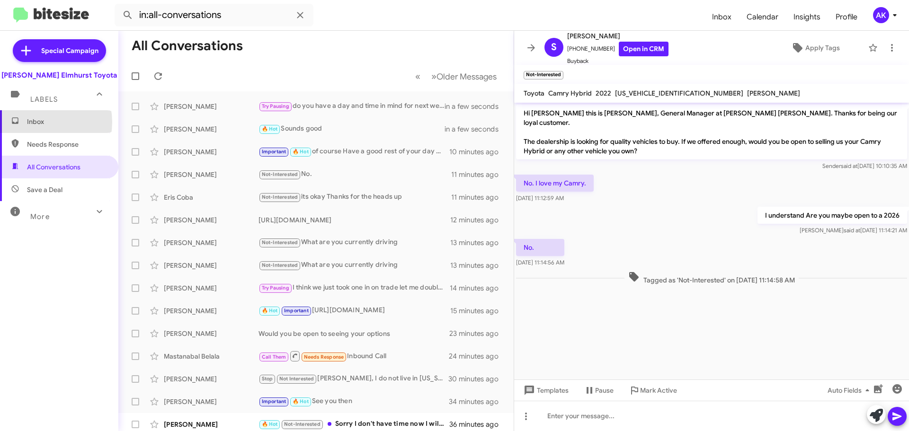
click at [37, 122] on span "Inbox" at bounding box center [67, 121] width 80 height 9
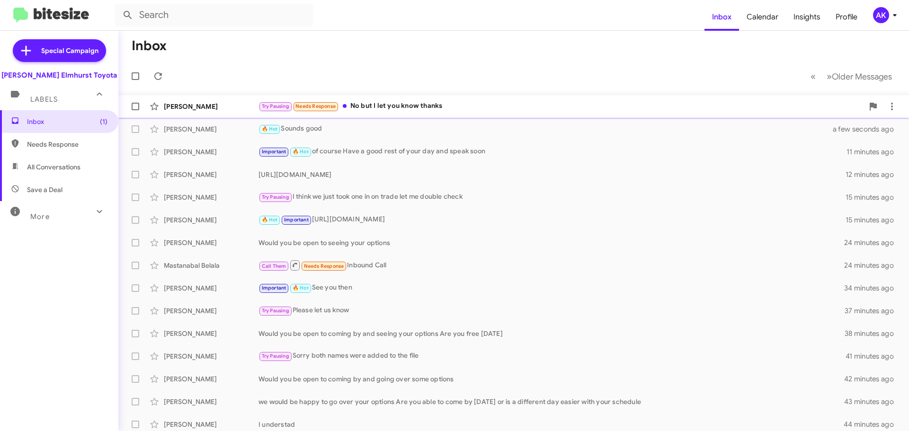
click at [397, 110] on div "Try Pausing Needs Response No but I let you know thanks" at bounding box center [560, 106] width 605 height 11
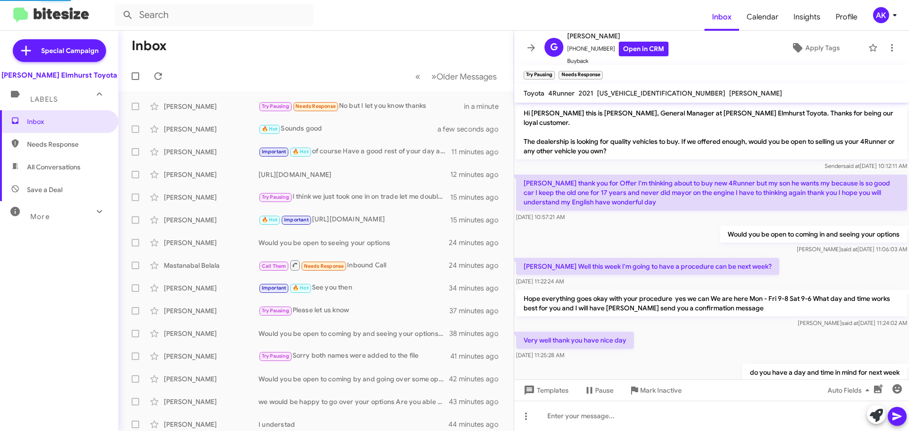
scroll to position [37, 0]
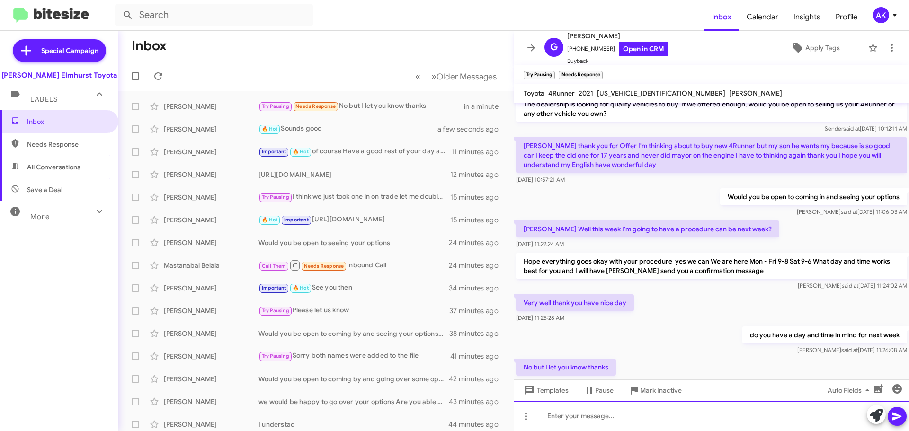
click at [612, 422] on div at bounding box center [711, 416] width 395 height 30
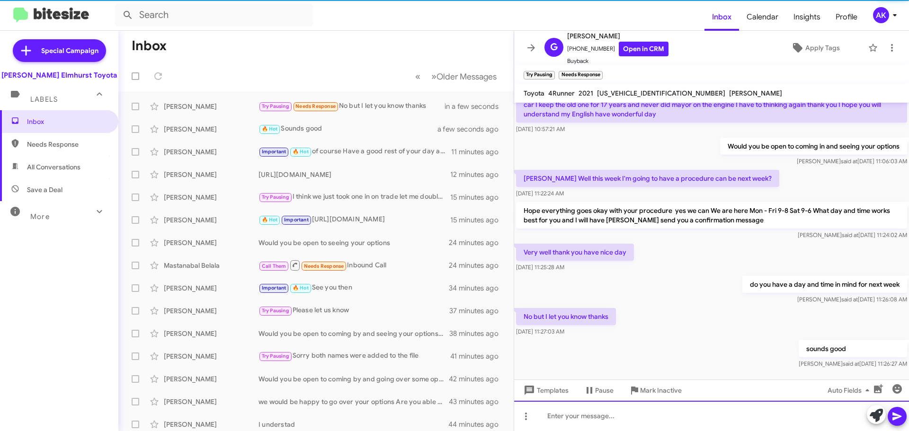
scroll to position [91, 0]
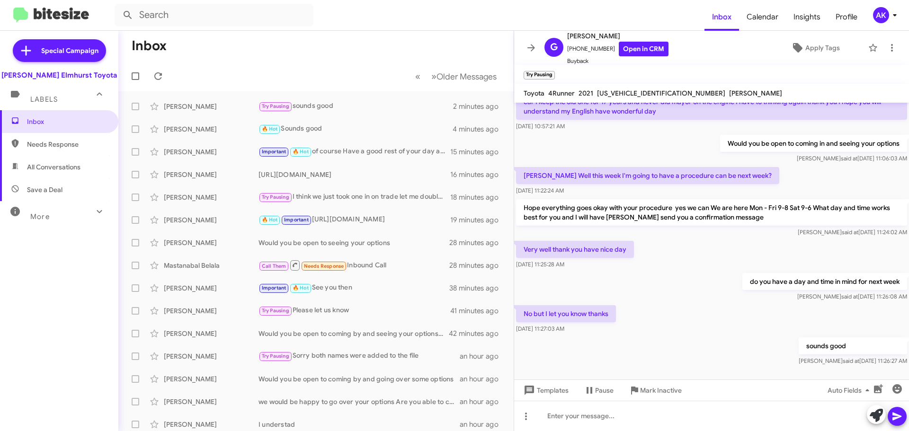
click at [75, 139] on span "Needs Response" at bounding box center [59, 144] width 118 height 23
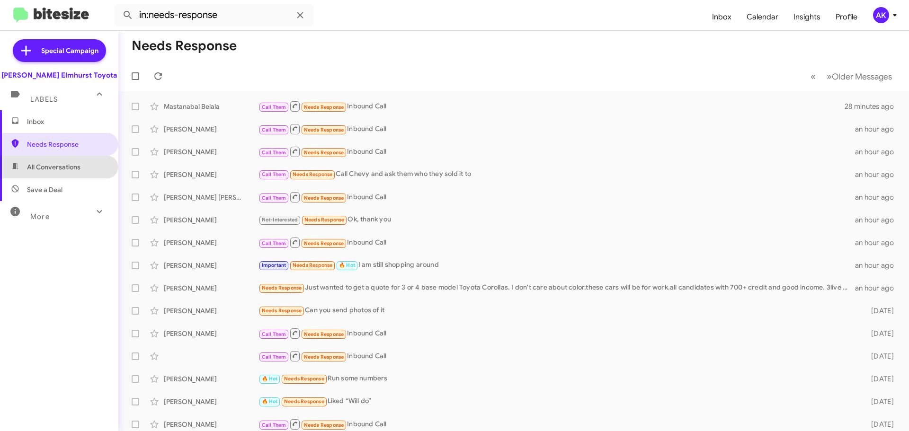
click at [65, 167] on span "All Conversations" at bounding box center [53, 166] width 53 height 9
type input "in:all-conversations"
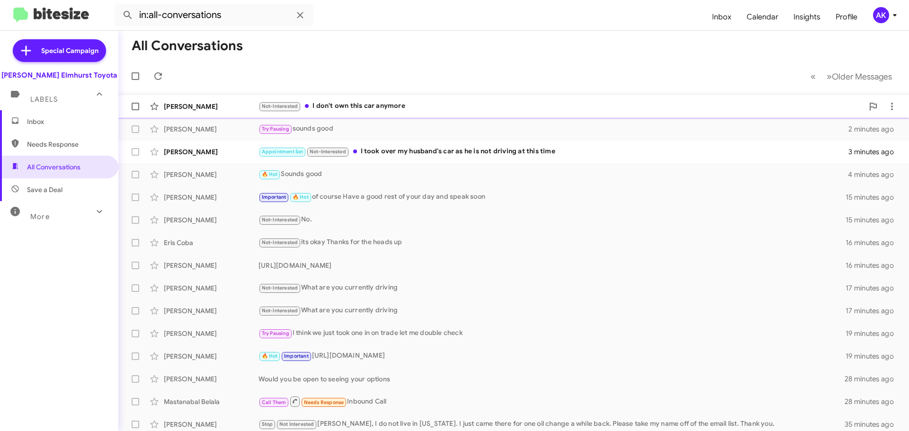
click at [357, 106] on div "Not-Interested I don't own this car anymore" at bounding box center [560, 106] width 605 height 11
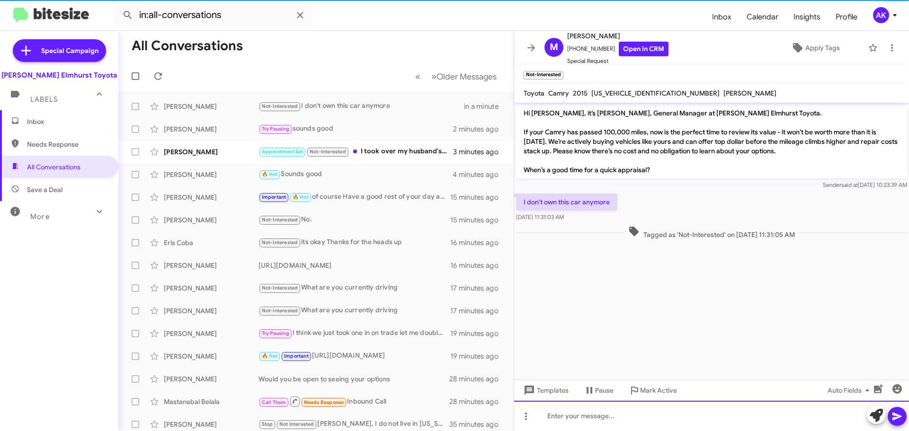
click at [583, 413] on div at bounding box center [711, 416] width 395 height 30
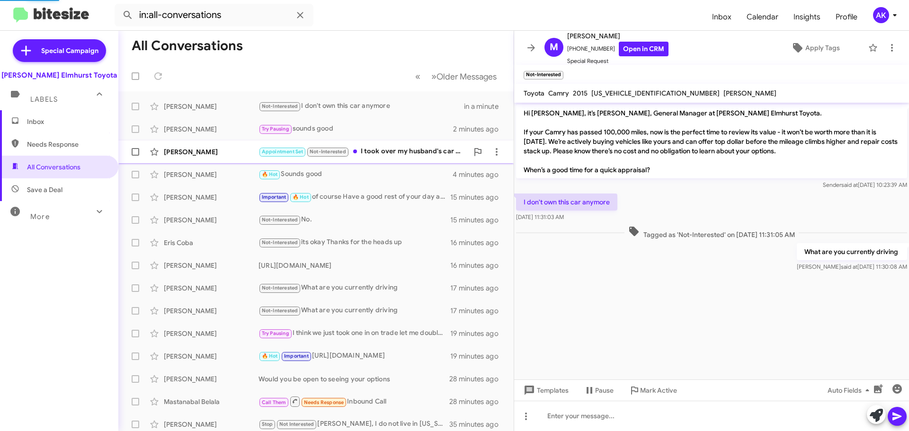
click at [399, 149] on div "Appointment Set Not-Interested I took over my husband's car as he is not drivin…" at bounding box center [363, 151] width 210 height 11
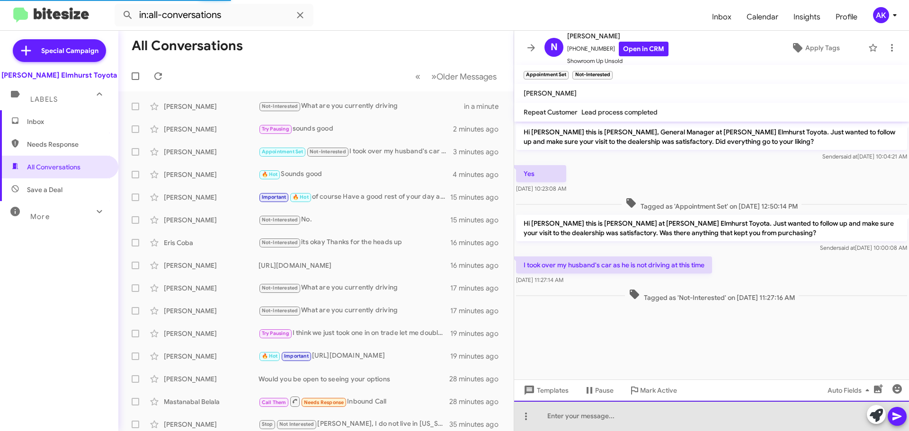
click at [582, 421] on div at bounding box center [711, 416] width 395 height 30
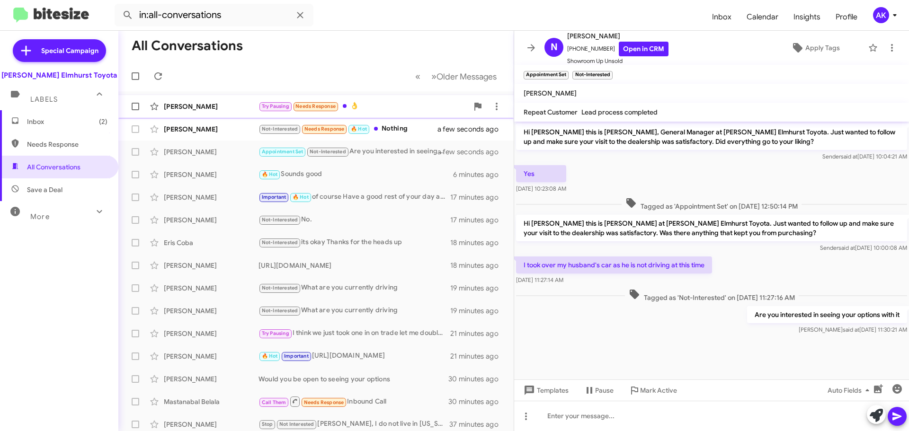
click at [376, 107] on div "Try Pausing Needs Response 👌" at bounding box center [363, 106] width 210 height 11
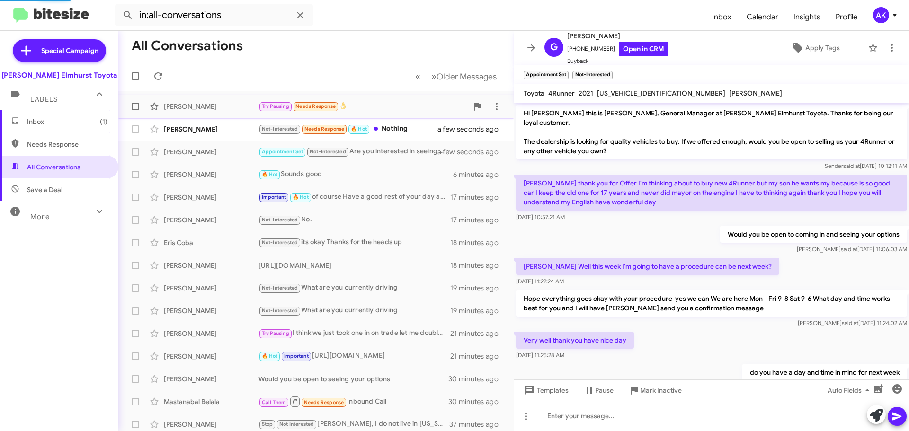
scroll to position [125, 0]
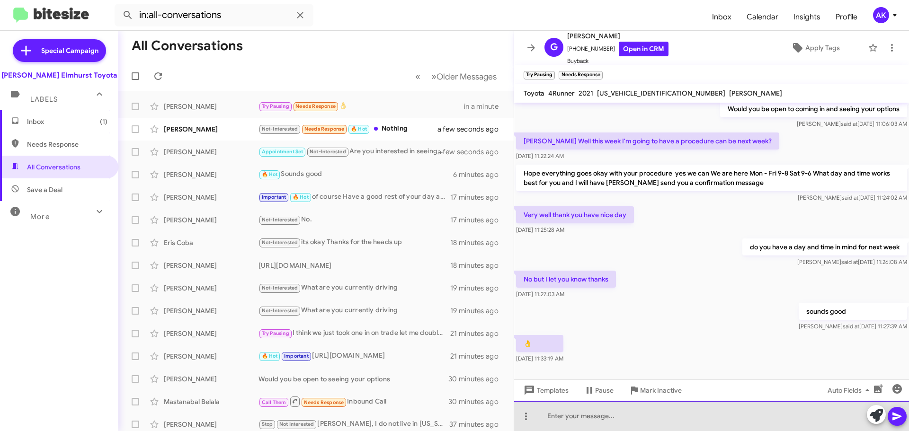
click at [586, 418] on div at bounding box center [711, 416] width 395 height 30
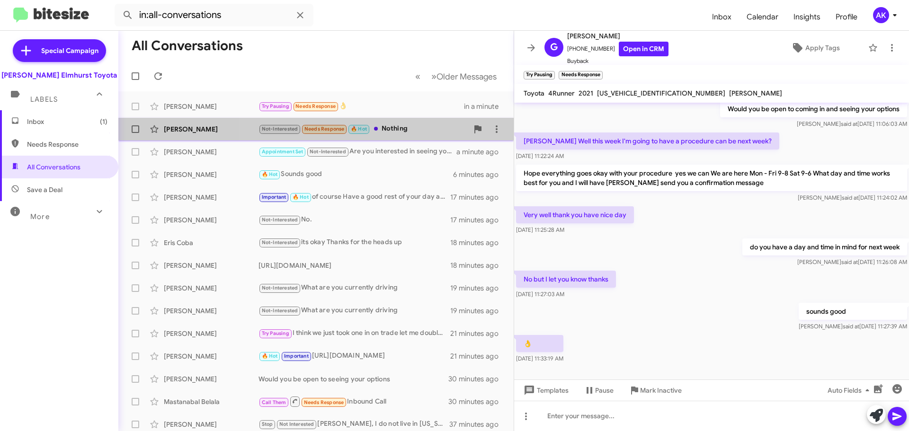
click at [395, 126] on div "Not-Interested Needs Response 🔥 Hot Nothing" at bounding box center [363, 129] width 210 height 11
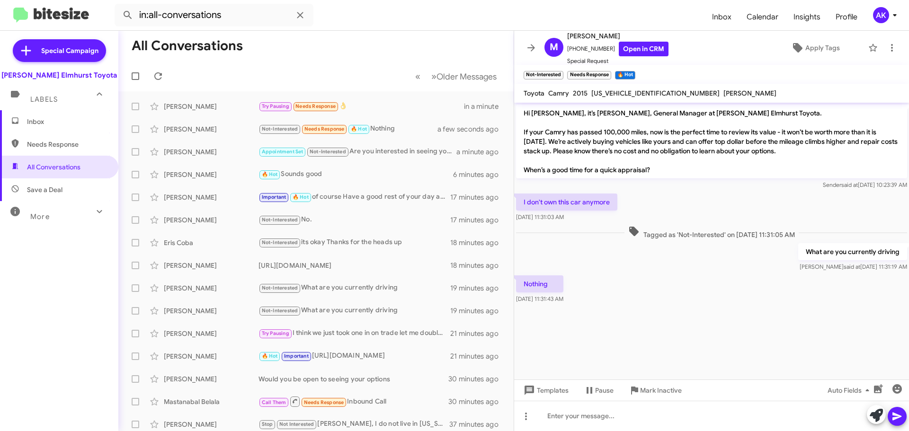
click at [33, 113] on span "Inbox" at bounding box center [59, 121] width 118 height 23
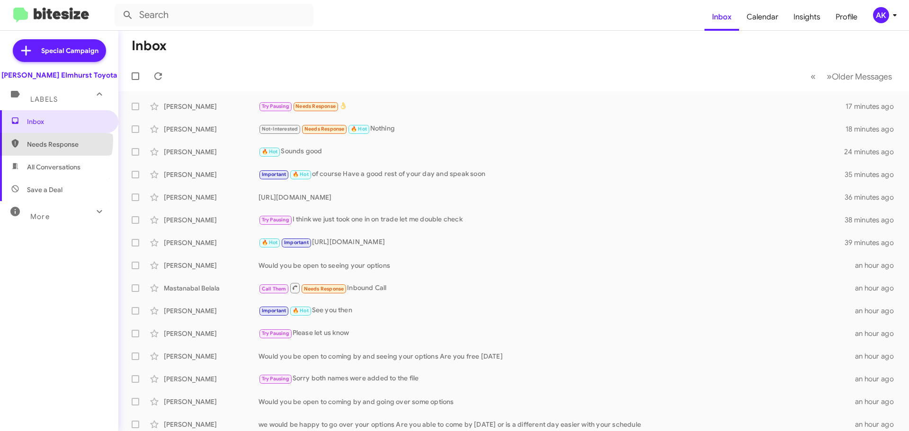
click at [48, 141] on span "Needs Response" at bounding box center [67, 144] width 80 height 9
type input "in:needs-response"
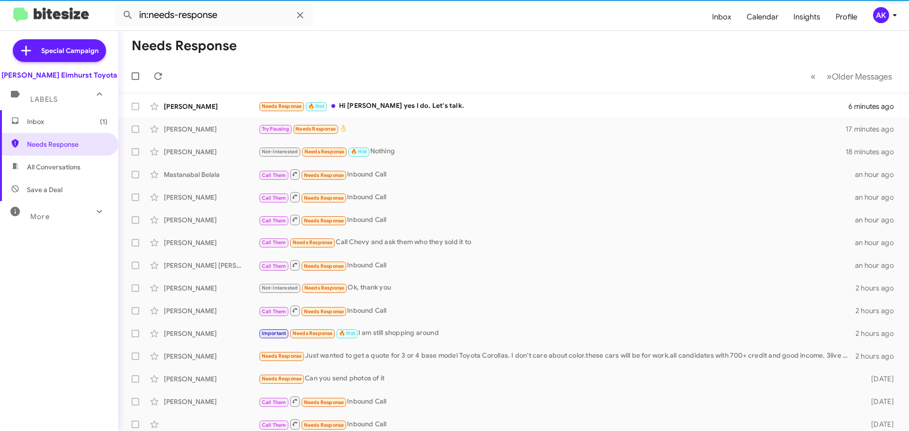
click at [48, 128] on span "Inbox (1)" at bounding box center [59, 121] width 118 height 23
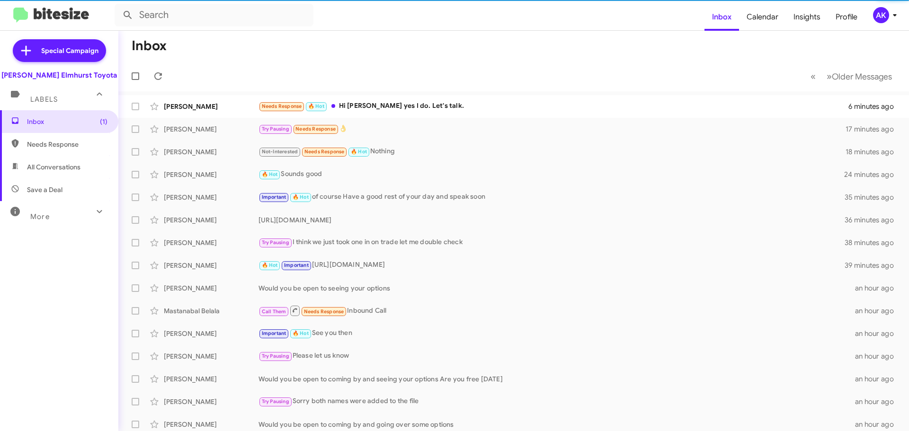
click at [51, 140] on span "Needs Response" at bounding box center [67, 144] width 80 height 9
type input "in:needs-response"
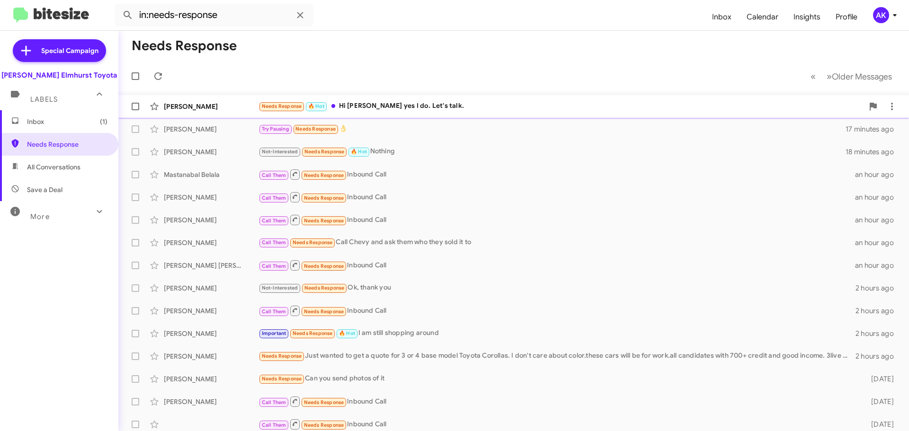
click at [386, 110] on div "Needs Response 🔥 Hot Hi Greg yes I do. Let's talk." at bounding box center [560, 106] width 605 height 11
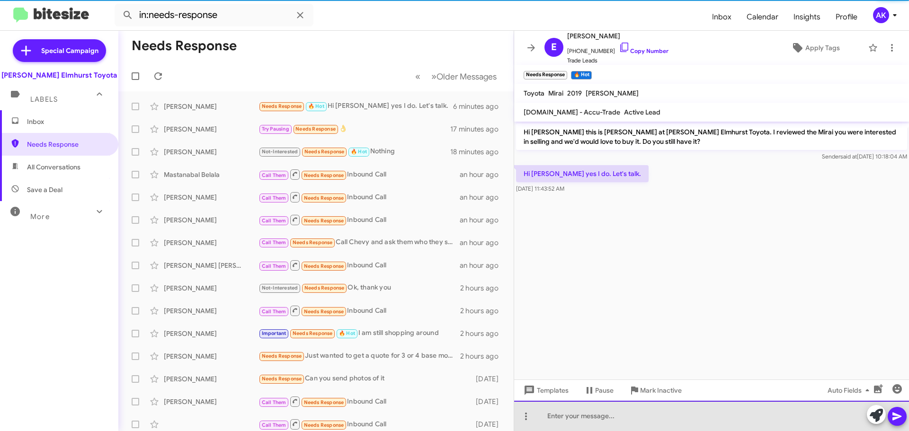
click at [588, 414] on div at bounding box center [711, 416] width 395 height 30
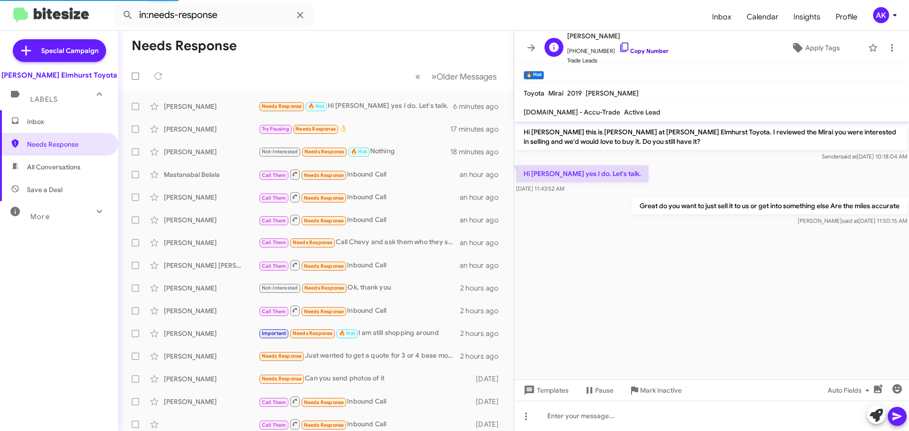
click at [635, 52] on link "Copy Number" at bounding box center [644, 50] width 50 height 7
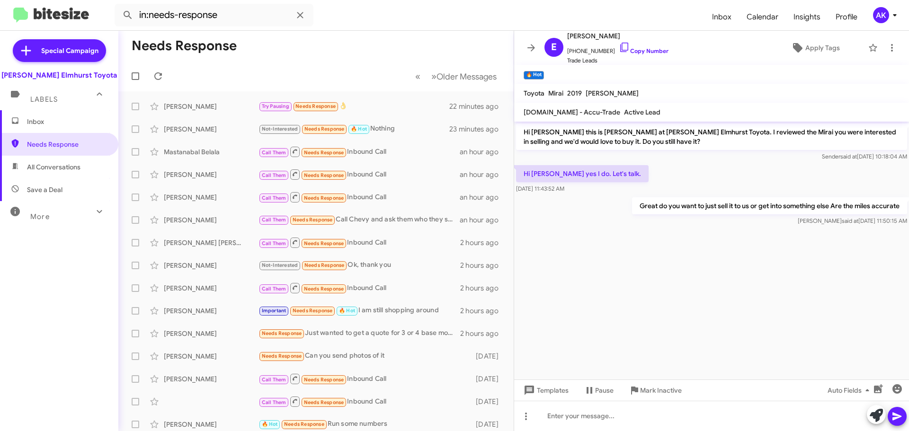
click at [48, 122] on span "Inbox" at bounding box center [67, 121] width 80 height 9
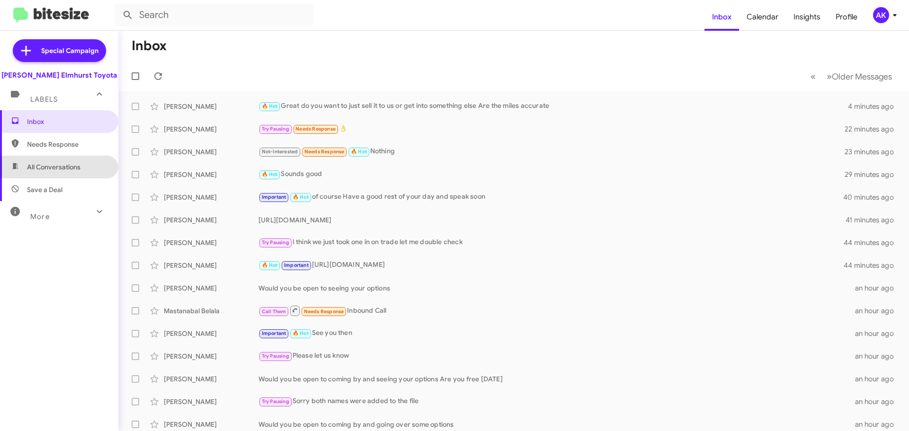
click at [80, 167] on span "All Conversations" at bounding box center [53, 166] width 53 height 9
type input "in:all-conversations"
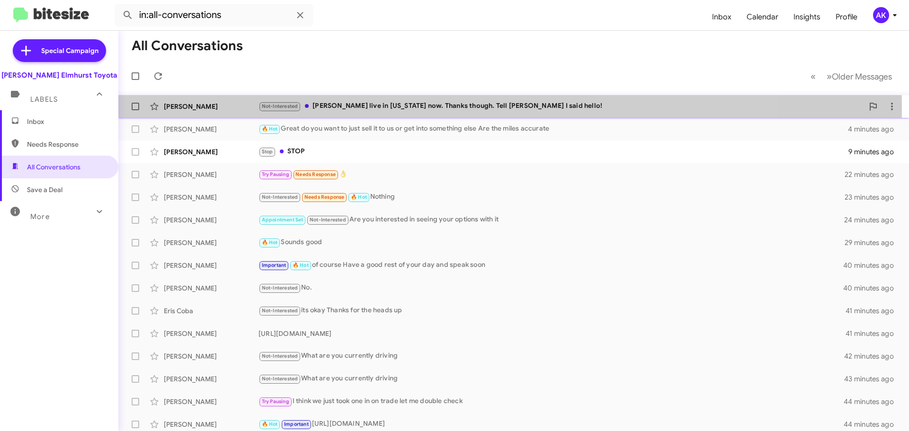
click at [418, 109] on div "Not-Interested Greg I live in Tennessee now. Thanks though. Tell Vlad I said he…" at bounding box center [560, 106] width 605 height 11
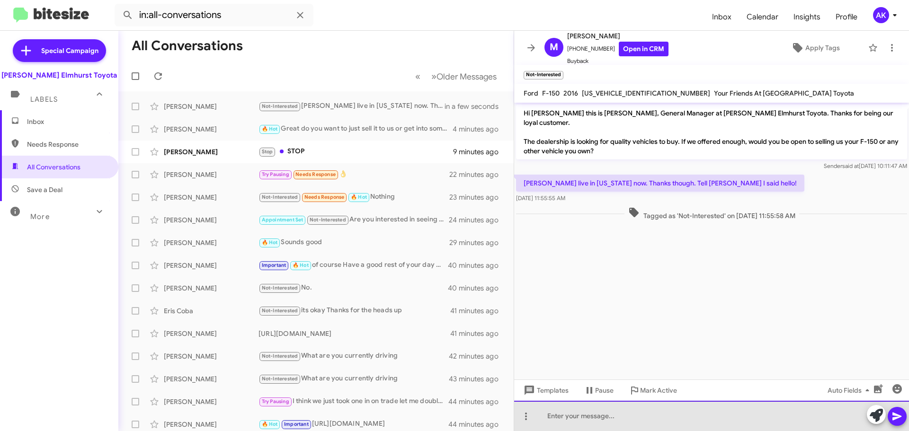
click at [610, 408] on div at bounding box center [711, 416] width 395 height 30
click at [608, 416] on div at bounding box center [711, 416] width 395 height 30
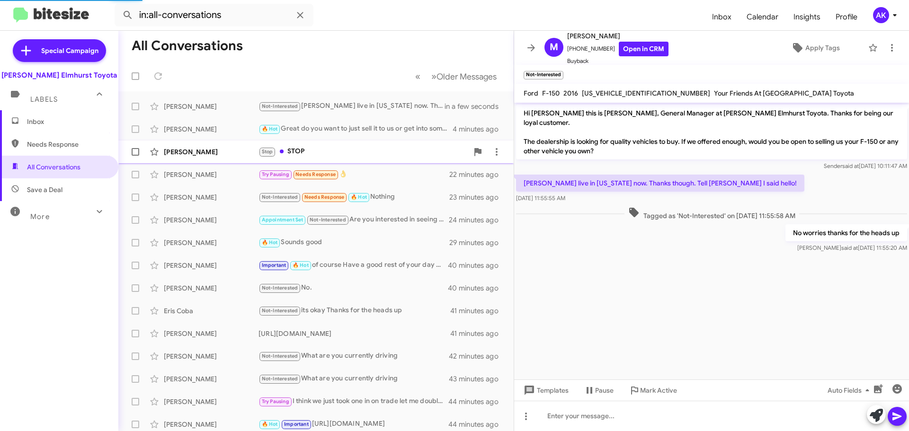
click at [328, 153] on div "Stop STOP" at bounding box center [363, 151] width 210 height 11
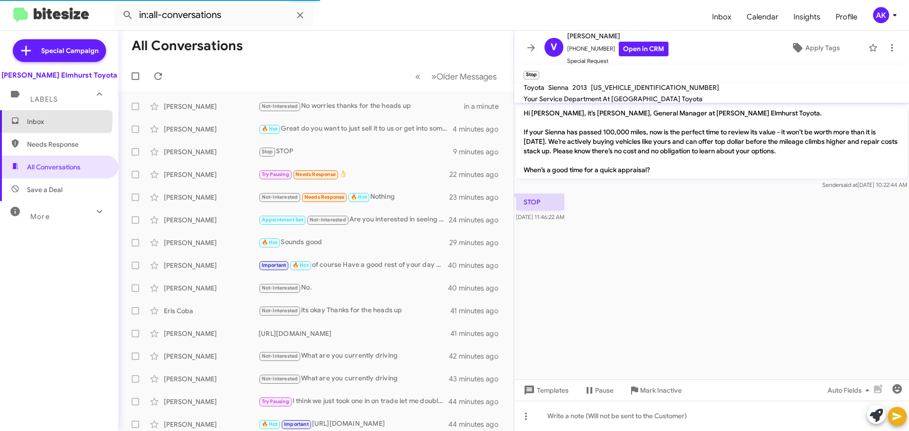
click at [42, 119] on span "Inbox" at bounding box center [67, 121] width 80 height 9
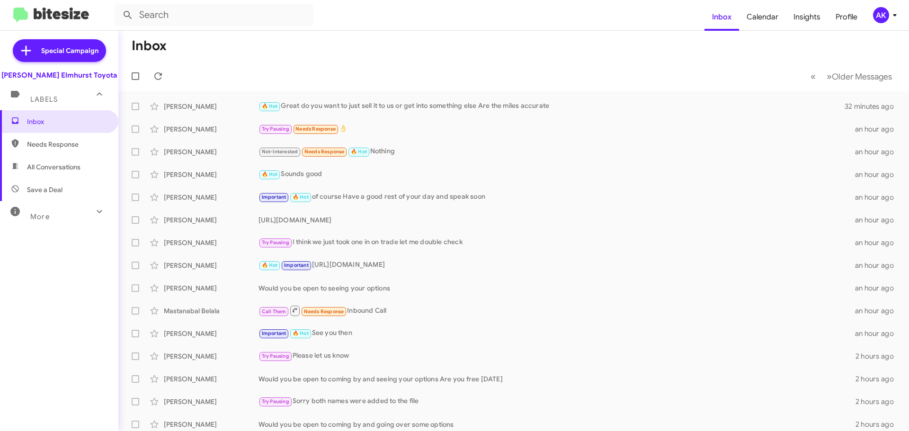
click at [55, 145] on span "Needs Response" at bounding box center [67, 144] width 80 height 9
type input "in:needs-response"
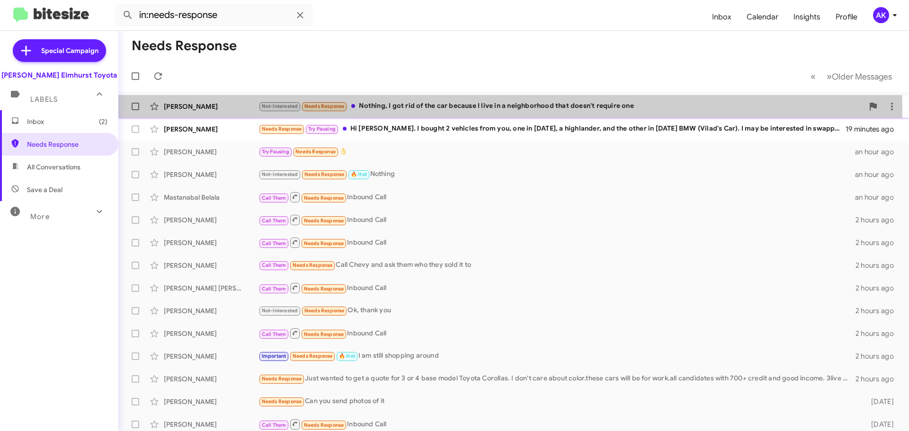
click at [391, 112] on div "Michael Johnson Not-Interested Needs Response Nothing, I got rid of the car bec…" at bounding box center [513, 106] width 775 height 19
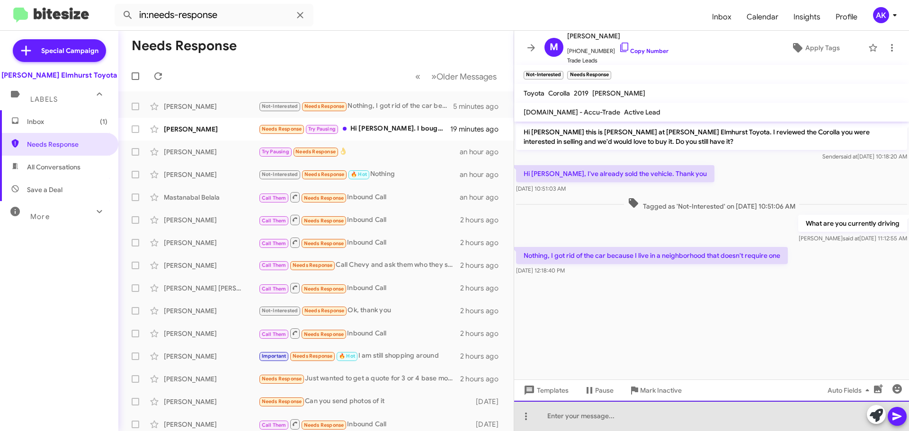
click at [625, 426] on div at bounding box center [711, 416] width 395 height 30
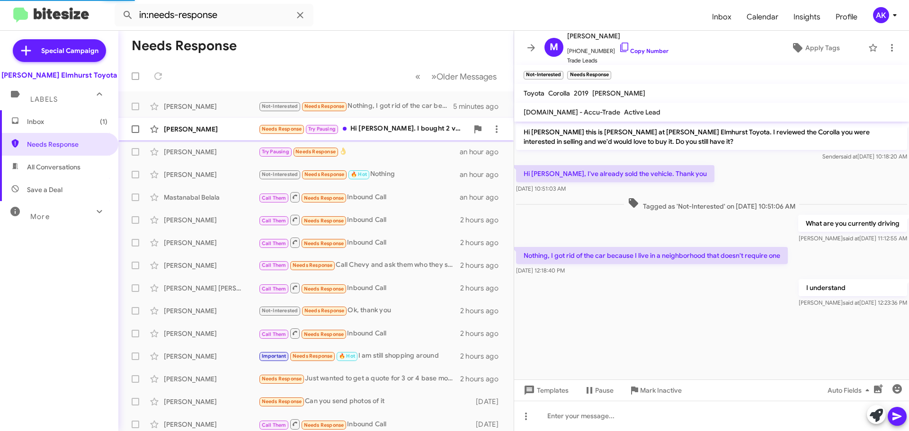
click at [426, 126] on div "Needs Response Try Pausing Hi Greg. I bought 2 vehicles from you, one in 2016, …" at bounding box center [363, 129] width 210 height 11
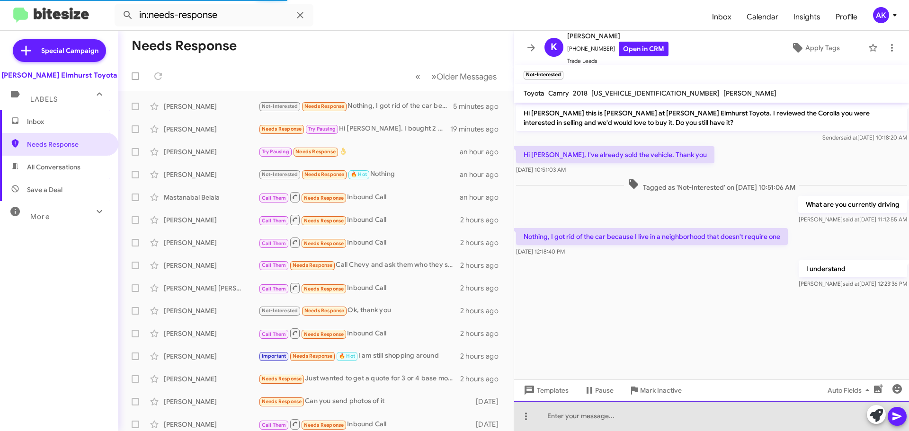
click at [575, 420] on div at bounding box center [711, 416] width 395 height 30
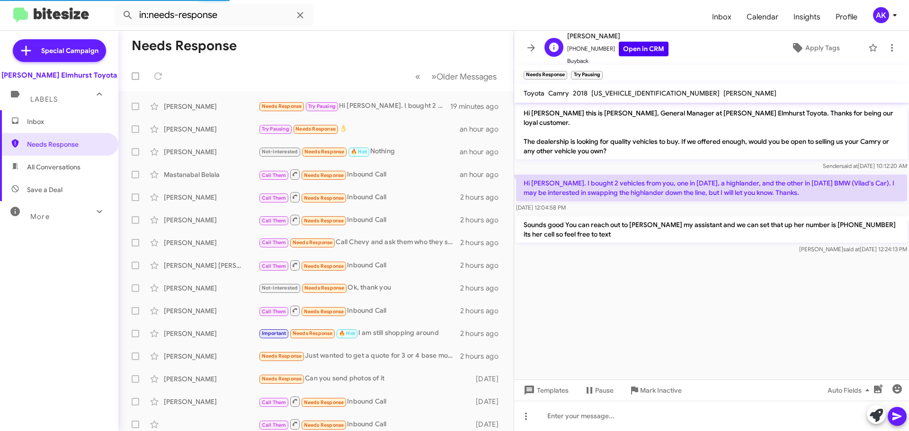
click at [626, 54] on div "Khalid Malik +13124852938 Open in CRM Buyback" at bounding box center [617, 48] width 101 height 36
click at [626, 53] on link "Open in CRM" at bounding box center [644, 49] width 50 height 15
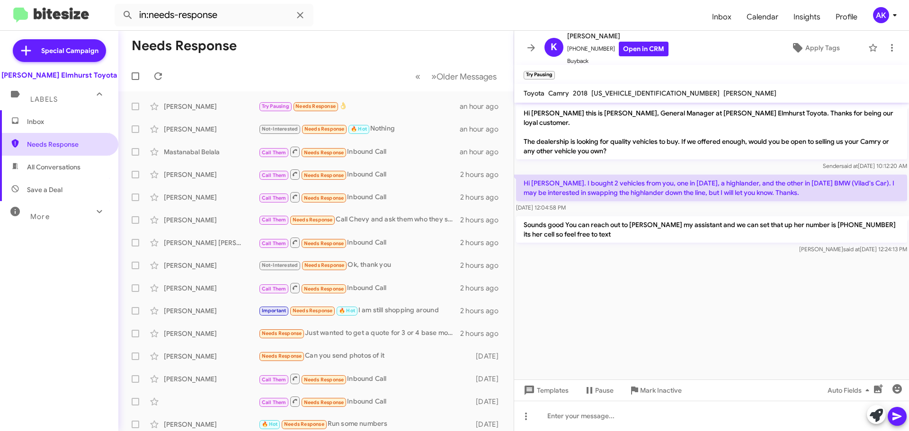
click at [72, 136] on span "Needs Response" at bounding box center [59, 144] width 118 height 23
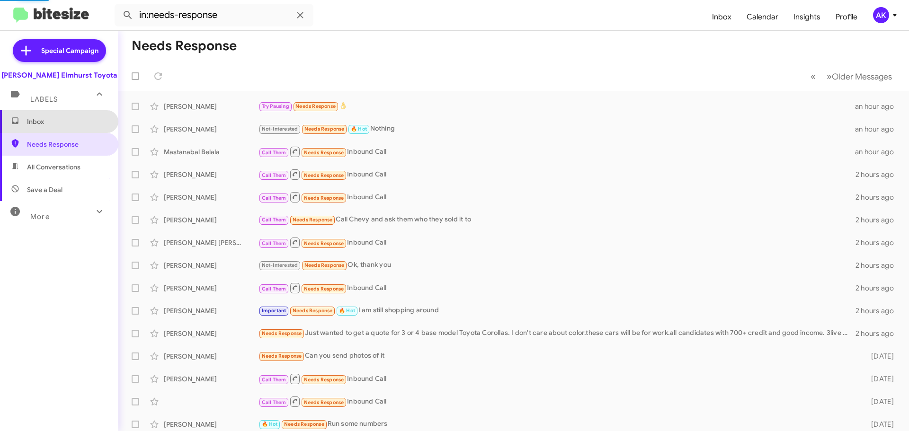
click at [71, 129] on span "Inbox" at bounding box center [59, 121] width 118 height 23
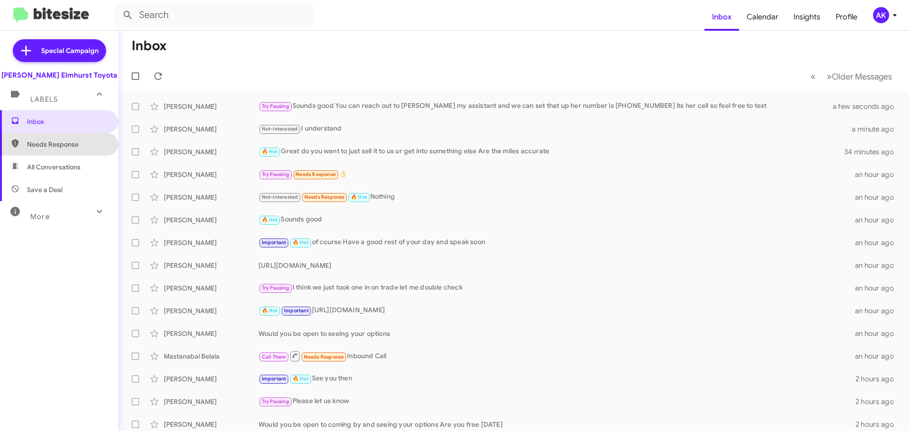
click at [64, 144] on span "Needs Response" at bounding box center [67, 144] width 80 height 9
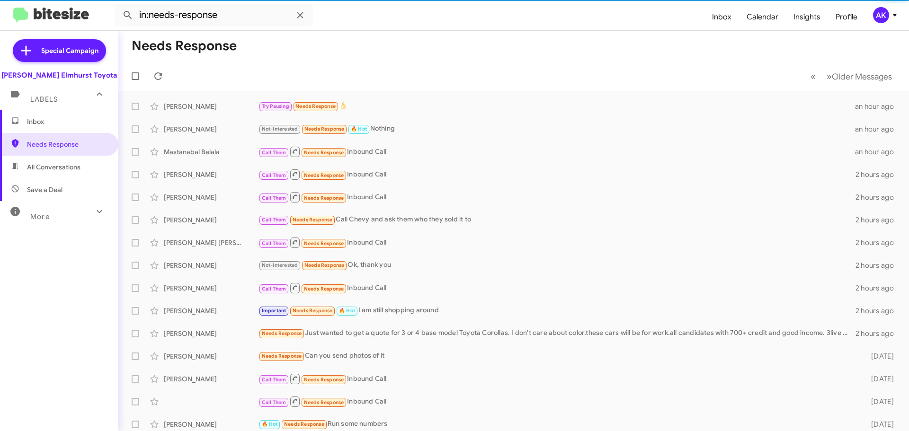
click at [62, 168] on span "All Conversations" at bounding box center [53, 166] width 53 height 9
type input "in:all-conversations"
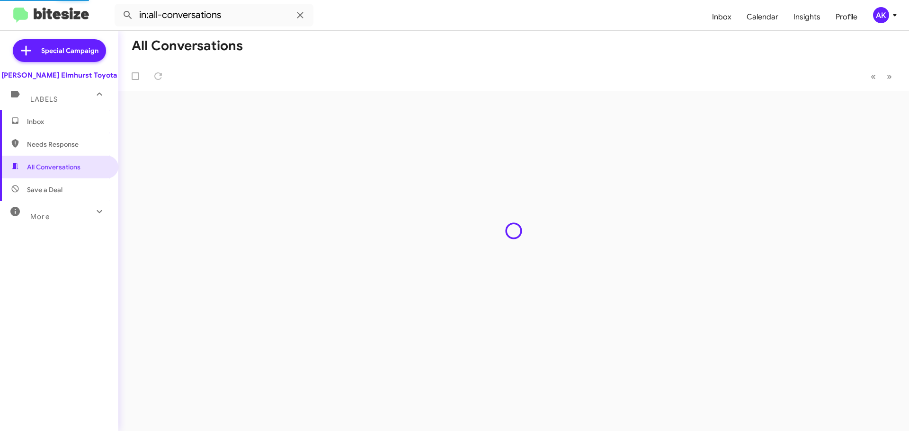
drag, startPoint x: 33, startPoint y: 120, endPoint x: 70, endPoint y: 86, distance: 50.9
click at [32, 120] on span "Inbox" at bounding box center [67, 121] width 80 height 9
